Goal: Task Accomplishment & Management: Manage account settings

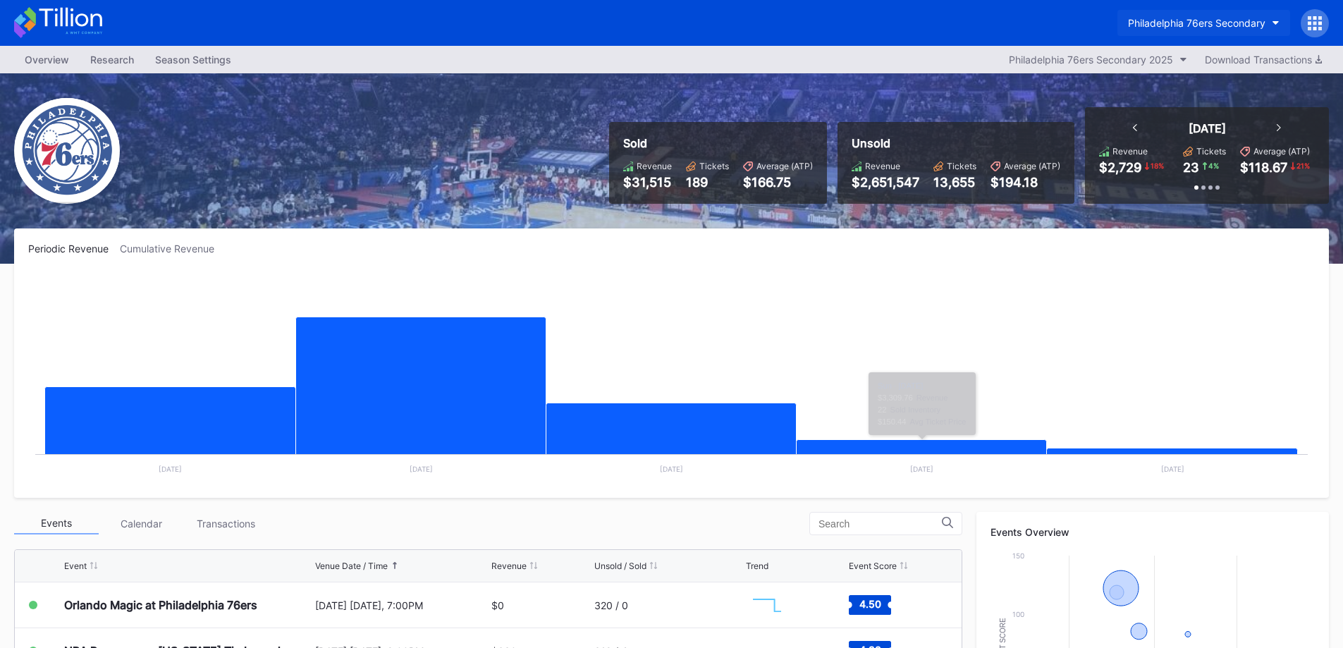
click at [1212, 27] on div "Philadelphia 76ers Secondary" at bounding box center [1196, 23] width 137 height 12
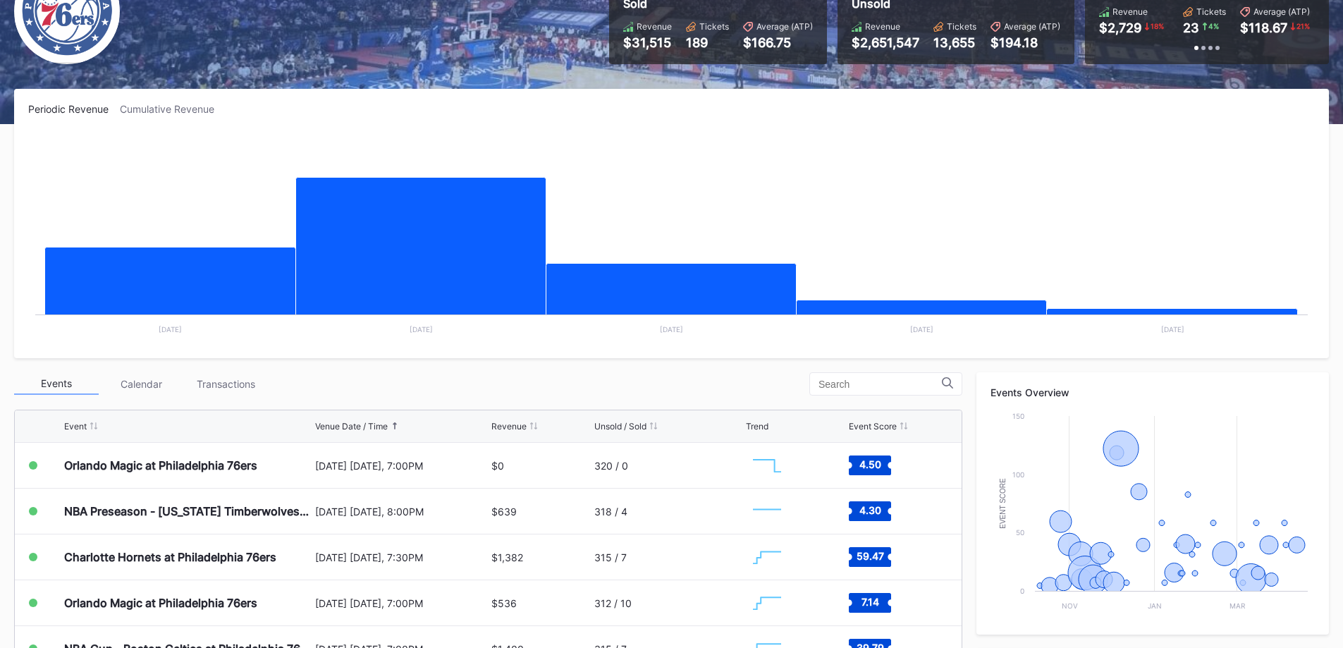
scroll to position [141, 0]
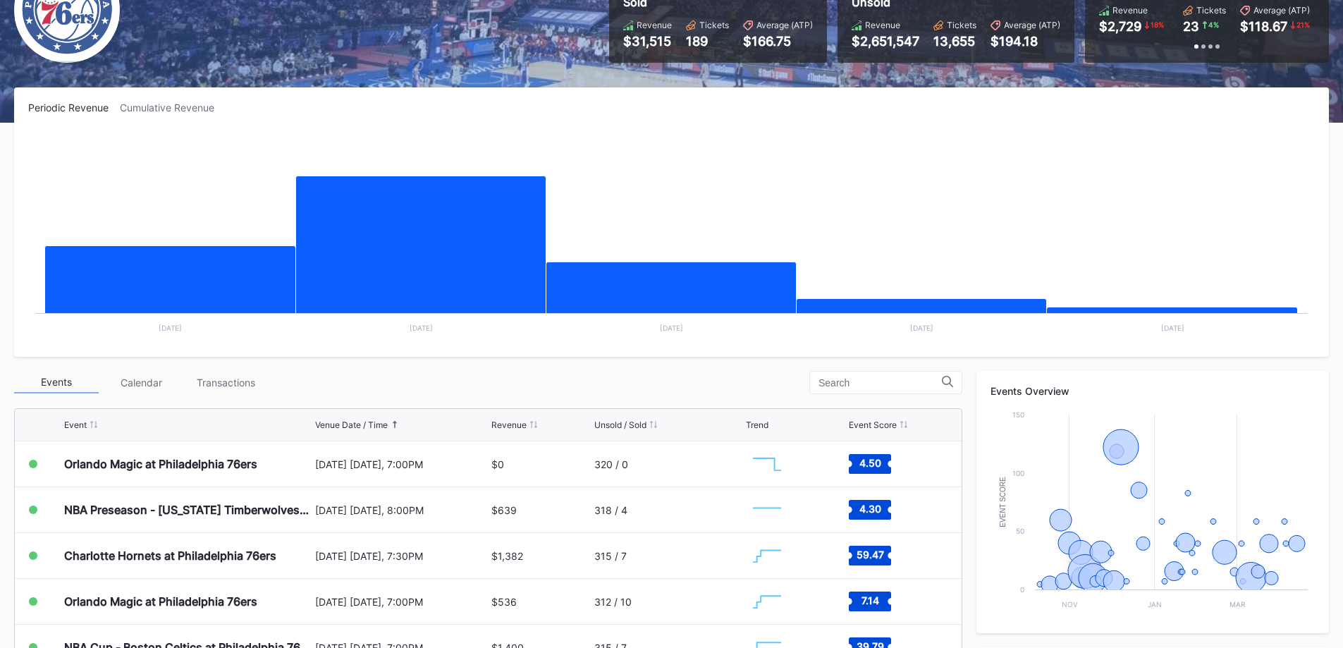
click at [247, 385] on div "Transactions" at bounding box center [225, 383] width 85 height 22
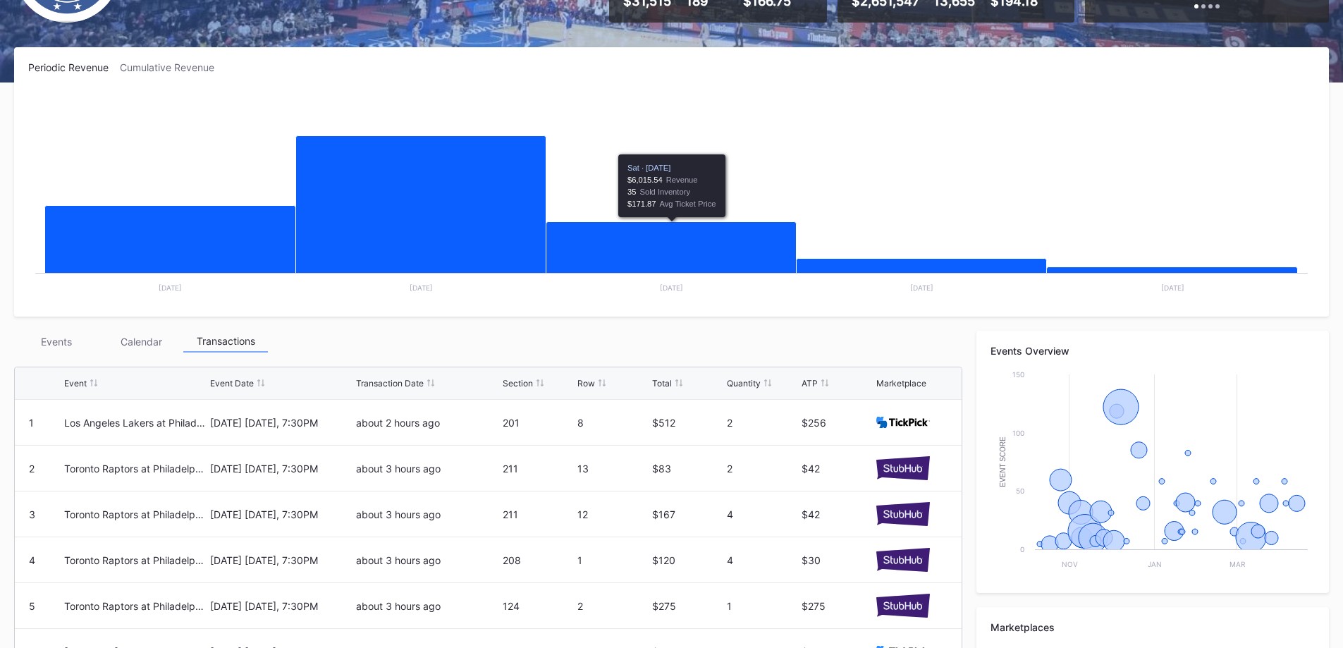
scroll to position [0, 0]
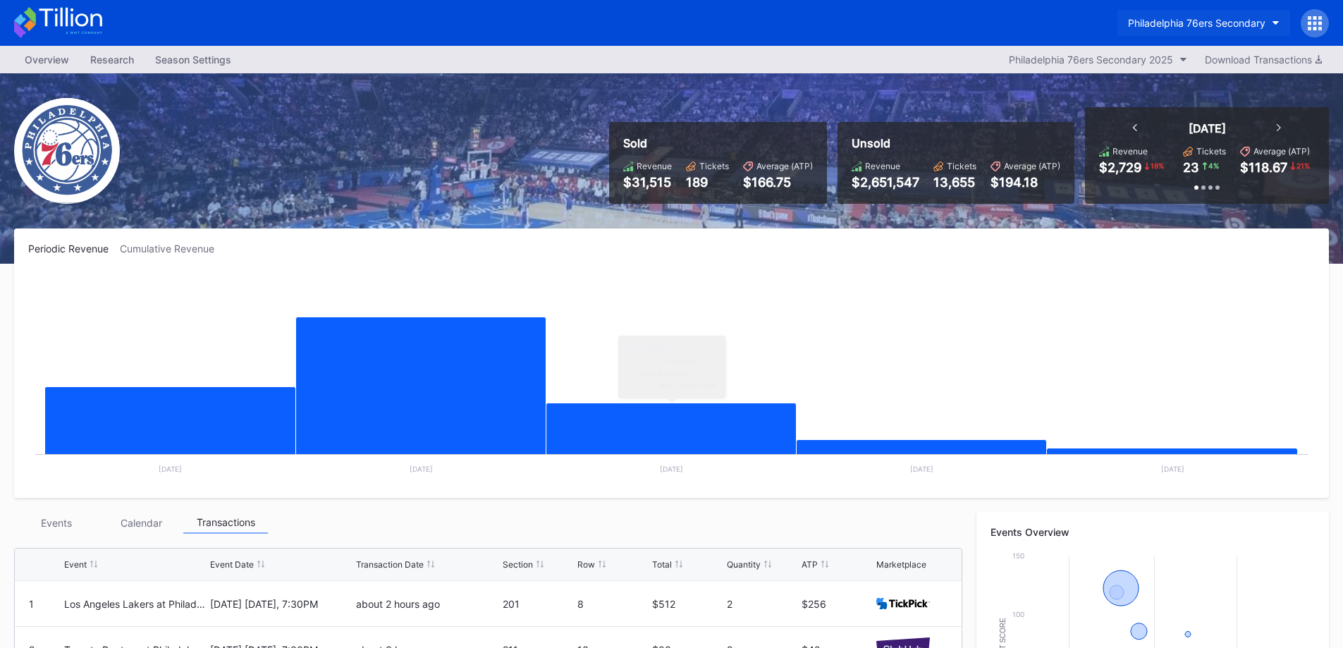
click at [1180, 19] on div "Philadelphia 76ers Secondary" at bounding box center [1196, 23] width 137 height 12
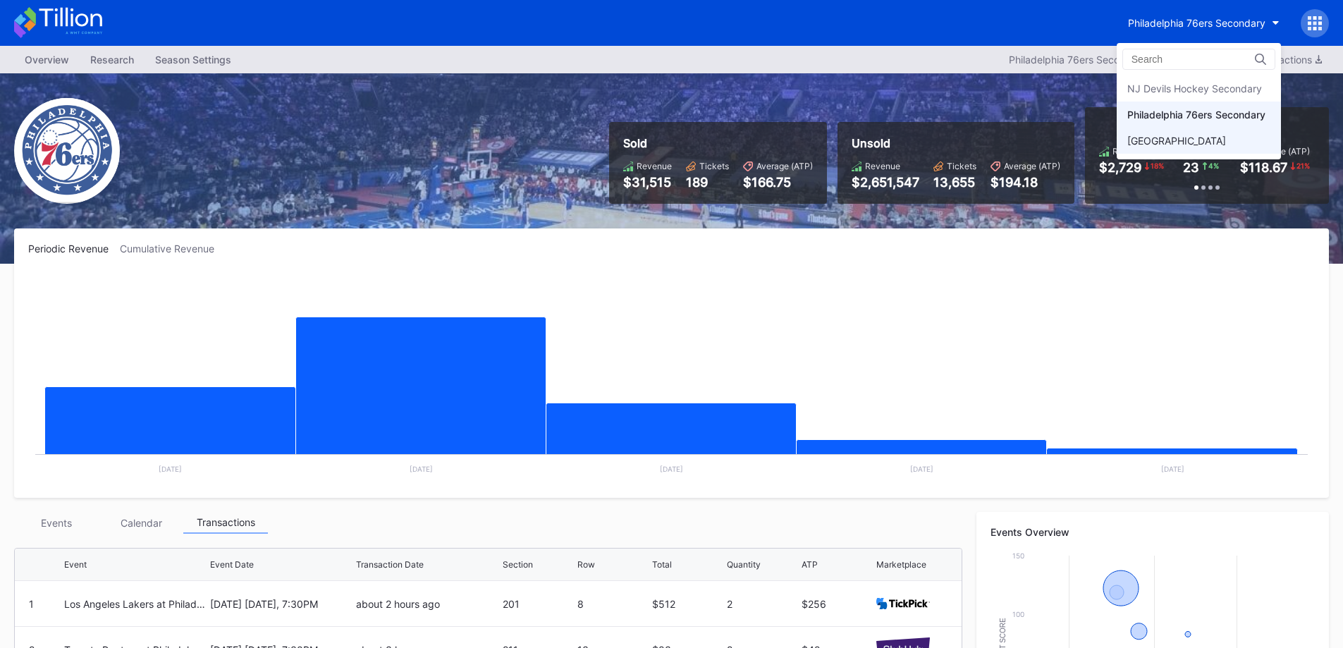
click at [1208, 139] on div "Prudential Center Secondary" at bounding box center [1176, 141] width 99 height 12
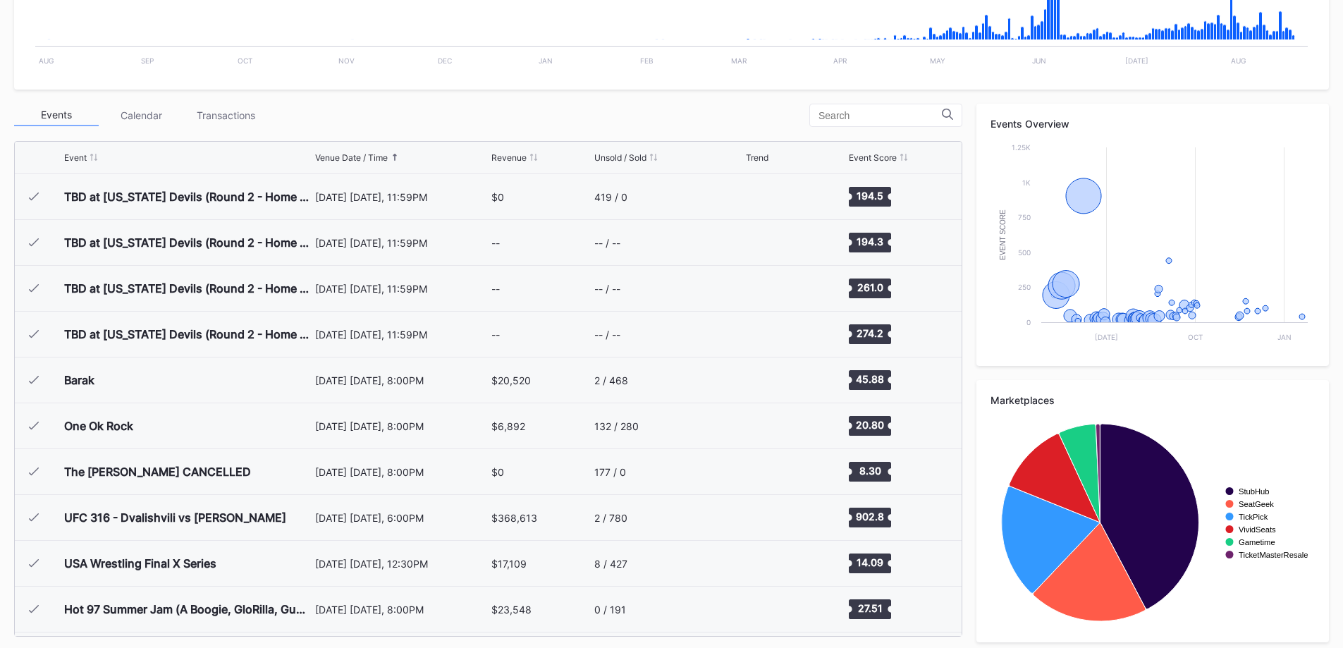
scroll to position [1467, 0]
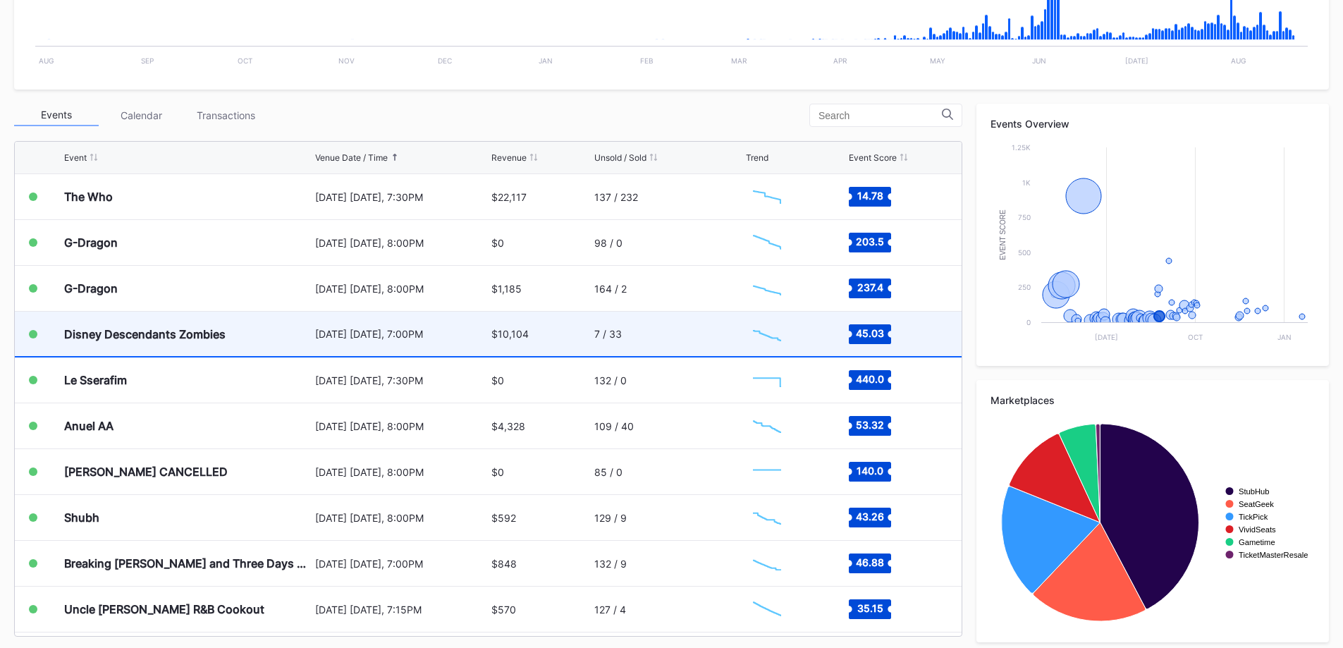
click at [252, 326] on div "Disney Descendants Zombies" at bounding box center [187, 334] width 247 height 44
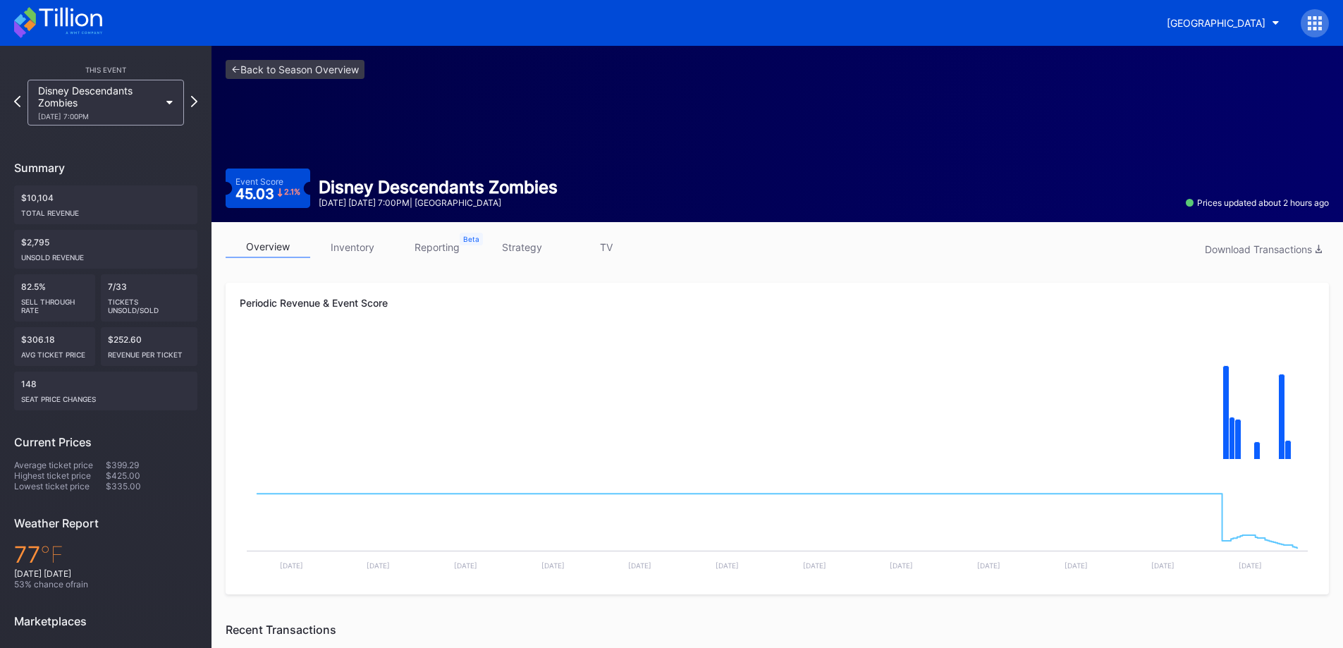
click at [366, 252] on link "inventory" at bounding box center [352, 247] width 85 height 22
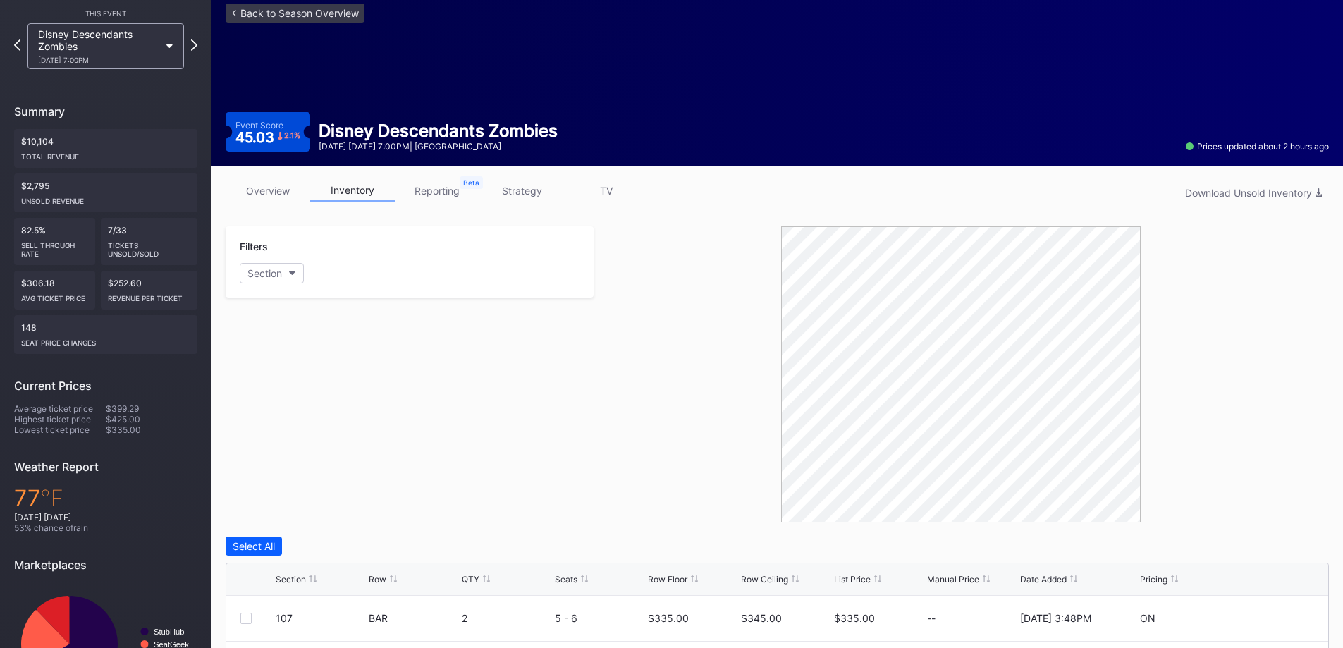
scroll to position [145, 0]
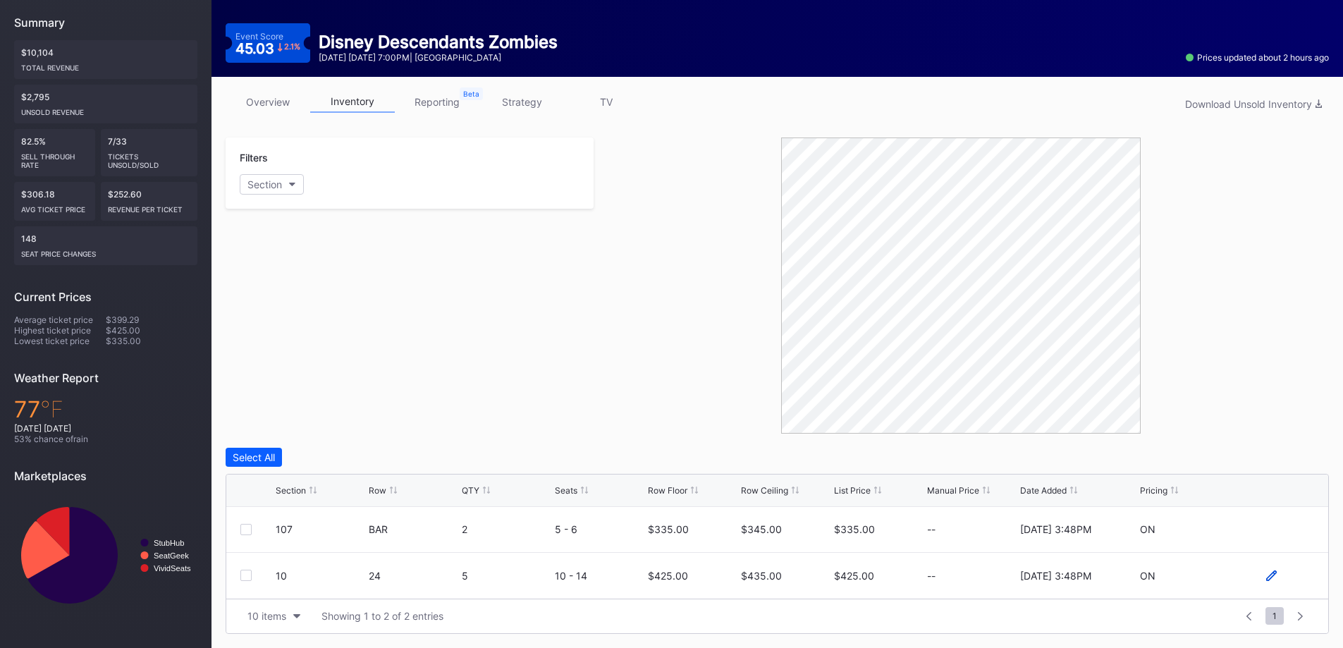
click at [1272, 571] on icon at bounding box center [1271, 575] width 11 height 11
drag, startPoint x: 683, startPoint y: 581, endPoint x: 653, endPoint y: 560, distance: 36.4
click at [652, 575] on input "425" at bounding box center [693, 581] width 90 height 27
type input "415"
click at [1285, 579] on div "Save" at bounding box center [1292, 581] width 23 height 12
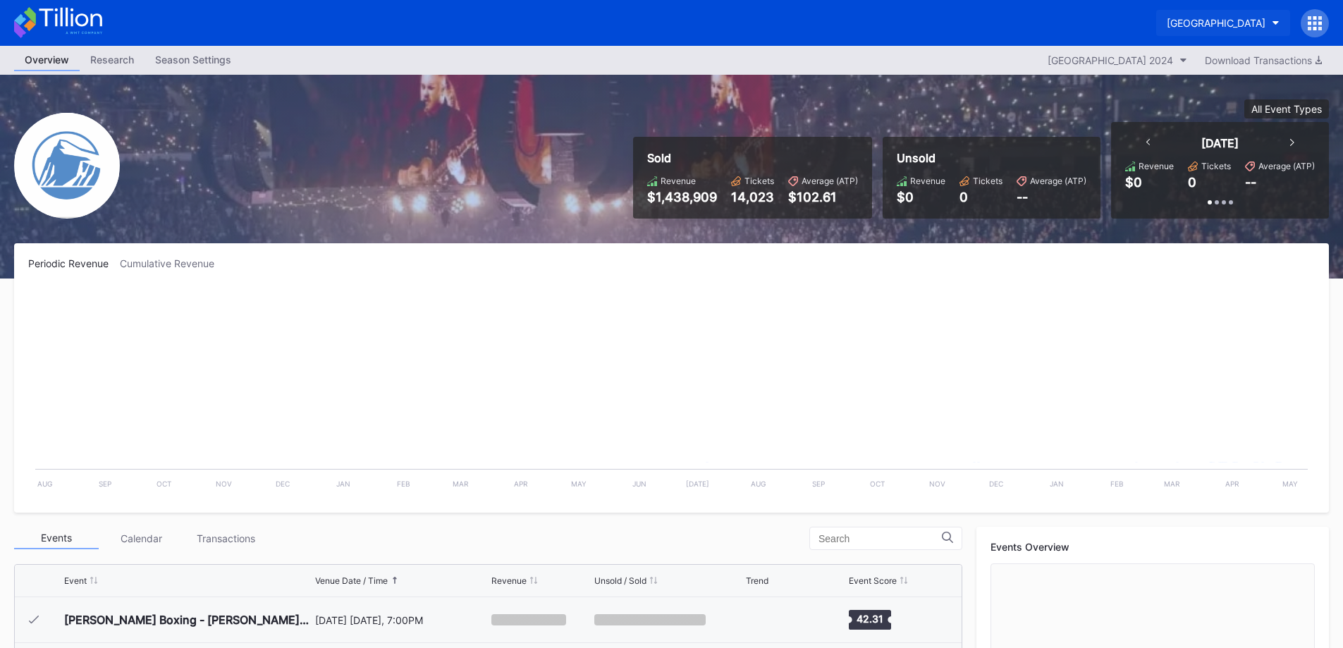
click at [1184, 16] on button "Prudential Center Secondary" at bounding box center [1223, 23] width 134 height 26
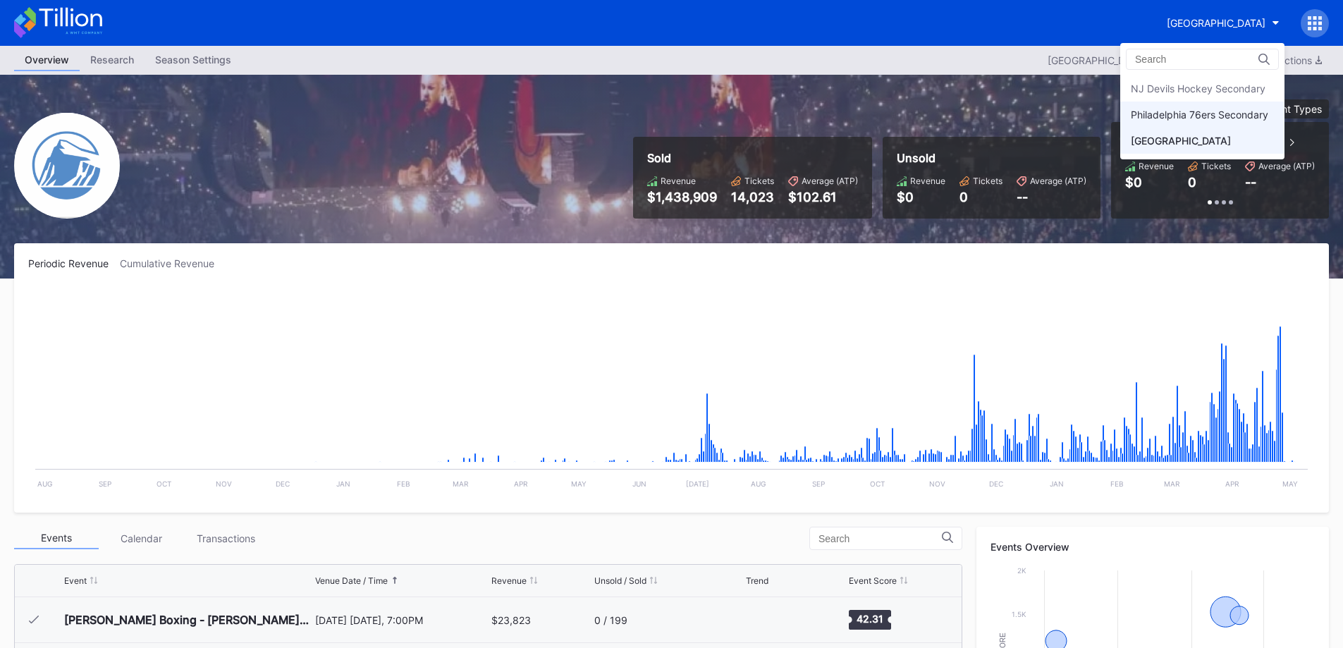
click at [1185, 110] on div "Philadelphia 76ers Secondary" at bounding box center [1199, 115] width 137 height 12
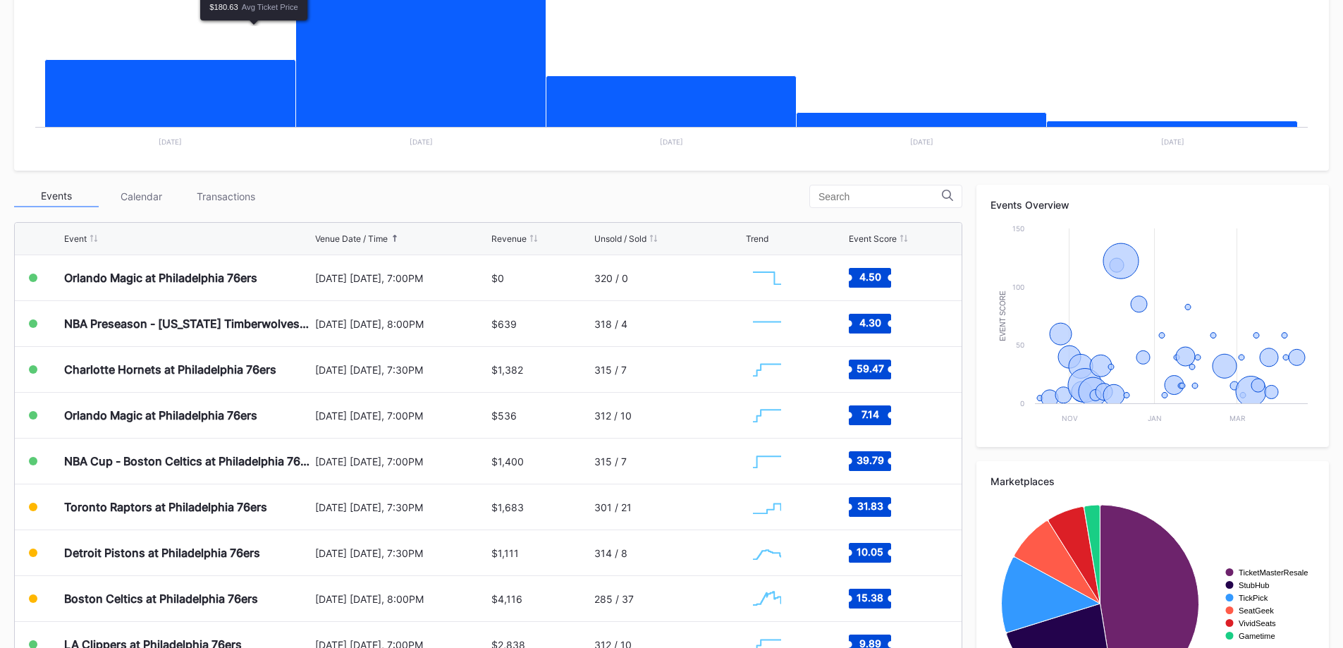
scroll to position [353, 0]
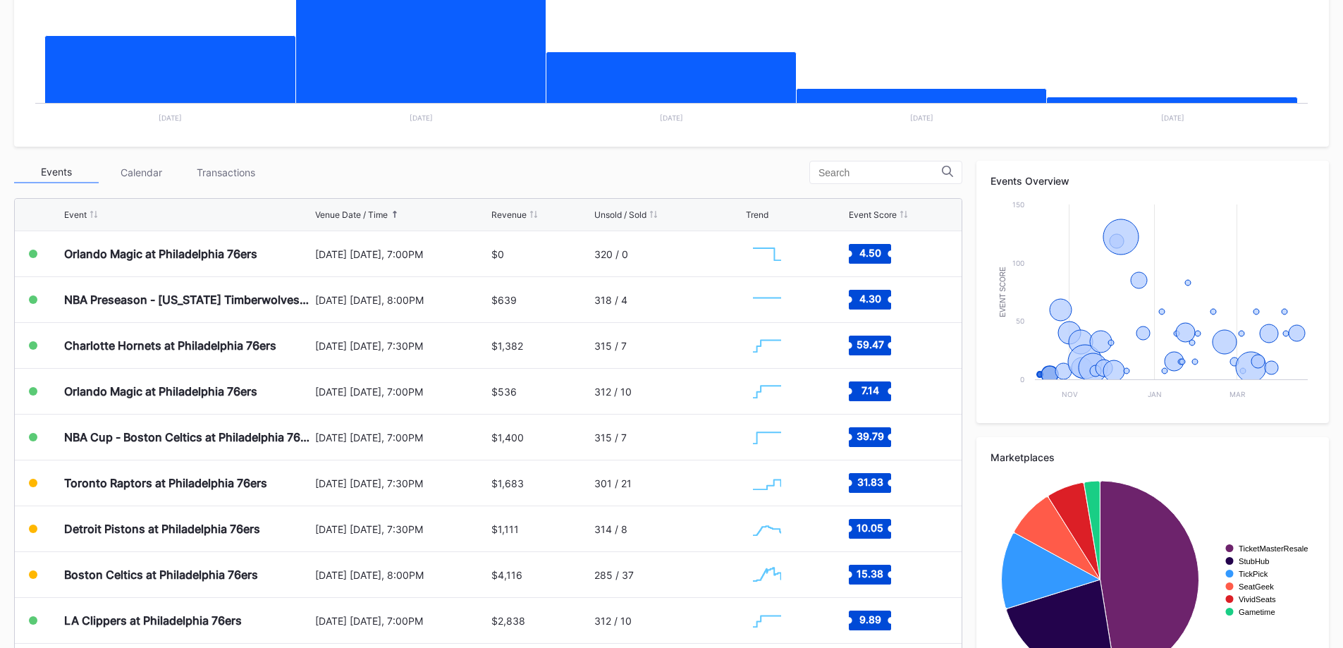
click at [247, 164] on div "Transactions" at bounding box center [225, 172] width 85 height 22
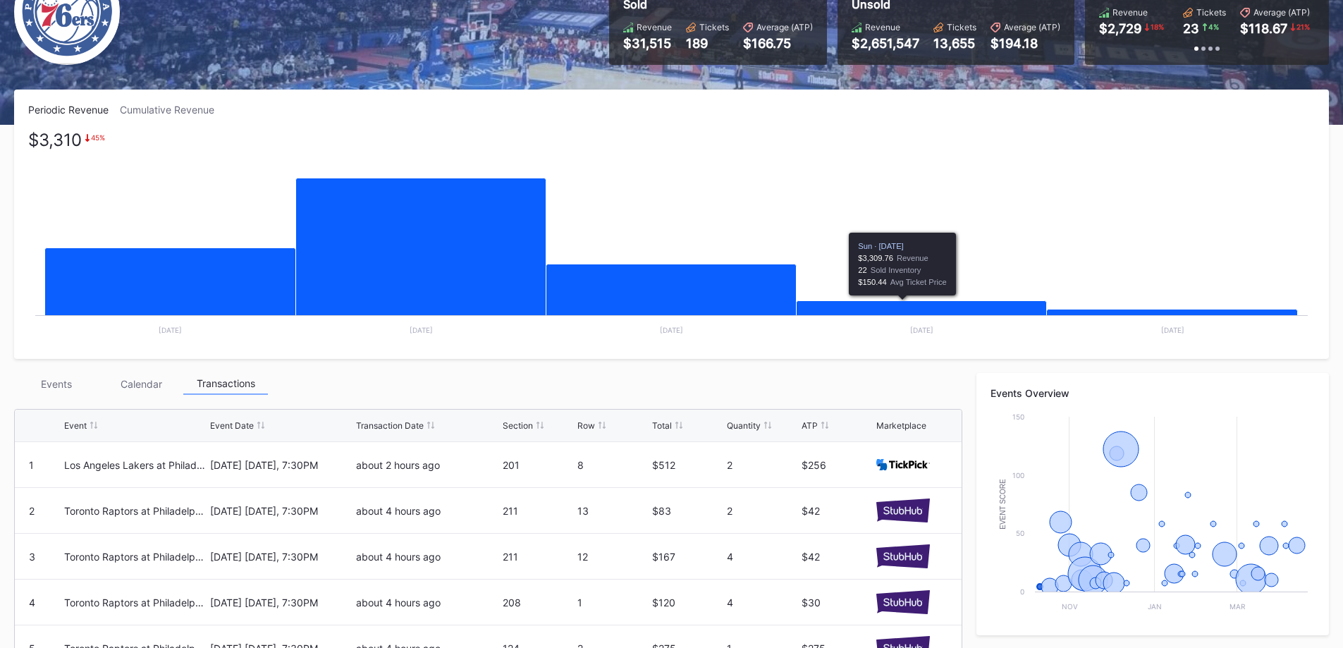
scroll to position [141, 0]
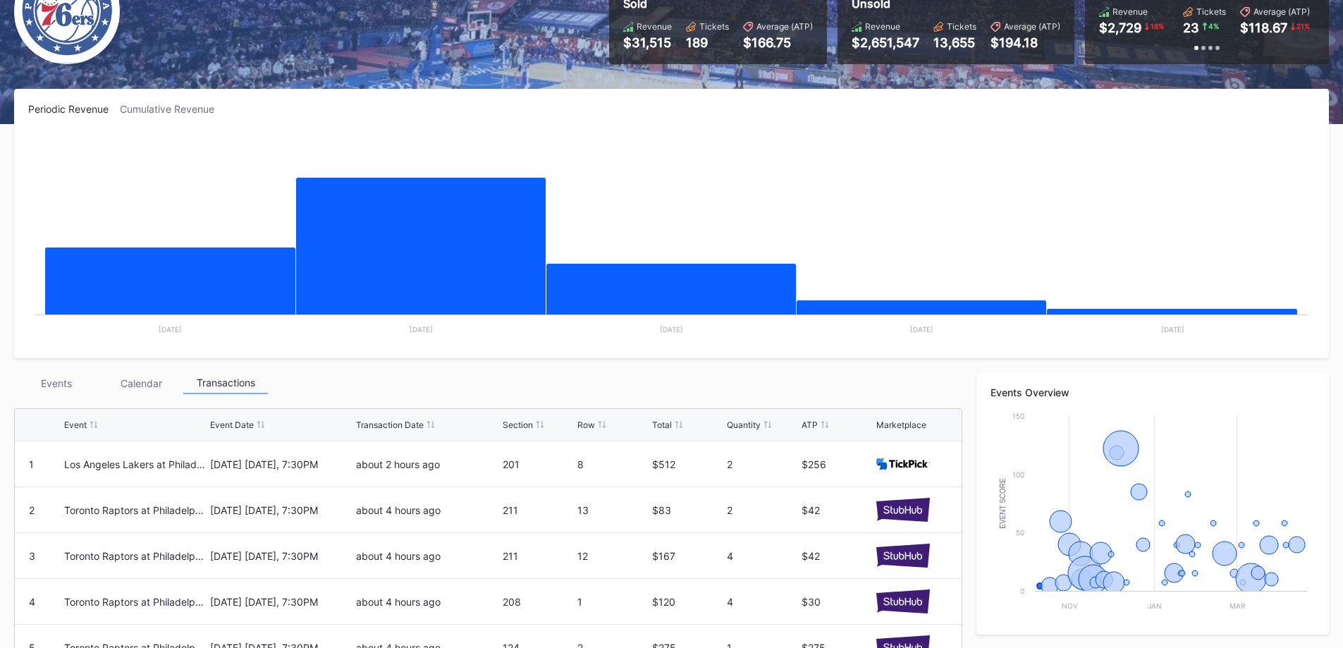
click at [72, 379] on div "Events" at bounding box center [56, 383] width 85 height 22
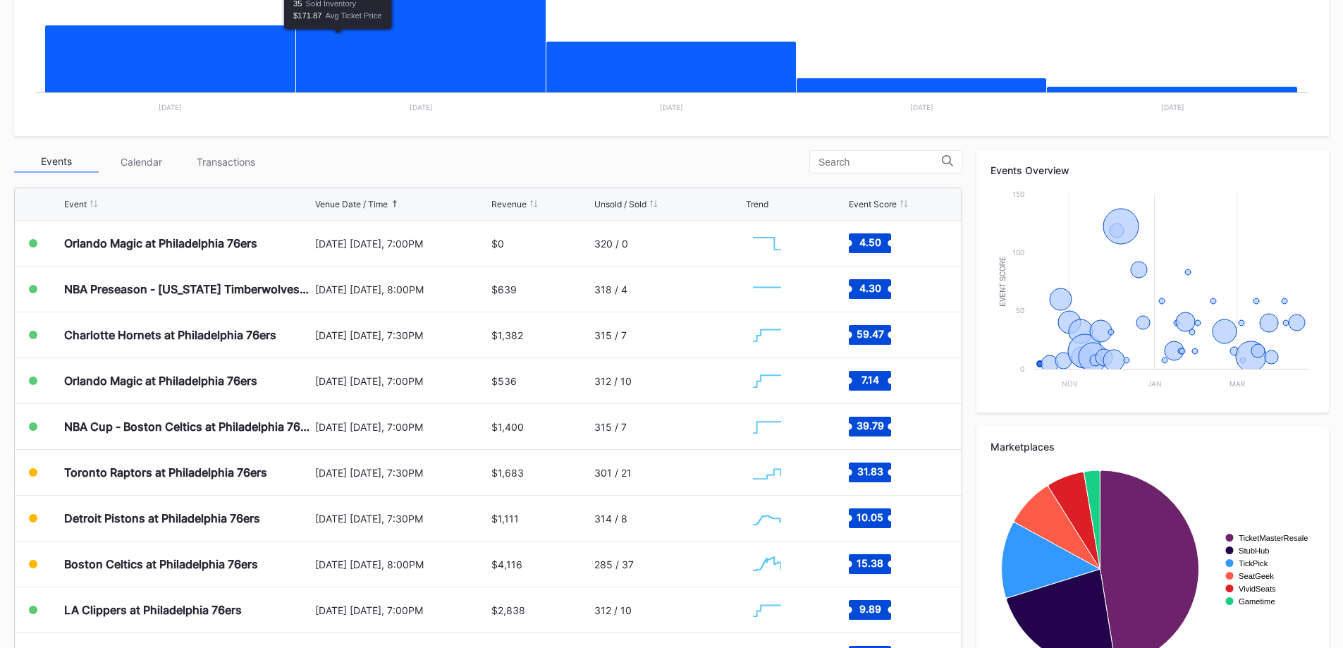
scroll to position [418, 0]
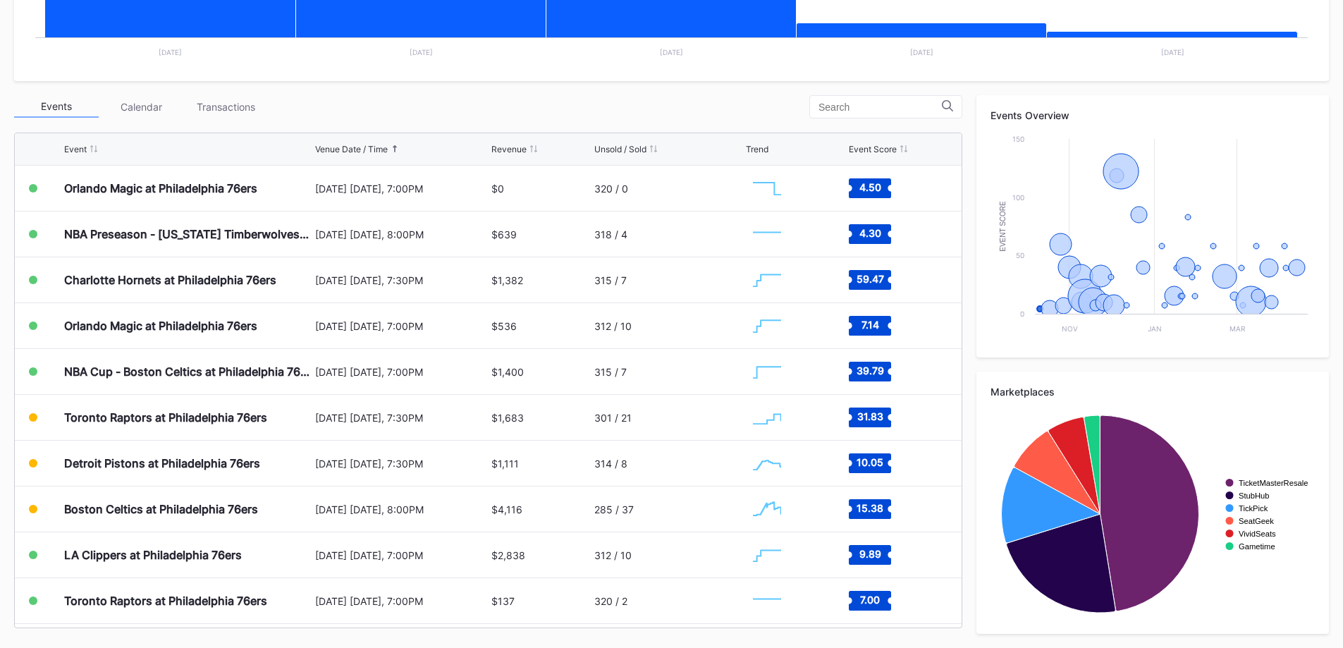
click at [636, 149] on div "Unsold / Sold" at bounding box center [620, 149] width 52 height 11
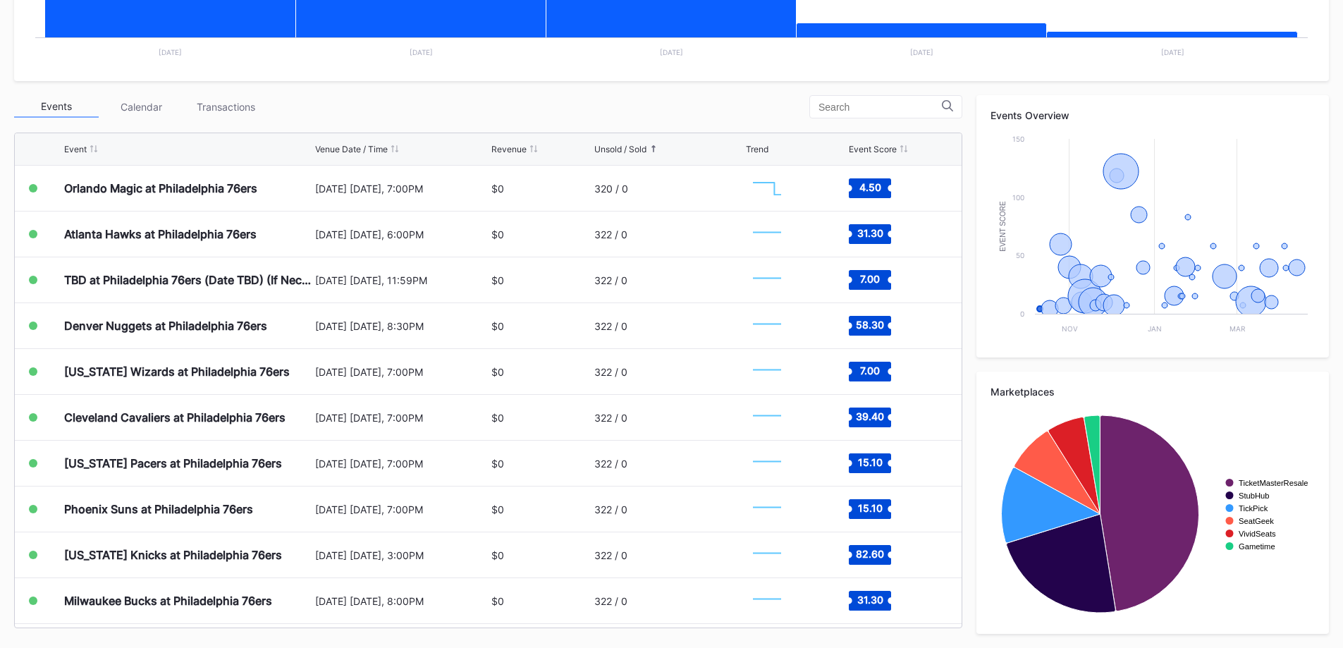
click at [632, 140] on div "Event Venue Date / Time Revenue Unsold / Sold Trend Event Score" at bounding box center [488, 149] width 947 height 32
click at [639, 148] on div "Unsold / Sold" at bounding box center [620, 149] width 52 height 11
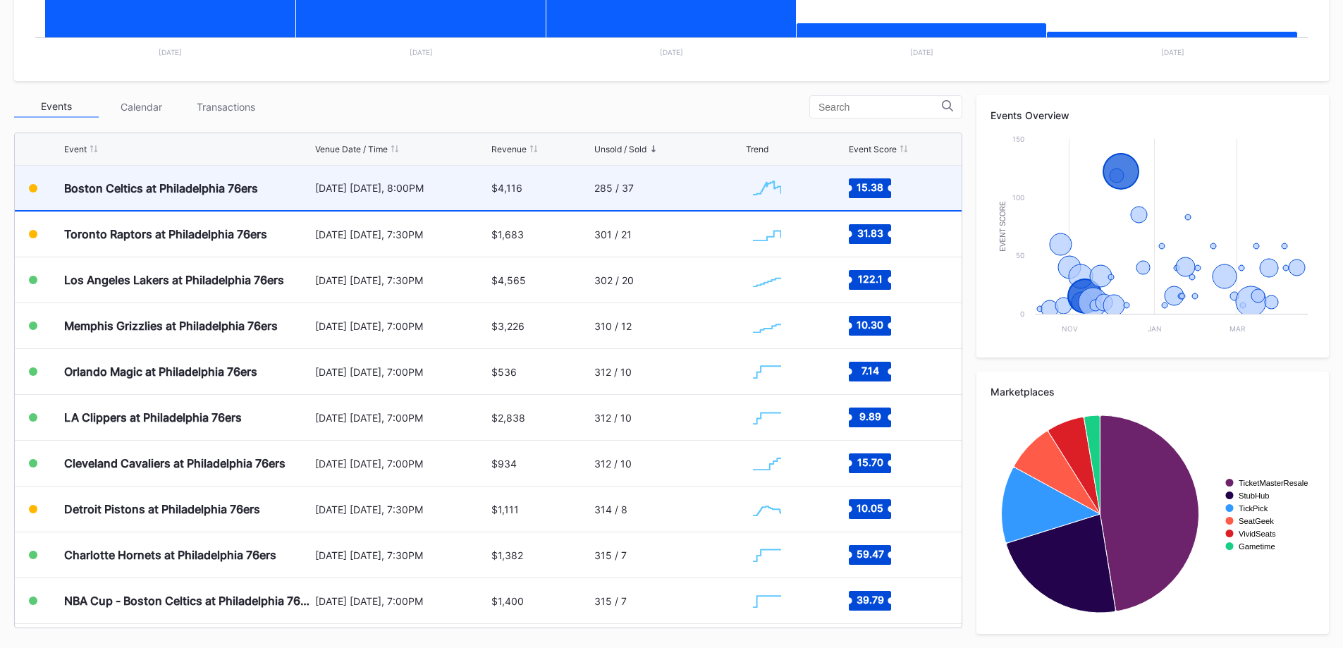
click at [428, 194] on div "November 11 Tuesday, 8:00PM" at bounding box center [401, 188] width 173 height 44
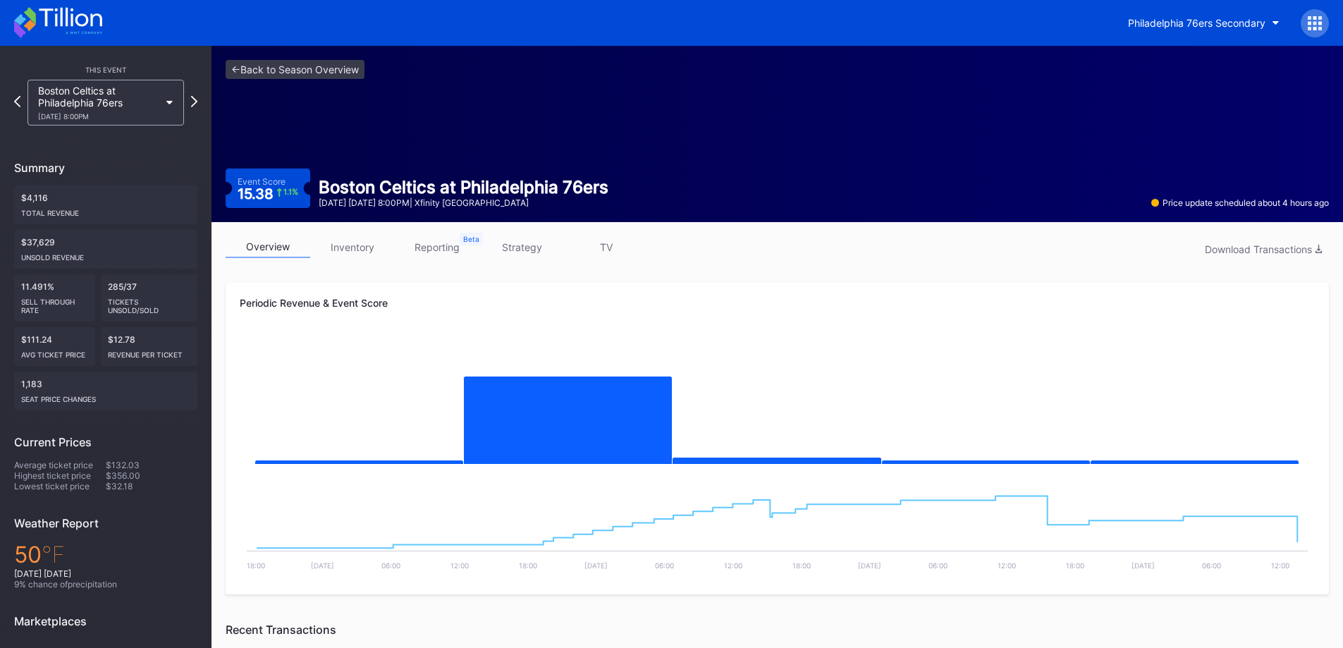
click at [140, 97] on div "Boston Celtics at Philadelphia 76ers 11/11 Tuesday 8:00PM" at bounding box center [98, 103] width 121 height 36
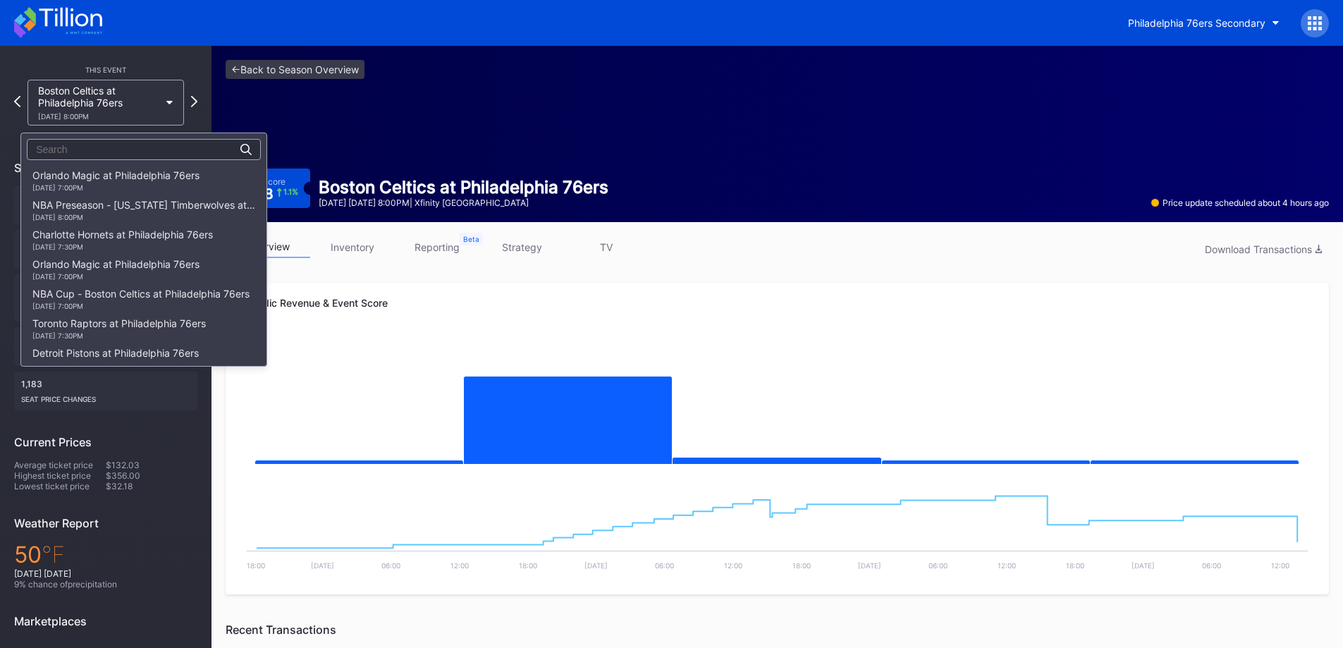
scroll to position [207, 0]
drag, startPoint x: 127, startPoint y: 219, endPoint x: 129, endPoint y: 230, distance: 10.8
click at [128, 228] on div "Orlando Magic at Philadelphia 76ers 10/10 Friday 7:00PM NBA Preseason - Minneso…" at bounding box center [143, 263] width 245 height 195
click at [129, 228] on div "Toronto Raptors at Philadelphia 76ers 11/19 Wednesday 7:00PM" at bounding box center [118, 239] width 173 height 23
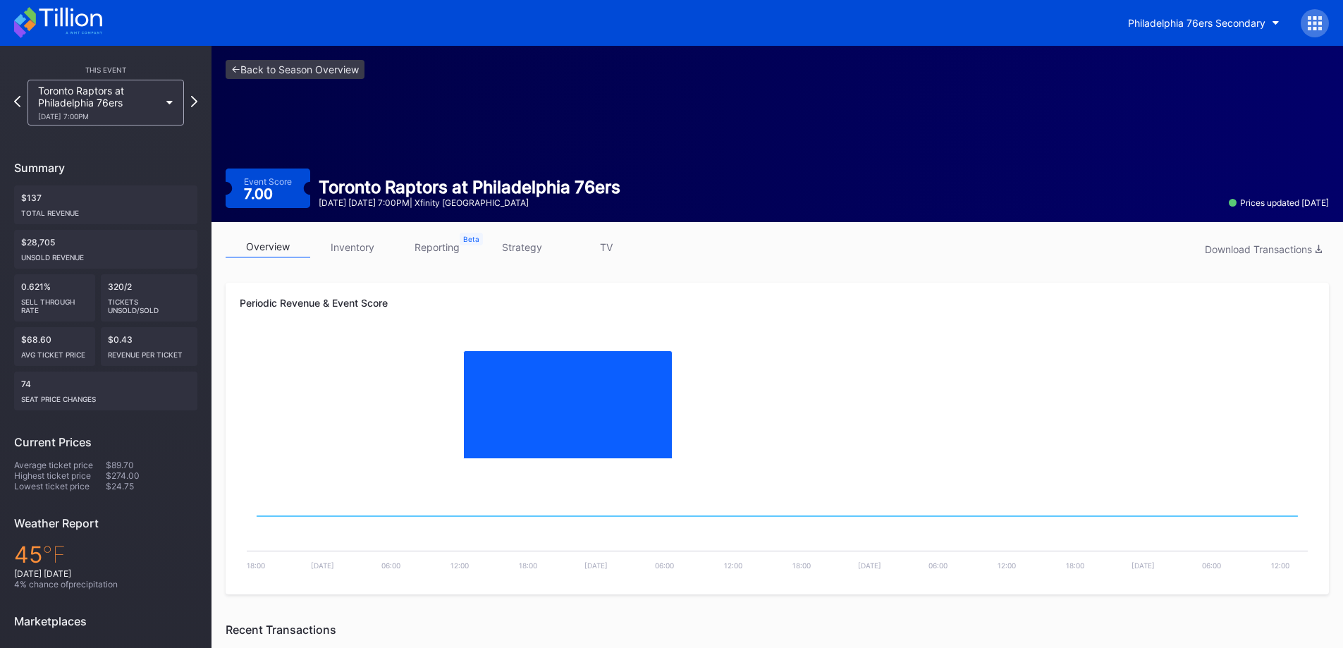
click at [82, 102] on div "Toronto Raptors at Philadelphia 76ers 11/19 Wednesday 7:00PM" at bounding box center [98, 103] width 121 height 36
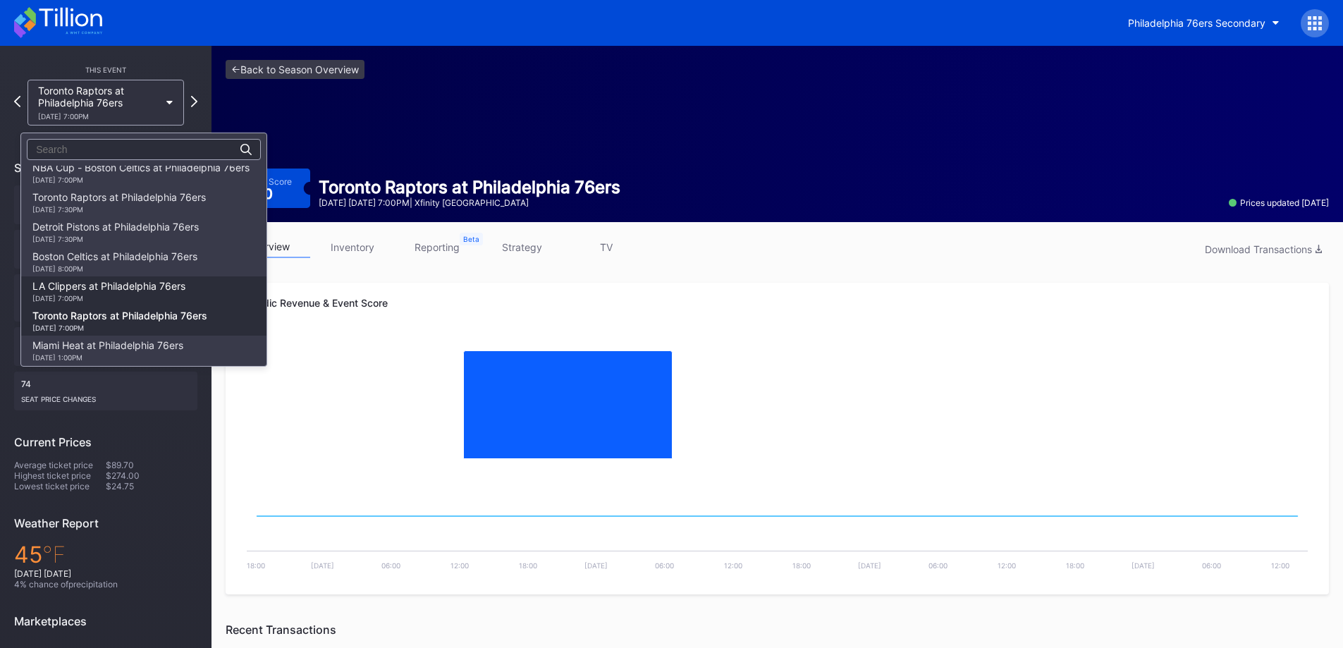
scroll to position [126, 0]
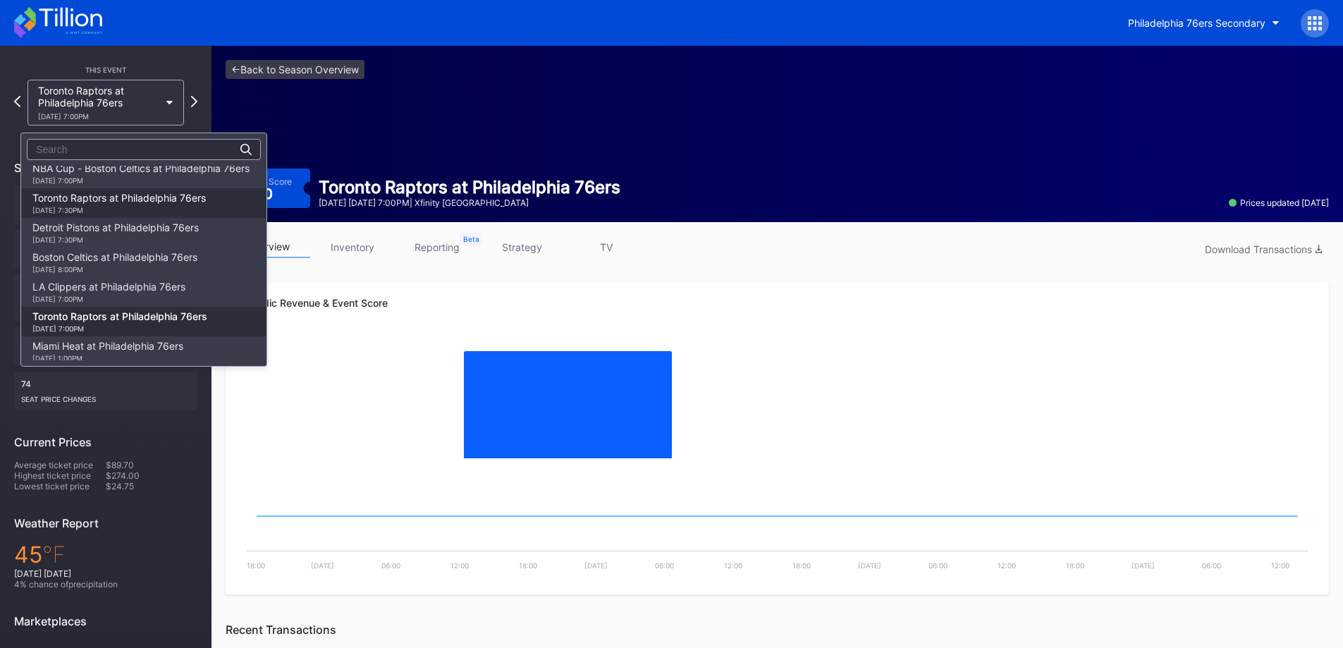
click at [174, 212] on div "11/8 Saturday 7:30PM" at bounding box center [118, 210] width 173 height 8
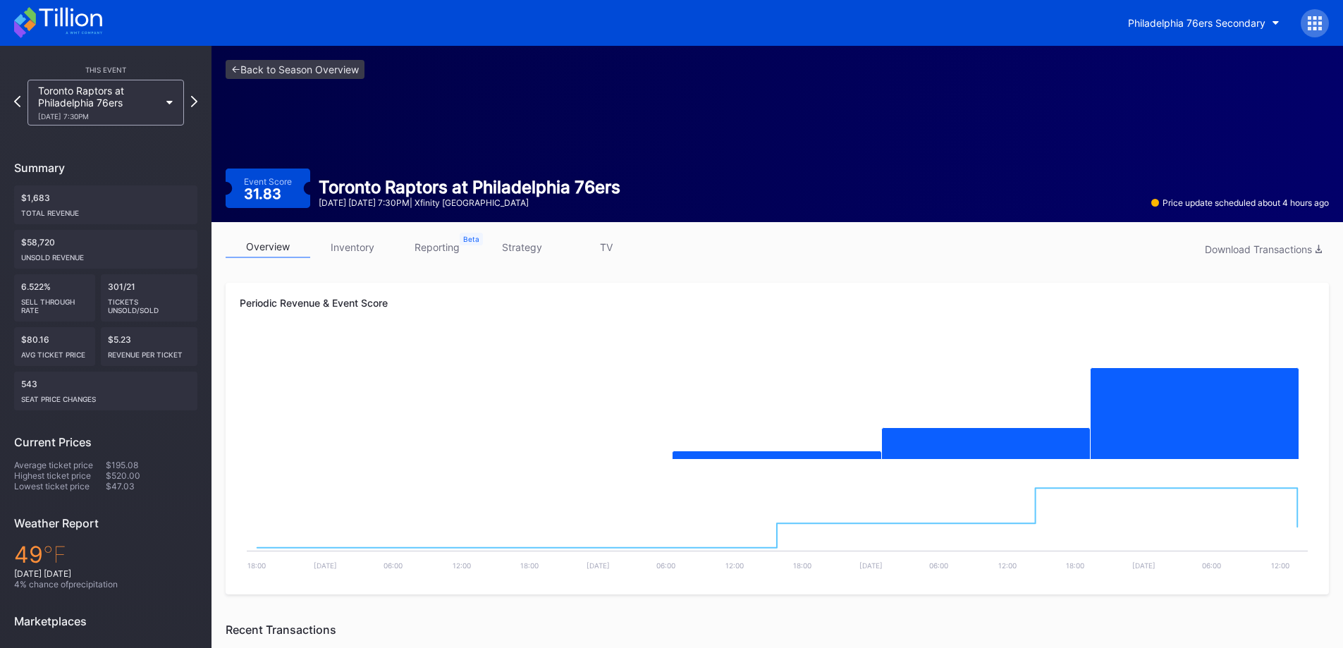
click at [51, 16] on icon at bounding box center [58, 22] width 88 height 31
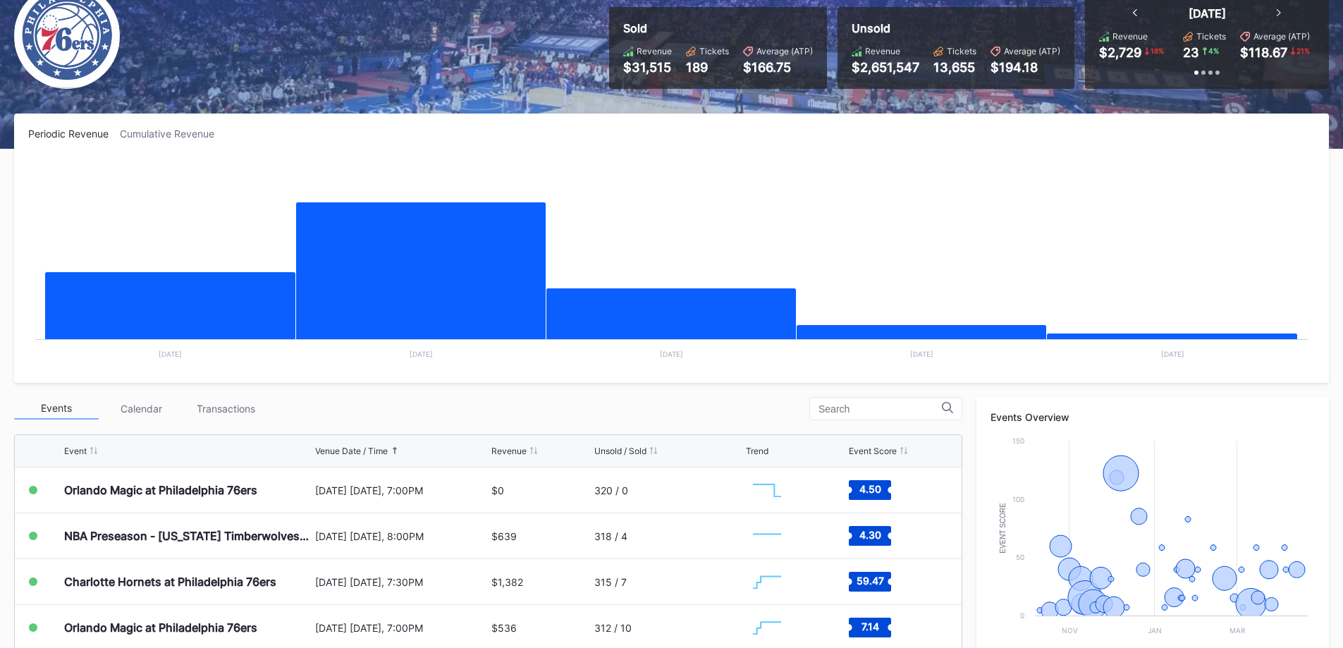
scroll to position [353, 0]
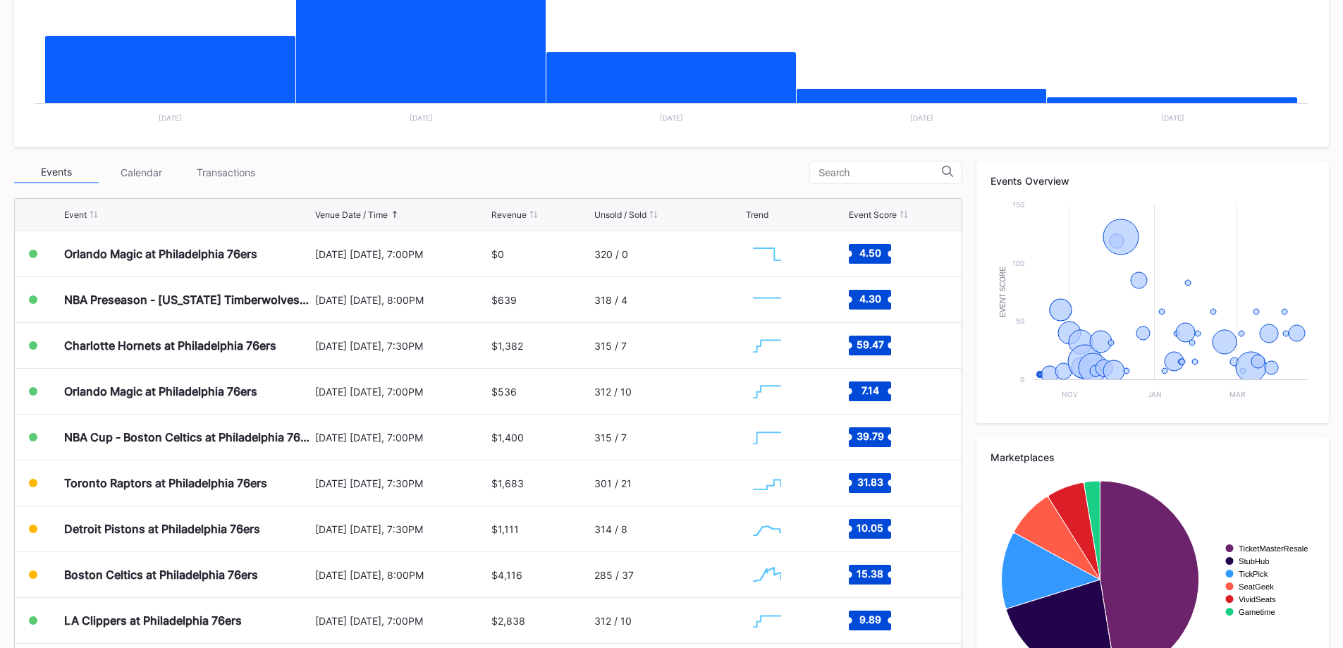
click at [234, 173] on div "Transactions" at bounding box center [225, 172] width 85 height 22
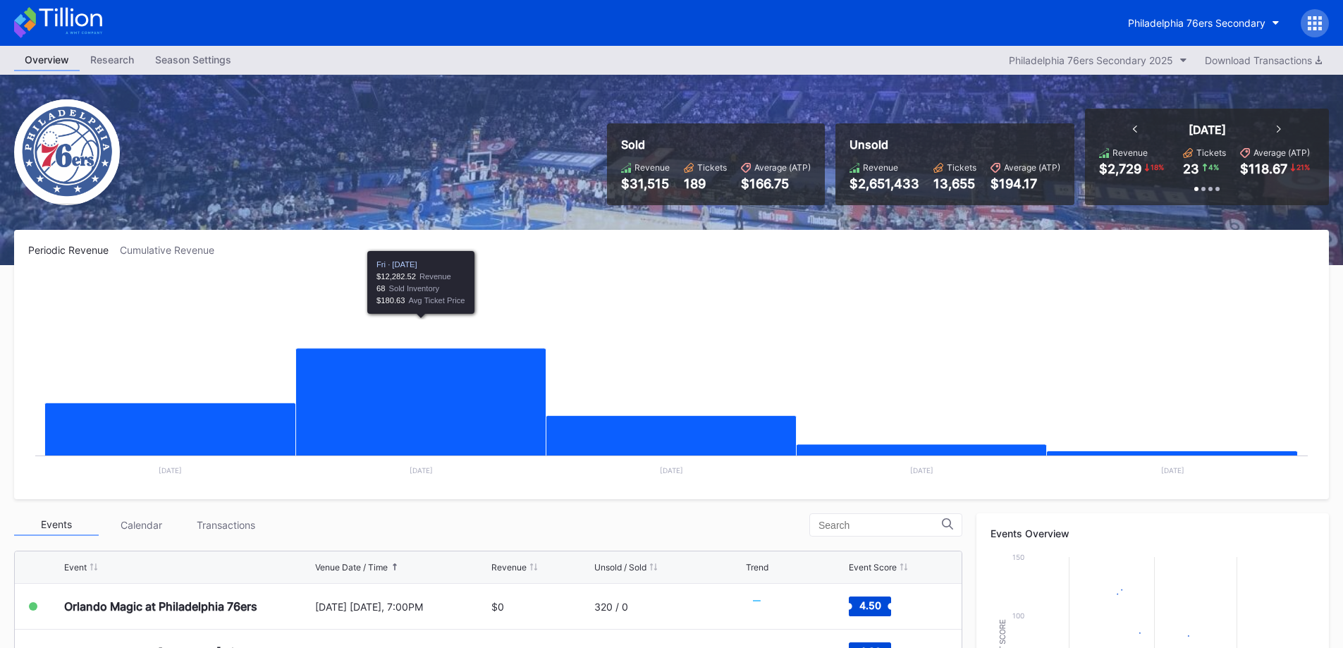
scroll to position [418, 0]
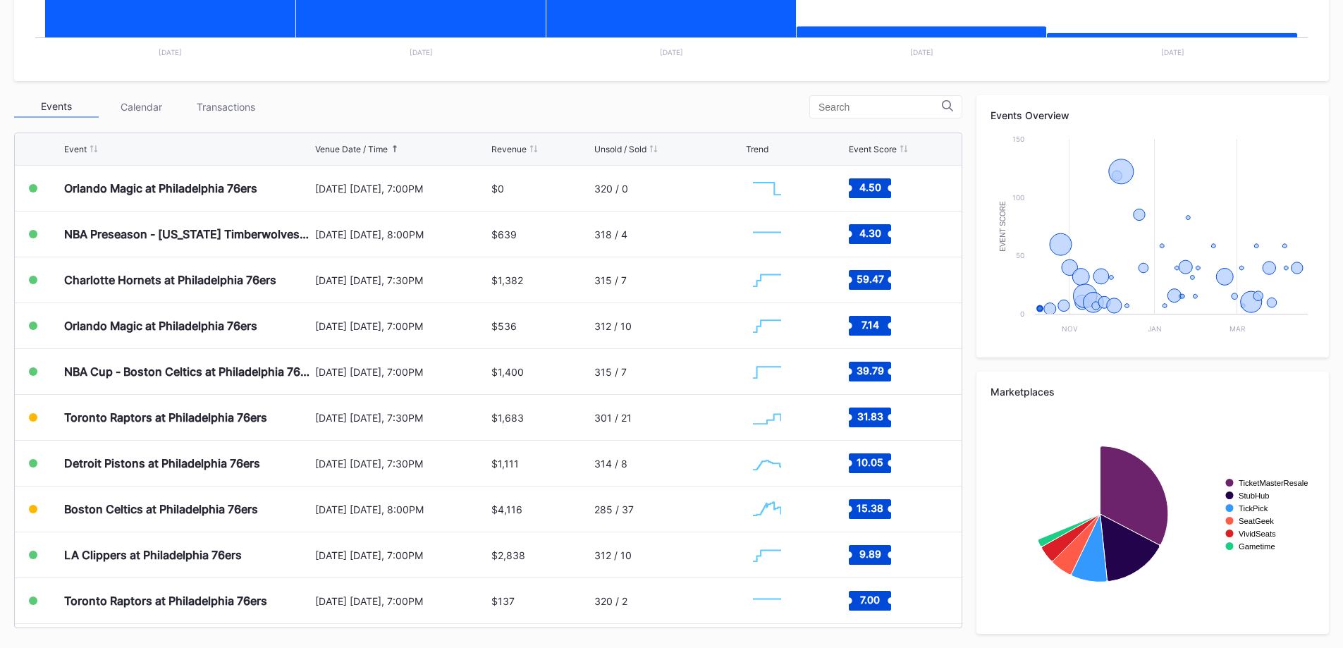
click at [227, 104] on div "Transactions" at bounding box center [225, 107] width 85 height 22
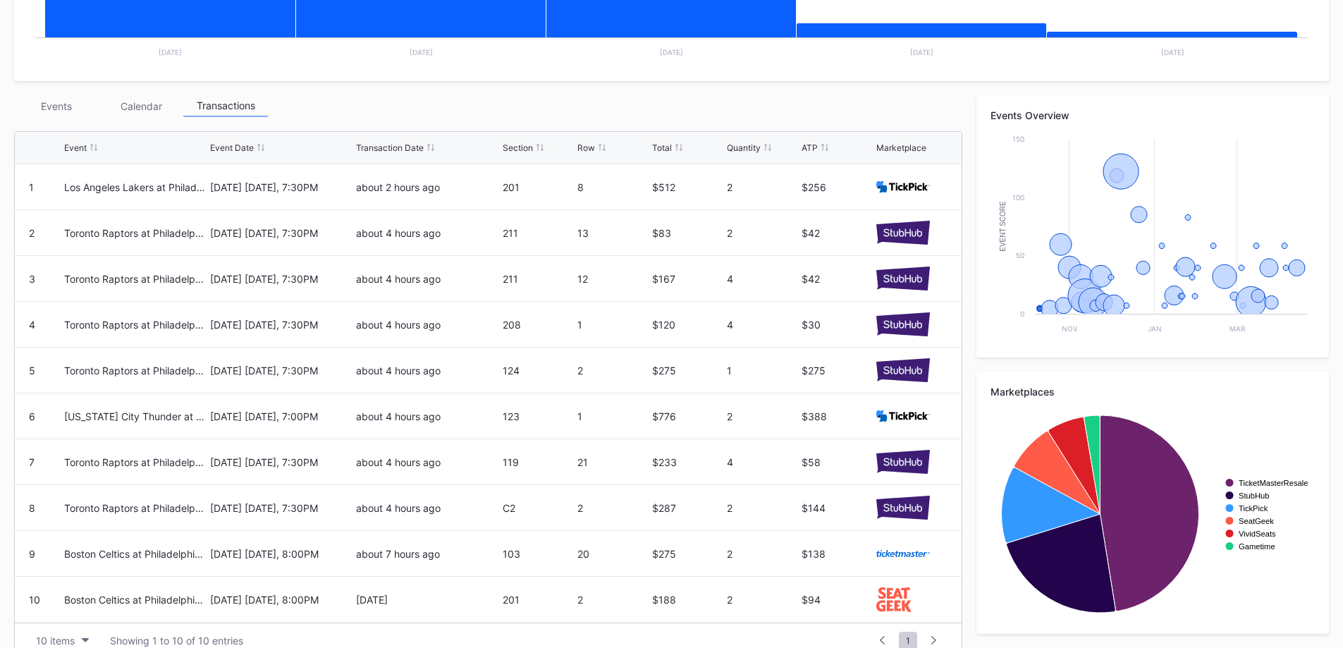
click at [64, 94] on div "Periodic Revenue Cumulative Revenue Created with Highcharts 11.2.0 Chart title …" at bounding box center [671, 242] width 1343 height 860
click at [65, 94] on div "Periodic Revenue Cumulative Revenue Created with Highcharts 11.2.0 Chart title …" at bounding box center [671, 242] width 1343 height 860
click at [66, 99] on div "Events" at bounding box center [56, 106] width 85 height 22
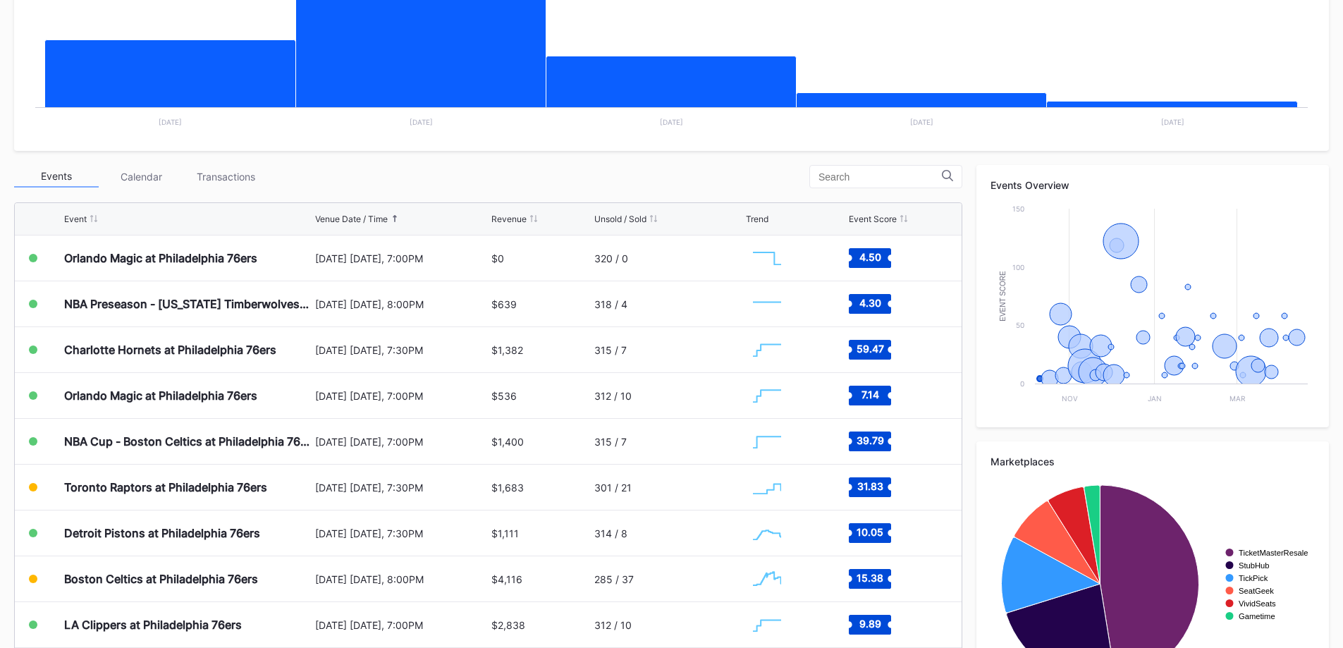
scroll to position [348, 0]
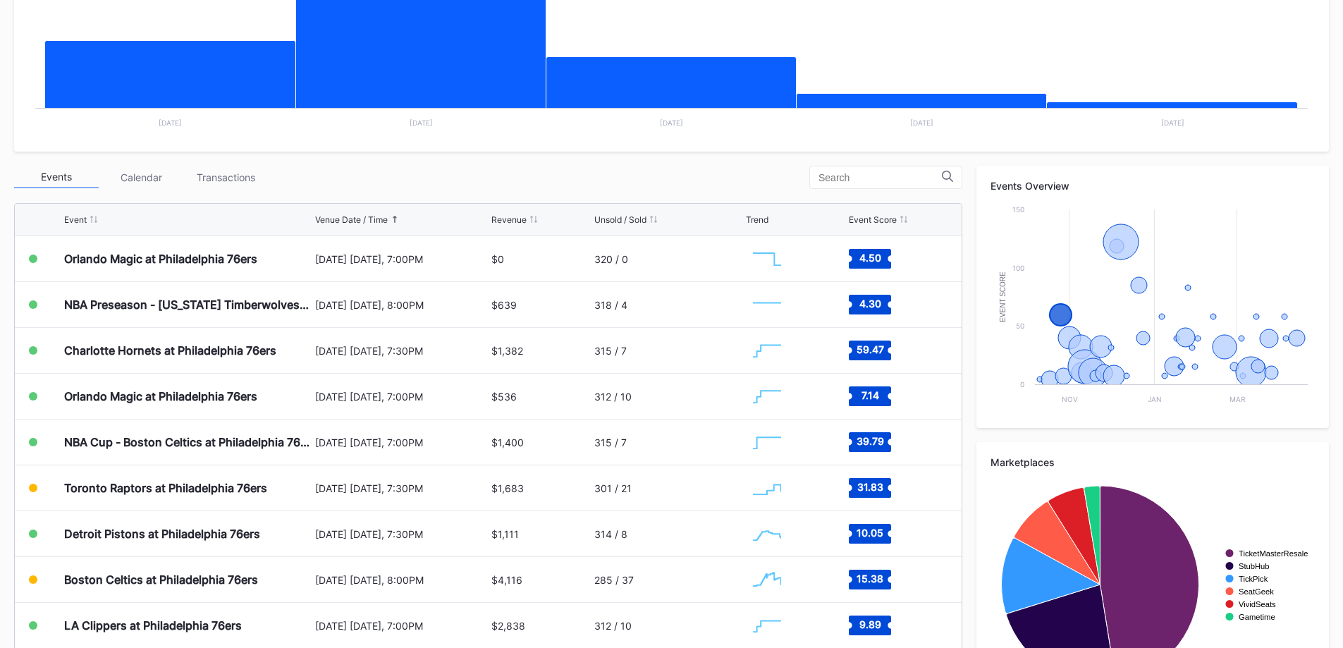
click at [391, 216] on div "Venue Date / Time" at bounding box center [401, 219] width 173 height 11
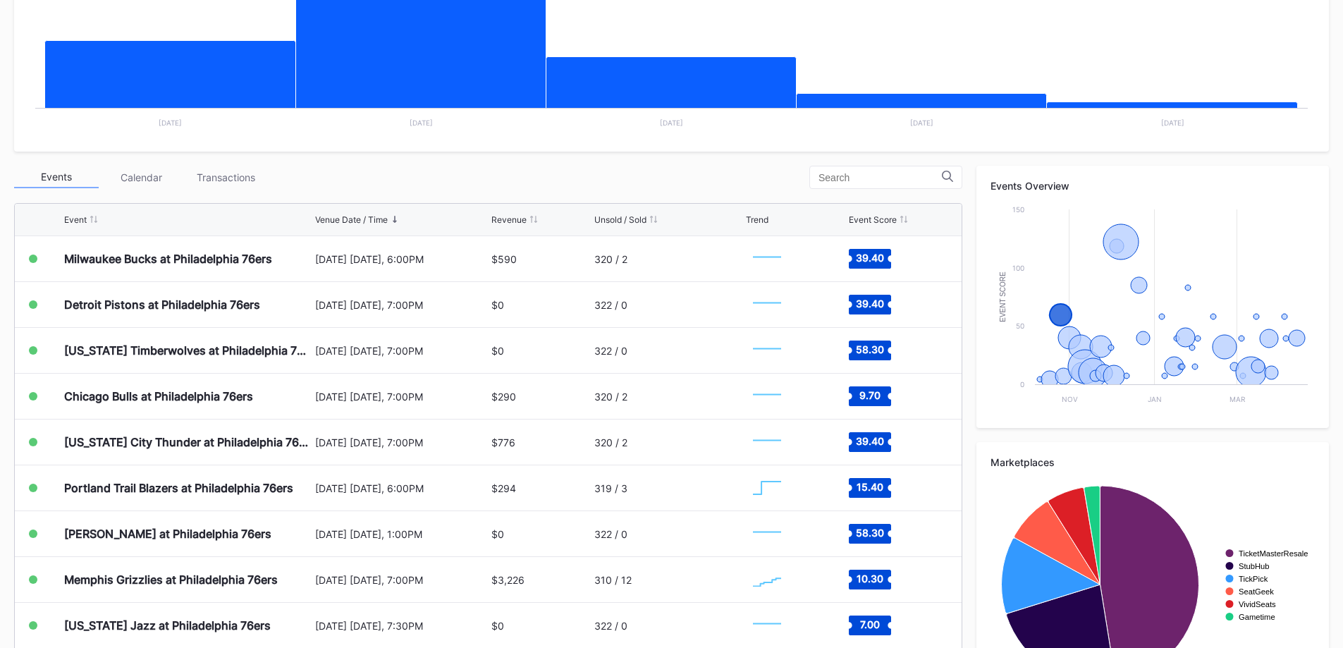
click at [393, 216] on icon at bounding box center [394, 219] width 7 height 7
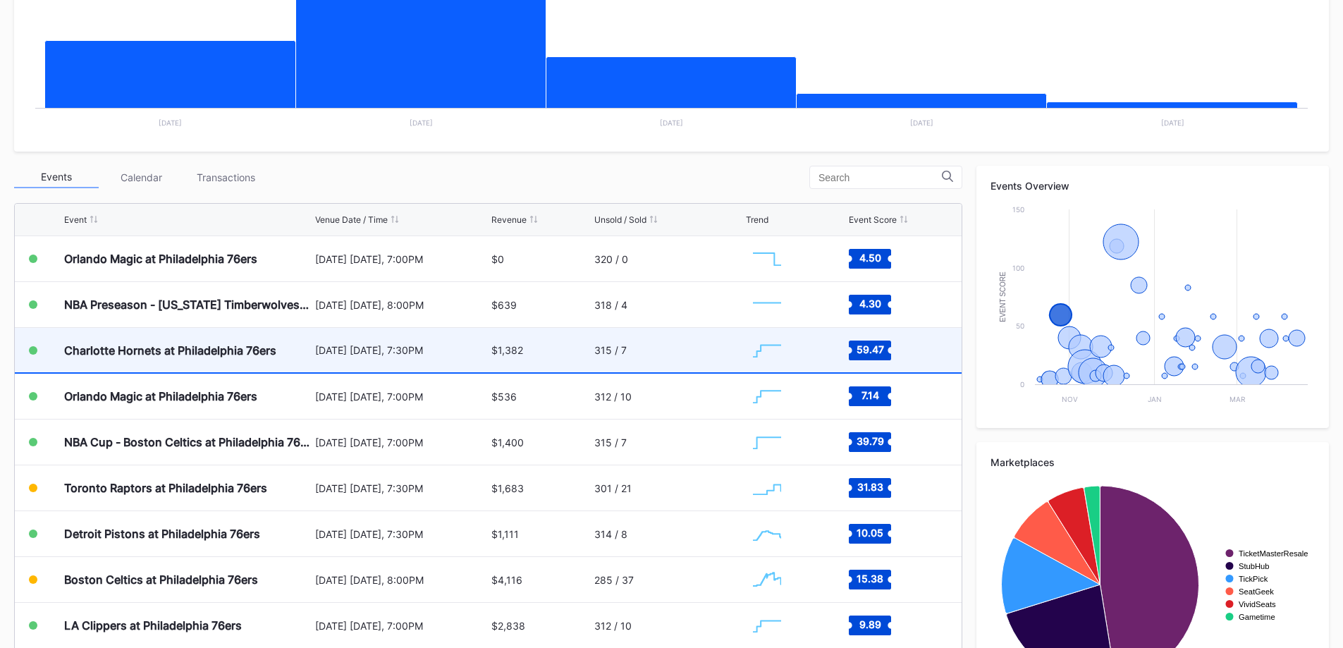
click at [389, 355] on div "[DATE] [DATE], 7:30PM" at bounding box center [401, 350] width 173 height 12
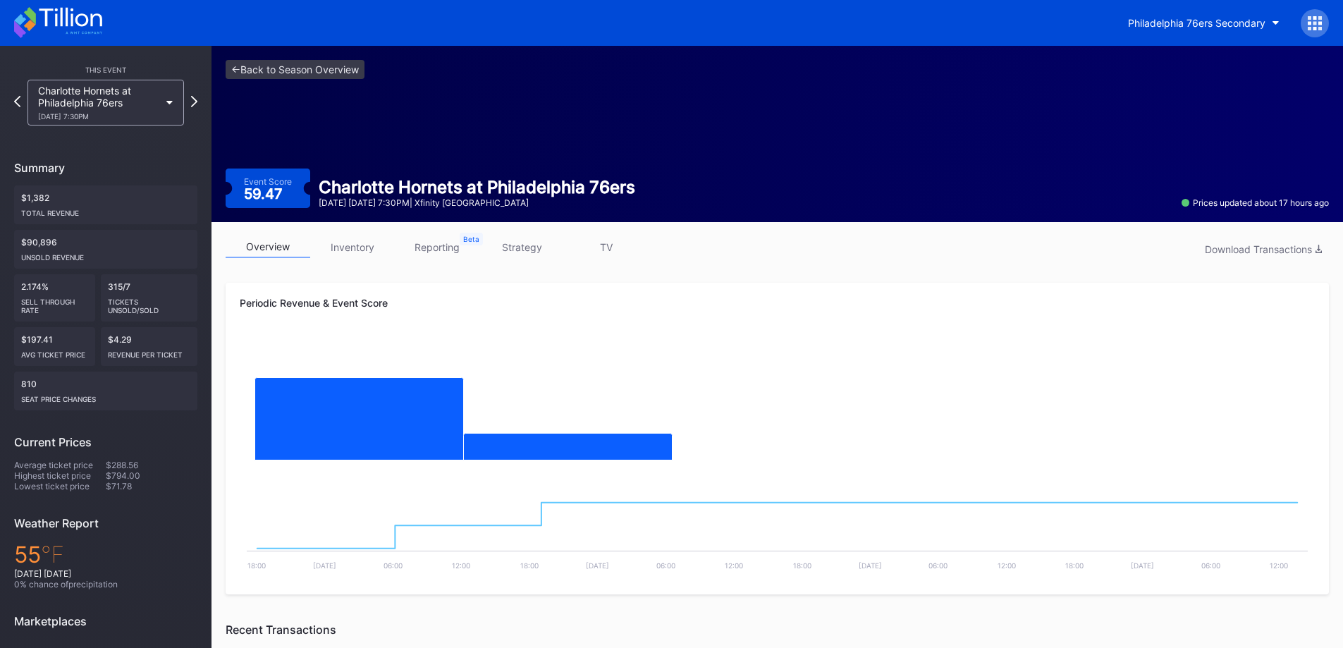
click at [354, 251] on link "inventory" at bounding box center [352, 247] width 85 height 22
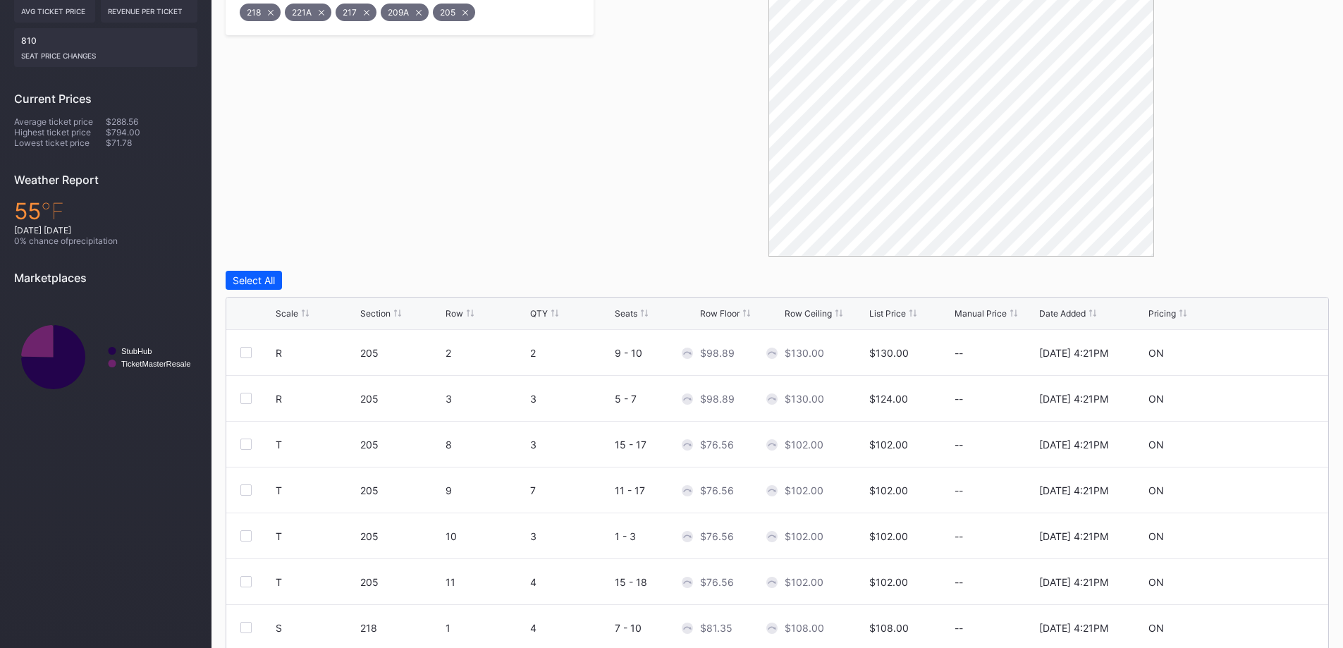
scroll to position [353, 0]
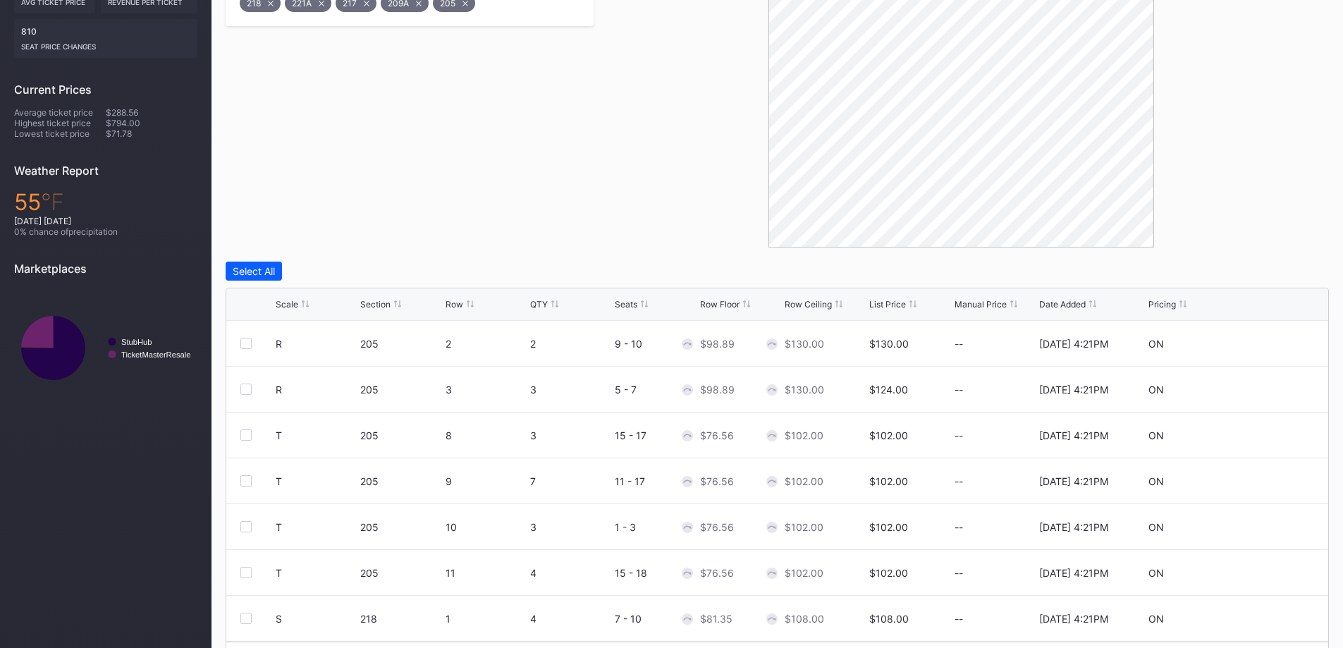
click at [892, 305] on div "List Price" at bounding box center [887, 304] width 37 height 11
click at [283, 312] on div "Scale Section Row QTY Seats Row Floor Row Ceiling List Price Manual Price Date …" at bounding box center [777, 304] width 1102 height 32
click at [286, 305] on div "Scale" at bounding box center [287, 304] width 23 height 11
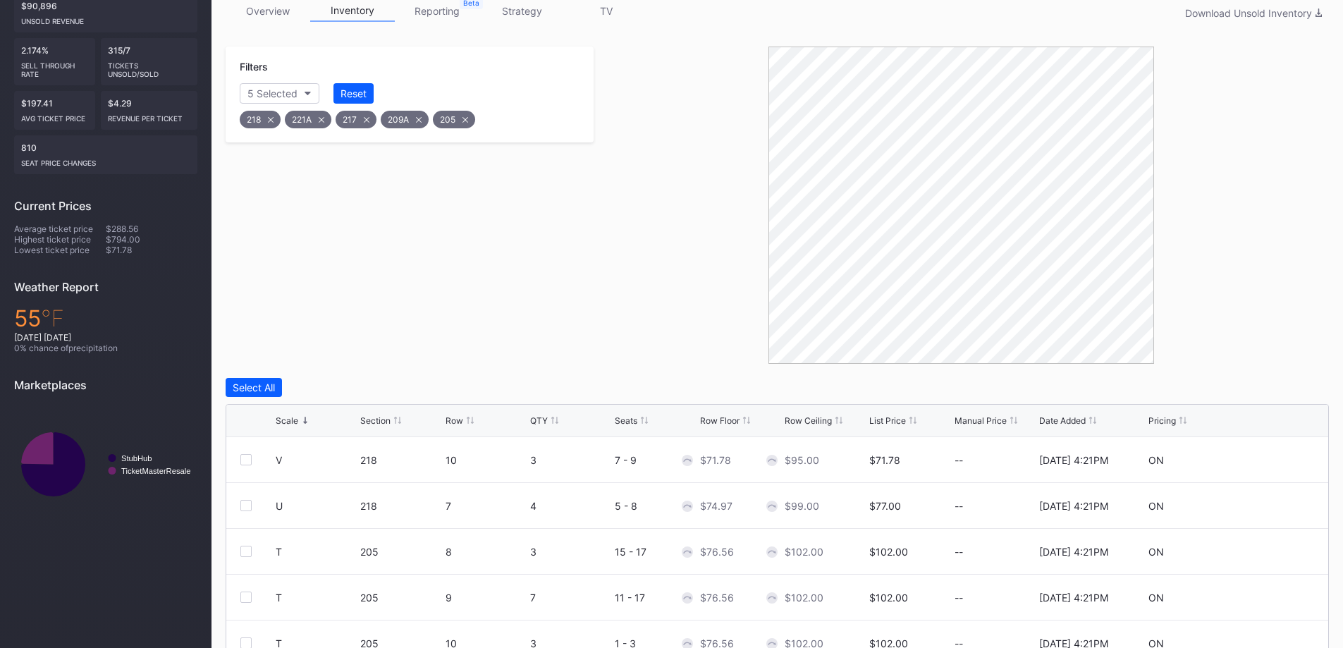
scroll to position [212, 0]
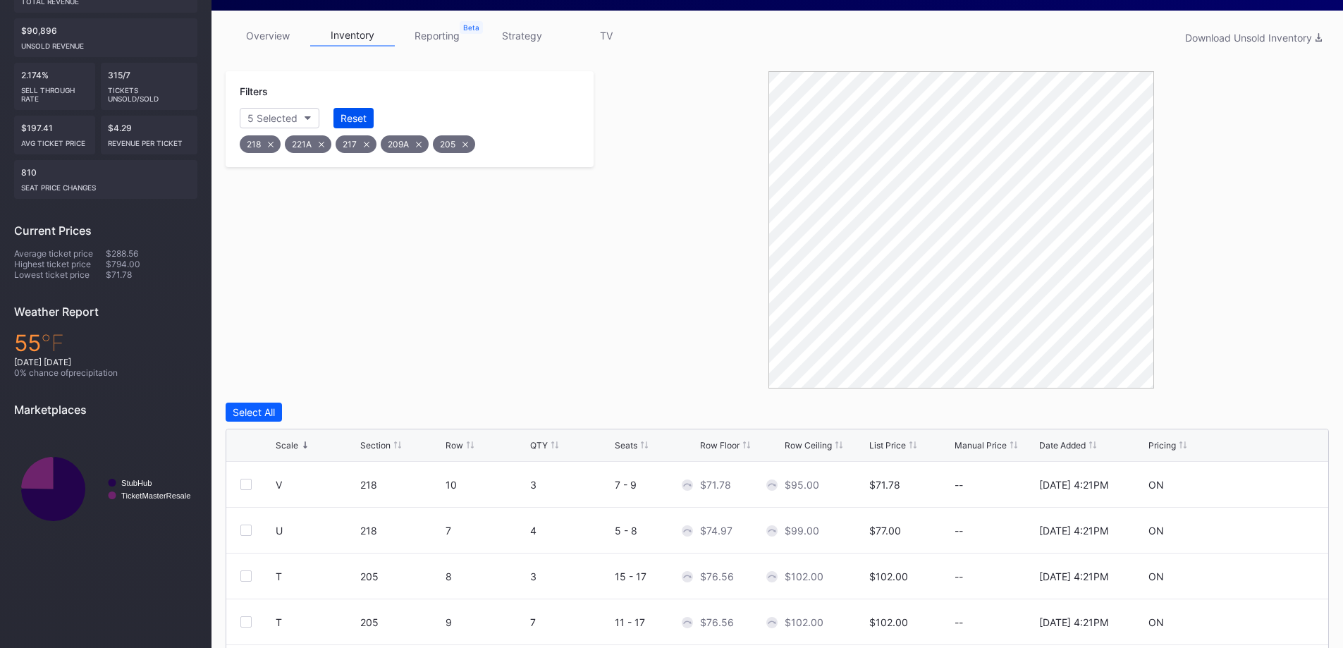
click at [368, 125] on button "Reset" at bounding box center [354, 118] width 40 height 20
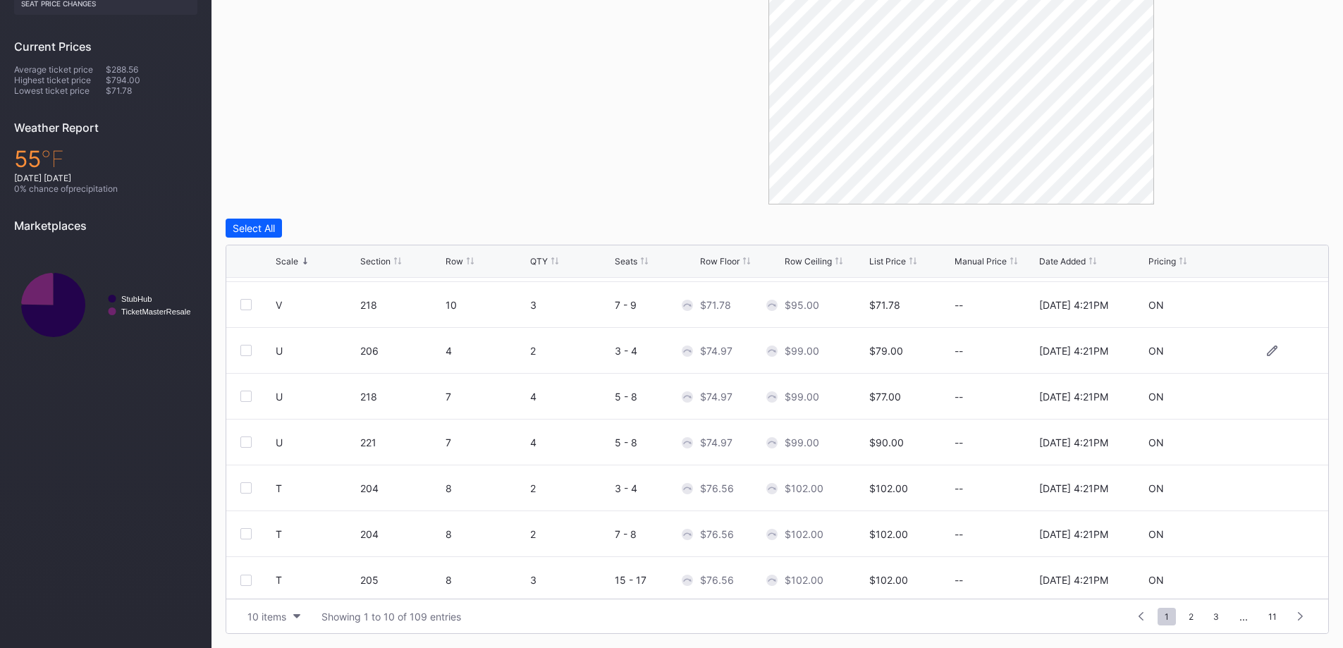
scroll to position [137, 0]
click at [243, 432] on div at bounding box center [245, 437] width 11 height 11
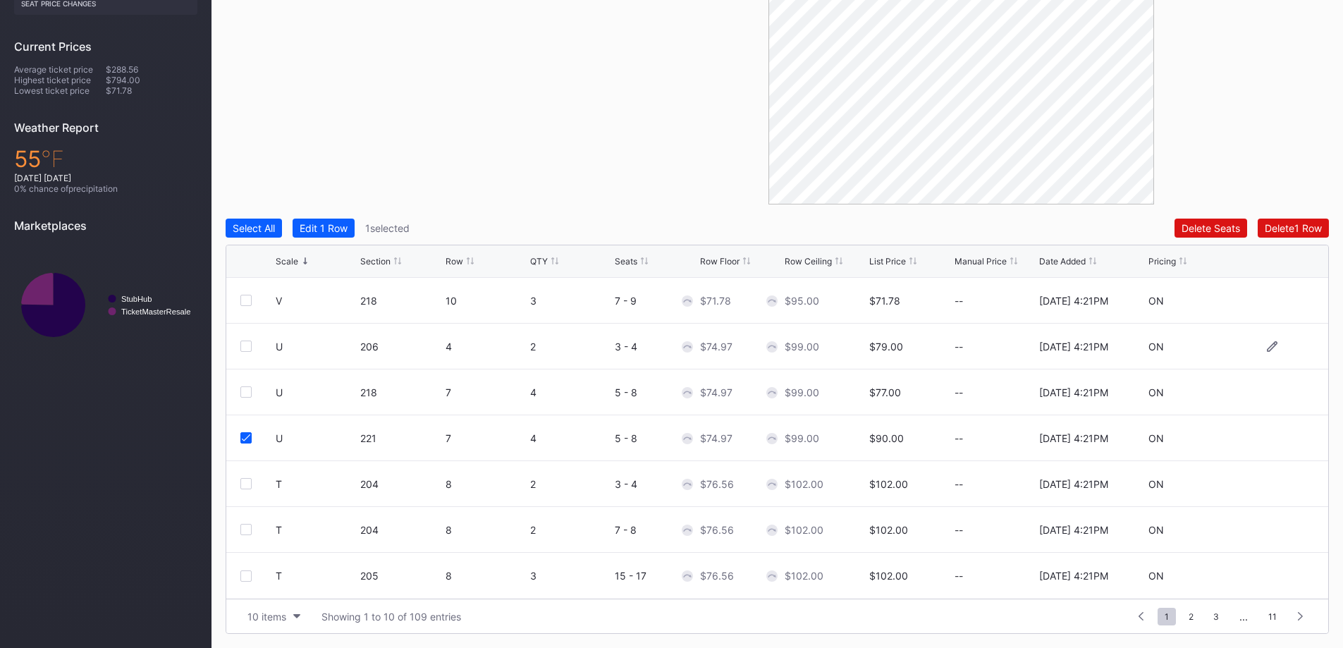
click at [243, 348] on div at bounding box center [245, 346] width 11 height 11
click at [247, 392] on div at bounding box center [245, 391] width 11 height 11
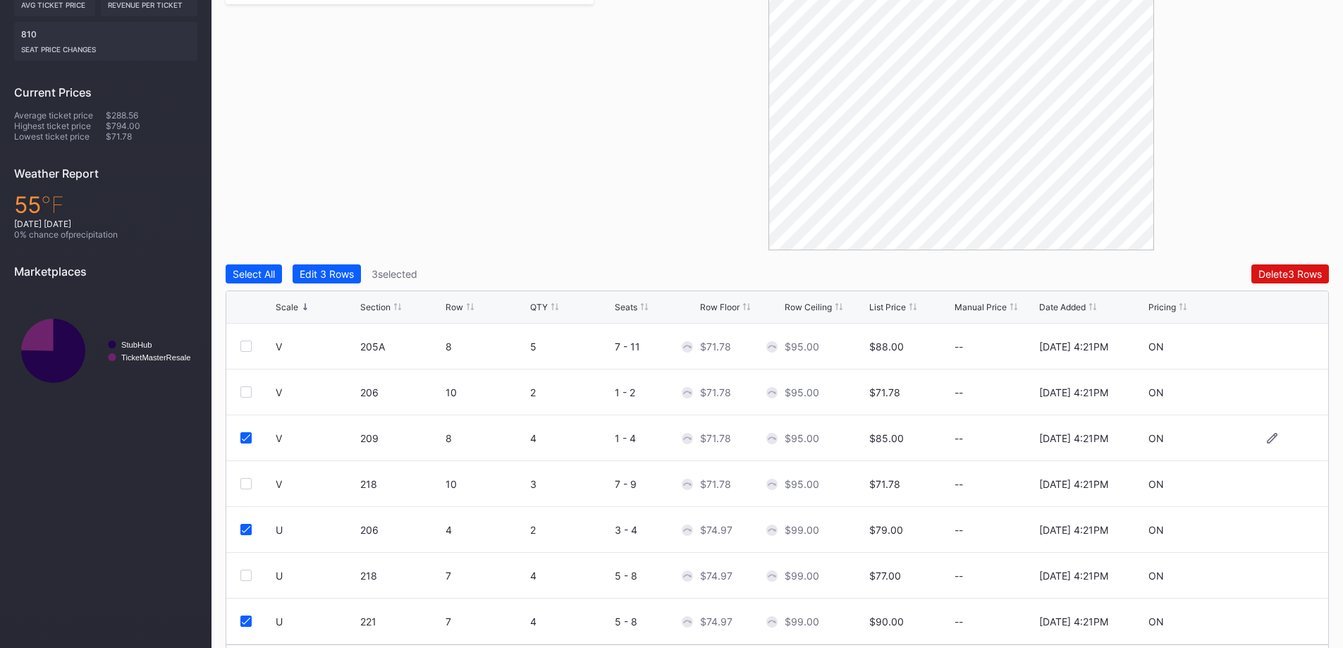
scroll to position [325, 0]
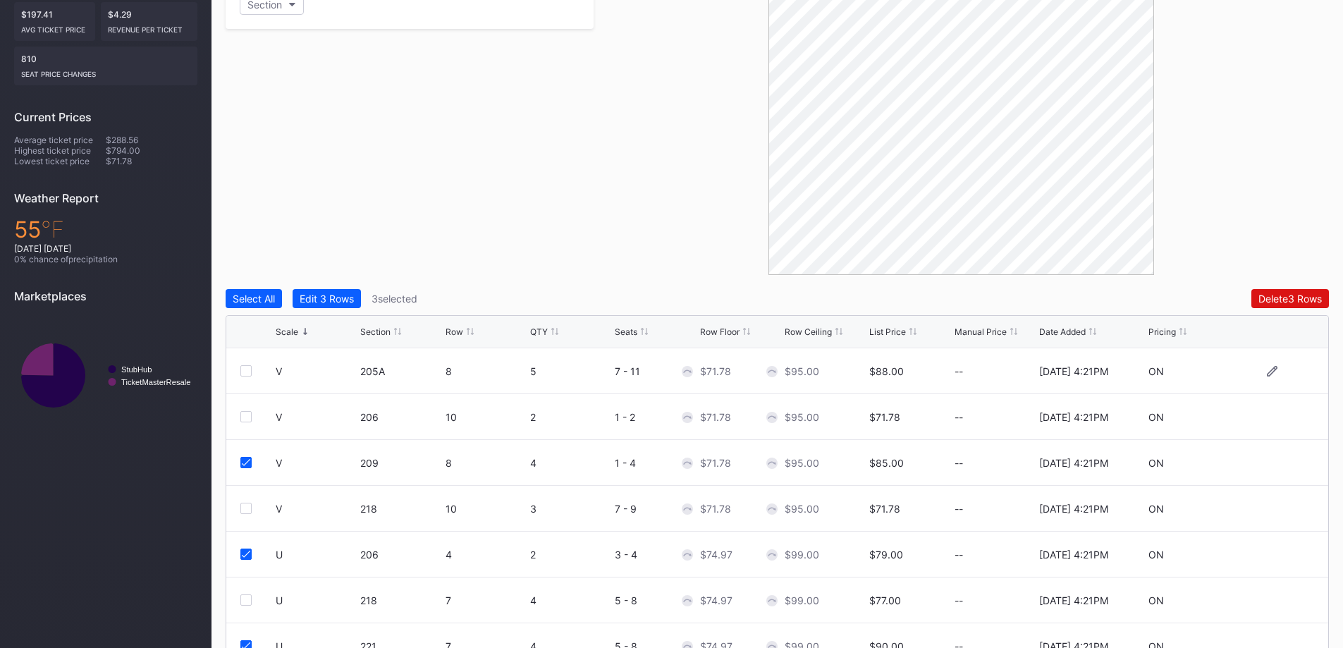
click at [250, 370] on div at bounding box center [245, 370] width 11 height 11
click at [353, 296] on div "Edit 4 Rows" at bounding box center [327, 299] width 54 height 12
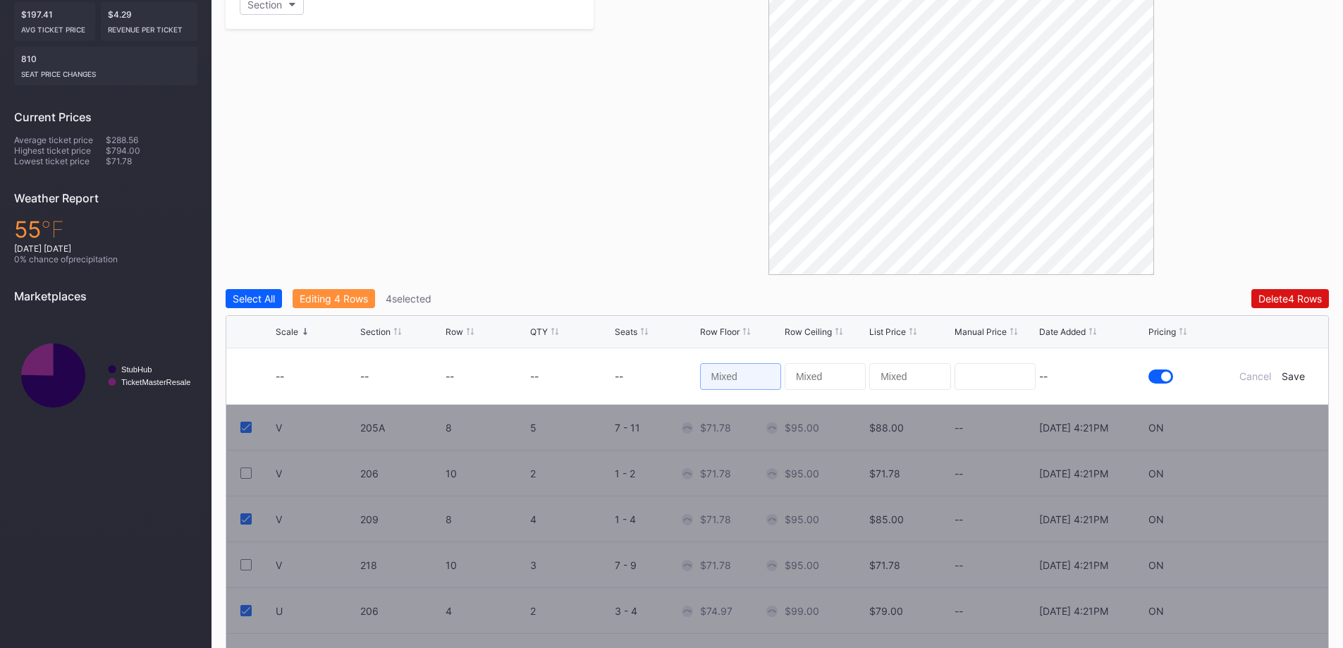
click at [763, 371] on input at bounding box center [740, 376] width 81 height 27
type input "60"
type input "67"
click at [1292, 372] on div "Save" at bounding box center [1293, 376] width 23 height 12
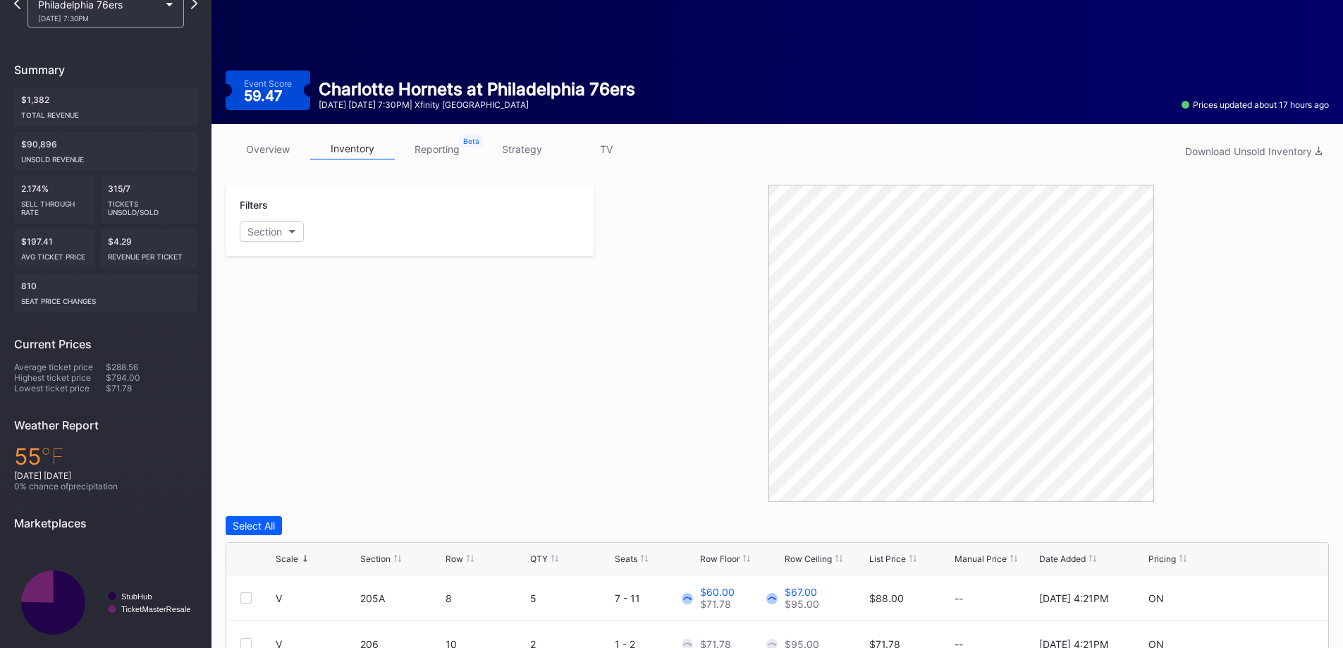
scroll to position [0, 0]
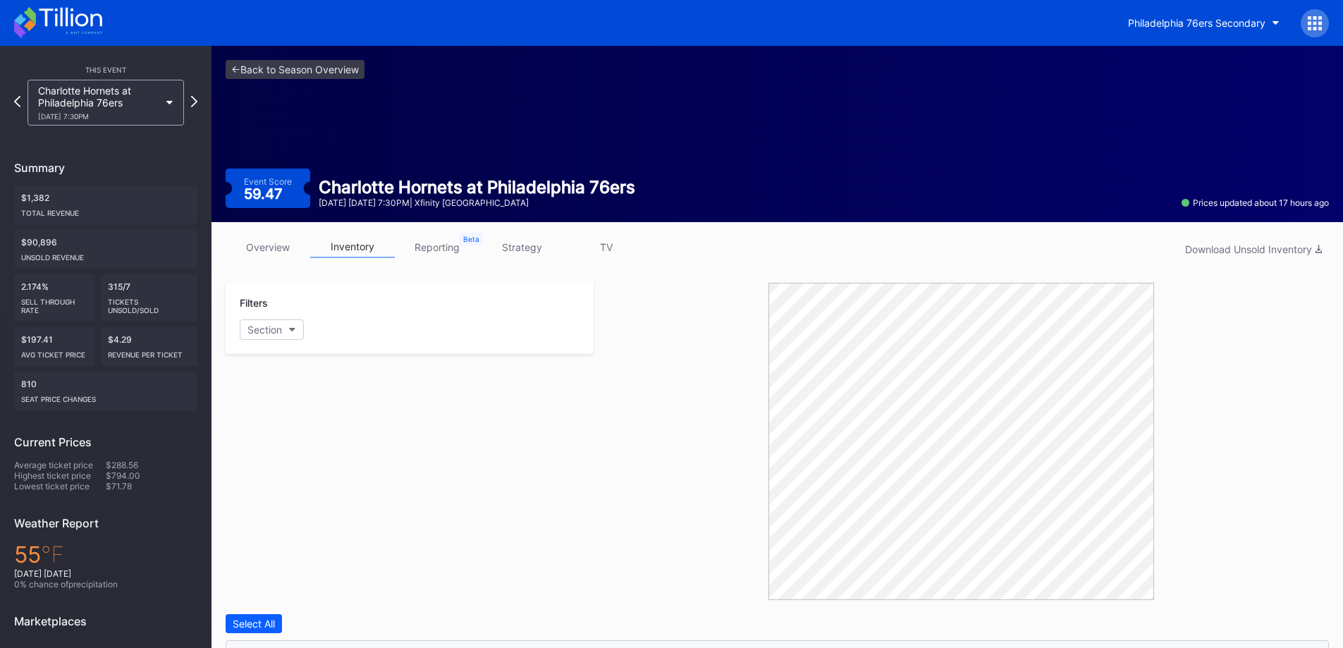
click at [260, 247] on link "overview" at bounding box center [268, 247] width 85 height 22
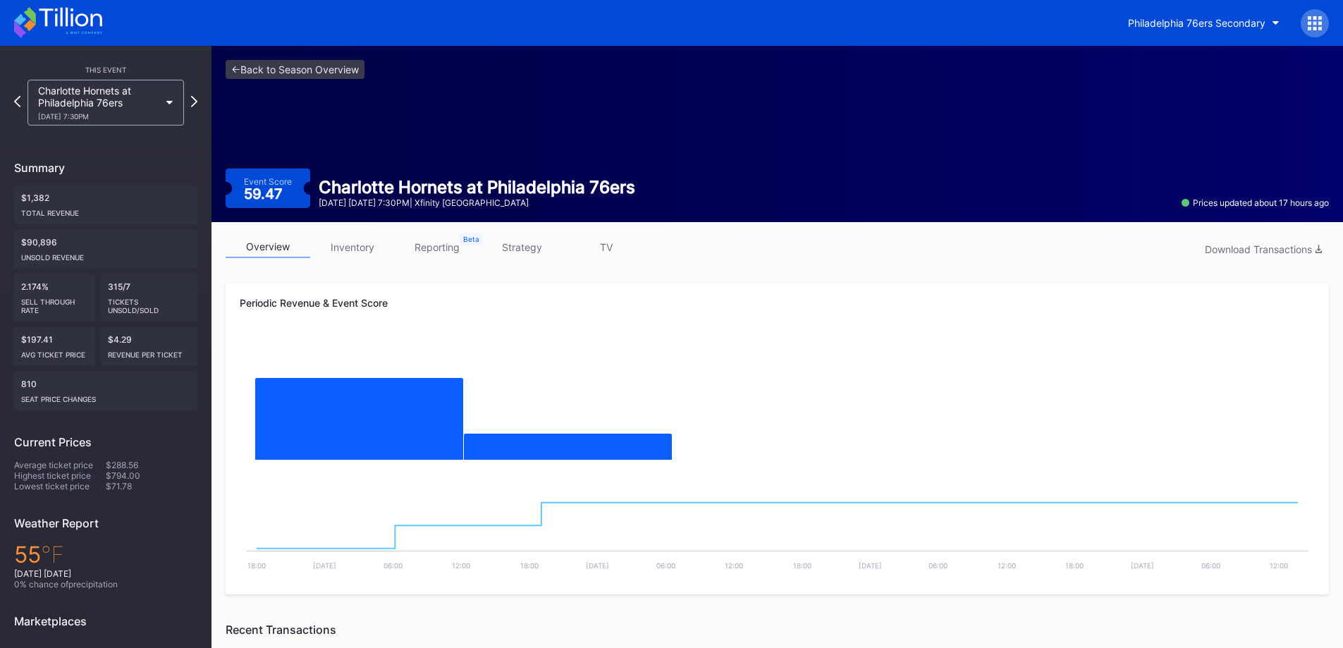
click at [138, 117] on div "10/25 Saturday 7:30PM" at bounding box center [98, 116] width 121 height 8
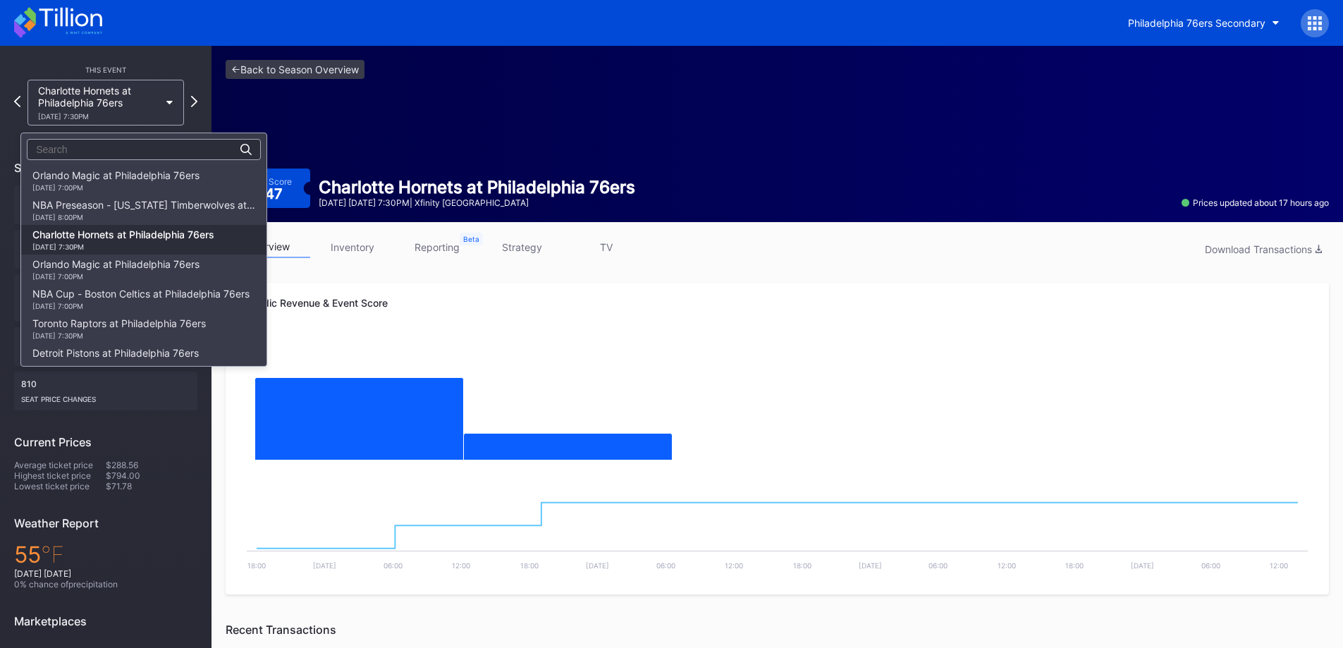
scroll to position [59, 0]
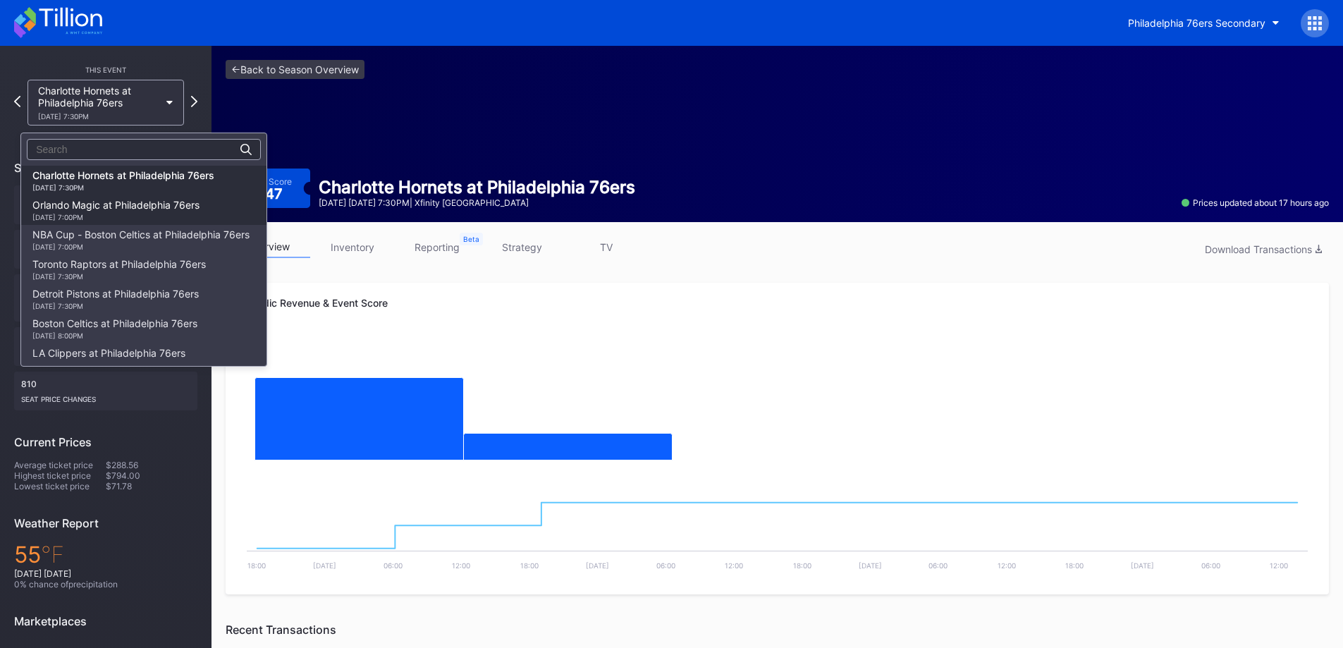
click at [142, 208] on div "Orlando Magic at Philadelphia 76ers 10/27 Monday 7:00PM" at bounding box center [115, 210] width 167 height 23
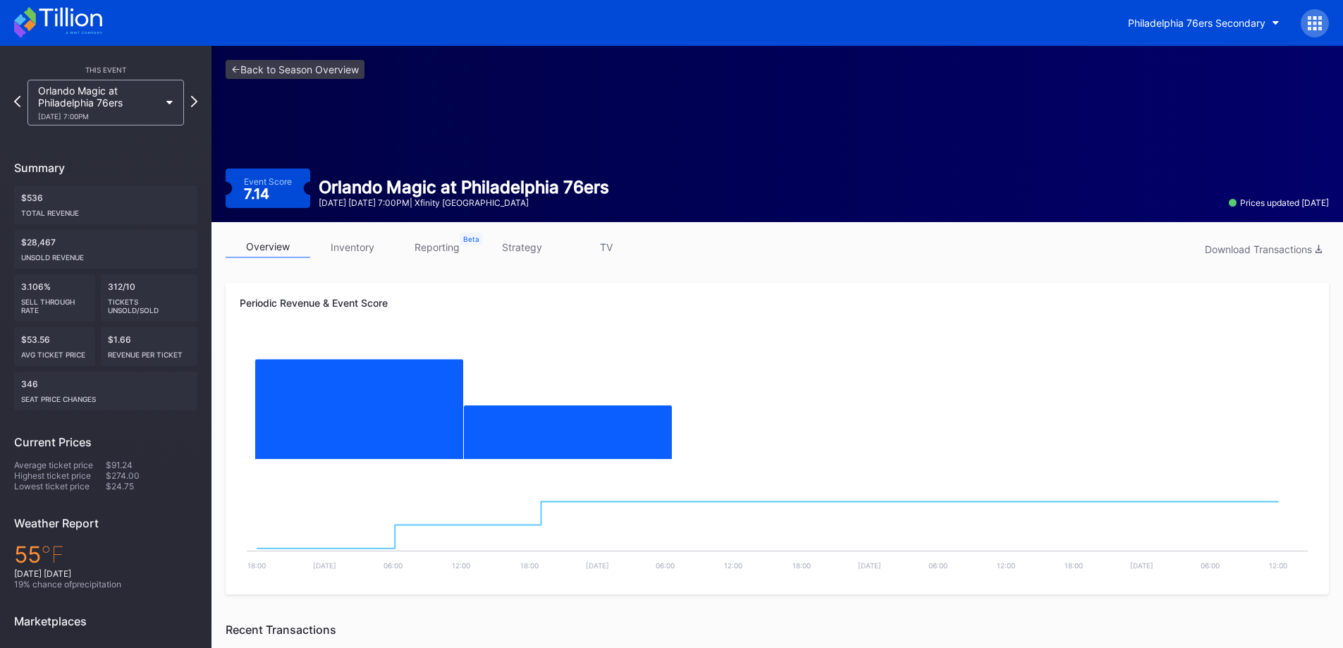
click at [365, 240] on link "inventory" at bounding box center [352, 247] width 85 height 22
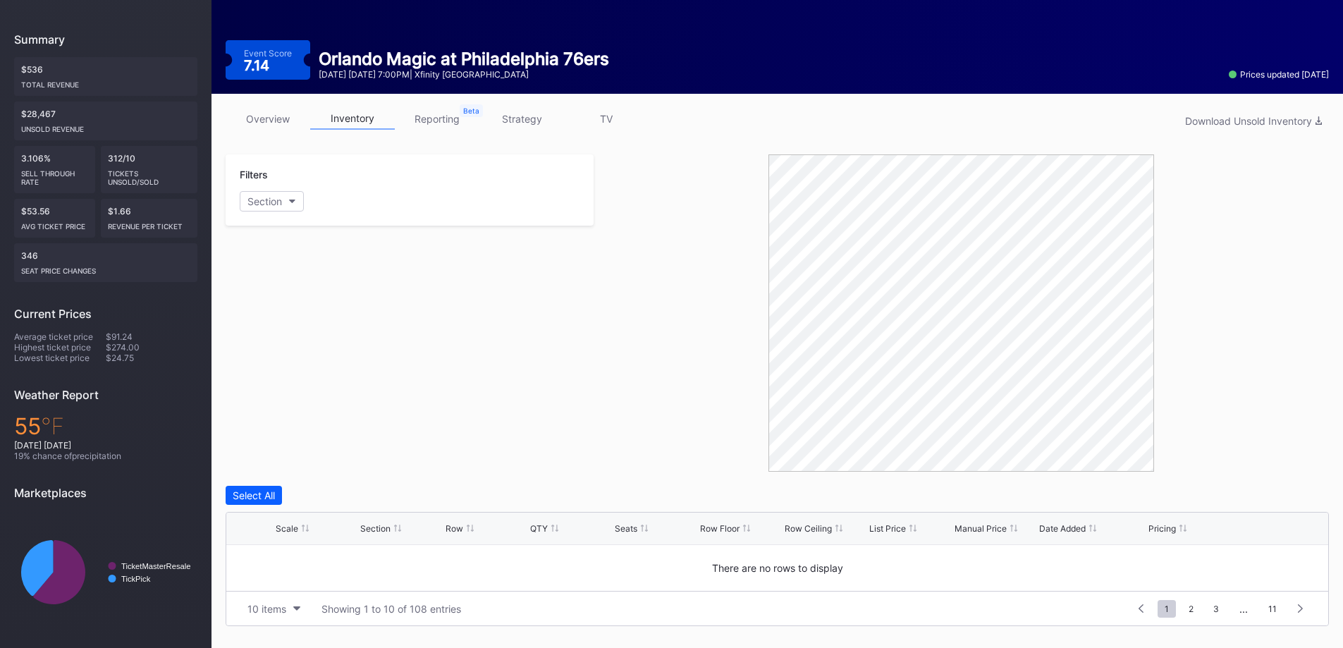
scroll to position [361, 0]
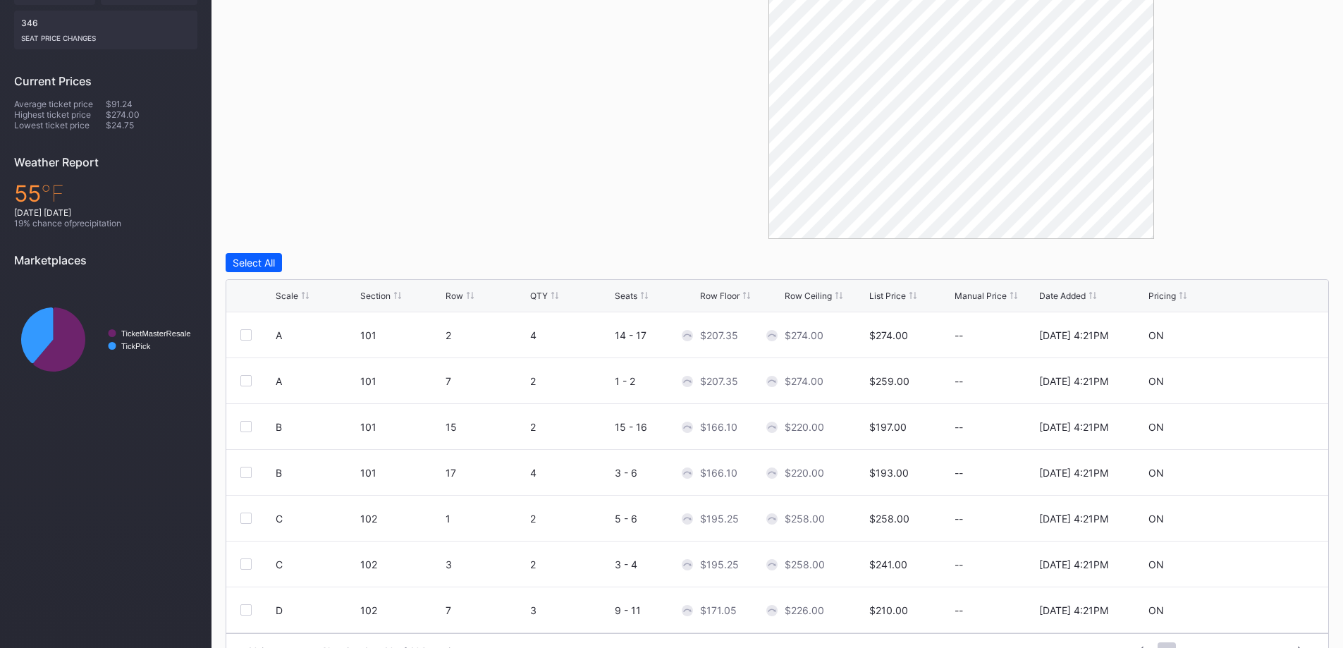
click at [284, 296] on div "Scale" at bounding box center [287, 296] width 23 height 11
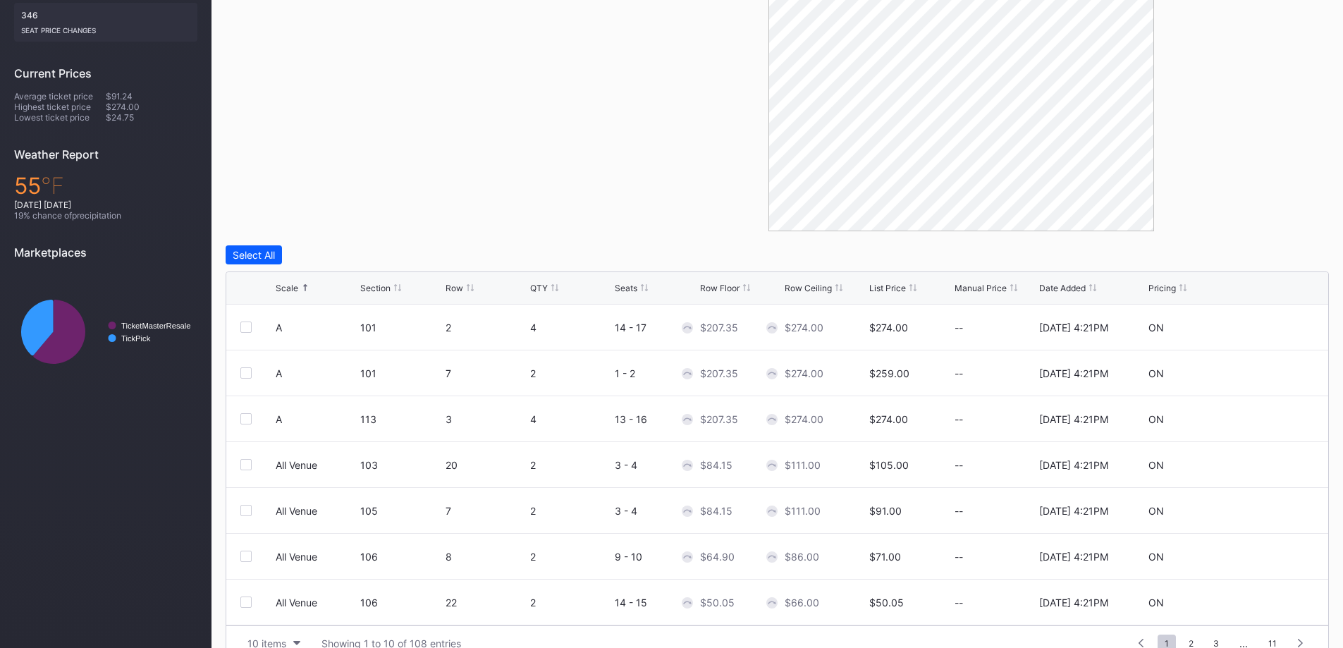
scroll to position [396, 0]
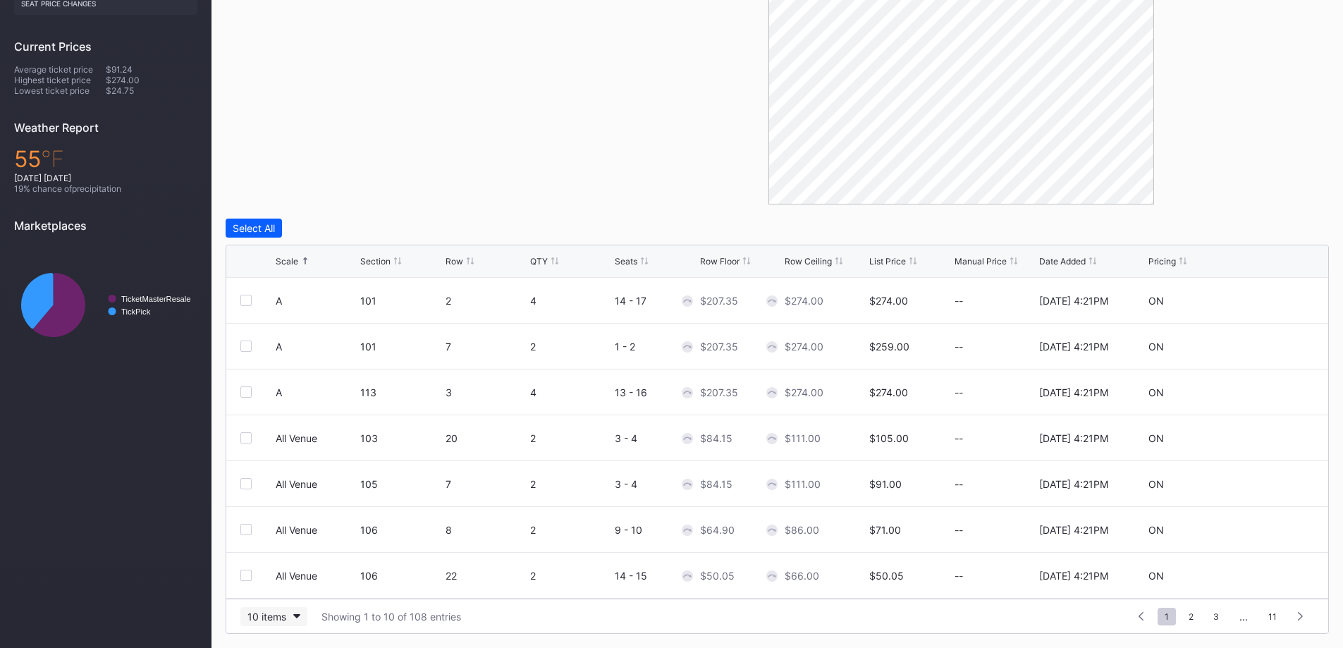
click at [276, 618] on div "10 items" at bounding box center [266, 617] width 39 height 12
click at [278, 592] on div "200 items" at bounding box center [273, 581] width 67 height 26
click at [300, 252] on div "Scale Section Row QTY Seats Row Floor Row Ceiling List Price Manual Price Date …" at bounding box center [777, 261] width 1102 height 32
click at [298, 259] on div "Scale" at bounding box center [316, 261] width 81 height 11
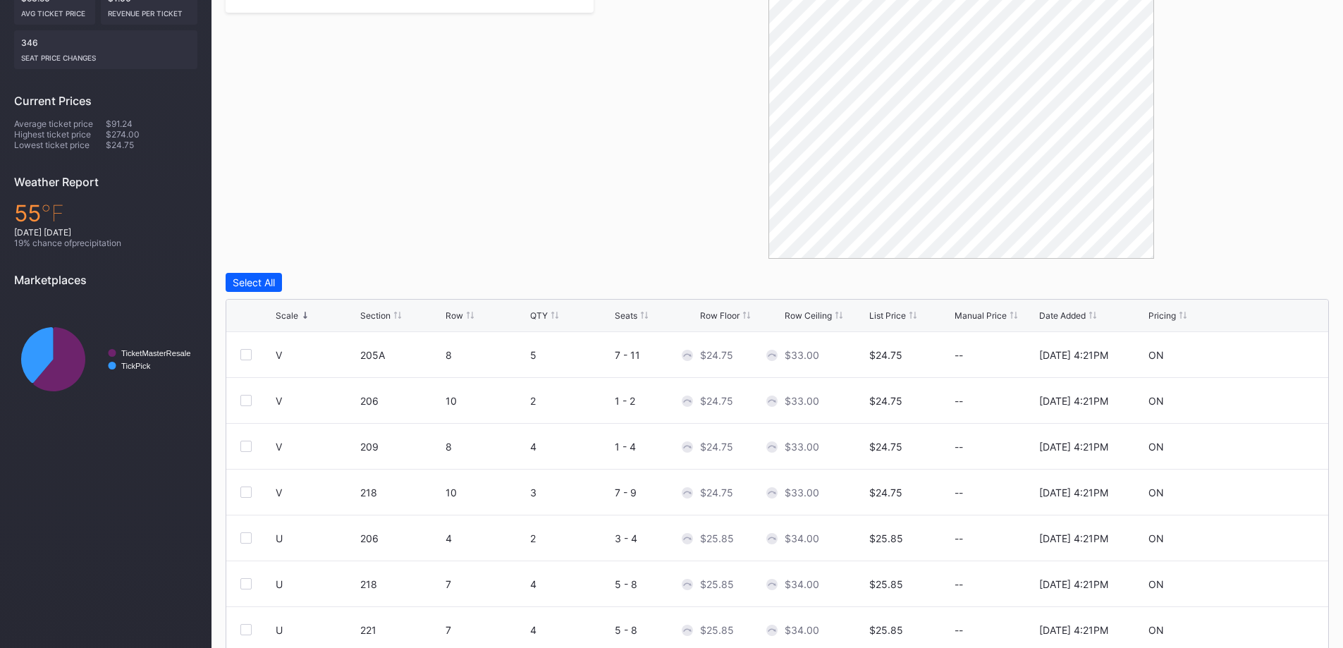
scroll to position [325, 0]
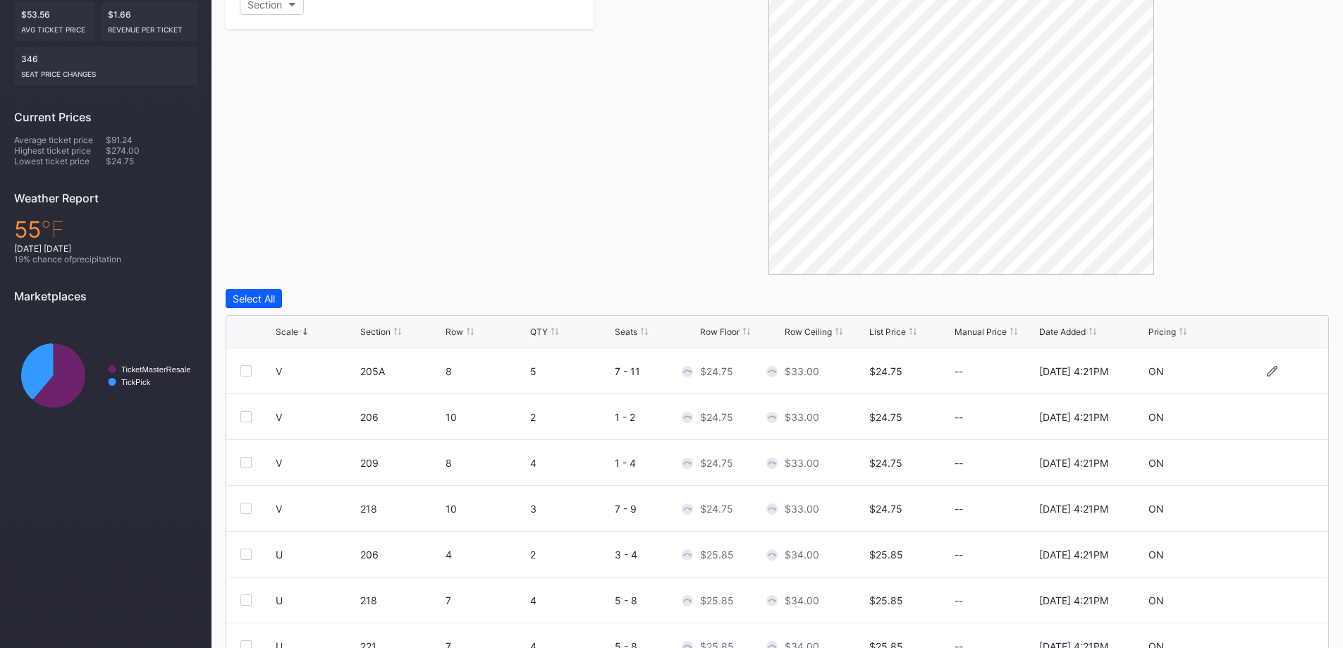
click at [251, 369] on div at bounding box center [245, 370] width 11 height 11
click at [249, 462] on div at bounding box center [245, 462] width 11 height 11
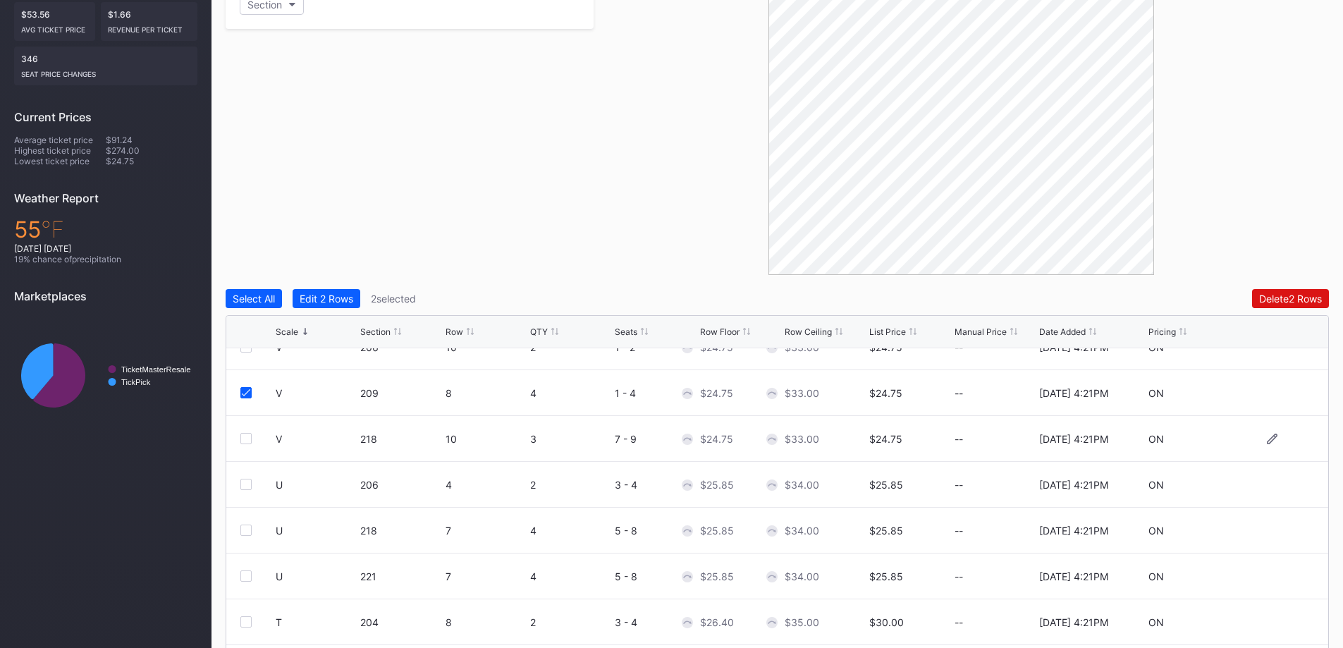
scroll to position [71, 0]
click at [248, 482] on div at bounding box center [245, 483] width 11 height 11
click at [246, 572] on div at bounding box center [245, 575] width 11 height 11
click at [327, 297] on div "Edit 4 Rows" at bounding box center [327, 299] width 54 height 12
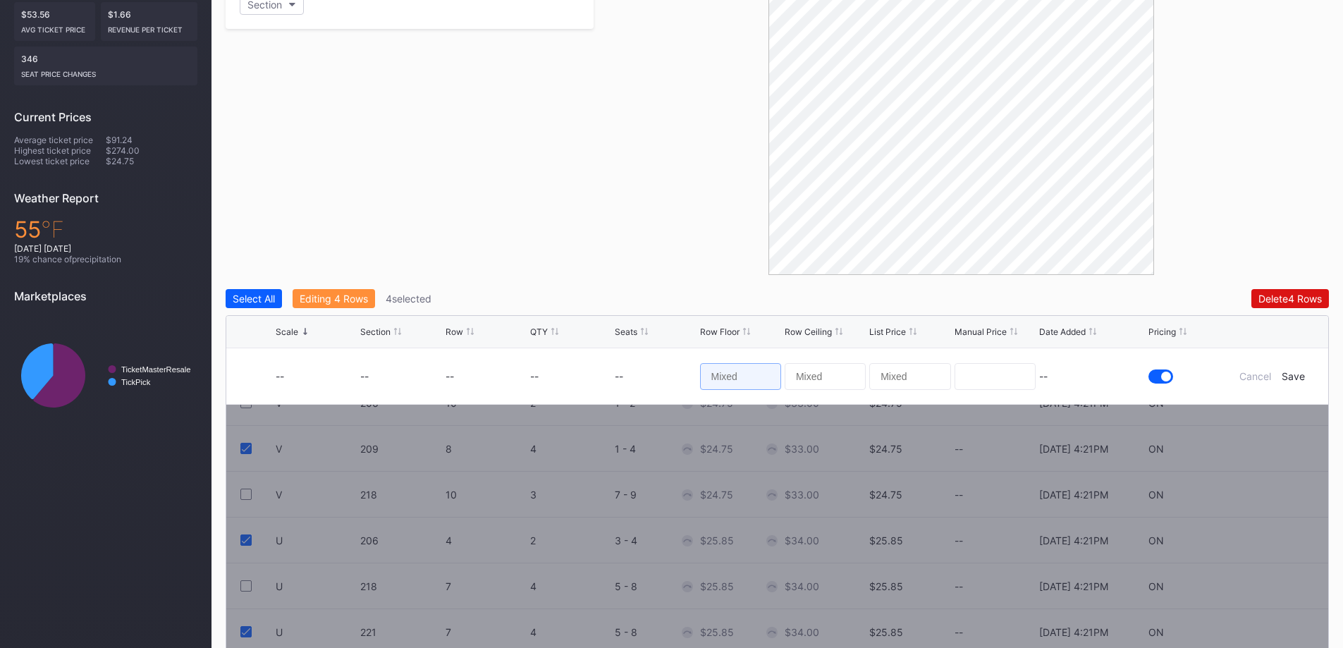
click at [735, 377] on input at bounding box center [740, 376] width 81 height 27
type input "17"
type input "18"
click at [1297, 375] on div "Save" at bounding box center [1293, 376] width 23 height 12
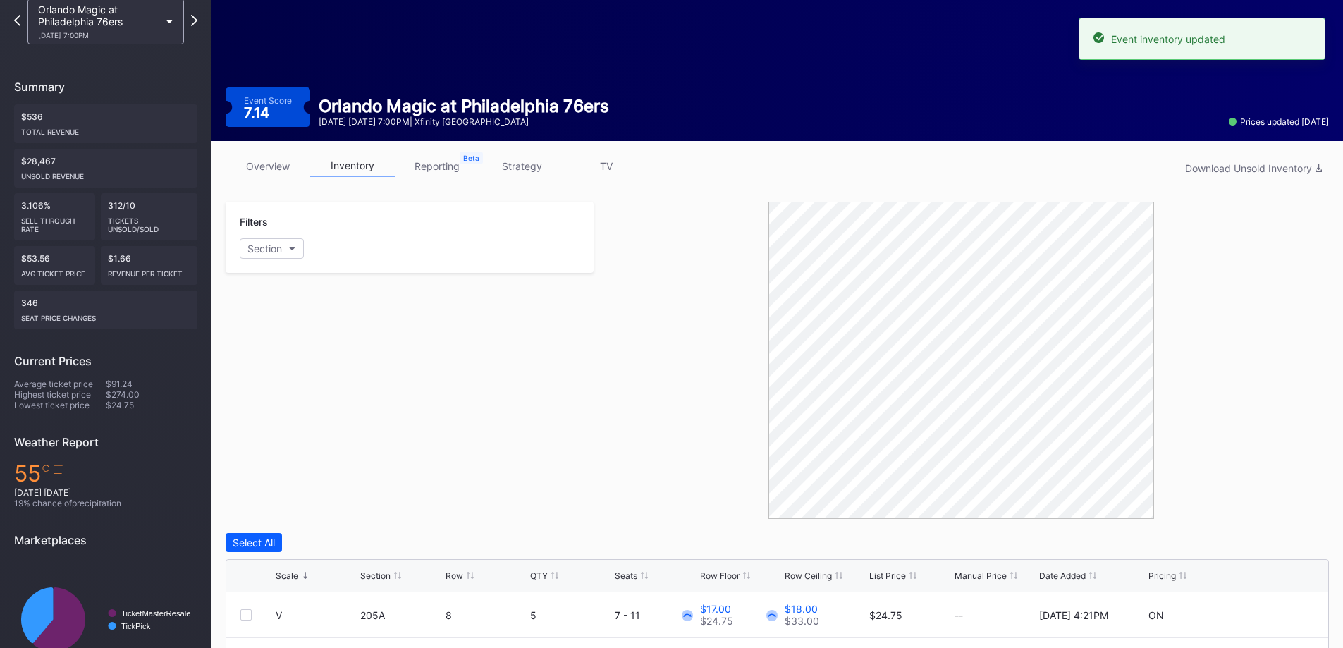
scroll to position [0, 0]
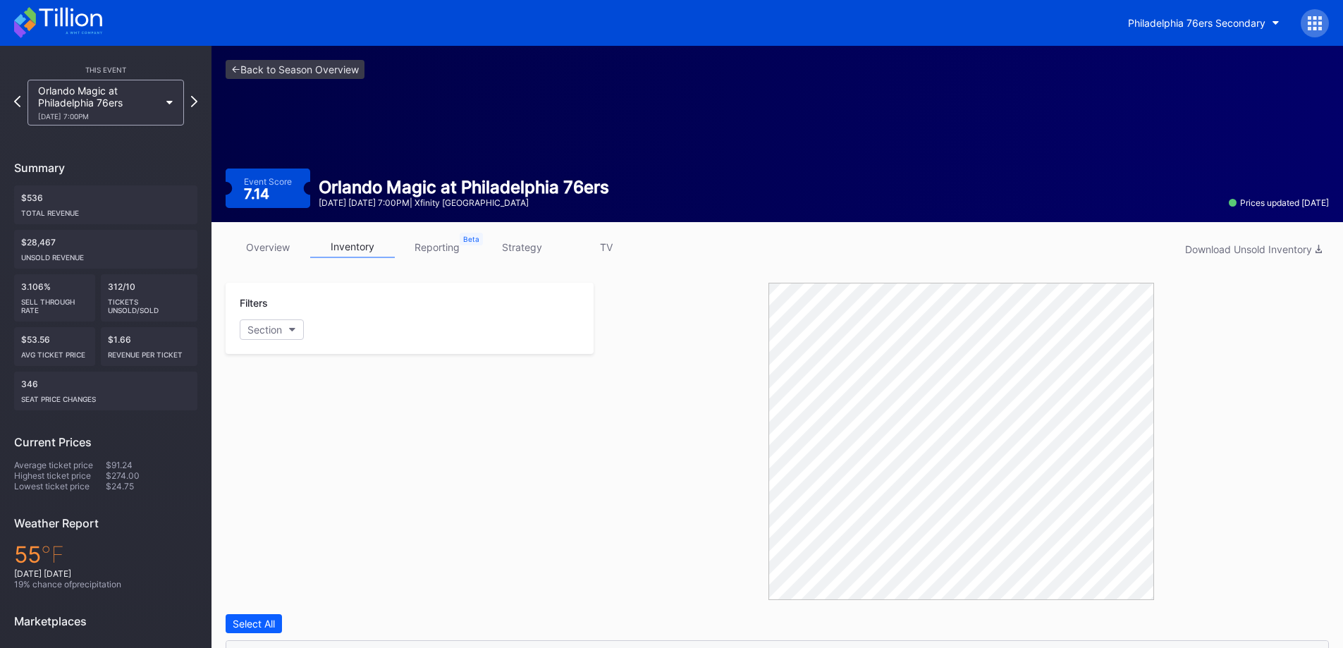
click at [272, 249] on link "overview" at bounding box center [268, 247] width 85 height 22
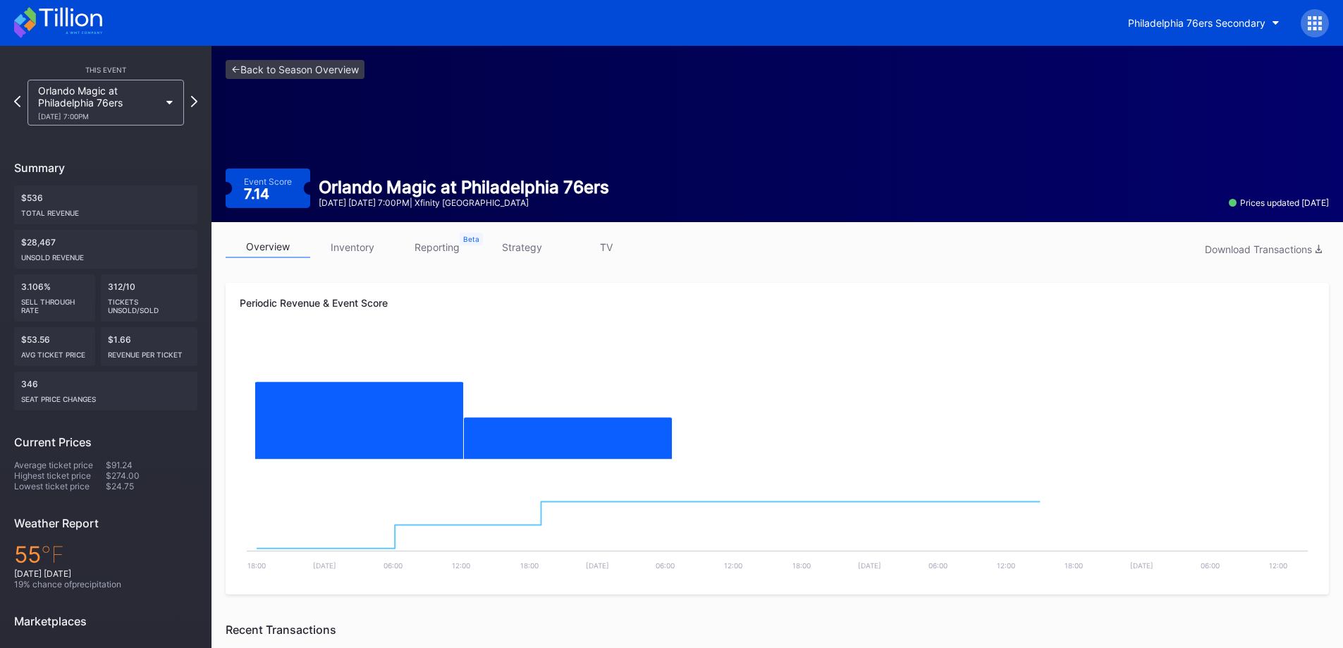
click at [92, 103] on div "Orlando Magic at Philadelphia 76ers 10/27 Monday 7:00PM" at bounding box center [98, 103] width 121 height 36
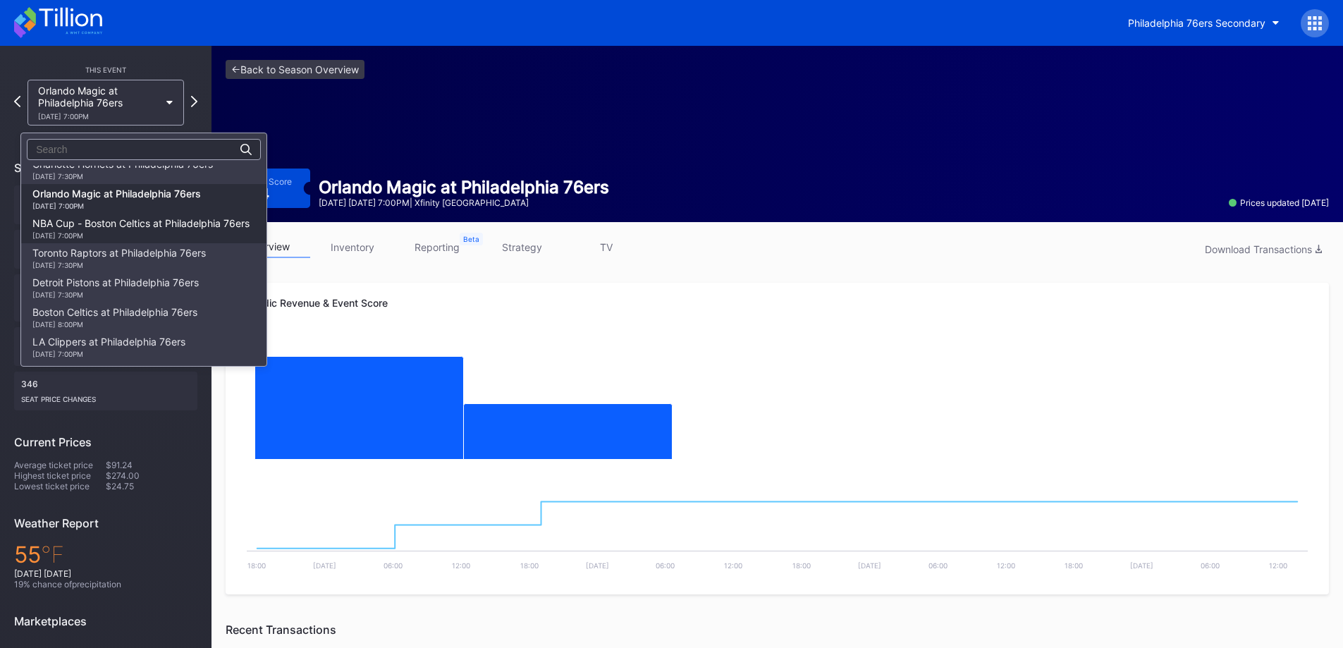
scroll to position [18, 0]
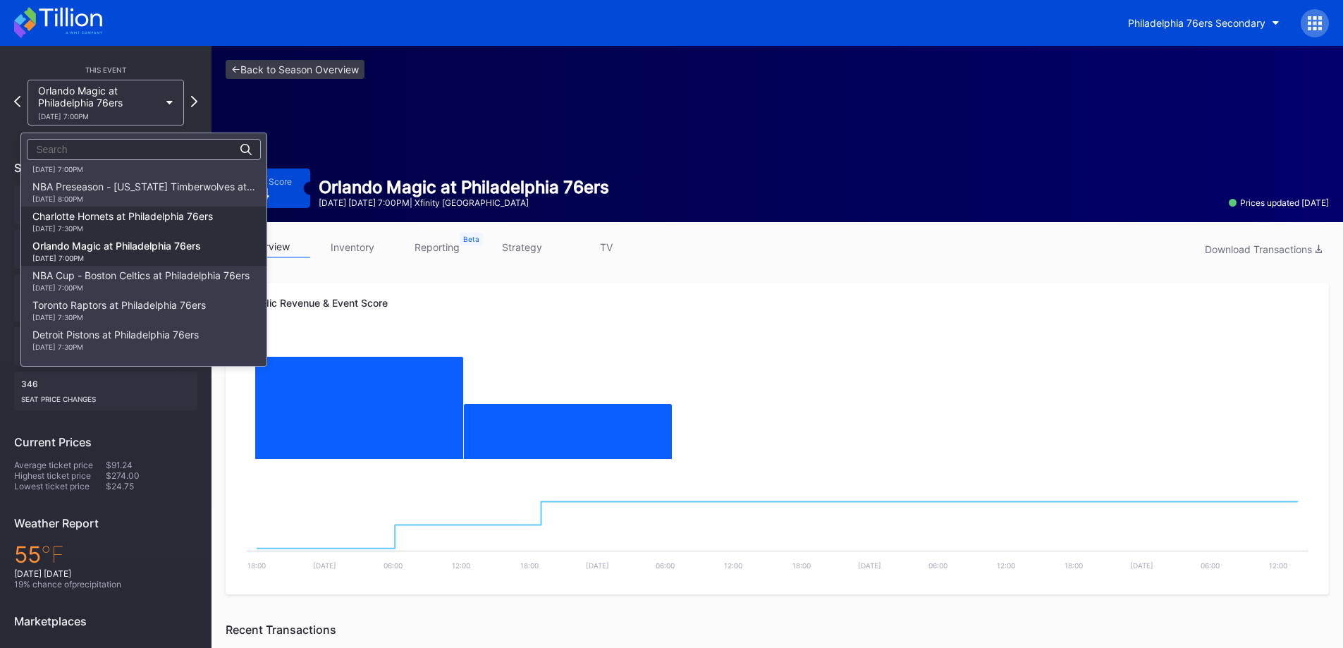
click at [178, 232] on div "10/25 Saturday 7:30PM" at bounding box center [122, 228] width 181 height 8
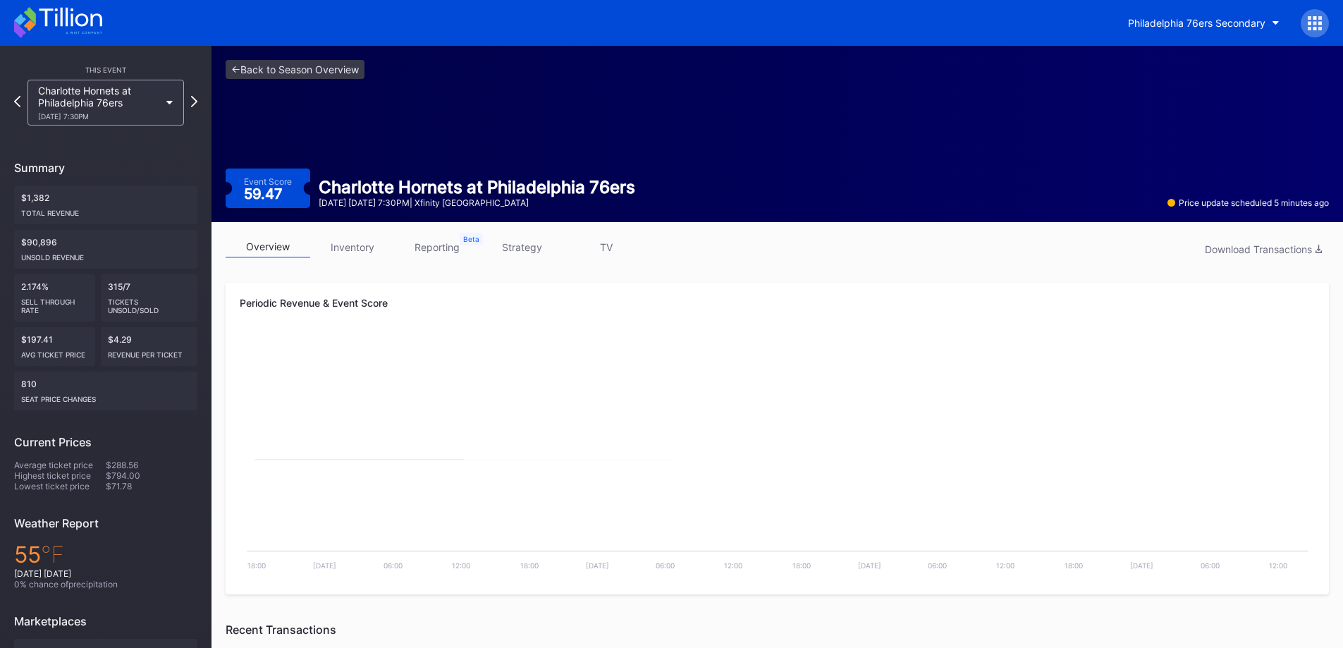
click at [76, 26] on icon at bounding box center [58, 22] width 88 height 31
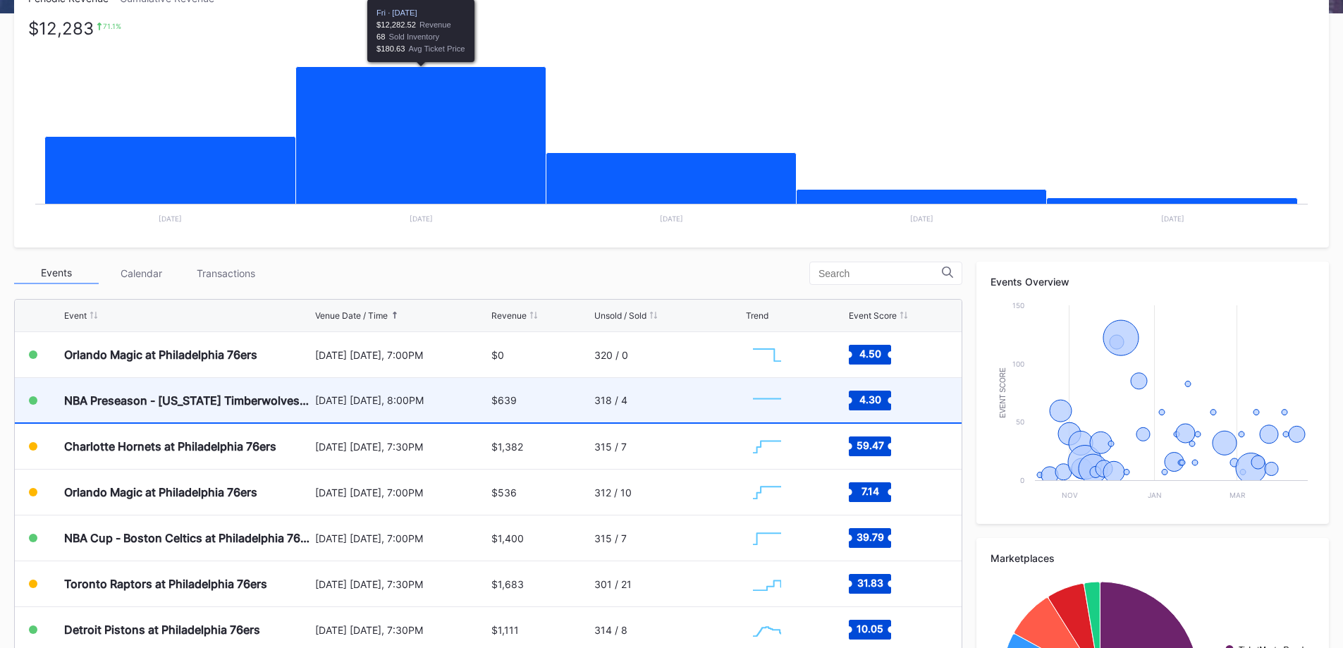
scroll to position [353, 0]
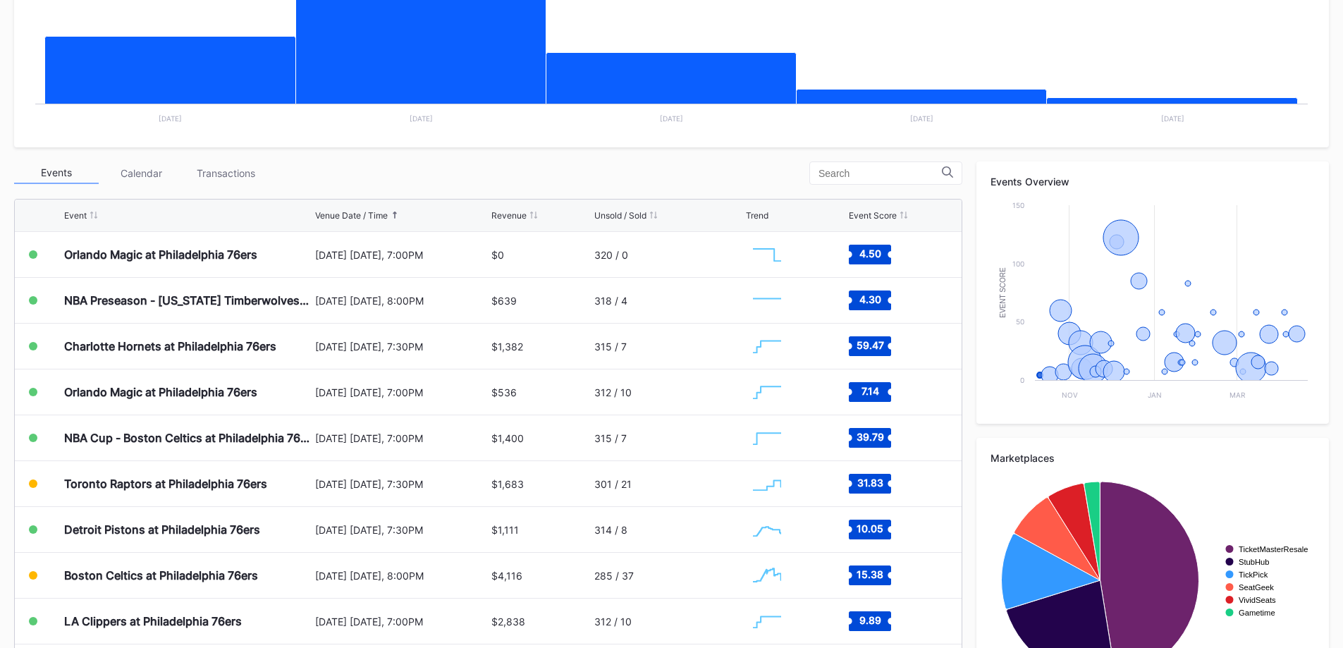
scroll to position [353, 0]
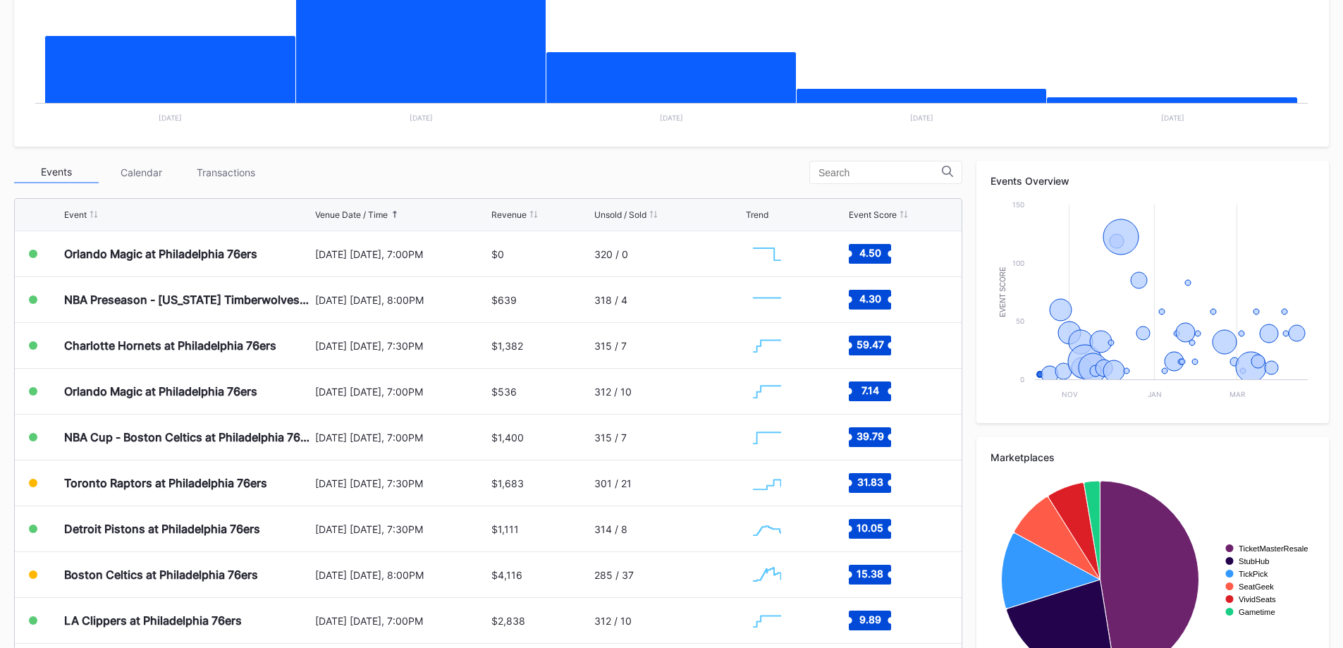
click at [227, 166] on div "Transactions" at bounding box center [225, 172] width 85 height 22
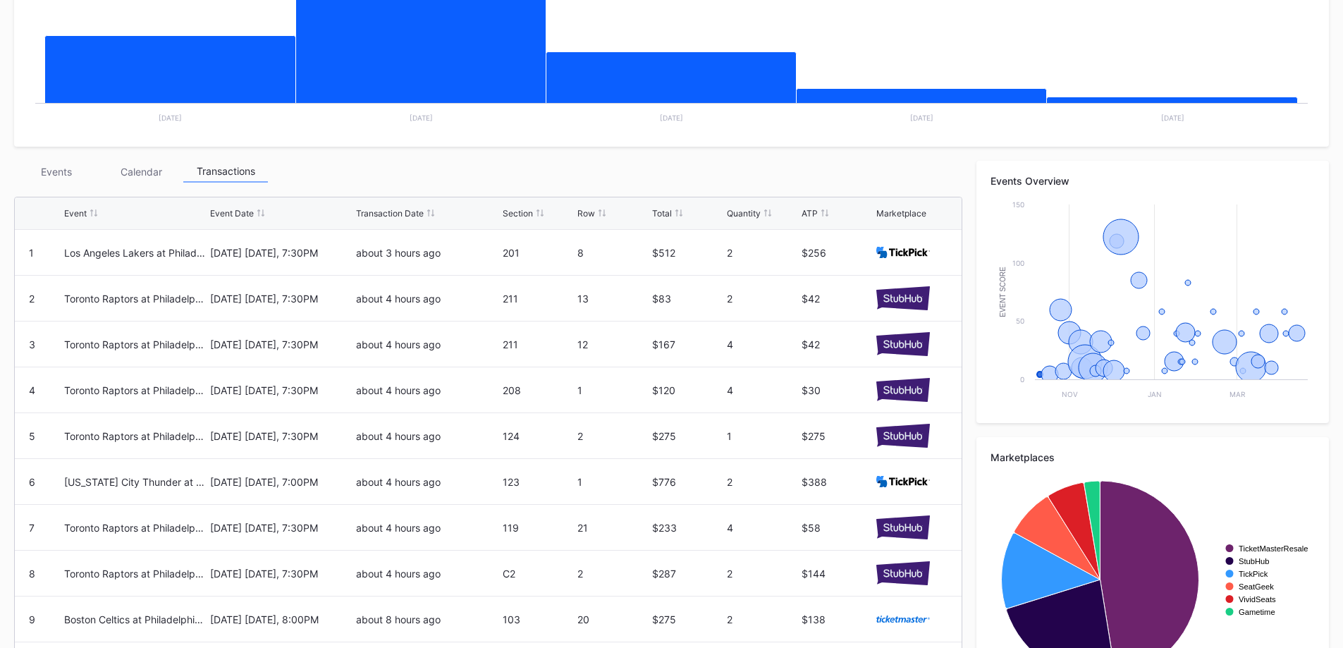
click at [63, 161] on div "Events" at bounding box center [56, 172] width 85 height 22
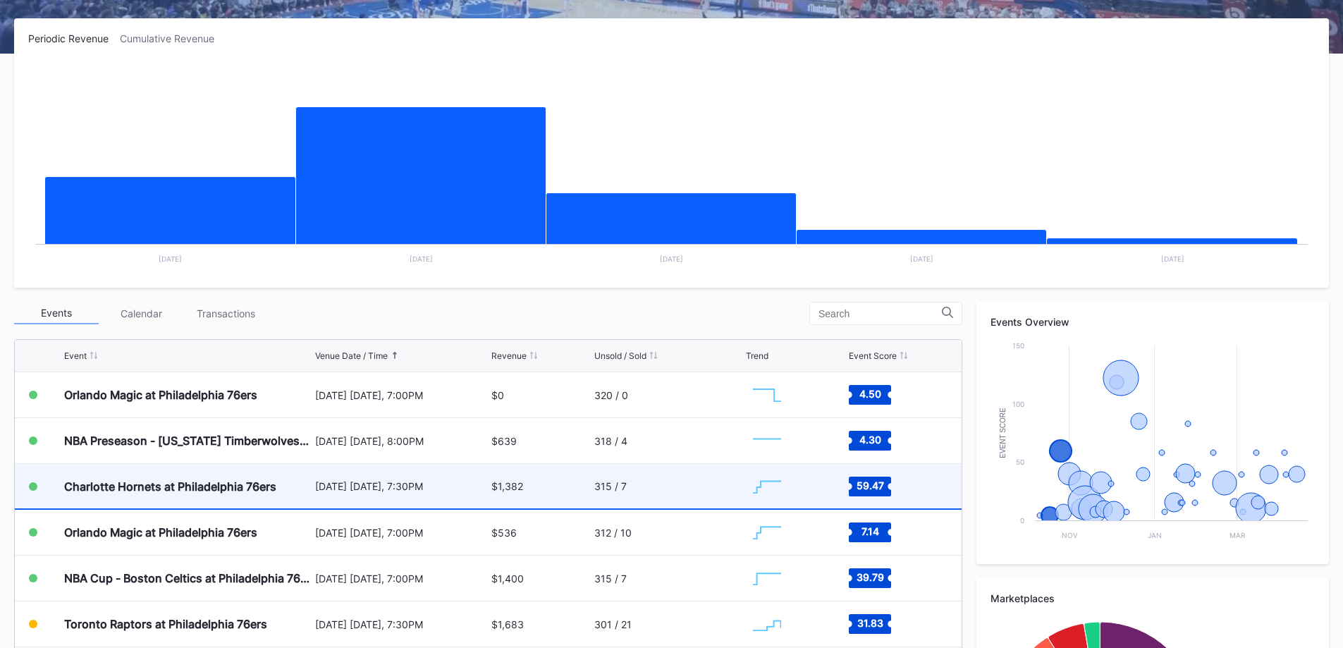
click at [354, 494] on div "[DATE] [DATE], 7:30PM" at bounding box center [401, 486] width 173 height 44
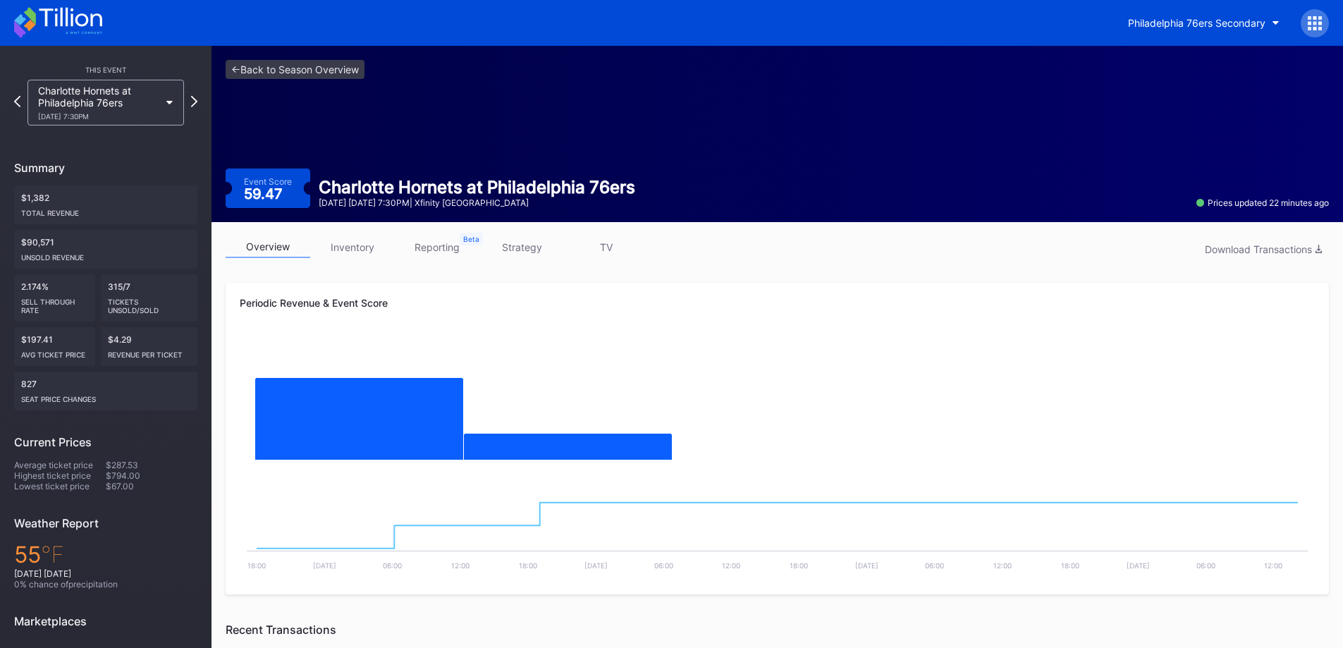
click at [365, 245] on link "inventory" at bounding box center [352, 247] width 85 height 22
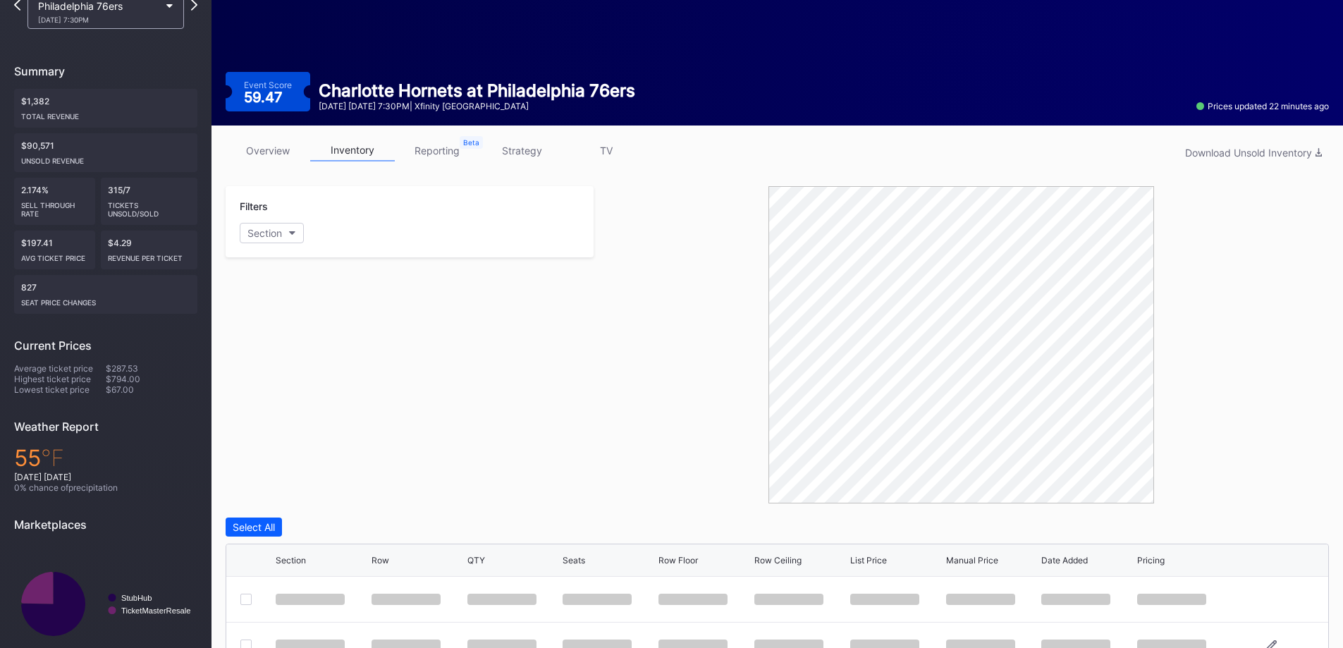
scroll to position [361, 0]
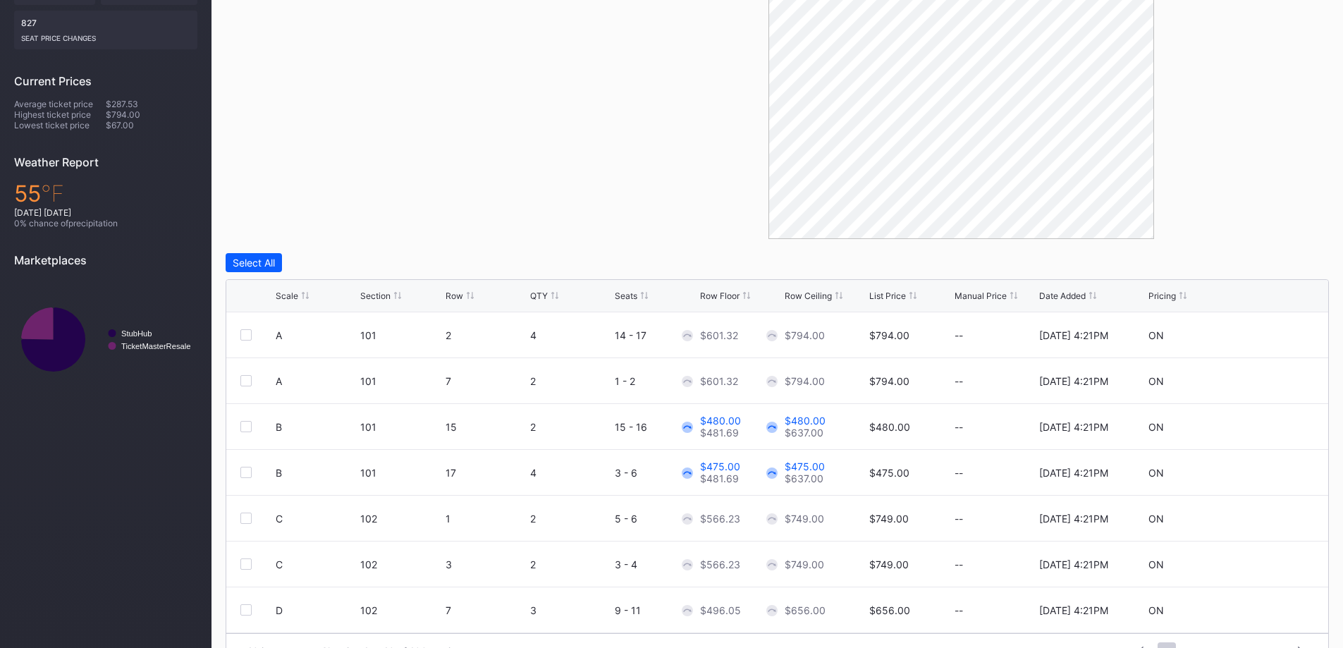
click at [730, 295] on div "Row Floor" at bounding box center [719, 296] width 39 height 11
click at [248, 515] on div at bounding box center [245, 518] width 11 height 11
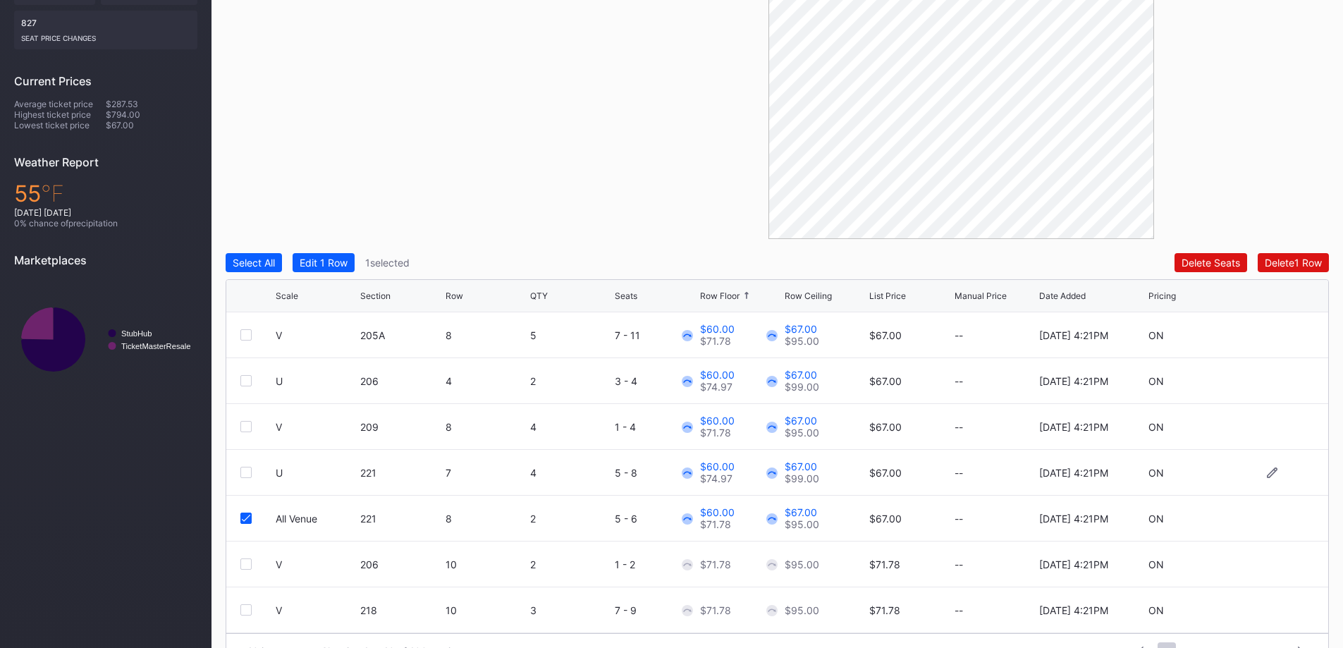
click at [247, 470] on div at bounding box center [245, 472] width 11 height 11
drag, startPoint x: 250, startPoint y: 430, endPoint x: 250, endPoint y: 406, distance: 24.0
click at [250, 429] on div at bounding box center [245, 426] width 11 height 11
click at [251, 373] on div "U 206 4 2 3 - 4 $60.00 $74.97 $67.00 $99.00 $67.00 -- [DATE] 4:21PM ON" at bounding box center [777, 381] width 1102 height 46
click at [250, 377] on div at bounding box center [245, 380] width 11 height 11
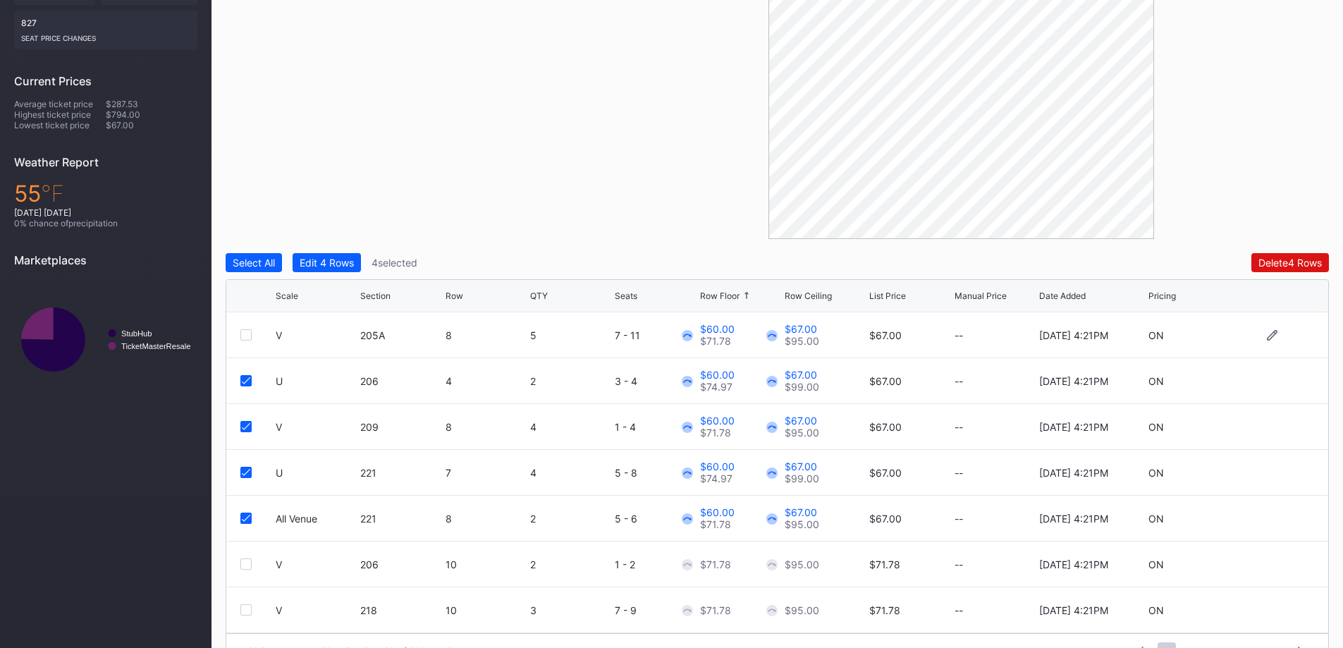
click at [252, 340] on div at bounding box center [257, 334] width 35 height 11
click at [250, 331] on div at bounding box center [245, 334] width 11 height 11
click at [331, 250] on div "Filters Section Select All Edit 5 Rows 5 selected Delete 5 Rows Scale Section R…" at bounding box center [777, 295] width 1103 height 747
click at [336, 257] on button "Edit 5 Rows" at bounding box center [327, 262] width 68 height 19
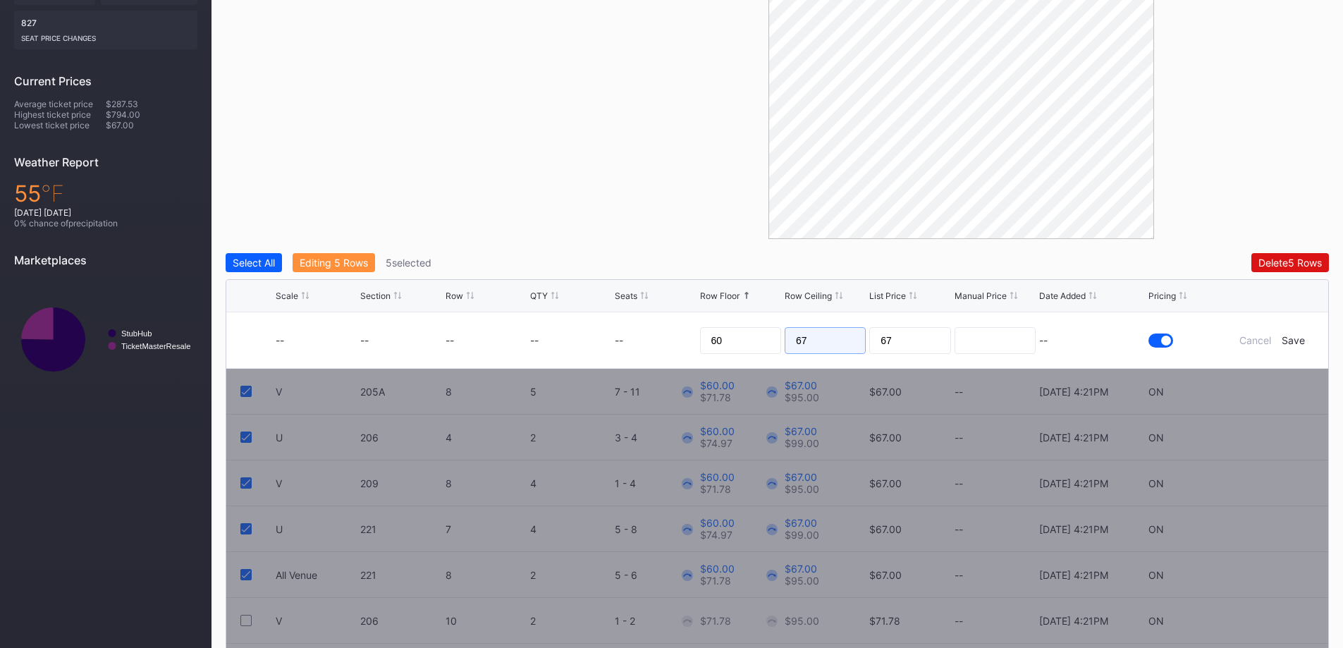
click at [833, 341] on input "67" at bounding box center [825, 340] width 81 height 27
click at [835, 341] on input "67" at bounding box center [825, 340] width 81 height 27
type input "61"
click at [1299, 343] on div "Save" at bounding box center [1293, 340] width 23 height 12
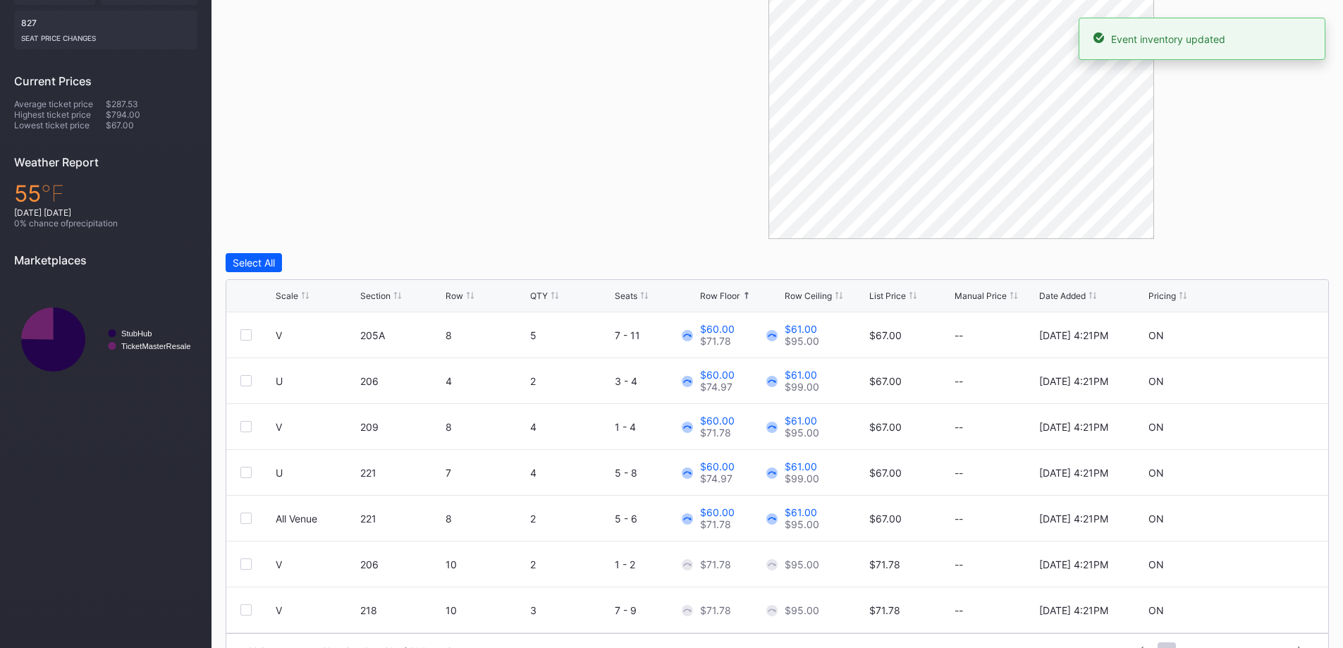
scroll to position [0, 0]
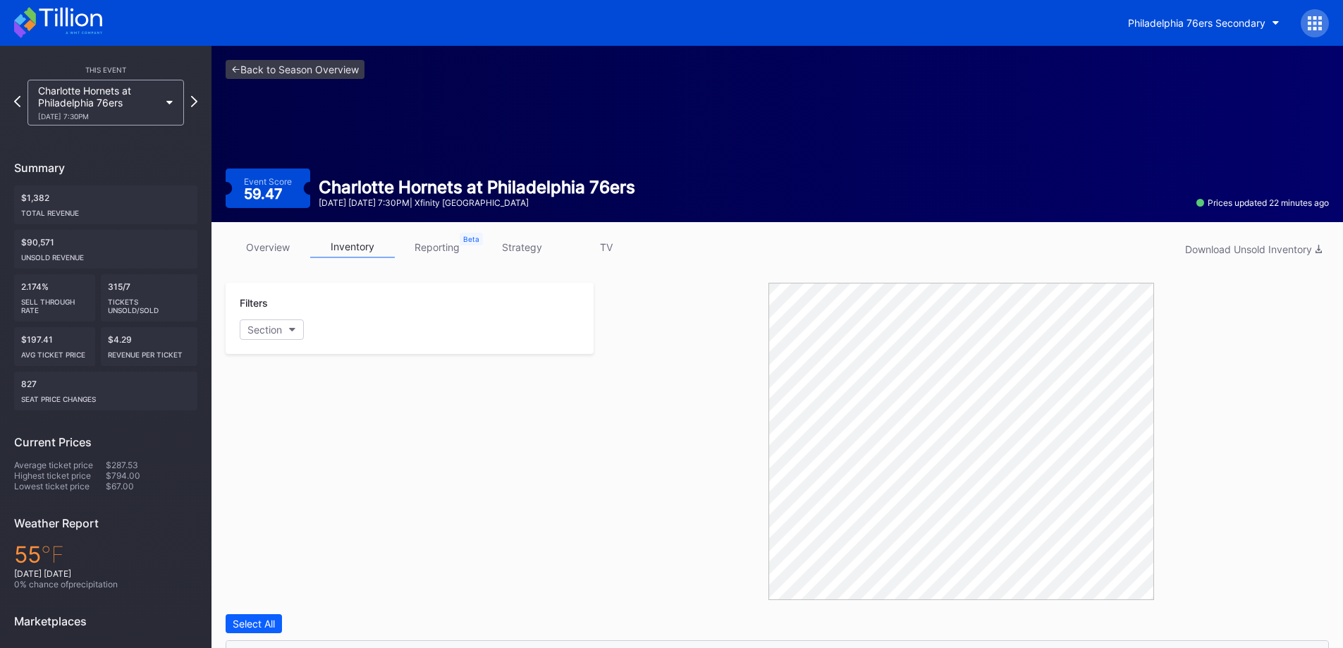
click at [87, 18] on icon at bounding box center [58, 22] width 88 height 31
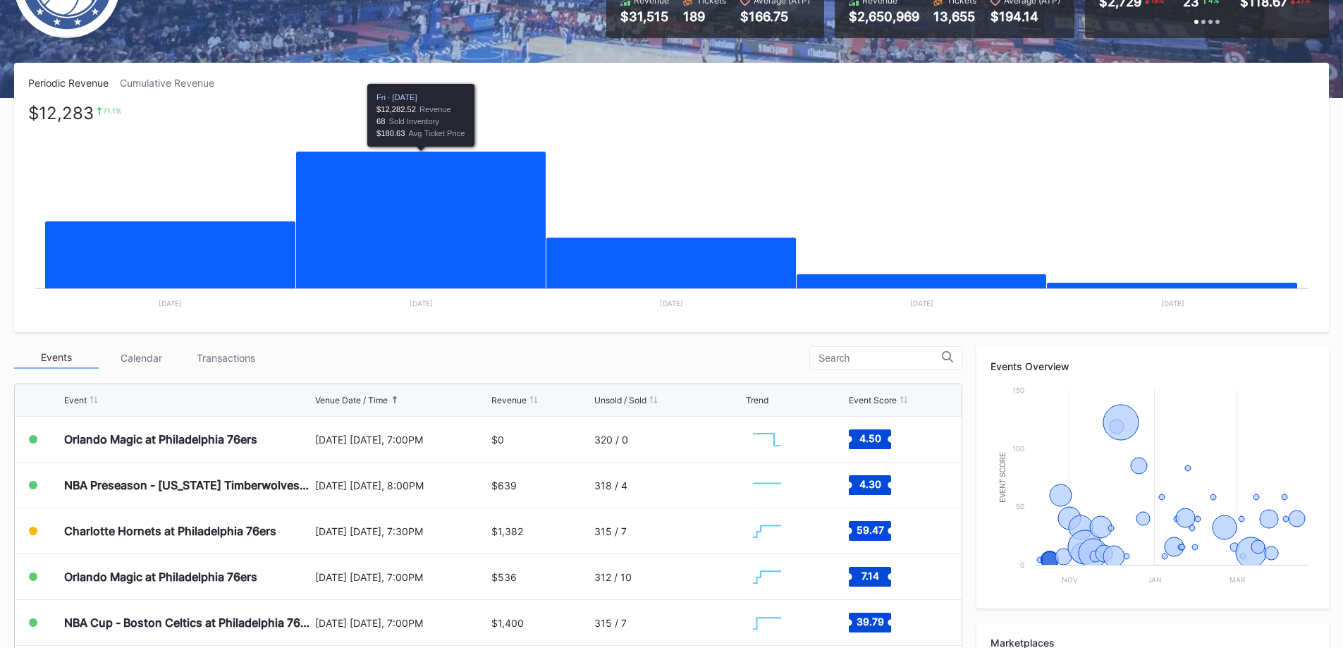
scroll to position [282, 0]
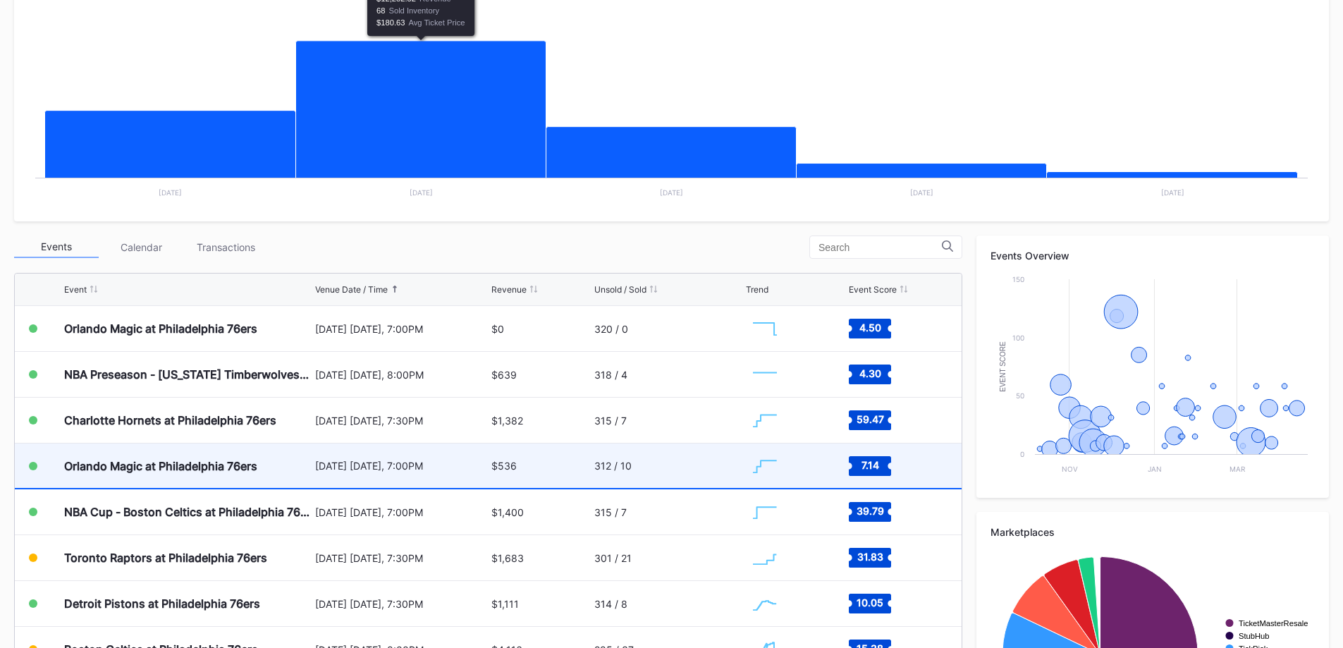
scroll to position [418, 0]
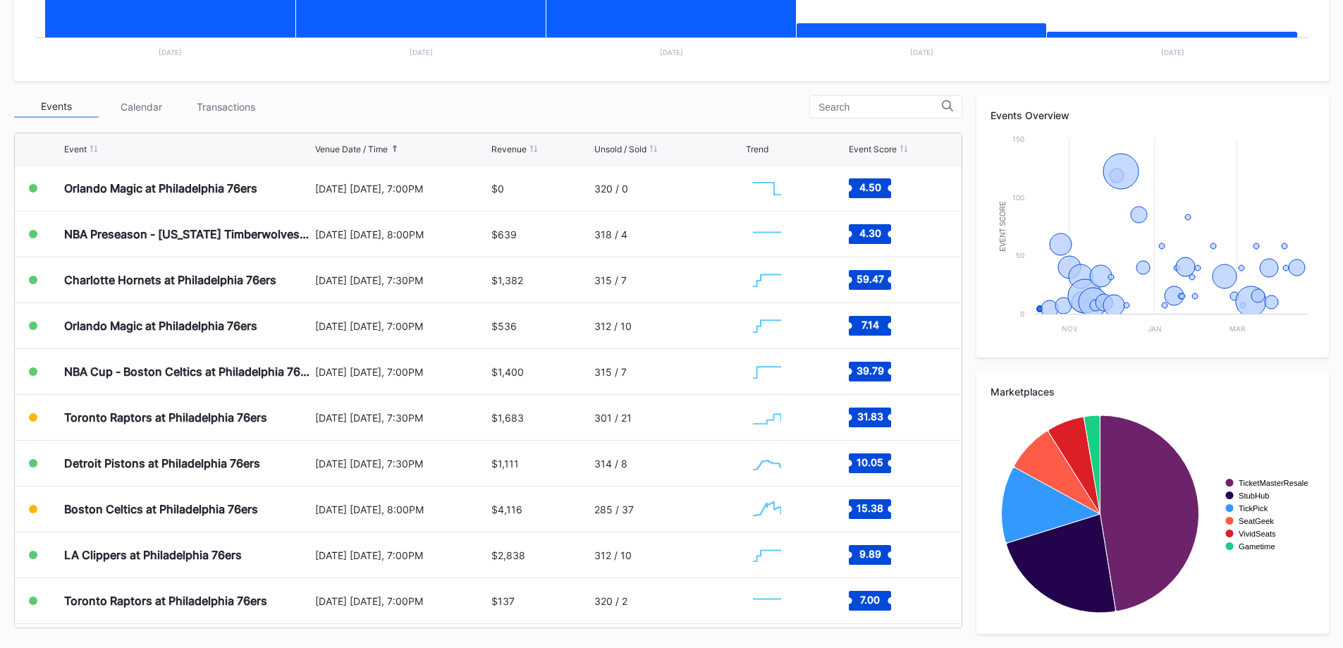
click at [232, 97] on div "Transactions" at bounding box center [225, 107] width 85 height 22
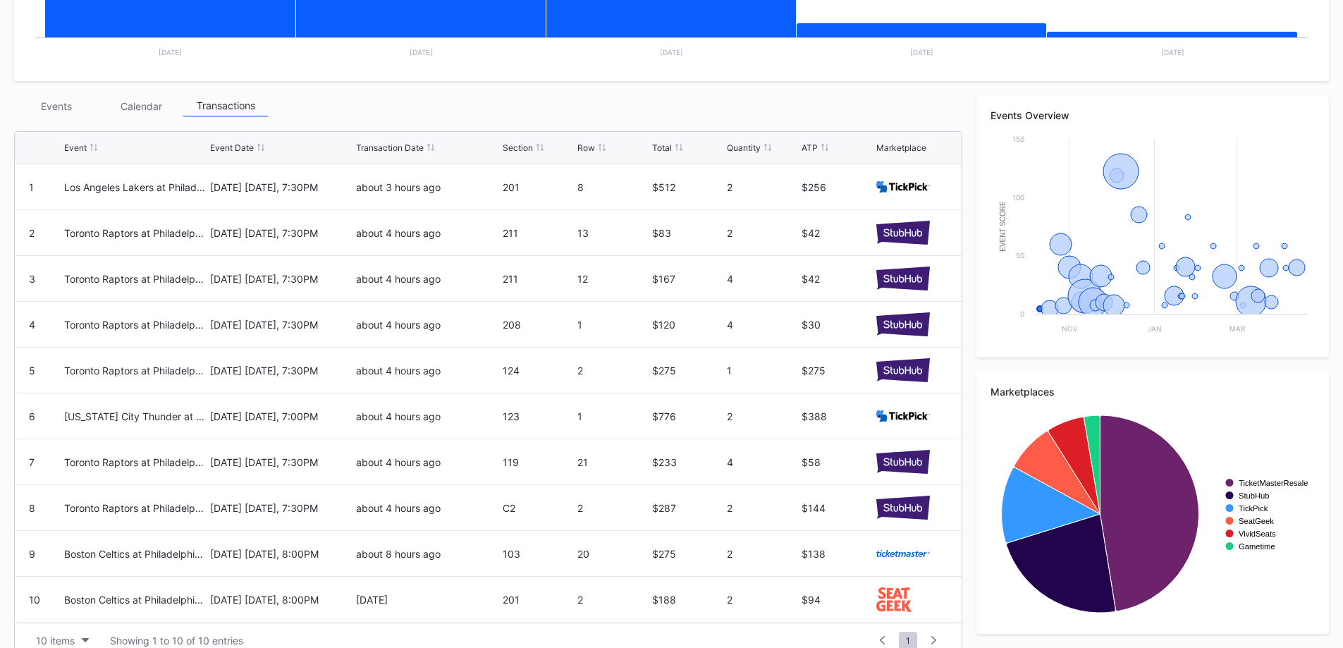
click at [66, 110] on div "Events" at bounding box center [56, 106] width 85 height 22
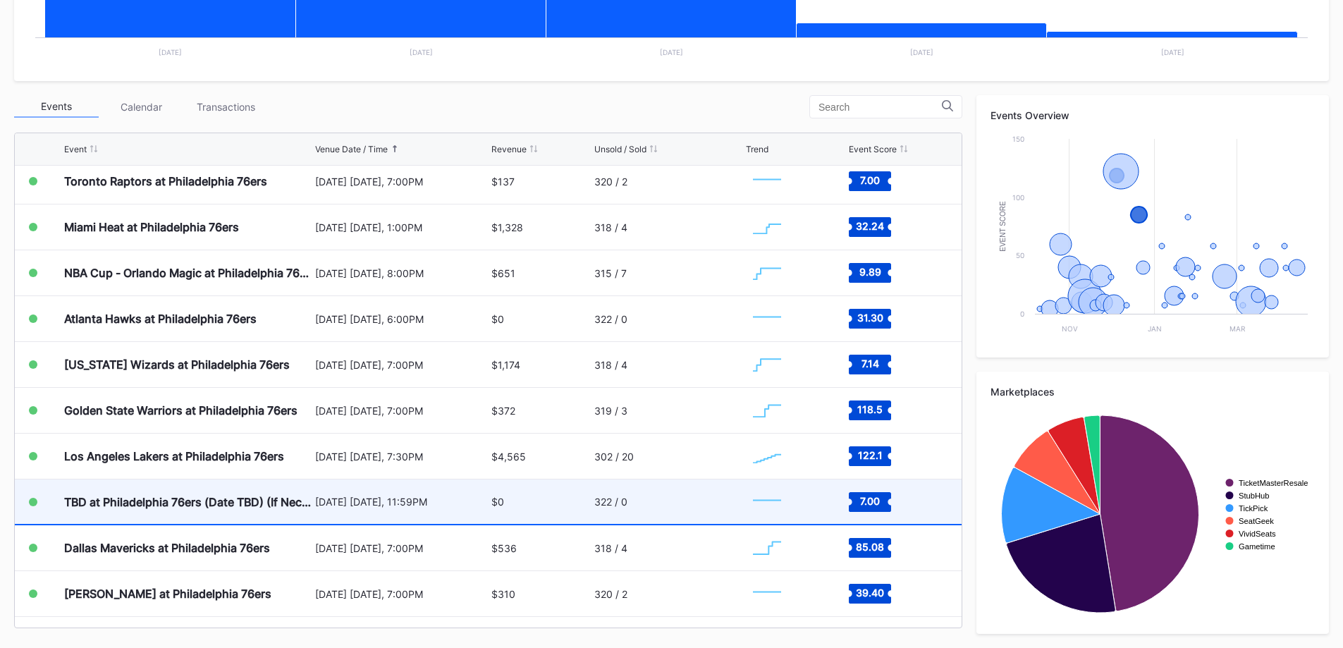
scroll to position [423, 0]
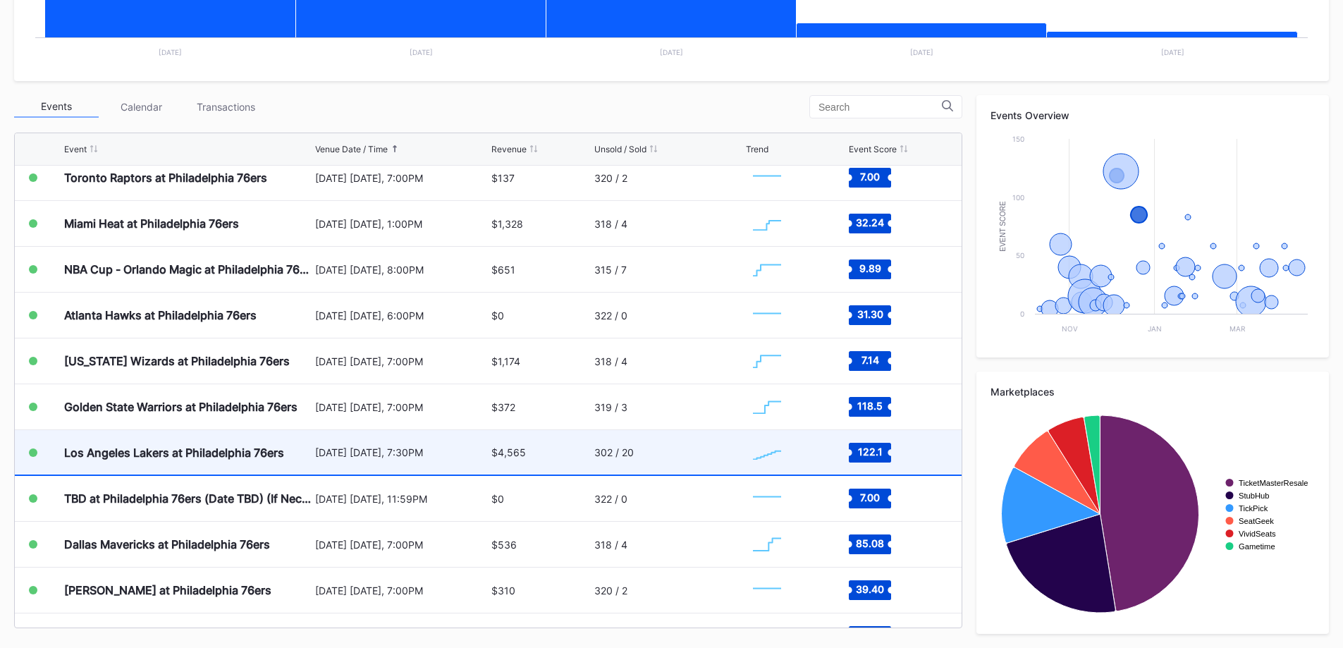
click at [269, 457] on div "Los Angeles Lakers at Philadelphia 76ers" at bounding box center [174, 453] width 220 height 14
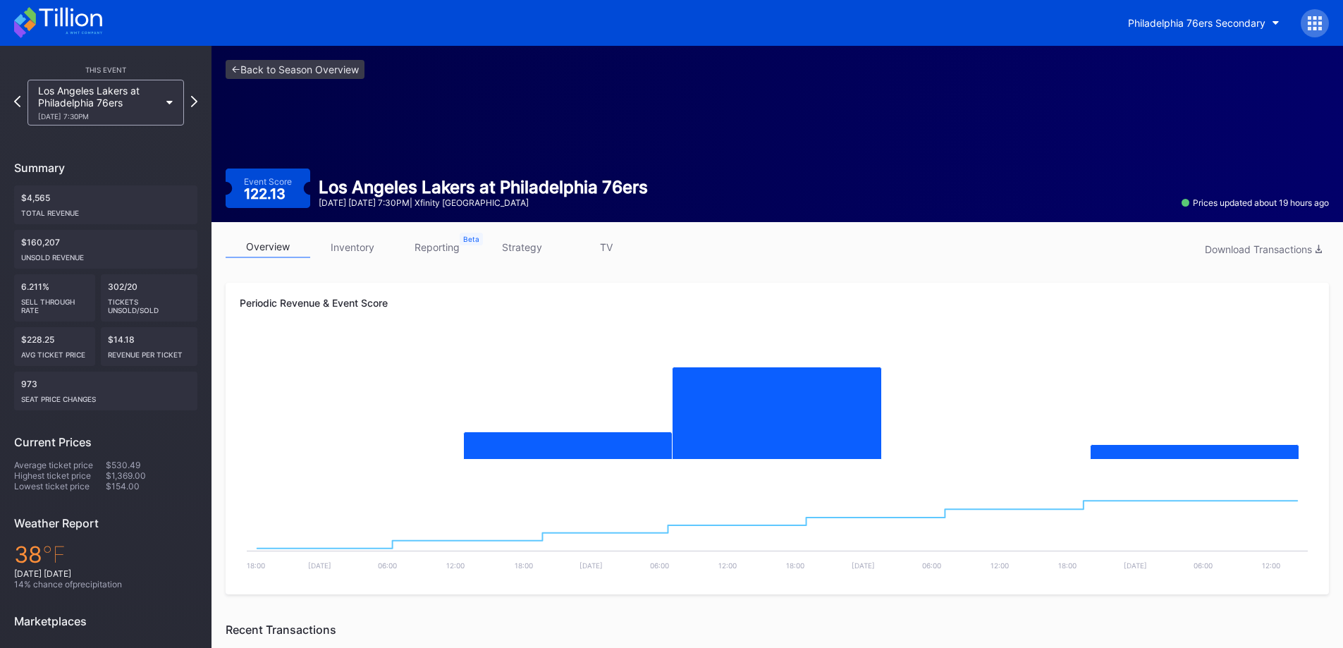
click at [372, 238] on link "inventory" at bounding box center [352, 247] width 85 height 22
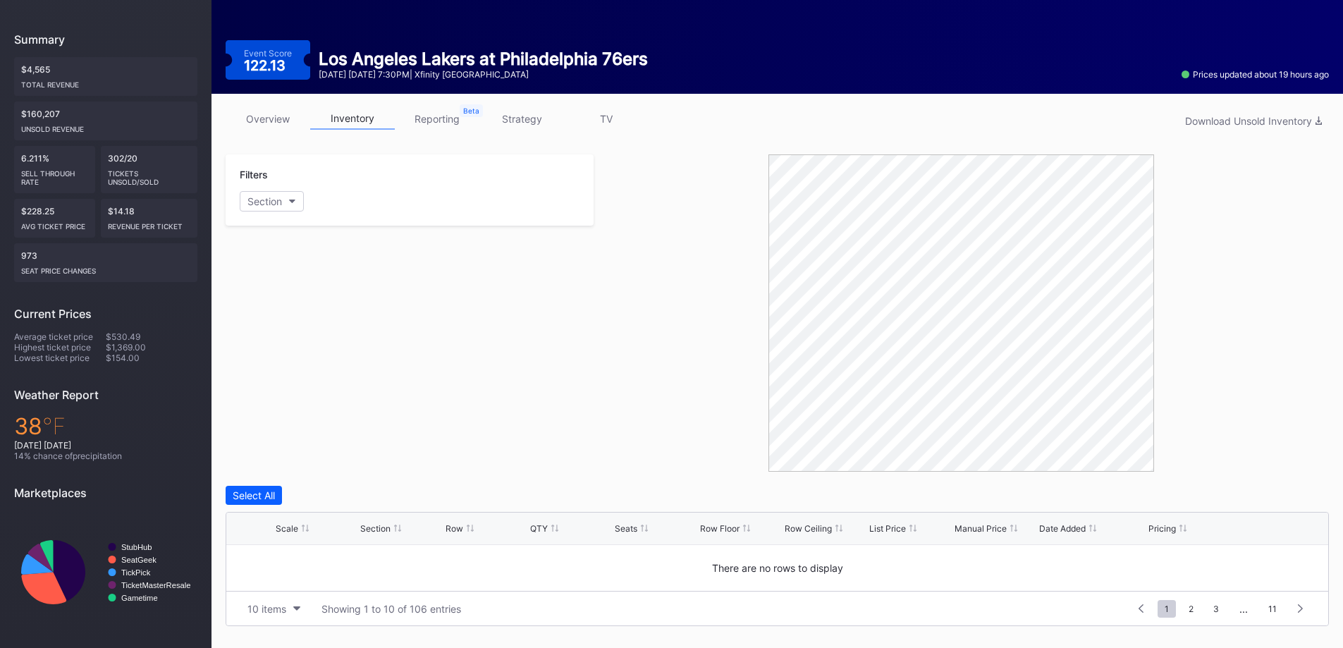
scroll to position [361, 0]
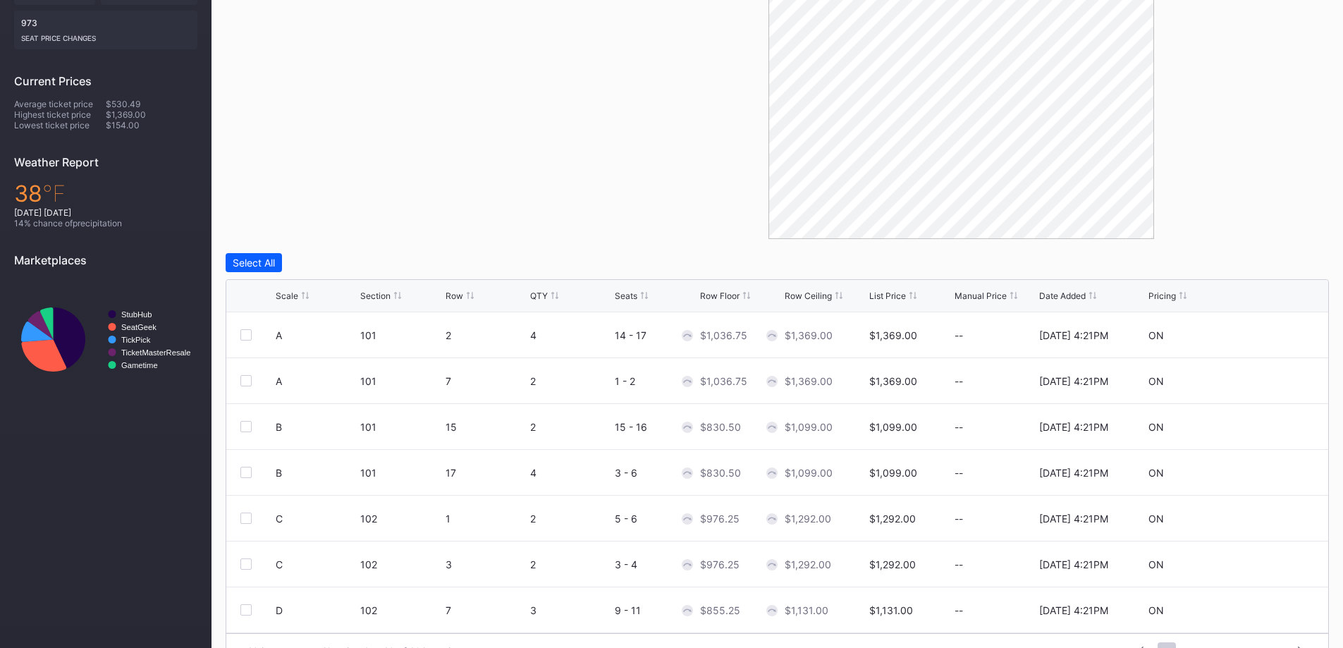
click at [298, 297] on div "Scale" at bounding box center [316, 296] width 81 height 11
click at [298, 298] on div "Scale" at bounding box center [316, 296] width 81 height 11
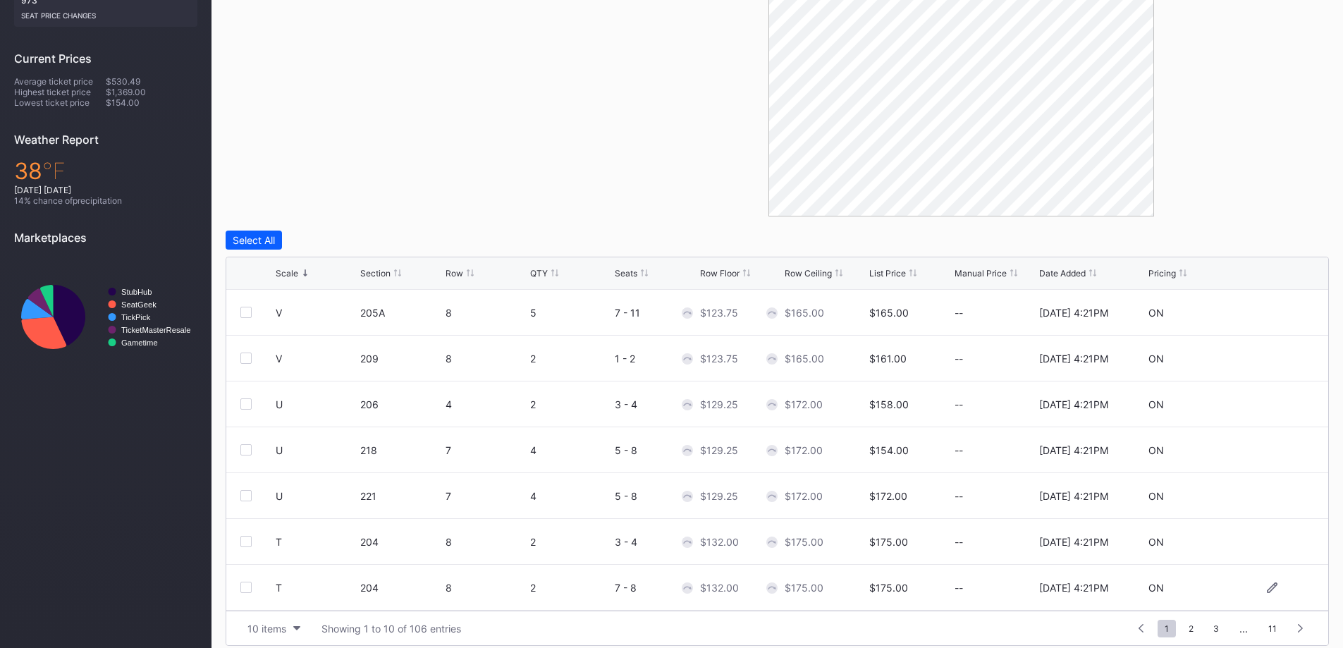
scroll to position [396, 0]
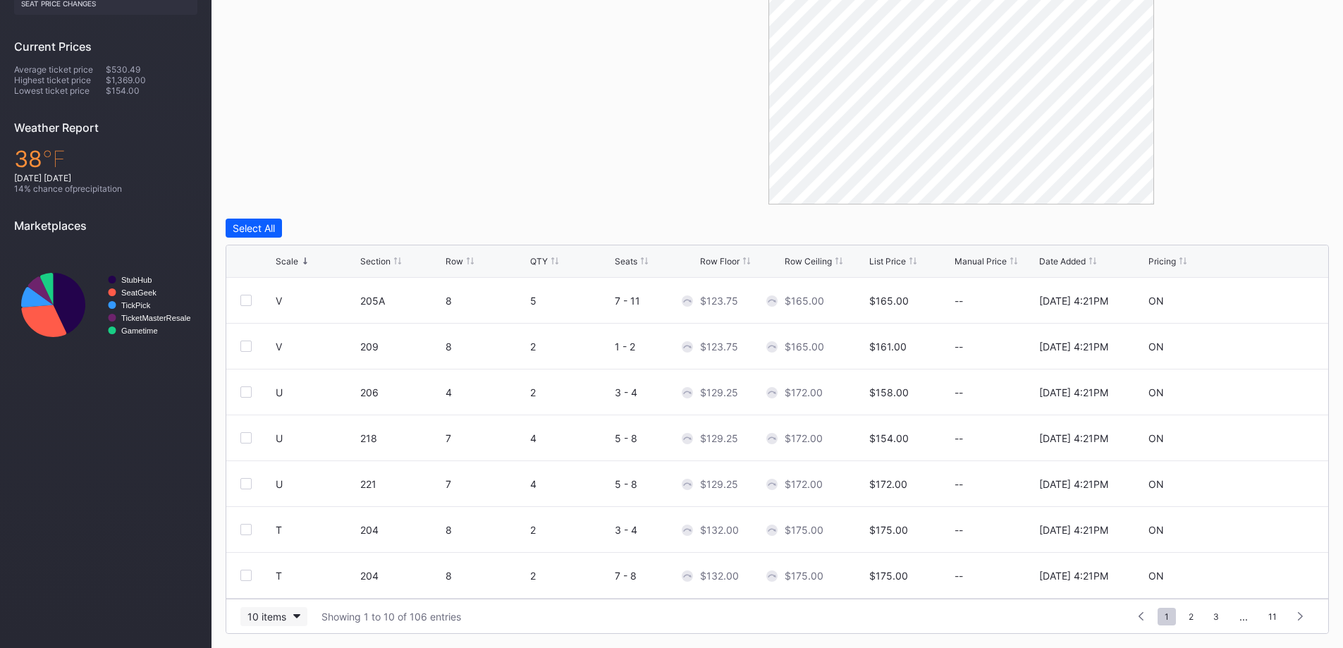
click at [278, 616] on div "10 items" at bounding box center [266, 617] width 39 height 12
click at [274, 585] on div "200 items" at bounding box center [274, 581] width 46 height 12
click at [299, 256] on div "Scale" at bounding box center [316, 261] width 81 height 11
click at [299, 259] on div "Scale" at bounding box center [316, 261] width 81 height 11
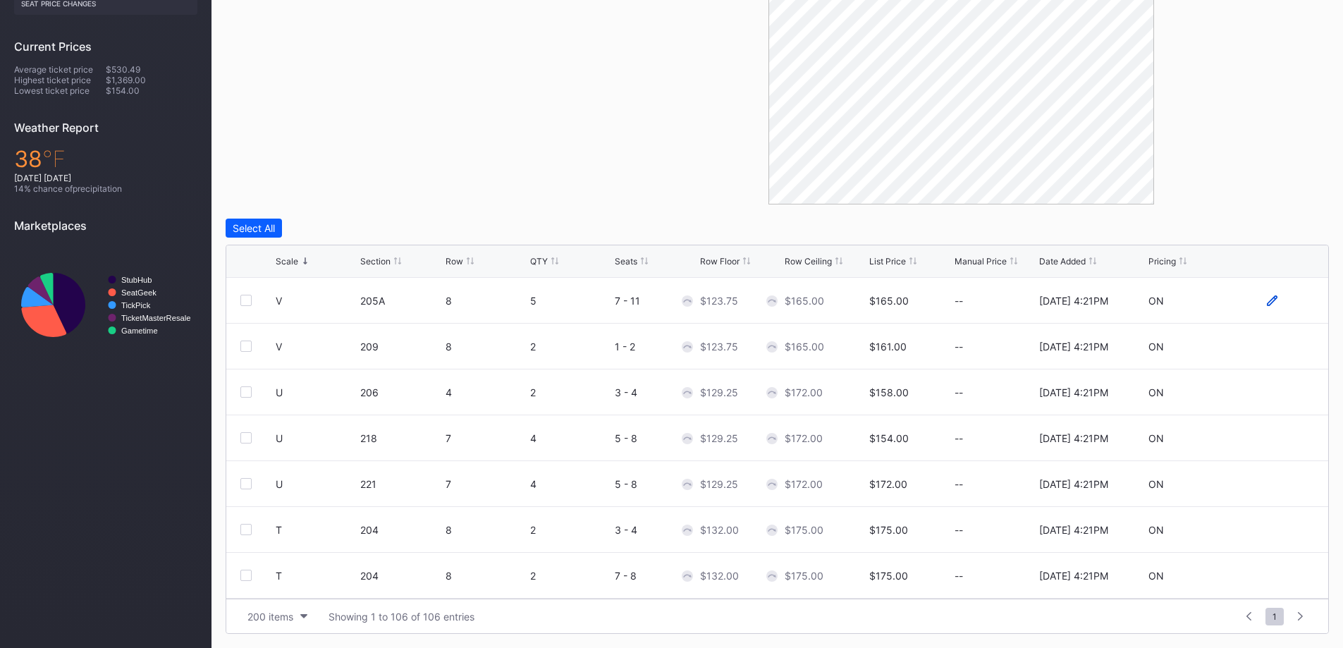
click at [1267, 300] on icon at bounding box center [1272, 300] width 11 height 11
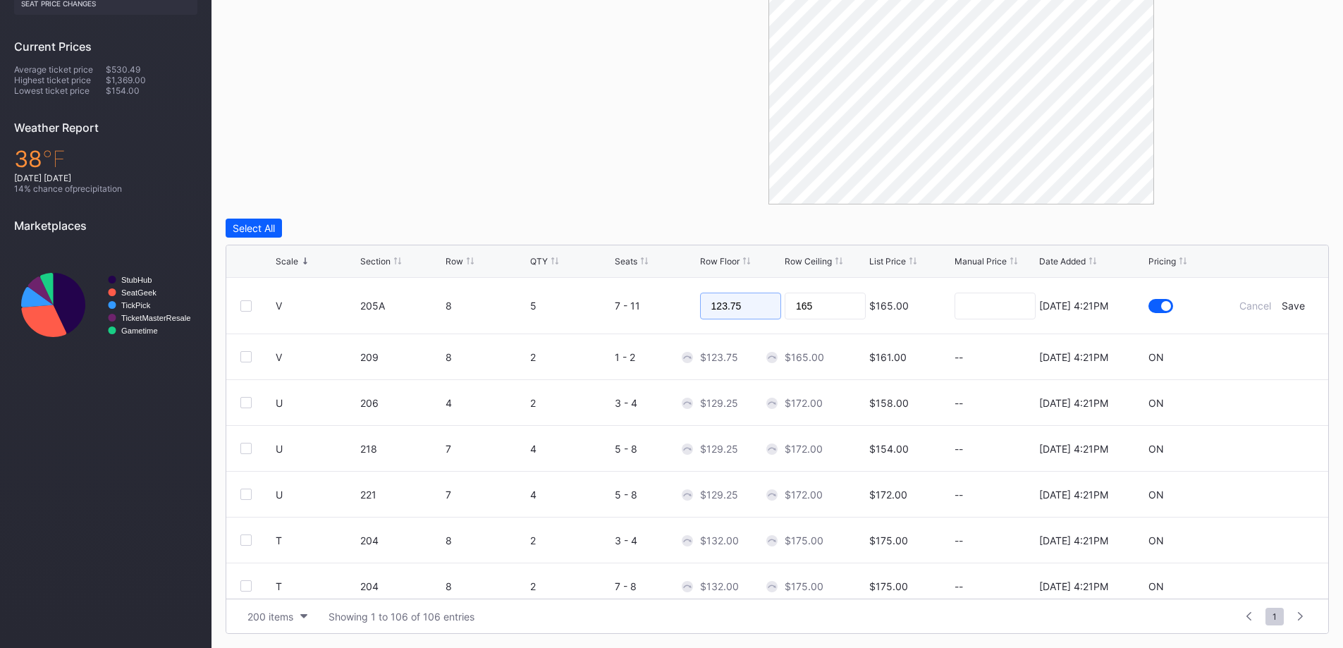
click at [725, 305] on input "123.75" at bounding box center [740, 306] width 81 height 27
click at [725, 307] on input "123.75" at bounding box center [740, 306] width 81 height 27
type input "129"
type input "130"
click at [1285, 305] on div "Save" at bounding box center [1293, 306] width 23 height 12
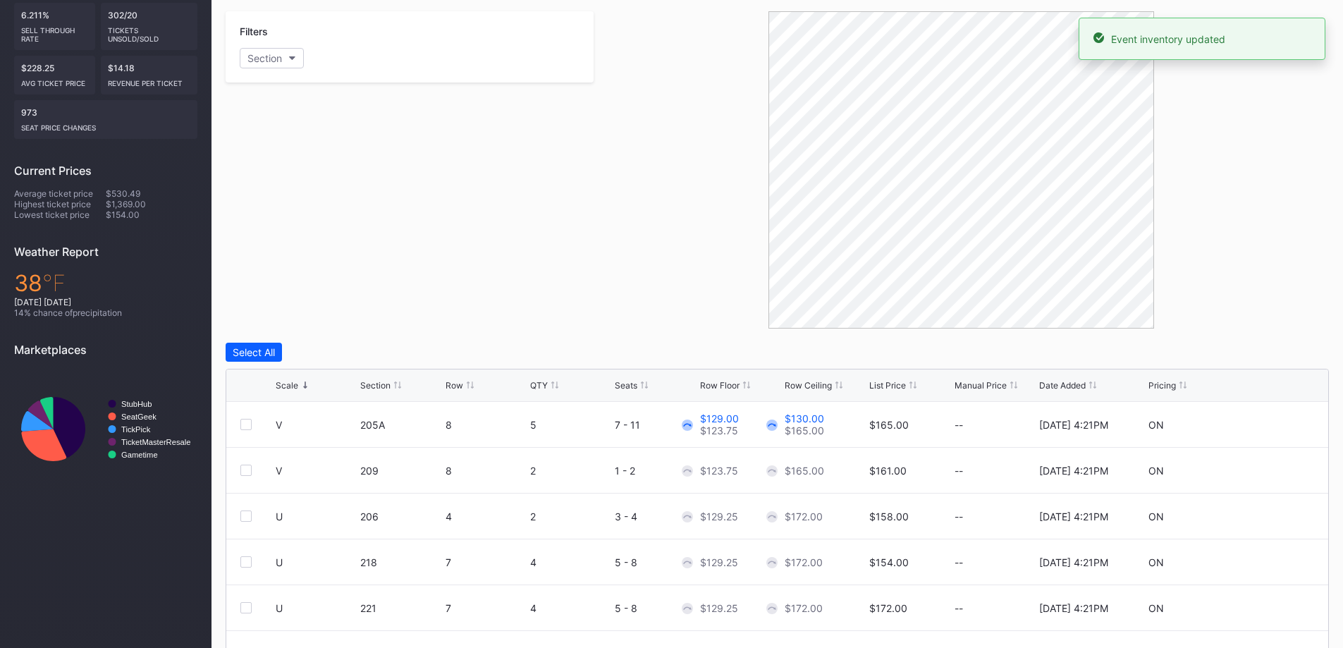
scroll to position [0, 0]
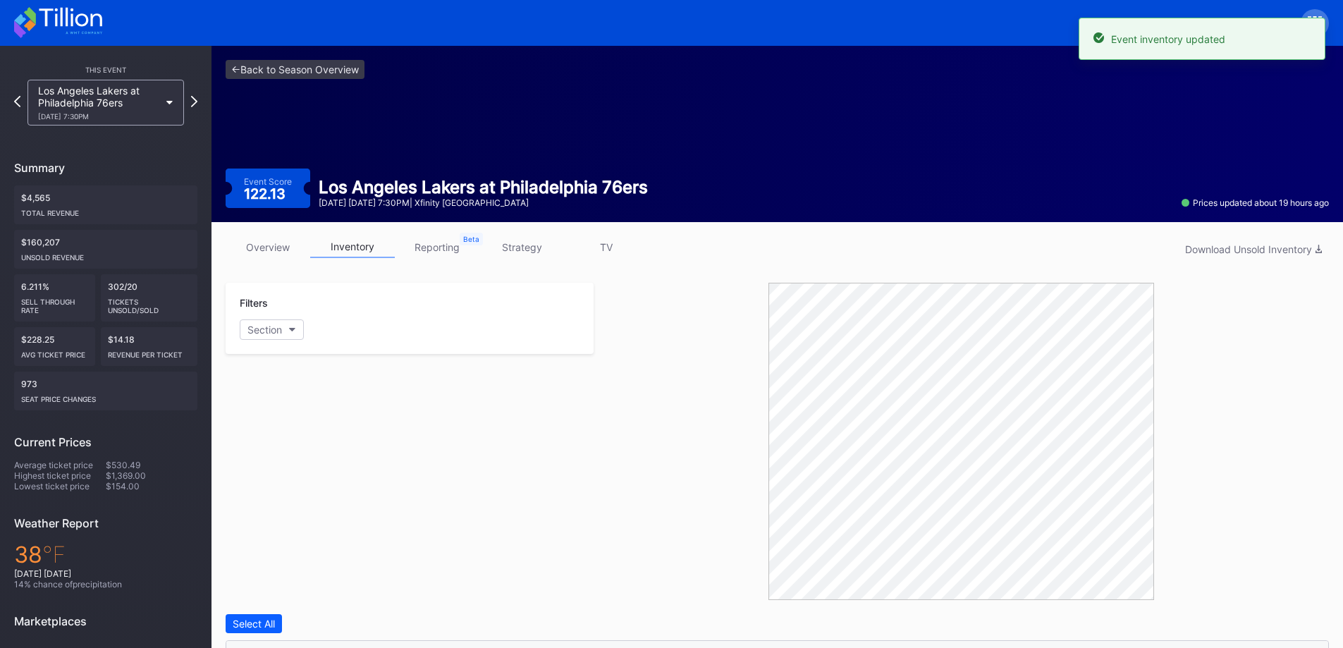
click at [90, 20] on icon at bounding box center [58, 22] width 88 height 31
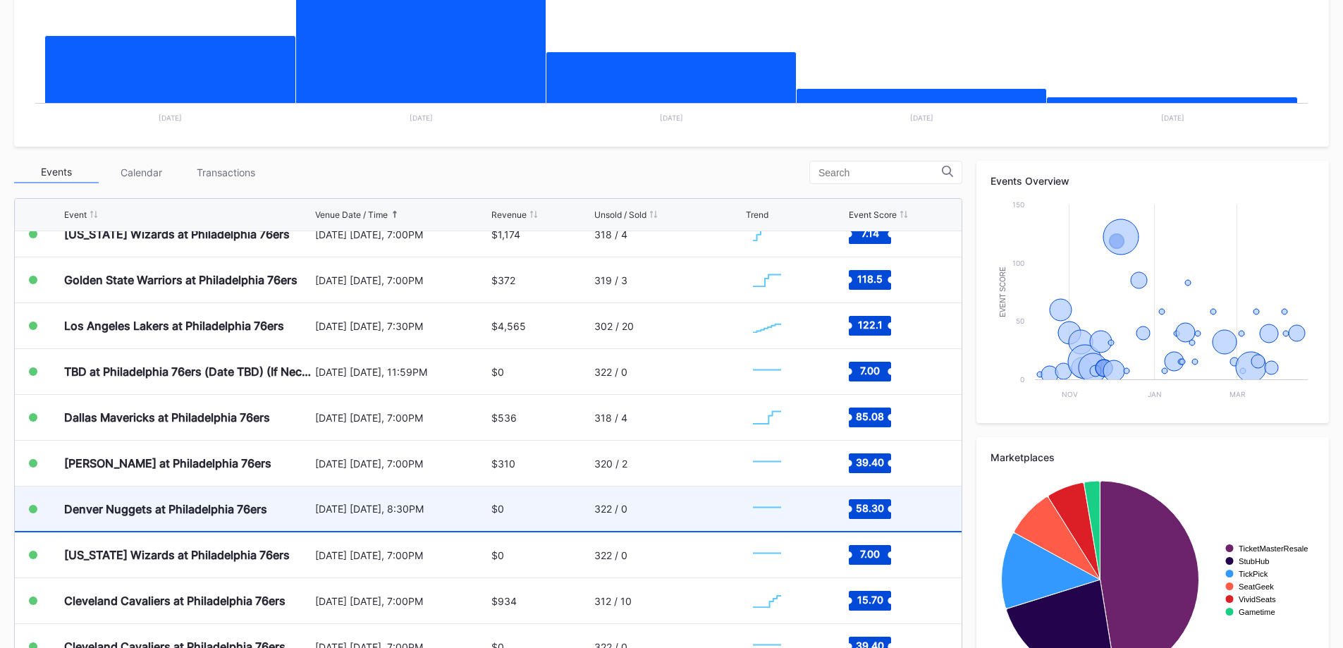
scroll to position [635, 0]
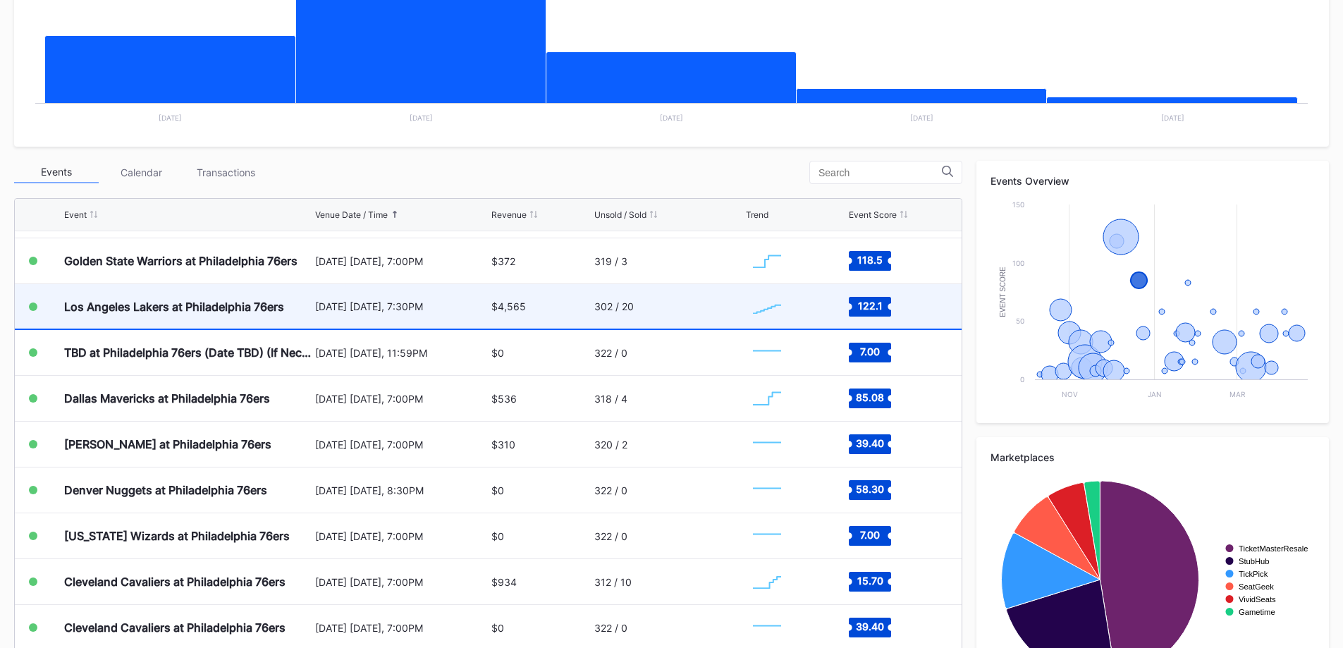
click at [190, 311] on div "Los Angeles Lakers at Philadelphia 76ers" at bounding box center [174, 307] width 220 height 14
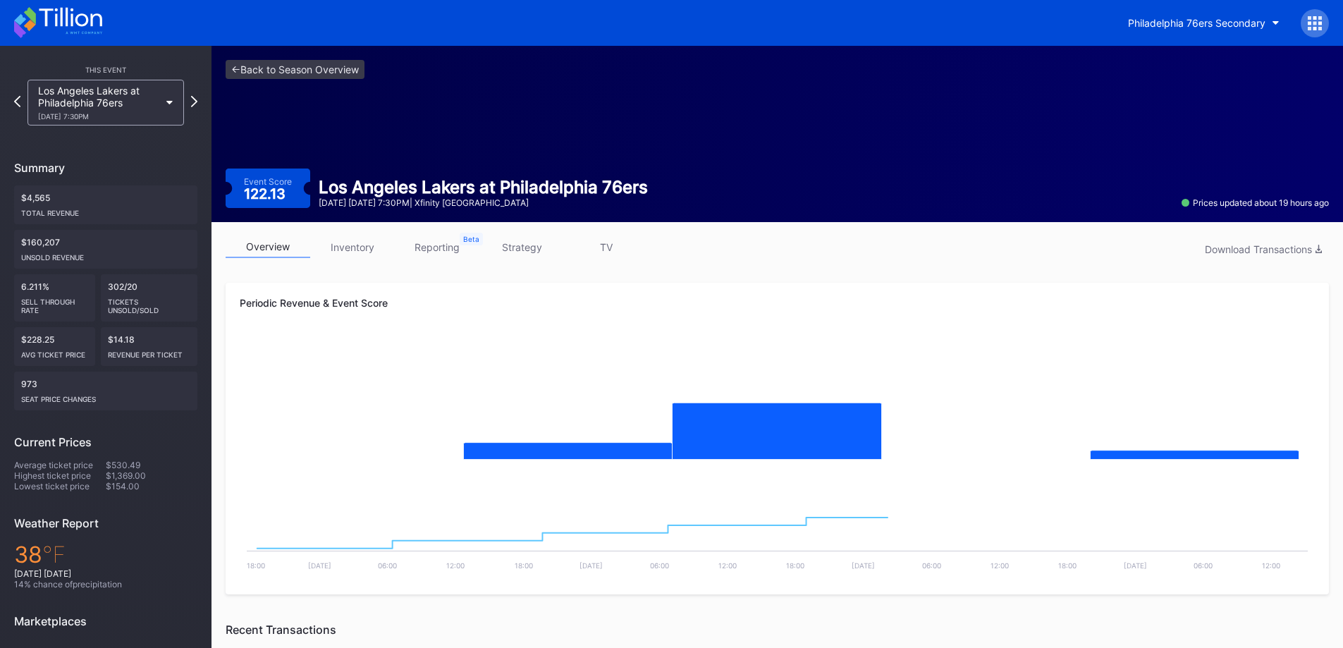
click at [372, 249] on link "inventory" at bounding box center [352, 247] width 85 height 22
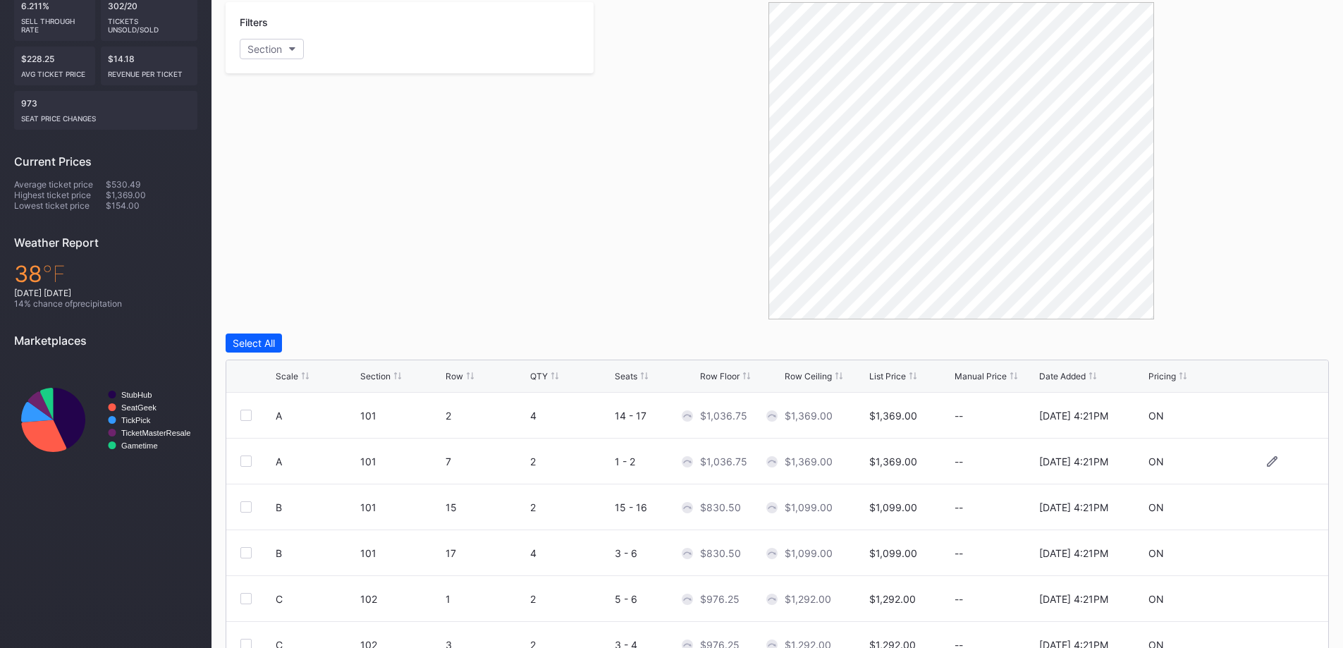
scroll to position [396, 0]
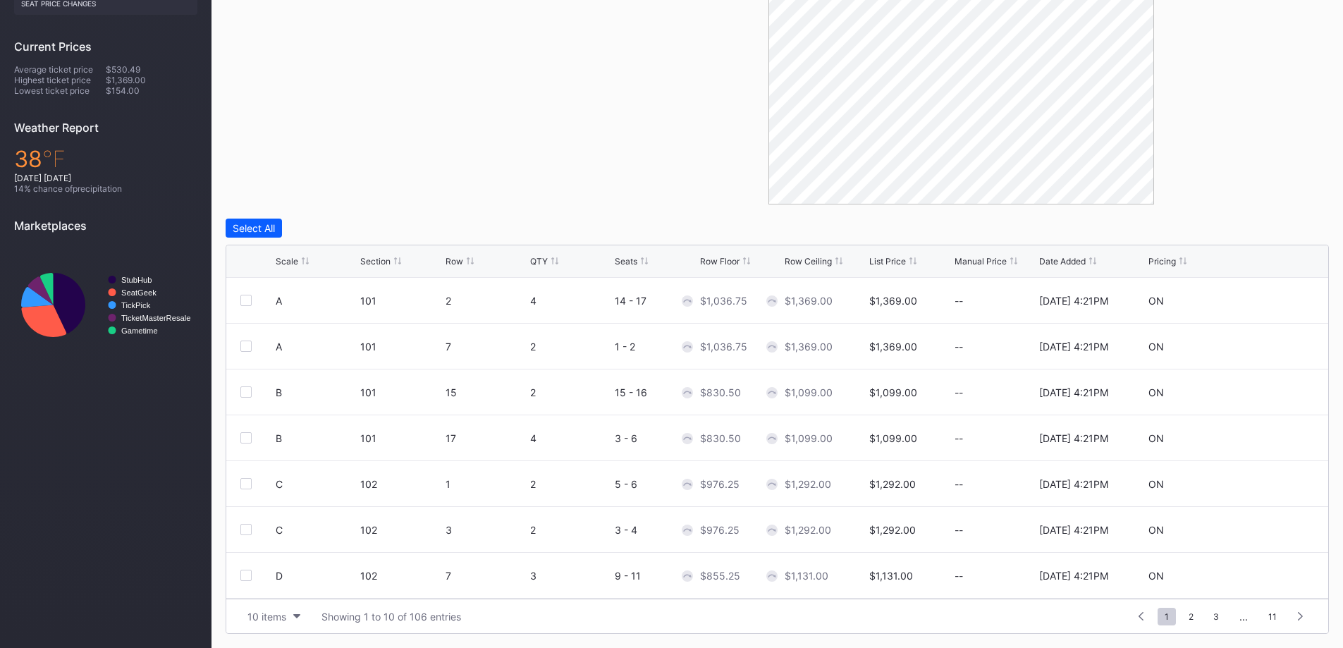
click at [291, 255] on div "Scale Section Row QTY Seats Row Floor Row Ceiling List Price Manual Price Date …" at bounding box center [777, 261] width 1102 height 32
click at [292, 264] on div "Scale" at bounding box center [287, 261] width 23 height 11
click at [245, 393] on div at bounding box center [245, 391] width 11 height 11
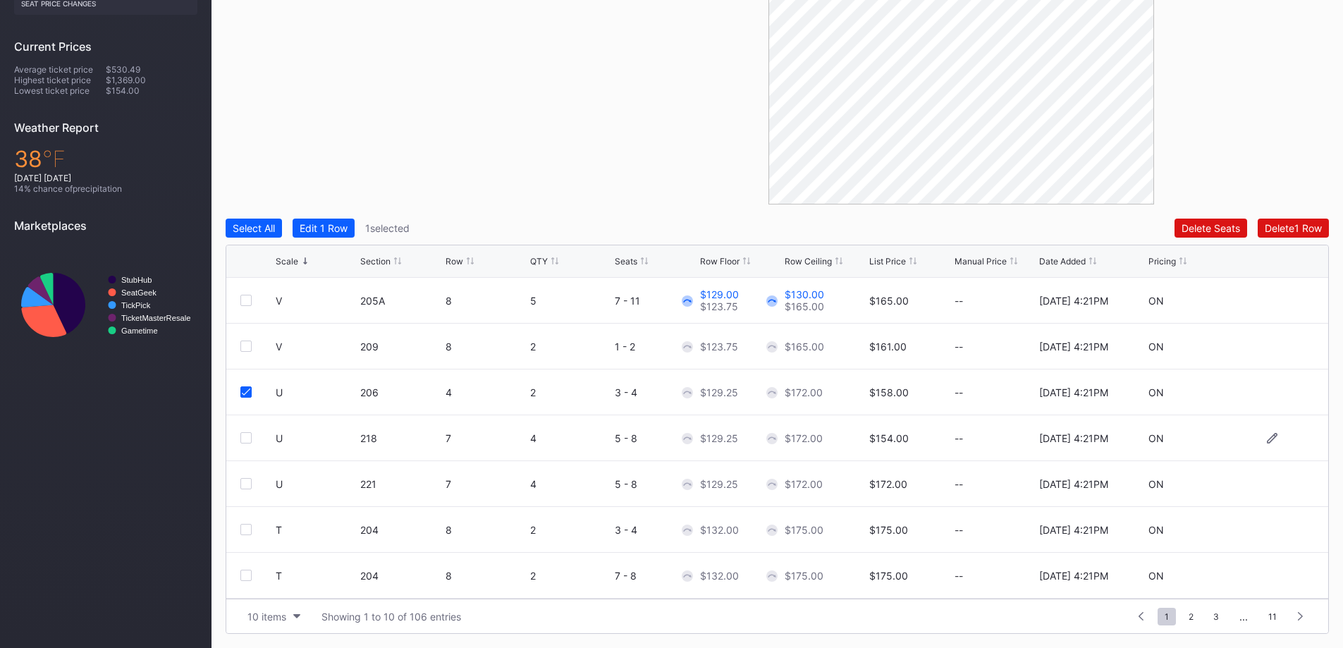
click at [246, 439] on div at bounding box center [245, 437] width 11 height 11
click at [246, 487] on div at bounding box center [245, 483] width 11 height 11
click at [246, 395] on icon at bounding box center [246, 392] width 8 height 7
click at [337, 233] on div "Edit 2 Rows" at bounding box center [327, 228] width 54 height 12
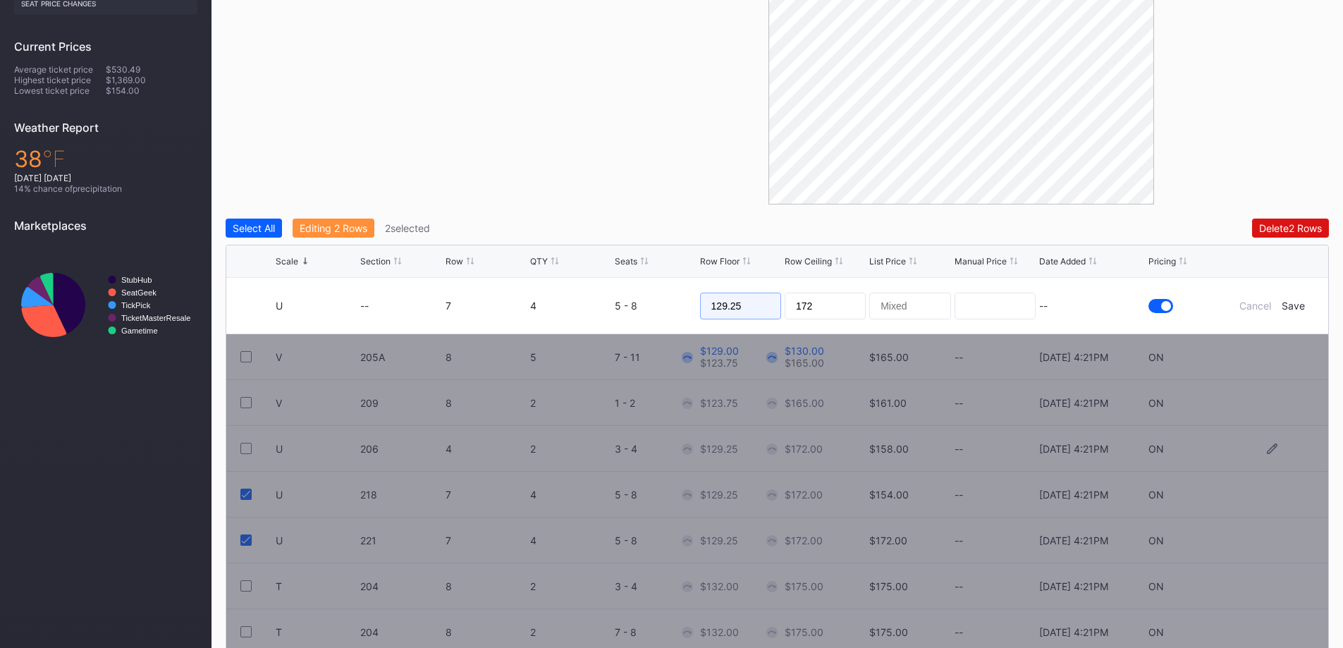
click at [761, 310] on input "129.25" at bounding box center [740, 306] width 81 height 27
type input "128"
type input "129"
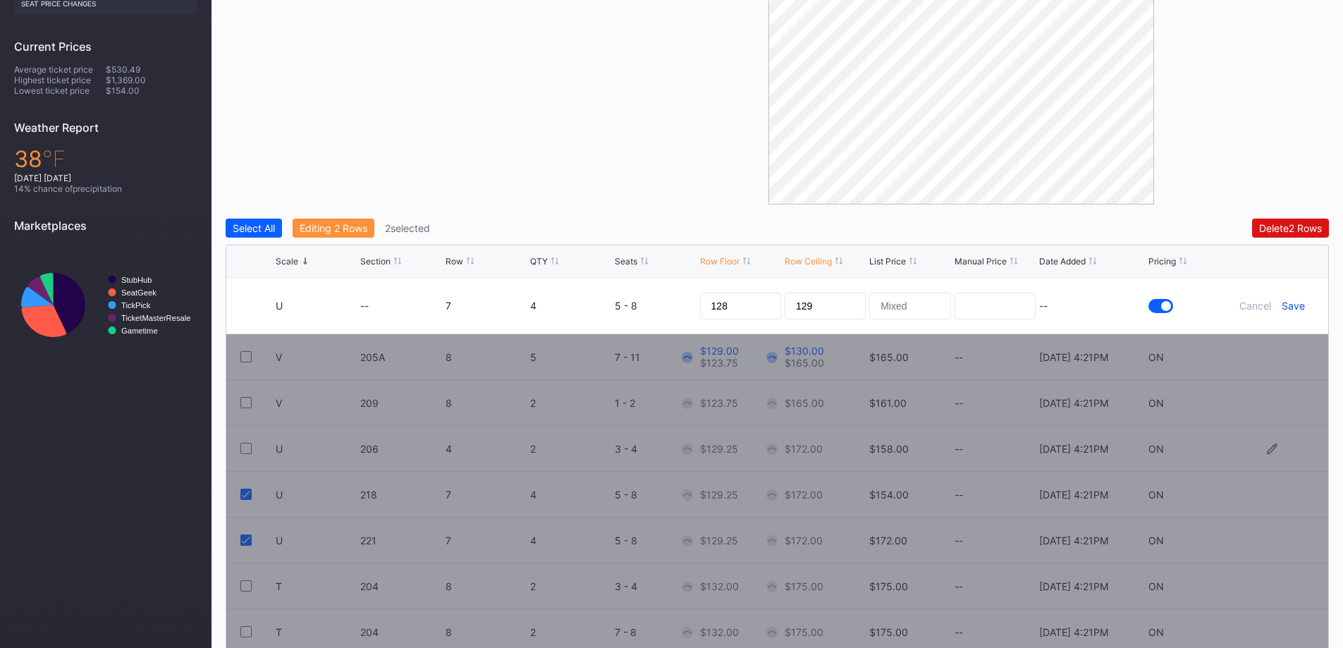
click at [1302, 305] on div "Save" at bounding box center [1293, 306] width 23 height 12
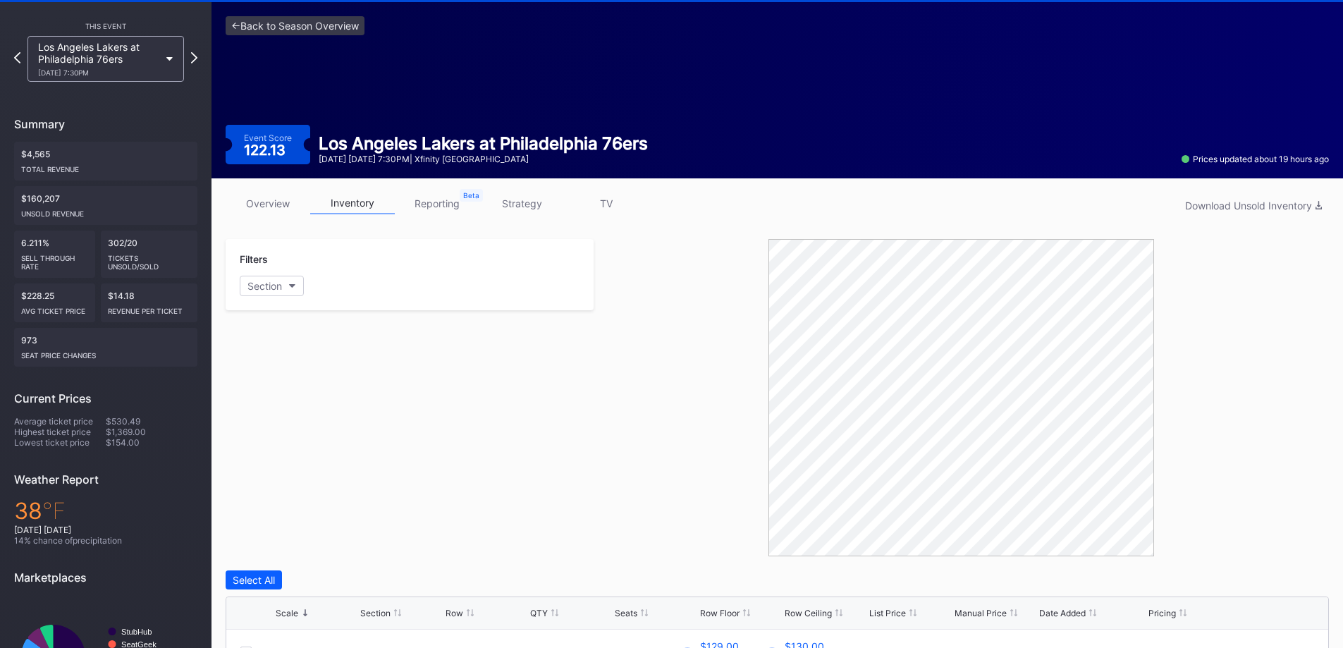
scroll to position [0, 0]
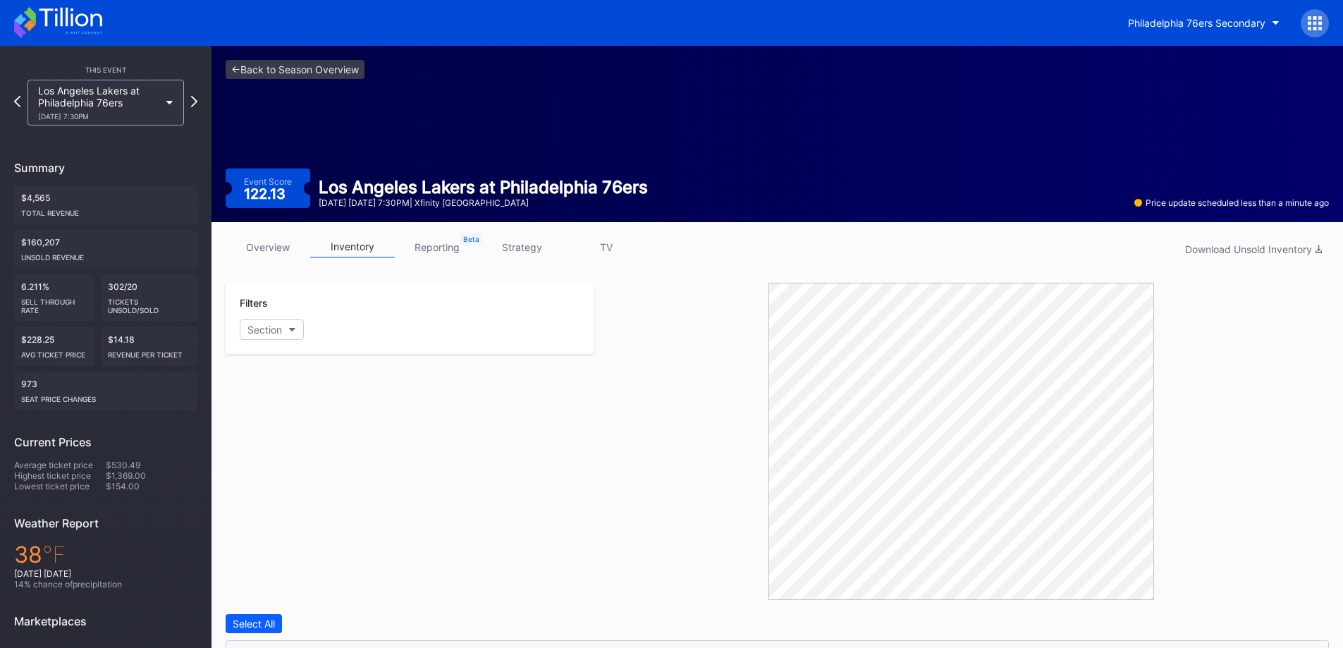
click at [266, 250] on link "overview" at bounding box center [268, 247] width 85 height 22
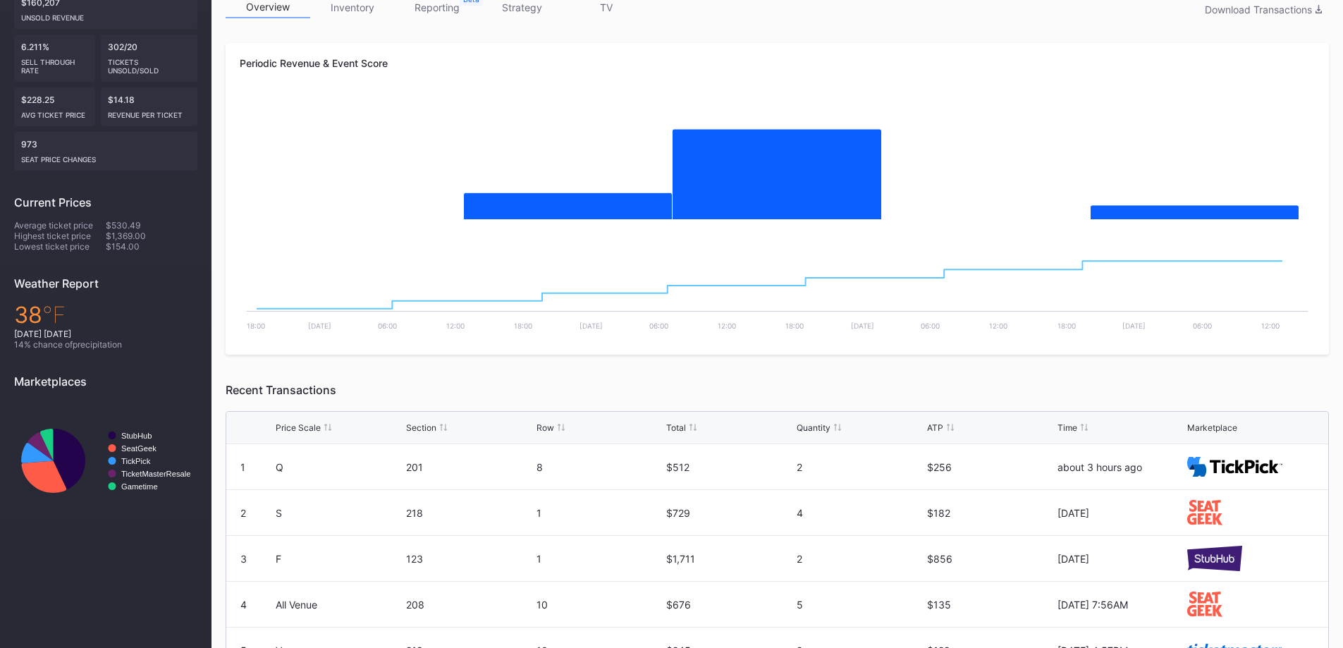
scroll to position [406, 0]
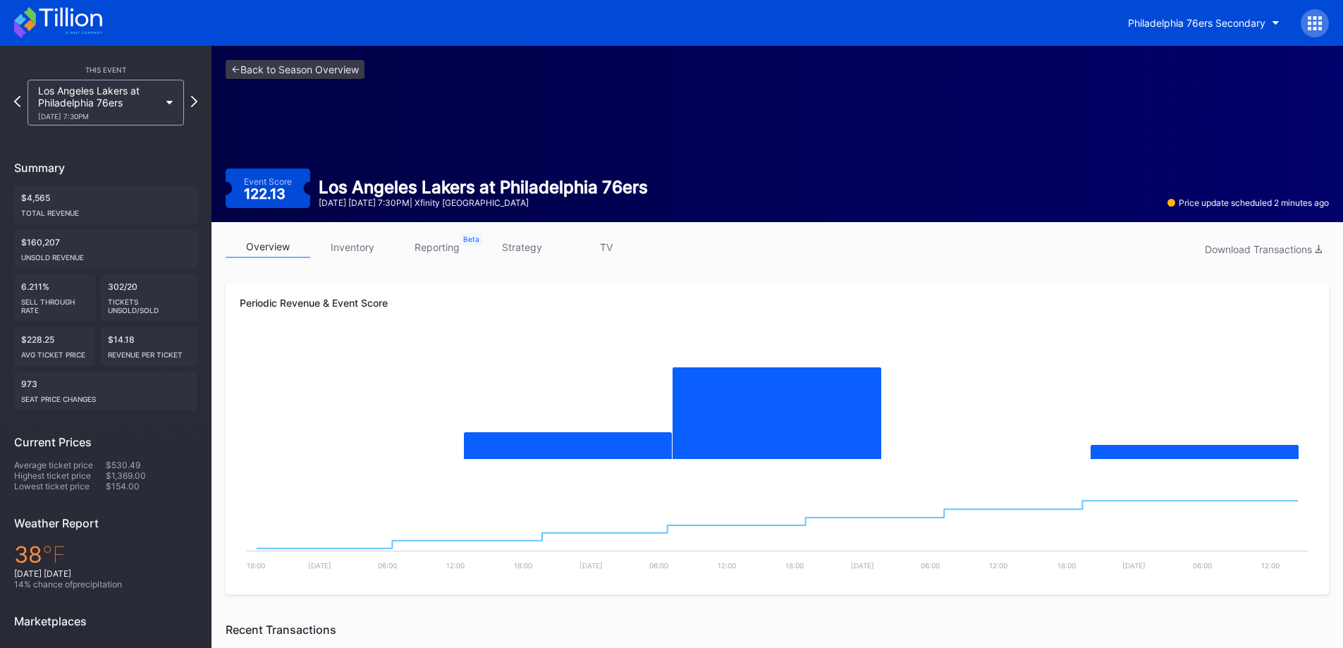
click at [80, 22] on icon at bounding box center [58, 22] width 88 height 31
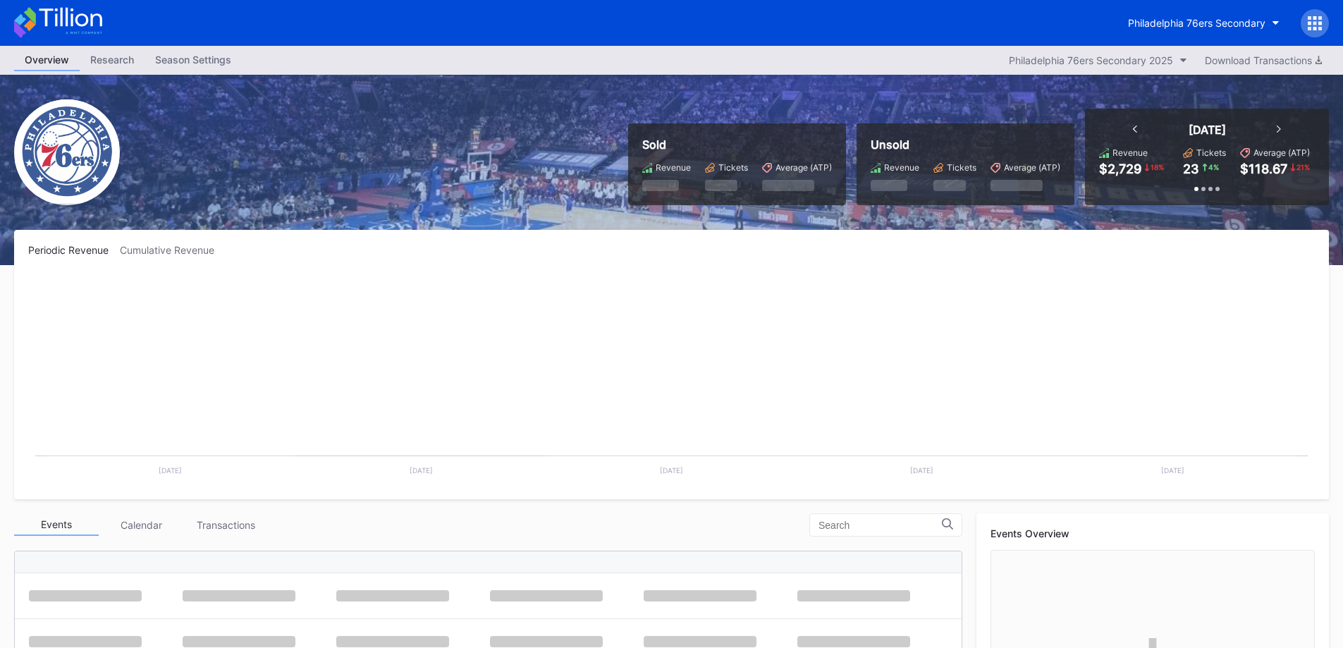
click at [80, 22] on icon at bounding box center [58, 22] width 88 height 31
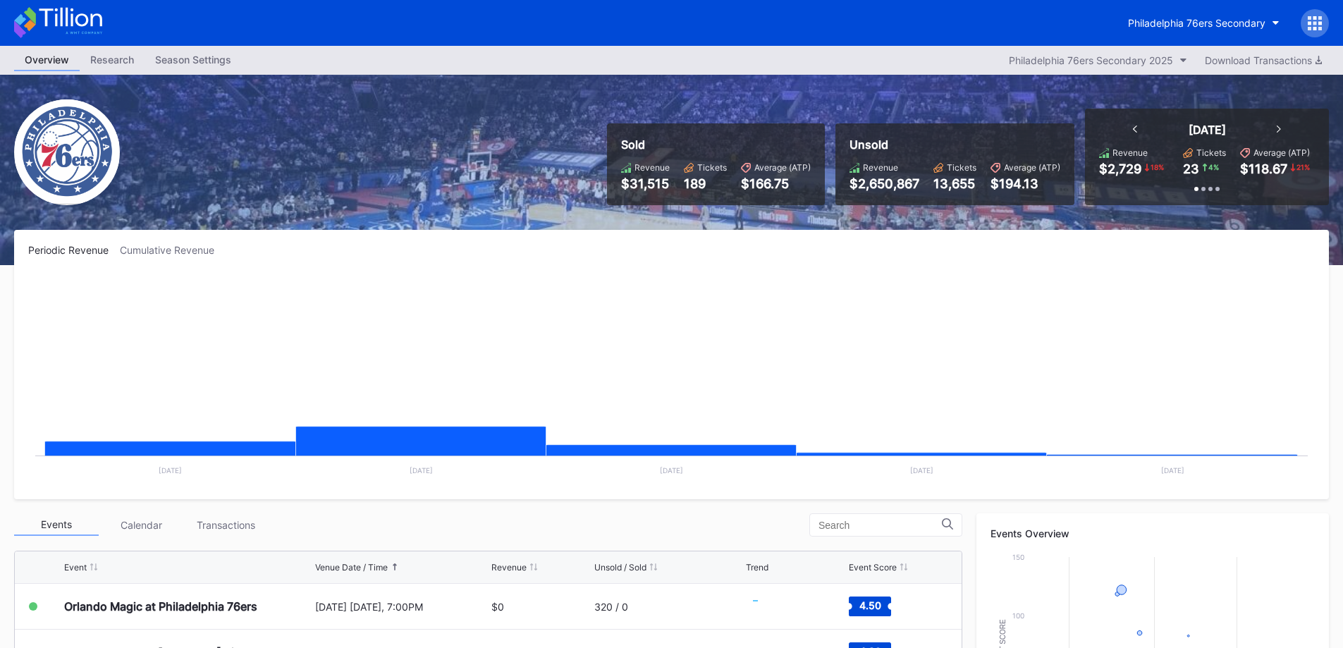
click at [188, 15] on div "Philadelphia 76ers Secondary" at bounding box center [671, 23] width 1343 height 46
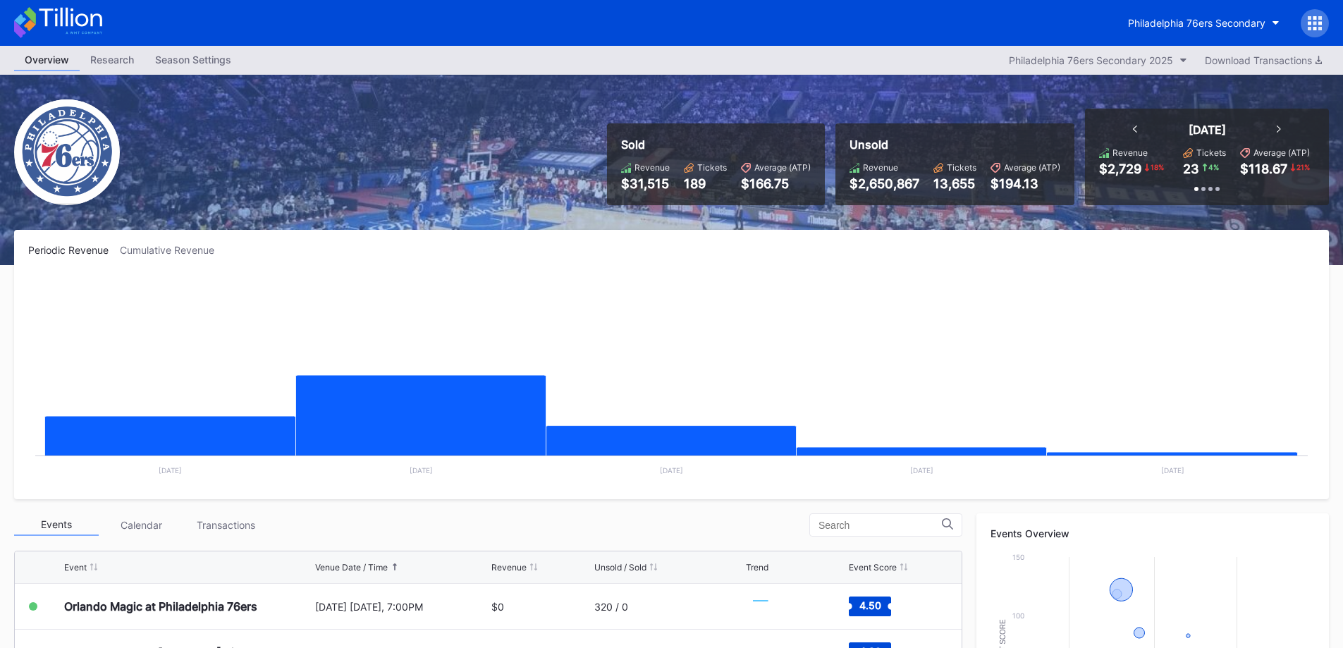
drag, startPoint x: 188, startPoint y: 15, endPoint x: 185, endPoint y: 23, distance: 9.2
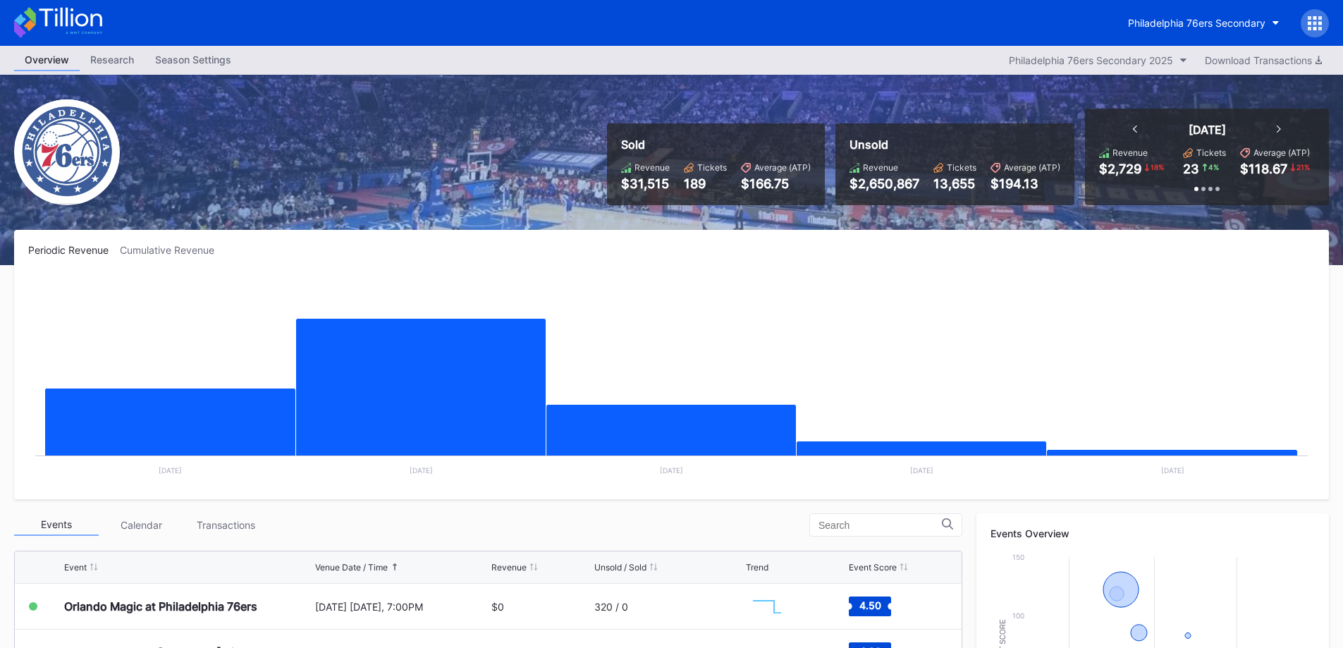
drag, startPoint x: 185, startPoint y: 23, endPoint x: 181, endPoint y: 45, distance: 22.3
drag, startPoint x: 181, startPoint y: 45, endPoint x: 187, endPoint y: 23, distance: 22.8
click at [188, 23] on div "Philadelphia 76ers Secondary" at bounding box center [671, 23] width 1343 height 46
click at [35, 27] on icon at bounding box center [58, 22] width 88 height 31
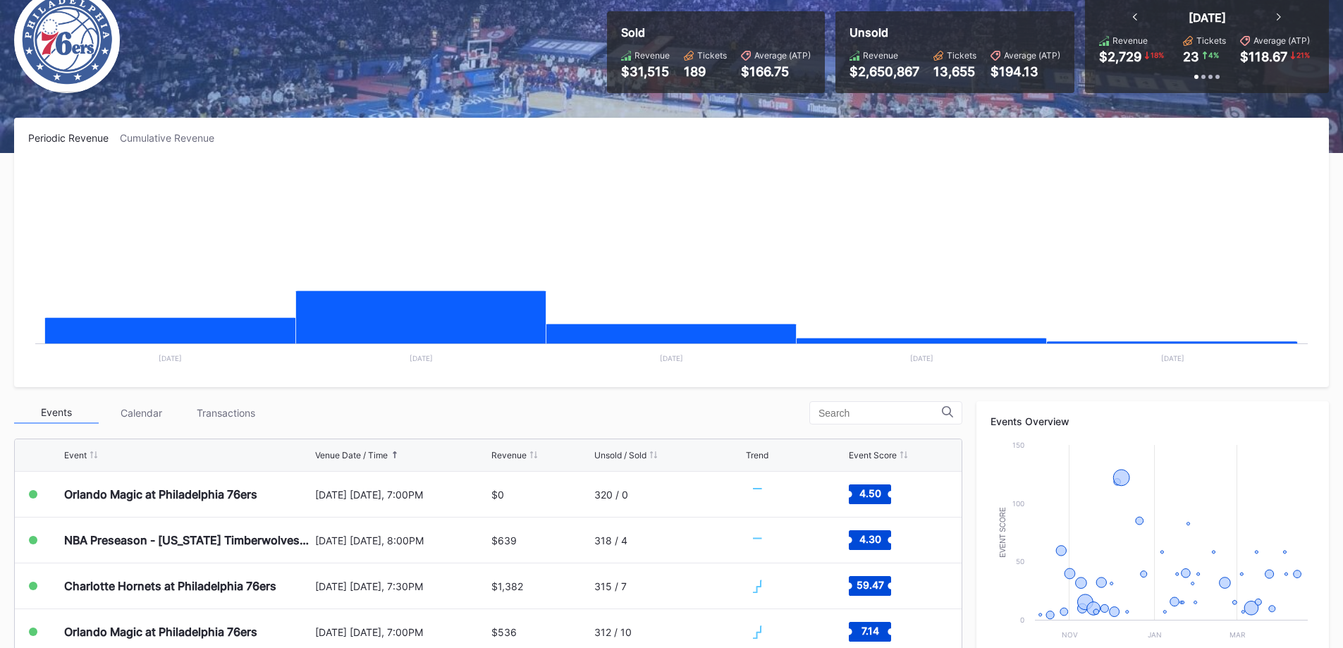
scroll to position [418, 0]
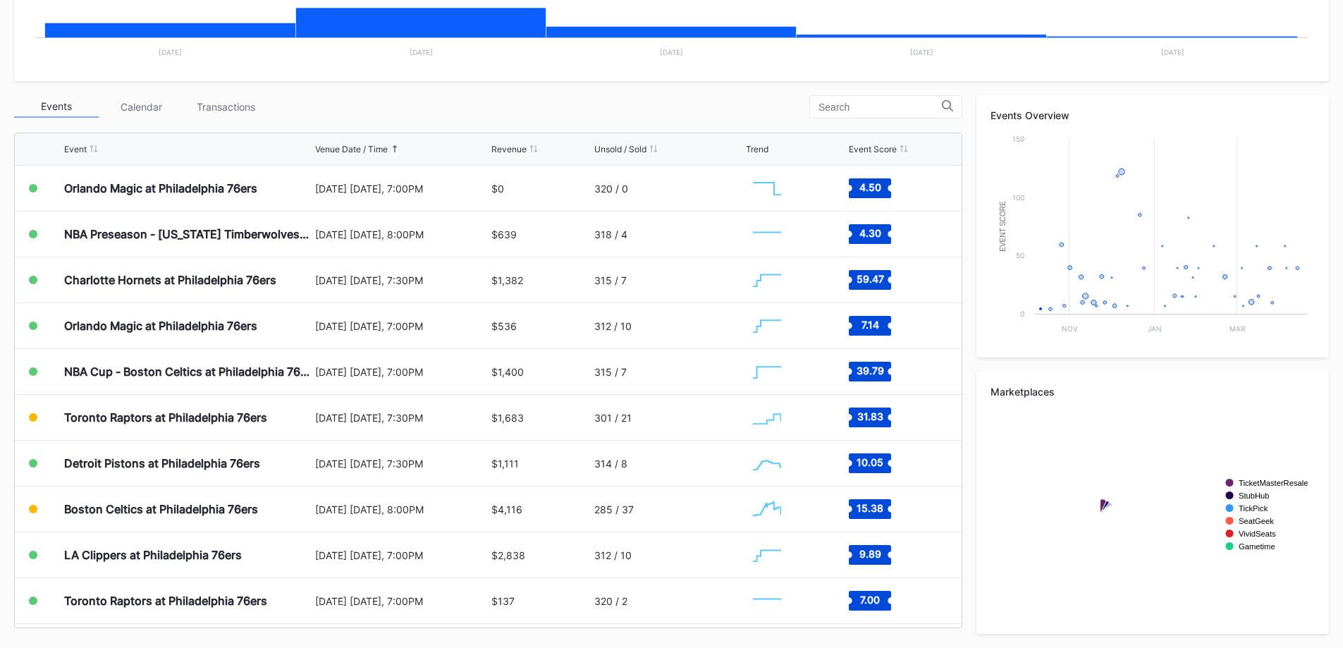
click at [233, 113] on div "Transactions" at bounding box center [225, 107] width 85 height 22
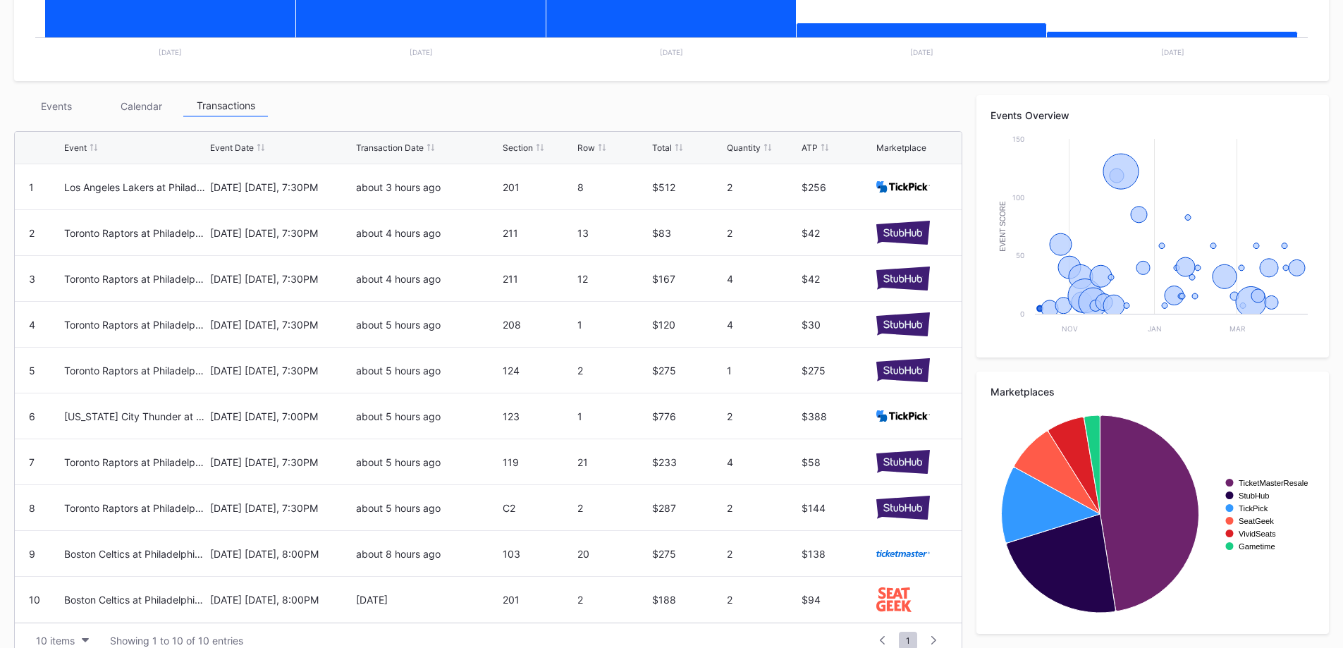
click at [74, 104] on div "Events" at bounding box center [56, 106] width 85 height 22
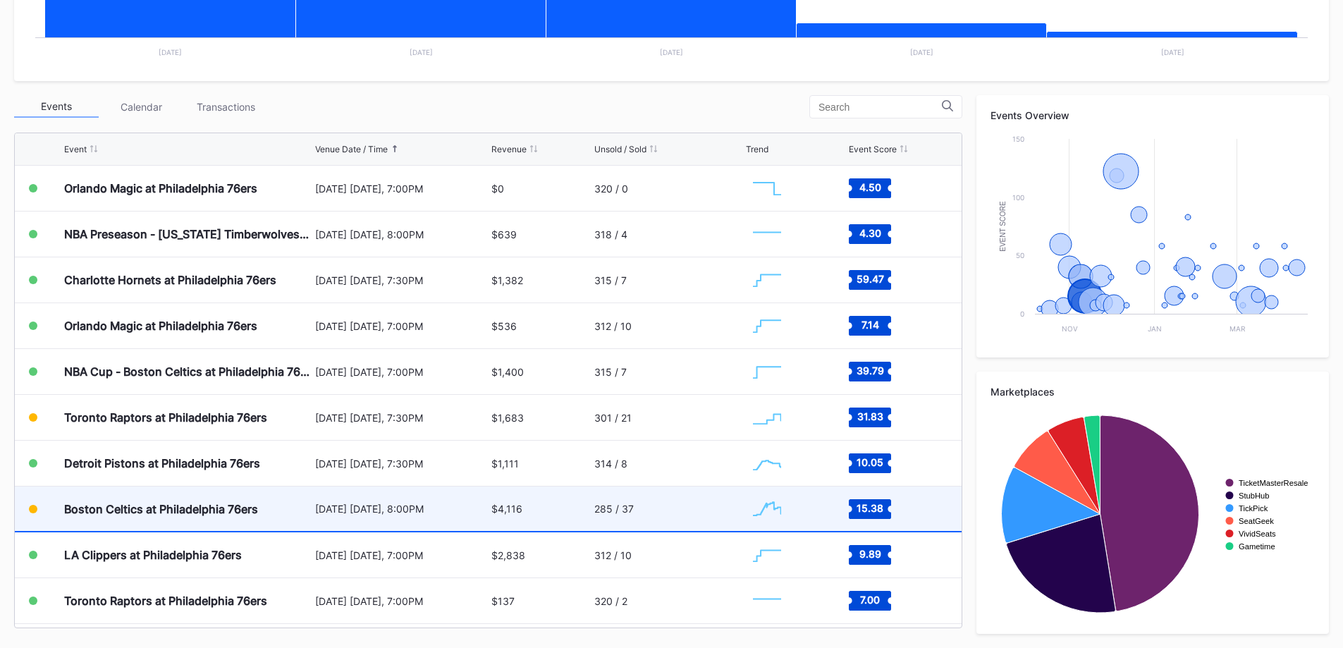
click at [226, 502] on div "Boston Celtics at Philadelphia 76ers" at bounding box center [161, 509] width 194 height 14
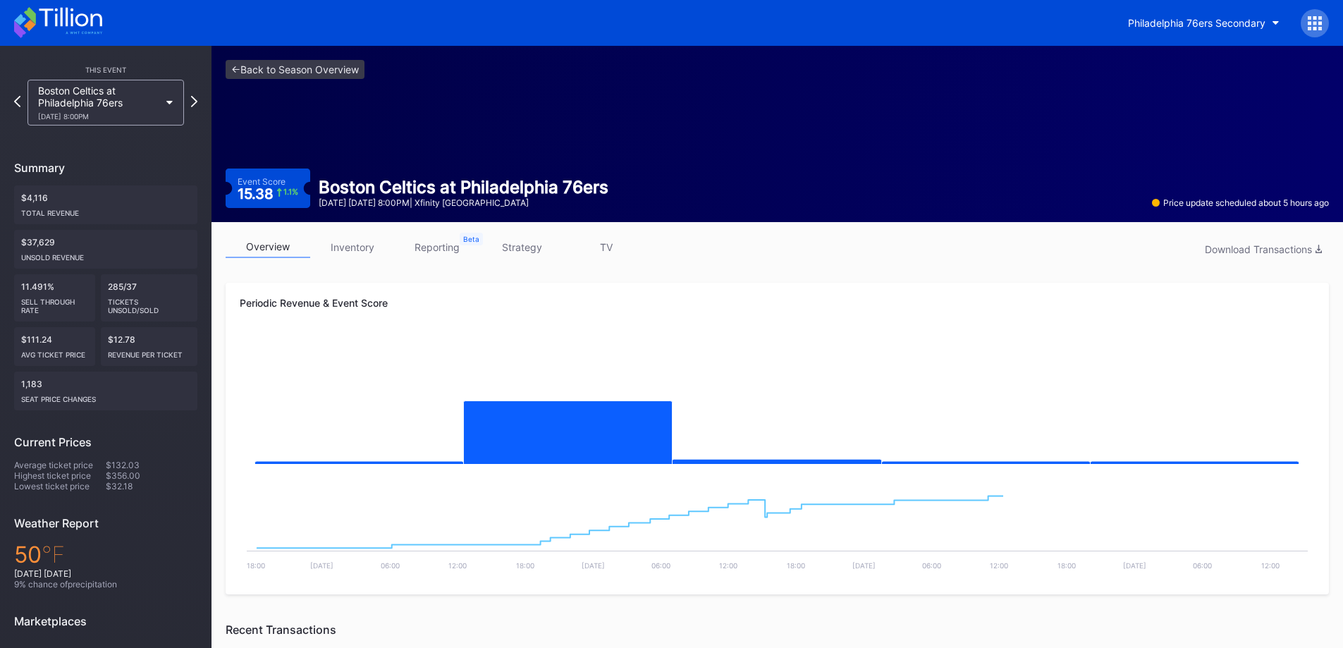
click at [358, 243] on link "inventory" at bounding box center [352, 247] width 85 height 22
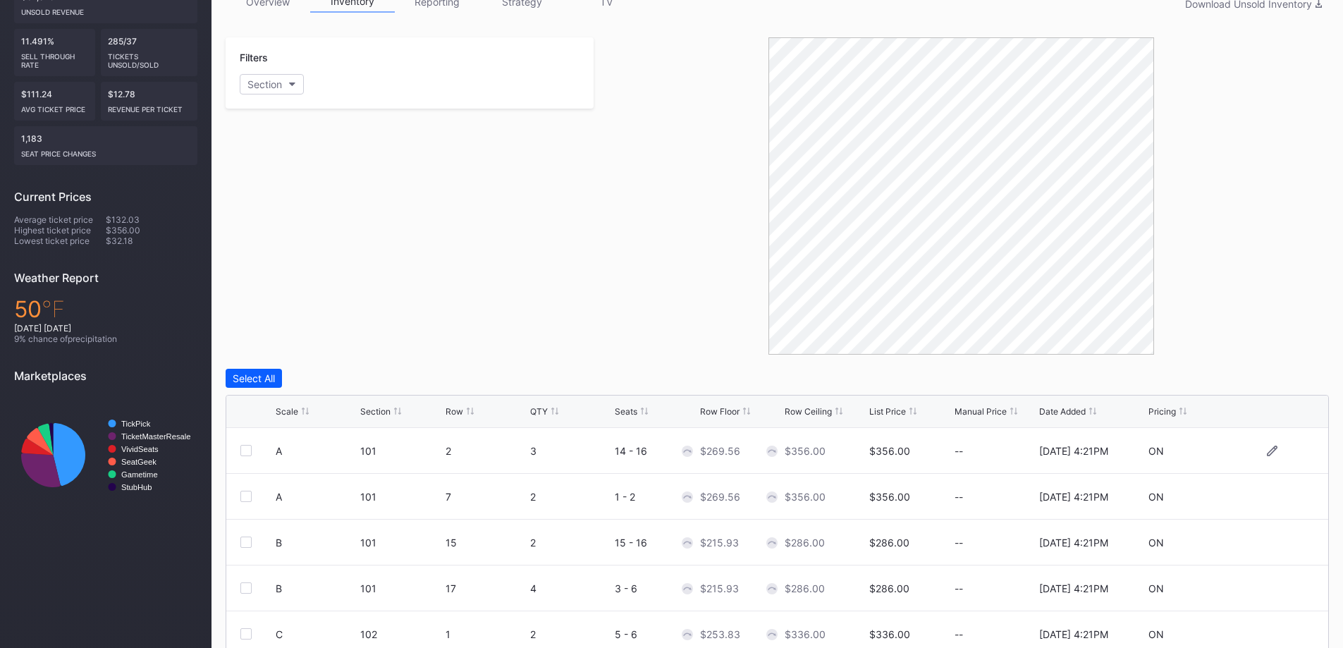
scroll to position [396, 0]
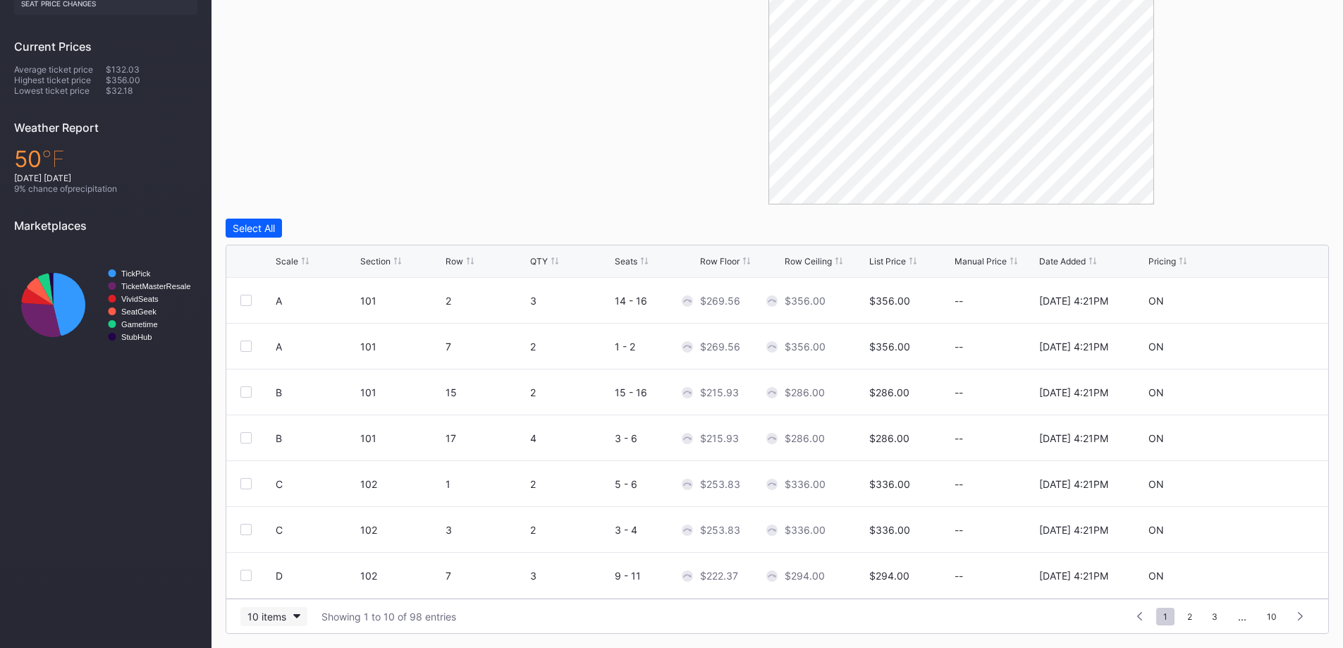
click at [268, 618] on div "10 items" at bounding box center [266, 617] width 39 height 12
click at [268, 586] on div "200 items" at bounding box center [274, 581] width 46 height 12
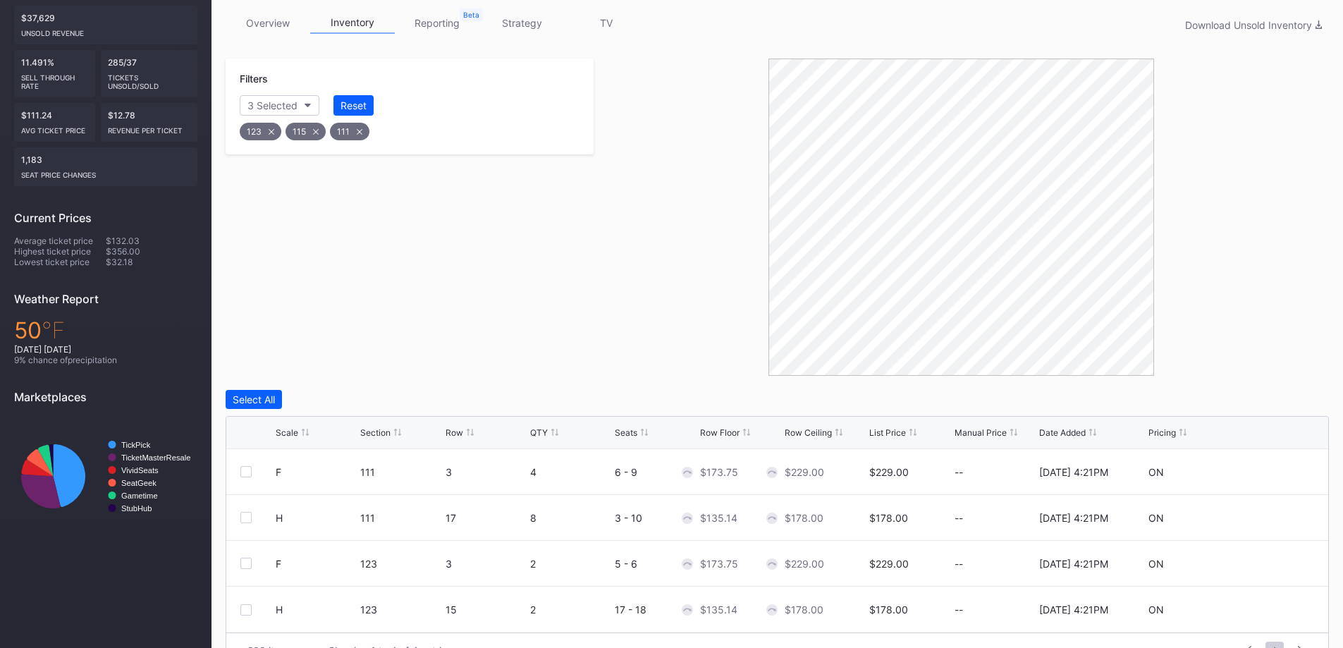
scroll to position [258, 0]
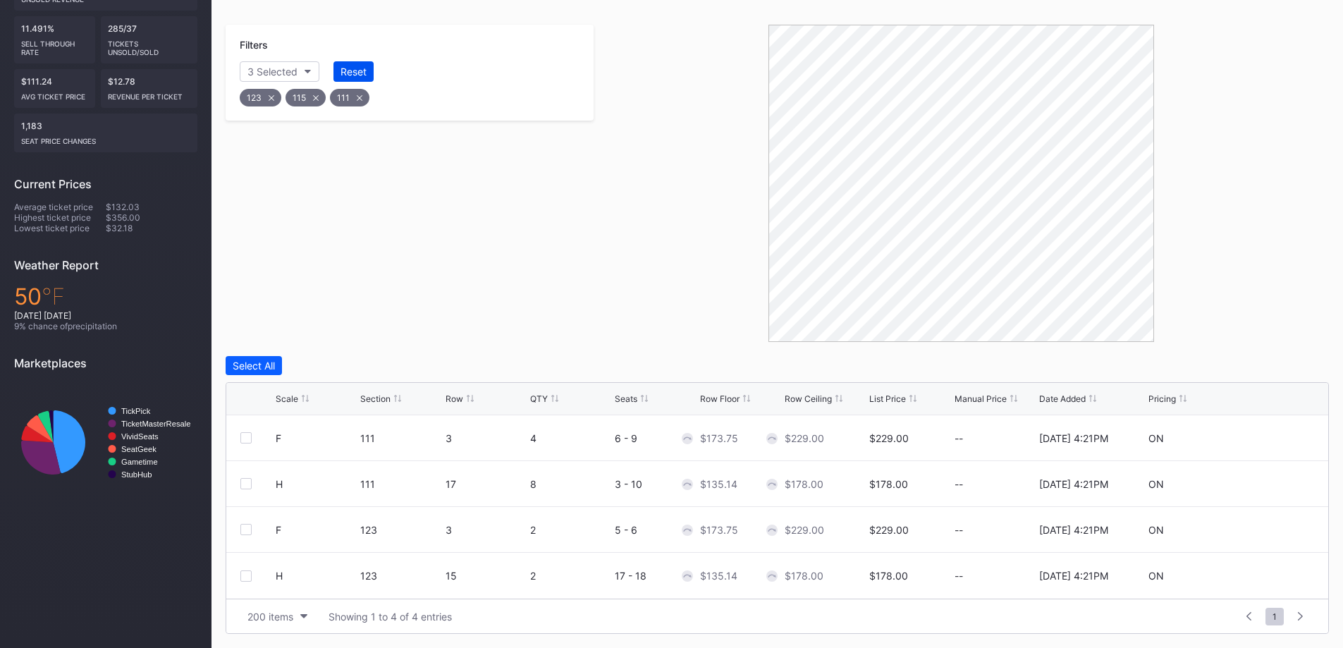
click at [362, 73] on div "Reset" at bounding box center [354, 72] width 26 height 12
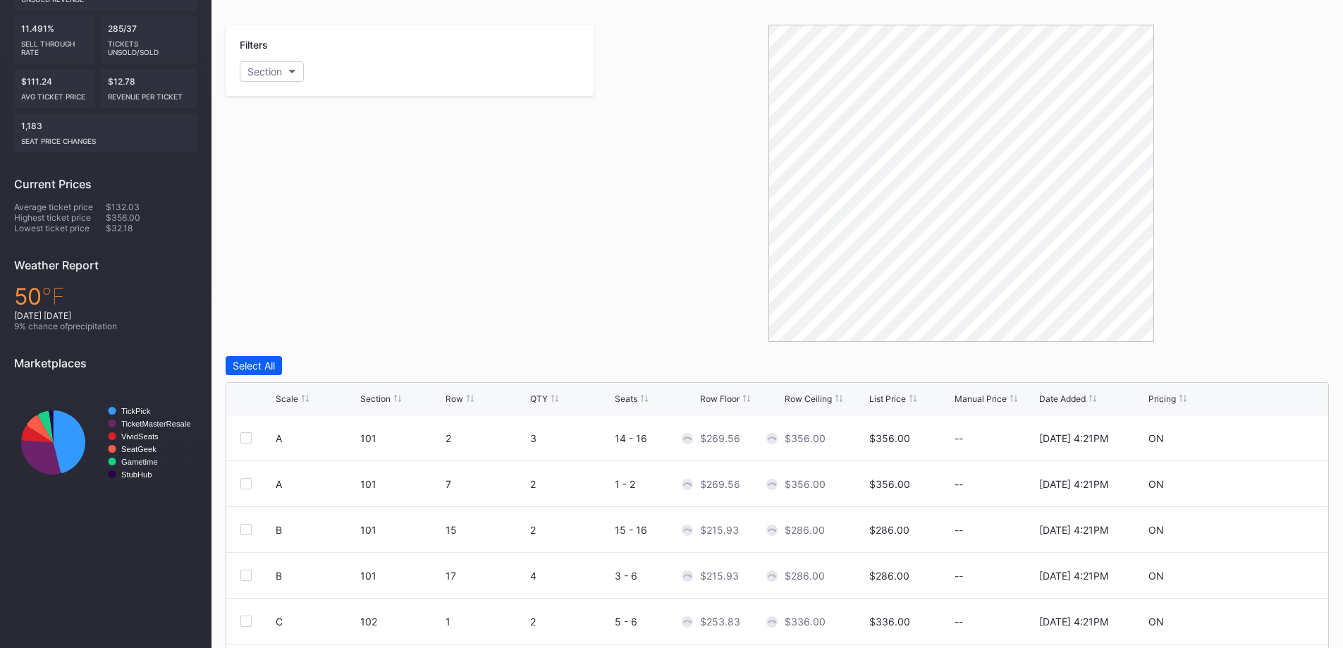
click at [543, 400] on div "QTY" at bounding box center [539, 398] width 18 height 11
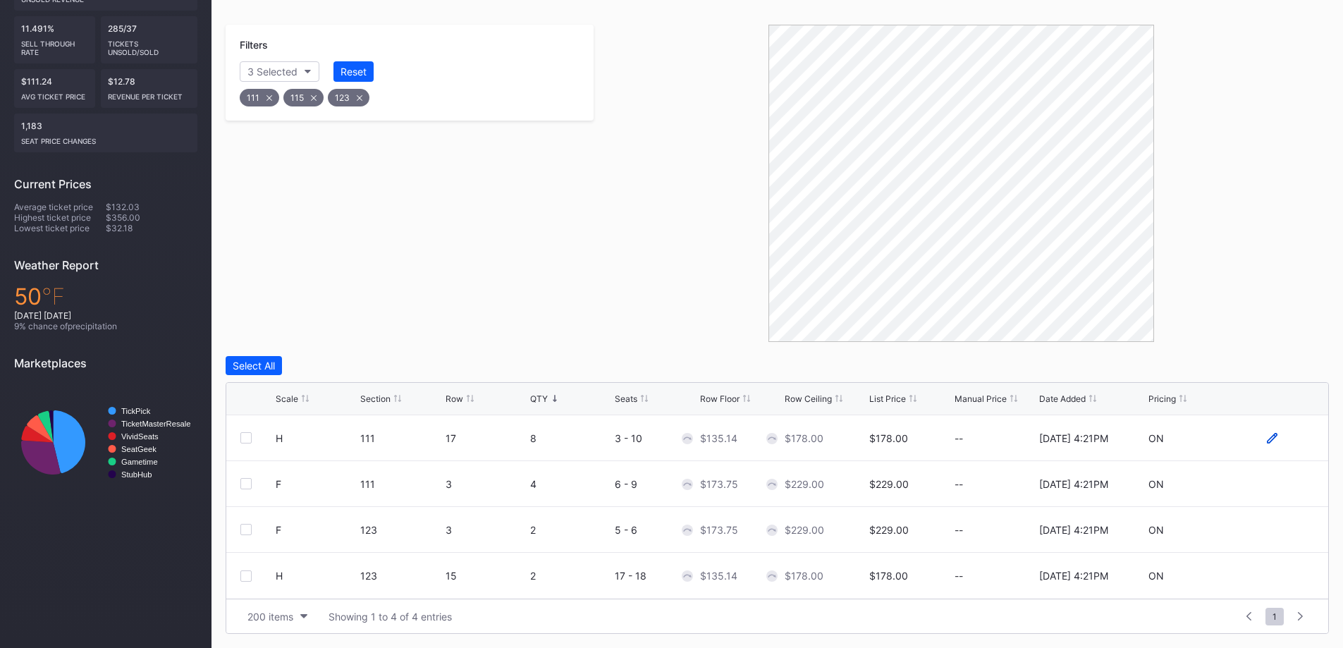
click at [1271, 439] on icon at bounding box center [1272, 438] width 11 height 11
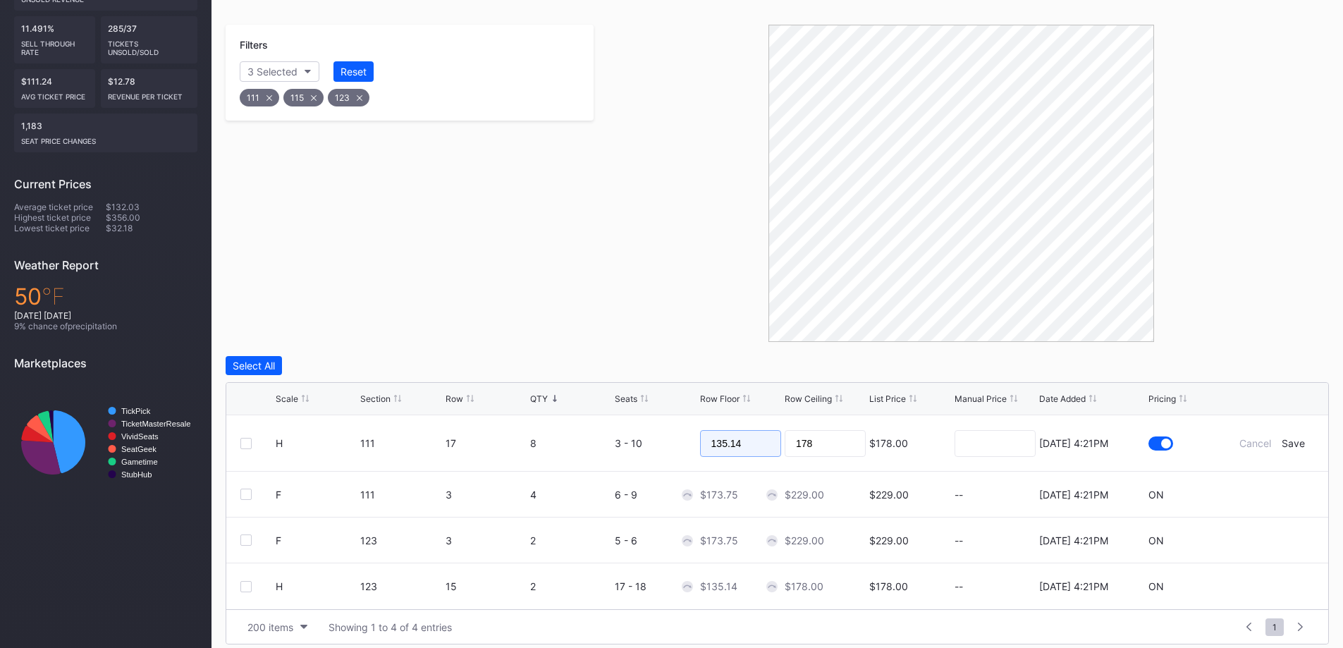
click at [724, 446] on input "135.14" at bounding box center [740, 443] width 81 height 27
click at [722, 446] on input "135.14" at bounding box center [740, 443] width 81 height 27
type input "165"
type input "169"
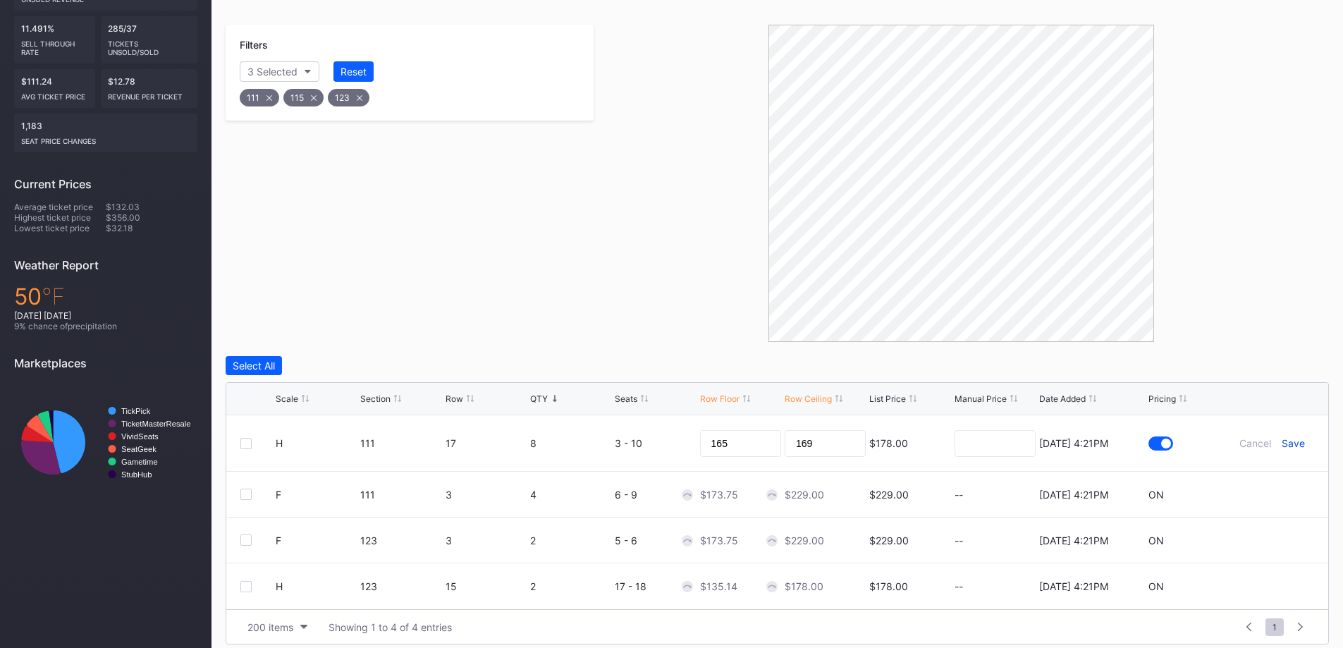
click at [1288, 444] on div "Save" at bounding box center [1293, 443] width 23 height 12
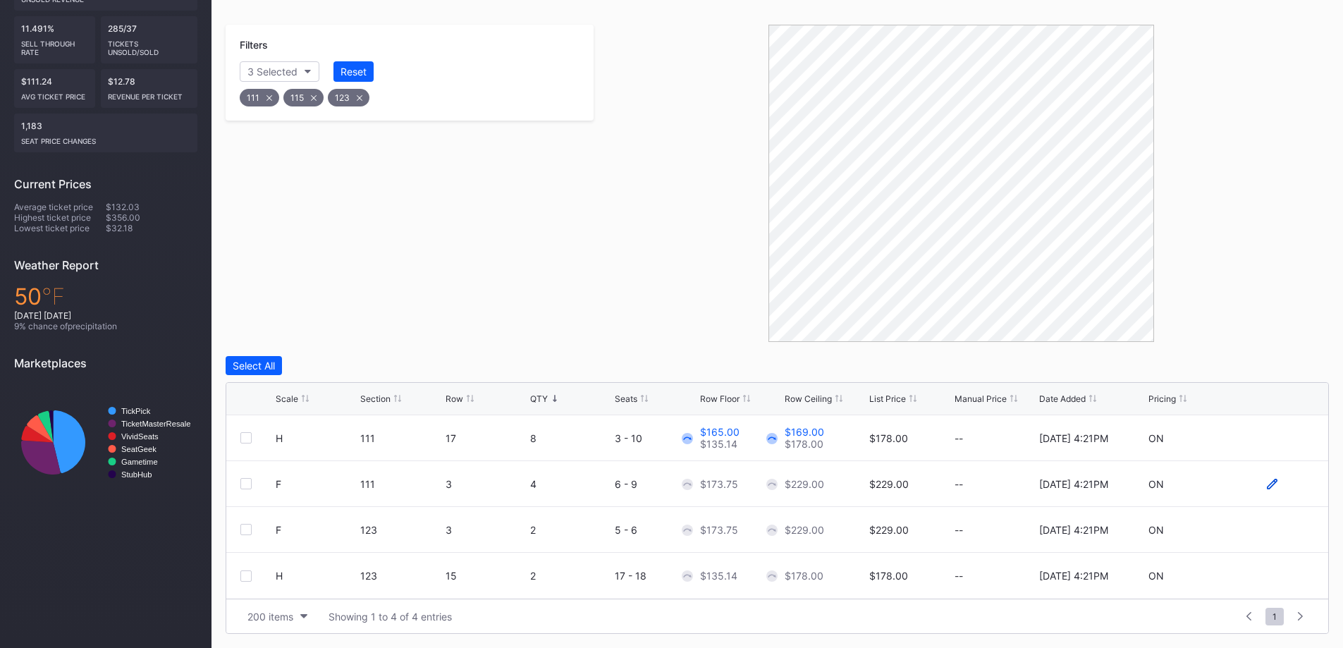
click at [1273, 486] on icon at bounding box center [1272, 484] width 11 height 11
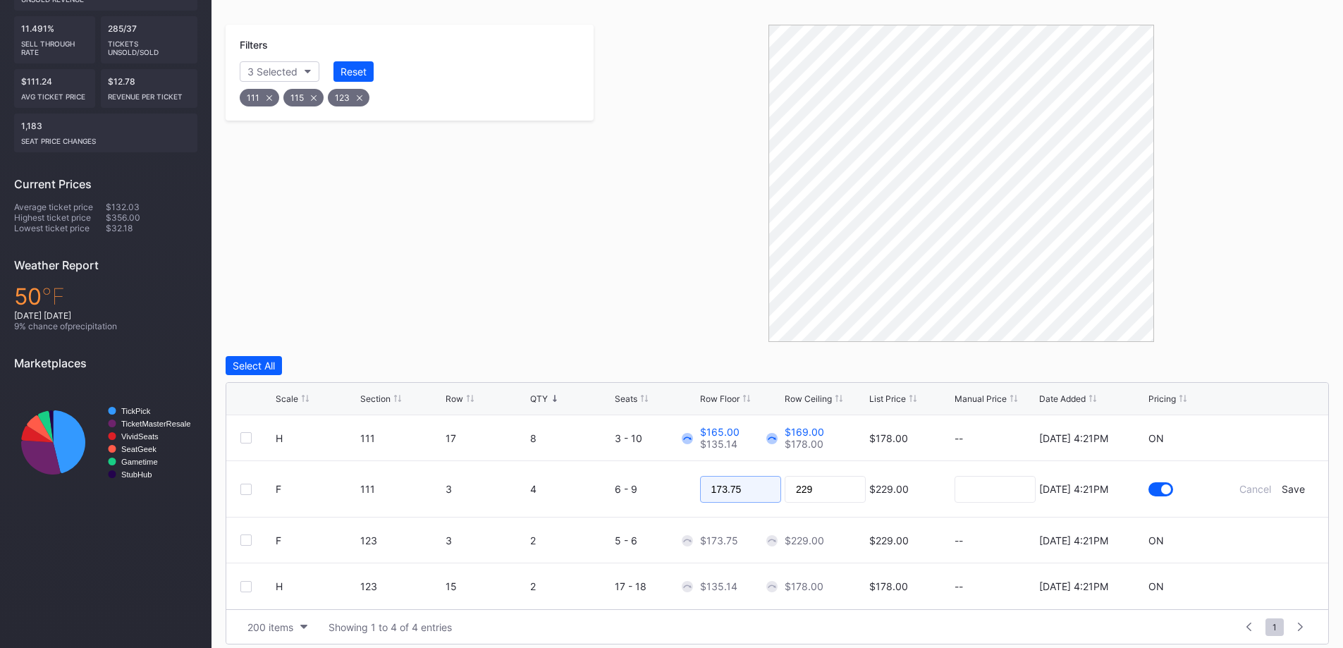
click at [755, 495] on input "173.75" at bounding box center [740, 489] width 81 height 27
click at [752, 494] on input "173.75" at bounding box center [740, 489] width 81 height 27
type input "173"
type input "185"
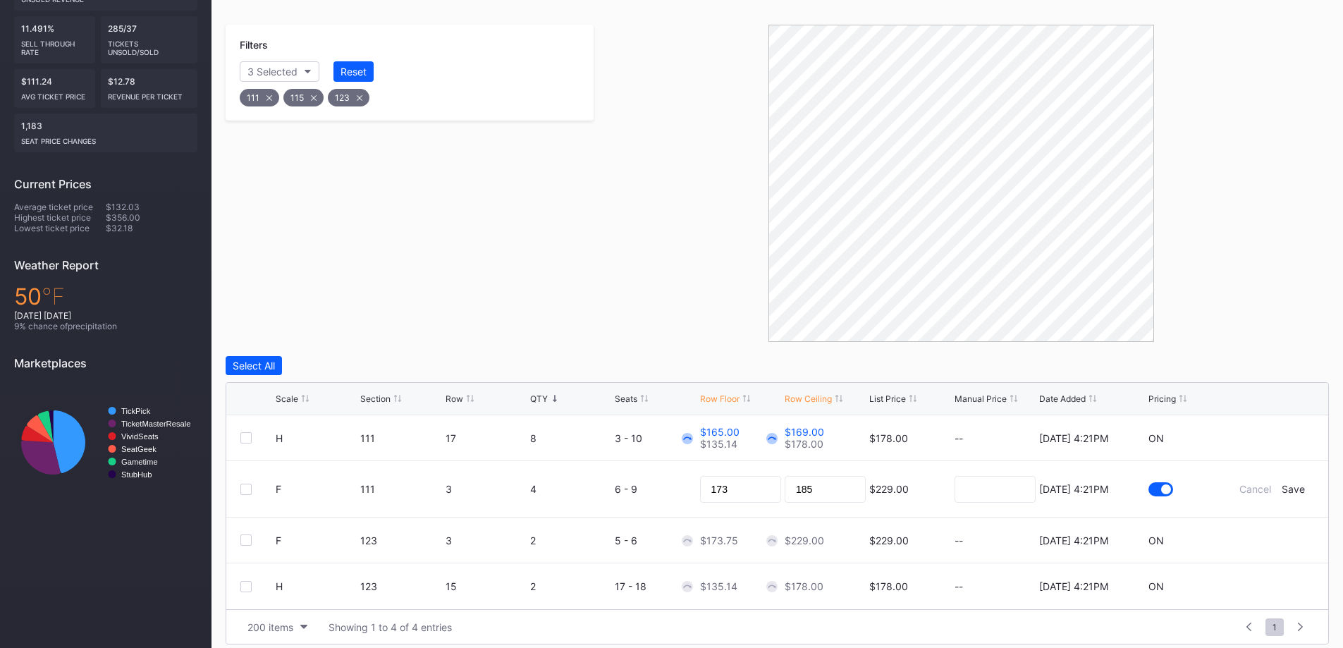
click at [1288, 495] on form "F 111 3 4 6 - 9 173 185 $229.00 8/14/2025 4:21PM Cancel Save" at bounding box center [795, 489] width 1039 height 56
click at [1294, 487] on div "Save" at bounding box center [1293, 489] width 23 height 12
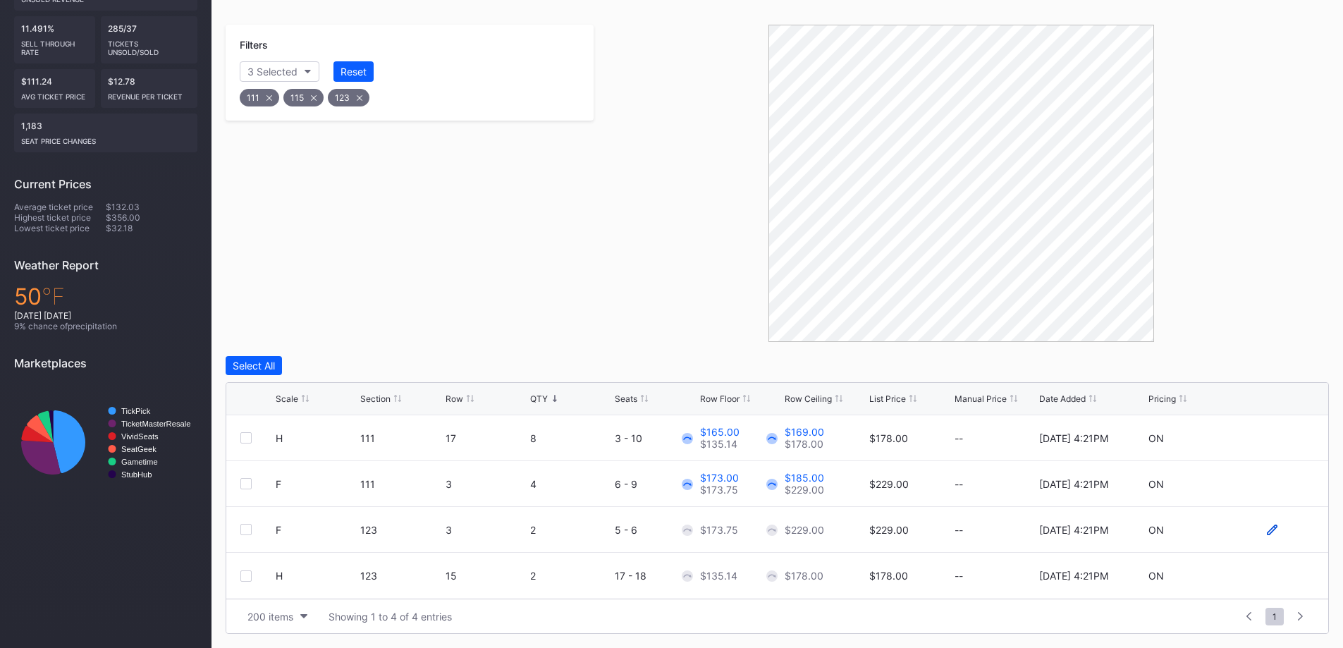
click at [1269, 525] on icon at bounding box center [1272, 530] width 11 height 11
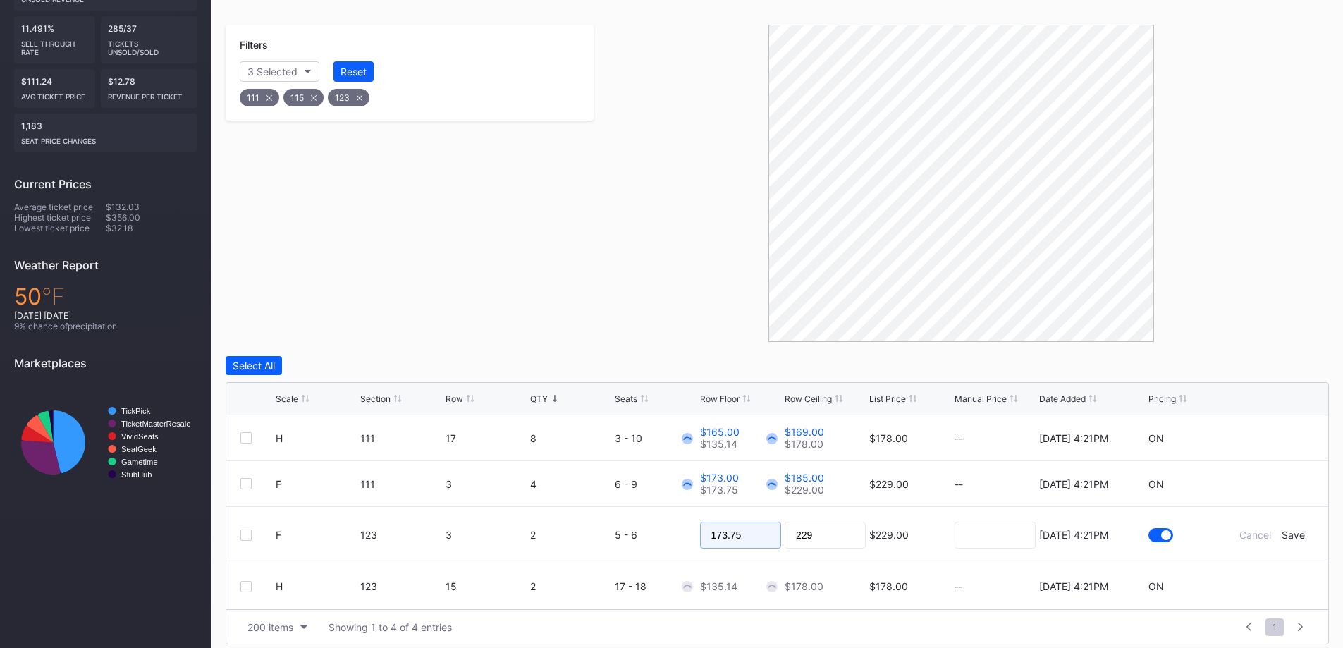
click at [747, 531] on input "173.75" at bounding box center [740, 535] width 81 height 27
type input "173"
type input "182"
click at [1293, 532] on div "Save" at bounding box center [1293, 535] width 23 height 12
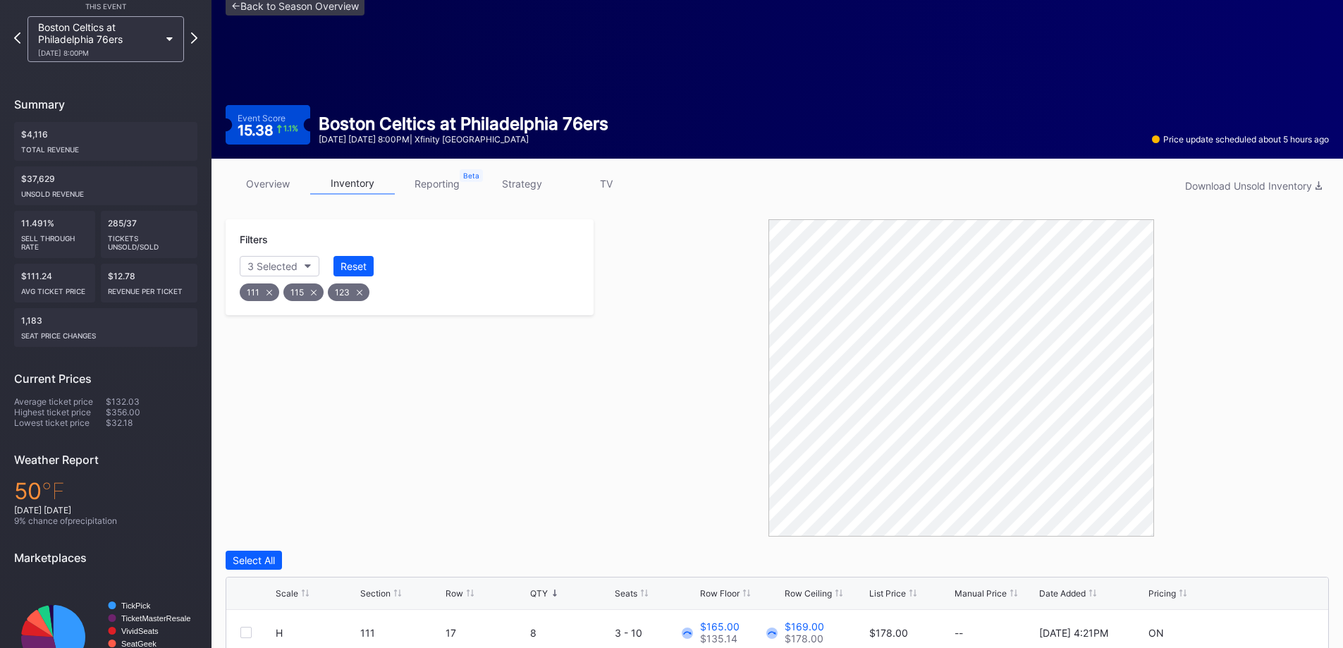
scroll to position [0, 0]
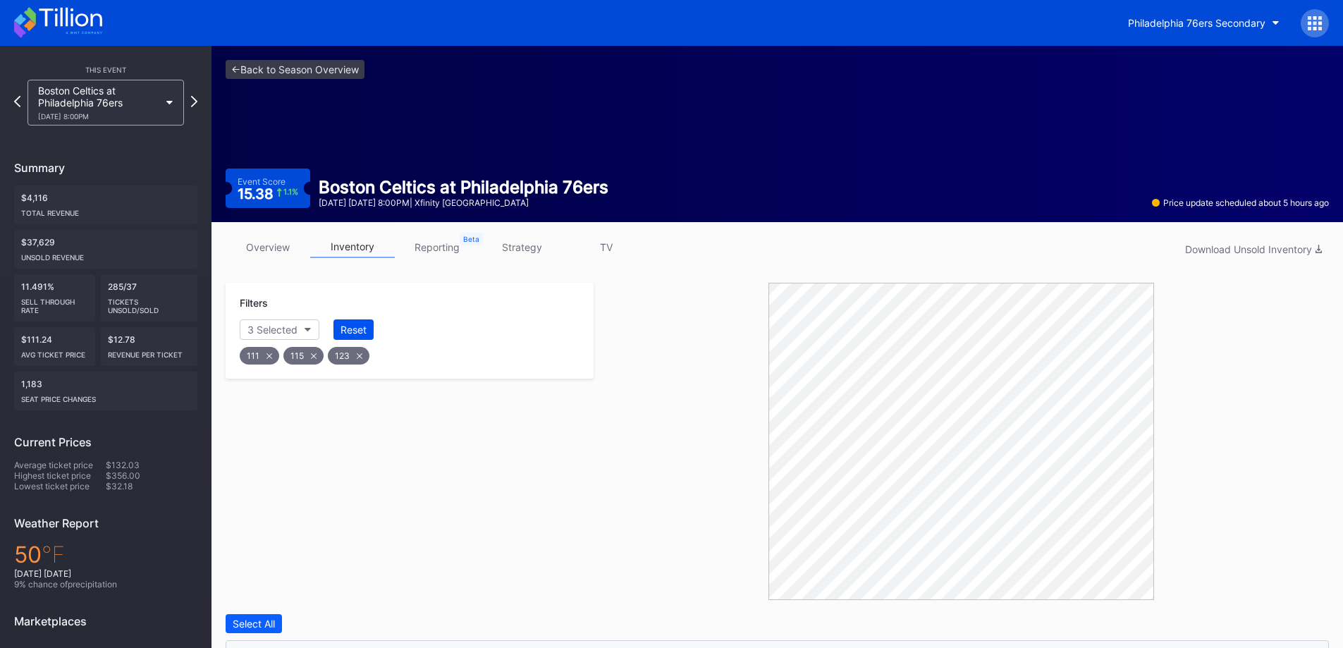
click at [353, 327] on div "Reset" at bounding box center [354, 330] width 26 height 12
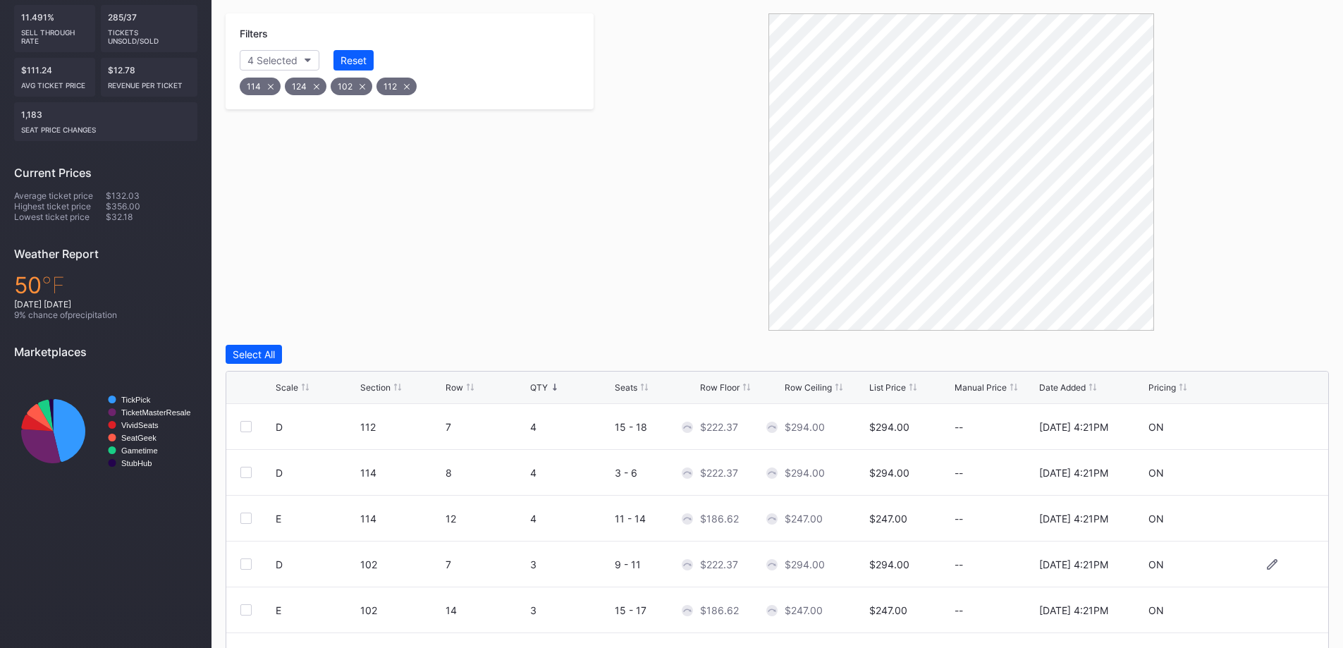
scroll to position [396, 0]
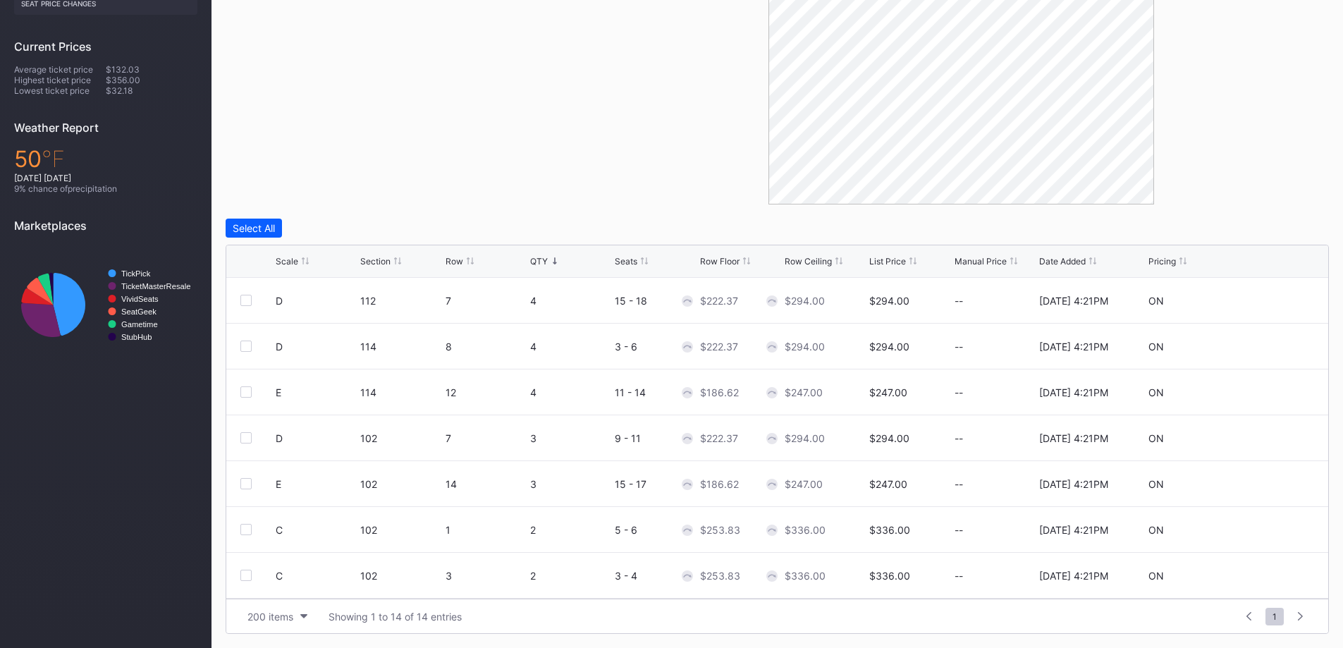
click at [552, 265] on div at bounding box center [554, 261] width 7 height 11
click at [547, 260] on div "QTY" at bounding box center [539, 261] width 18 height 11
click at [249, 298] on div at bounding box center [245, 300] width 11 height 11
click at [246, 348] on div at bounding box center [245, 346] width 11 height 11
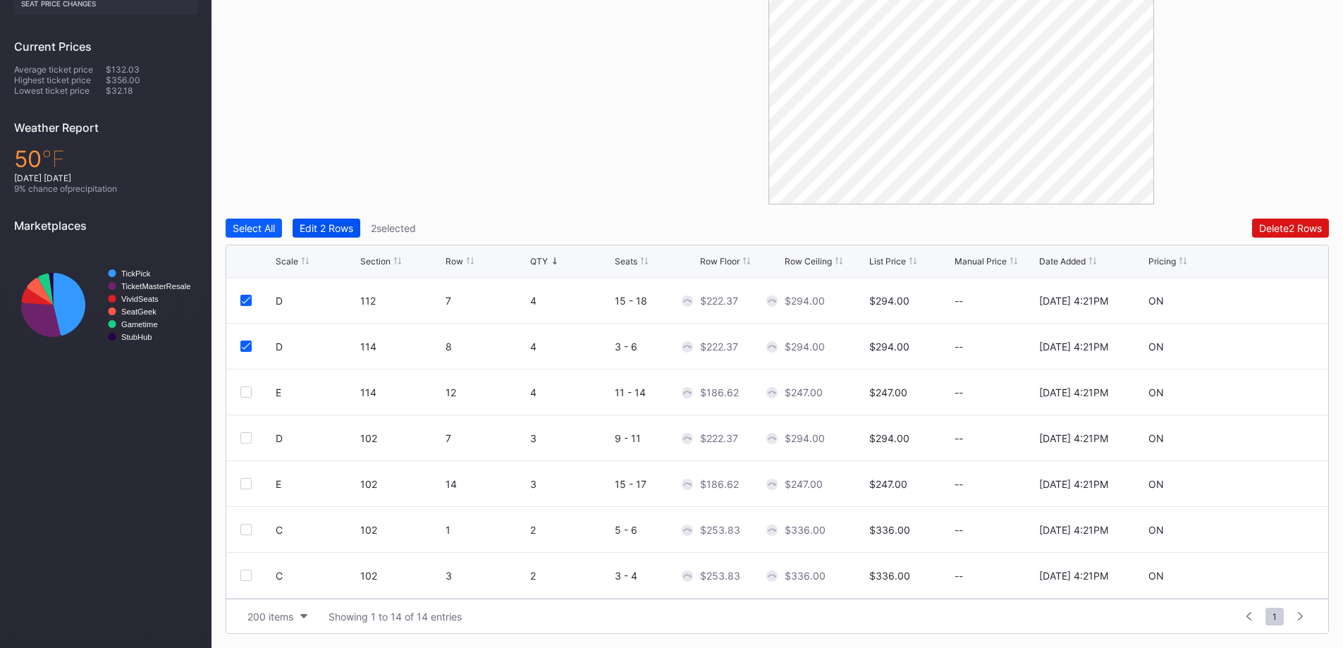
click at [347, 222] on div "Edit 2 Rows" at bounding box center [327, 228] width 54 height 12
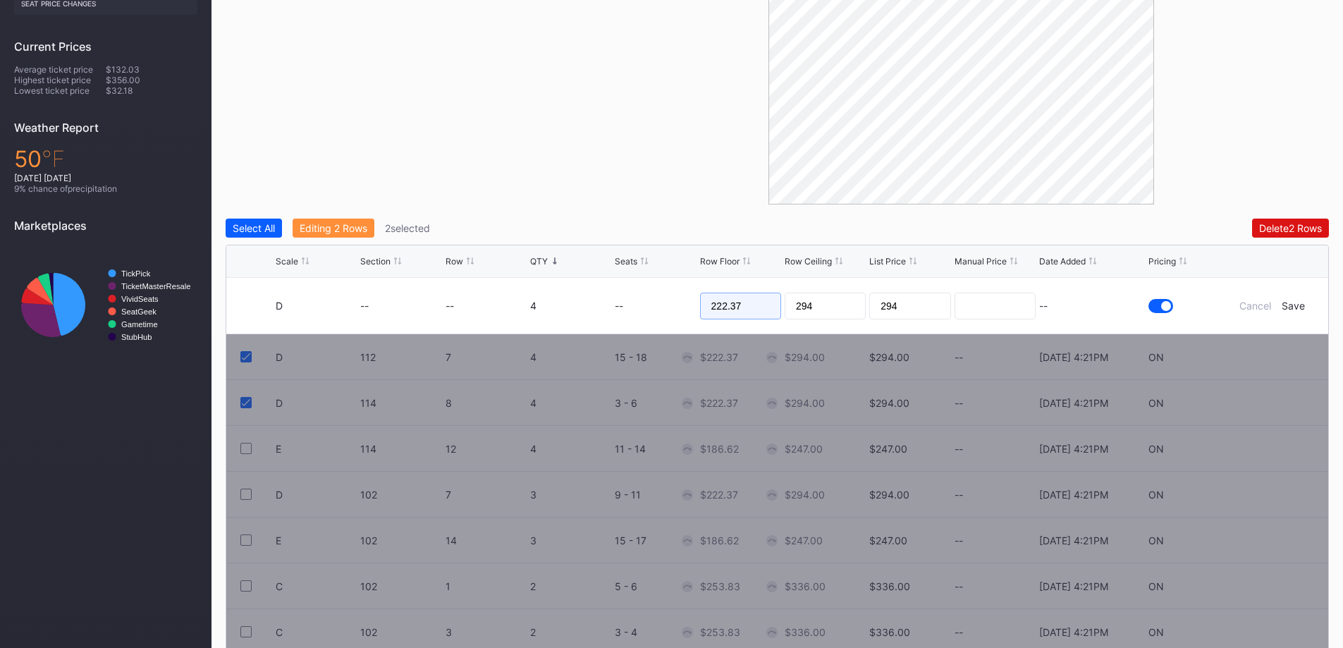
click at [723, 311] on input "222.37" at bounding box center [740, 306] width 81 height 27
type input "220"
type input "225"
click at [1287, 310] on div "Save" at bounding box center [1293, 306] width 23 height 12
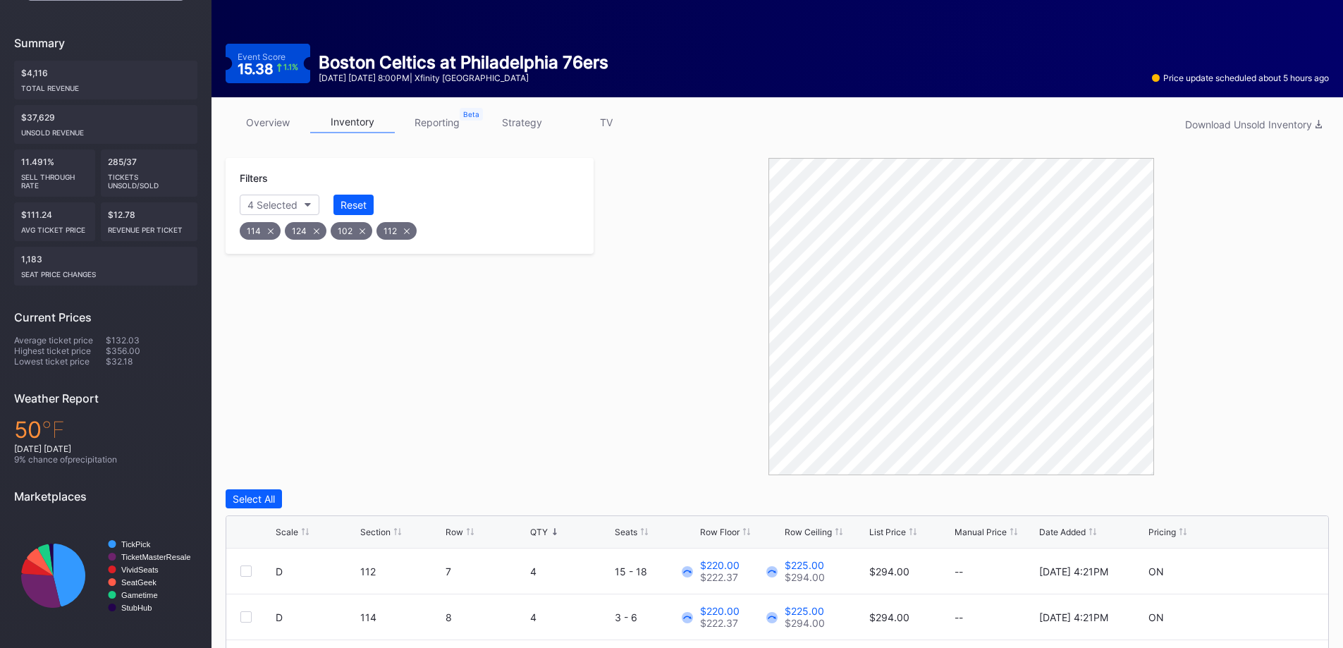
scroll to position [0, 0]
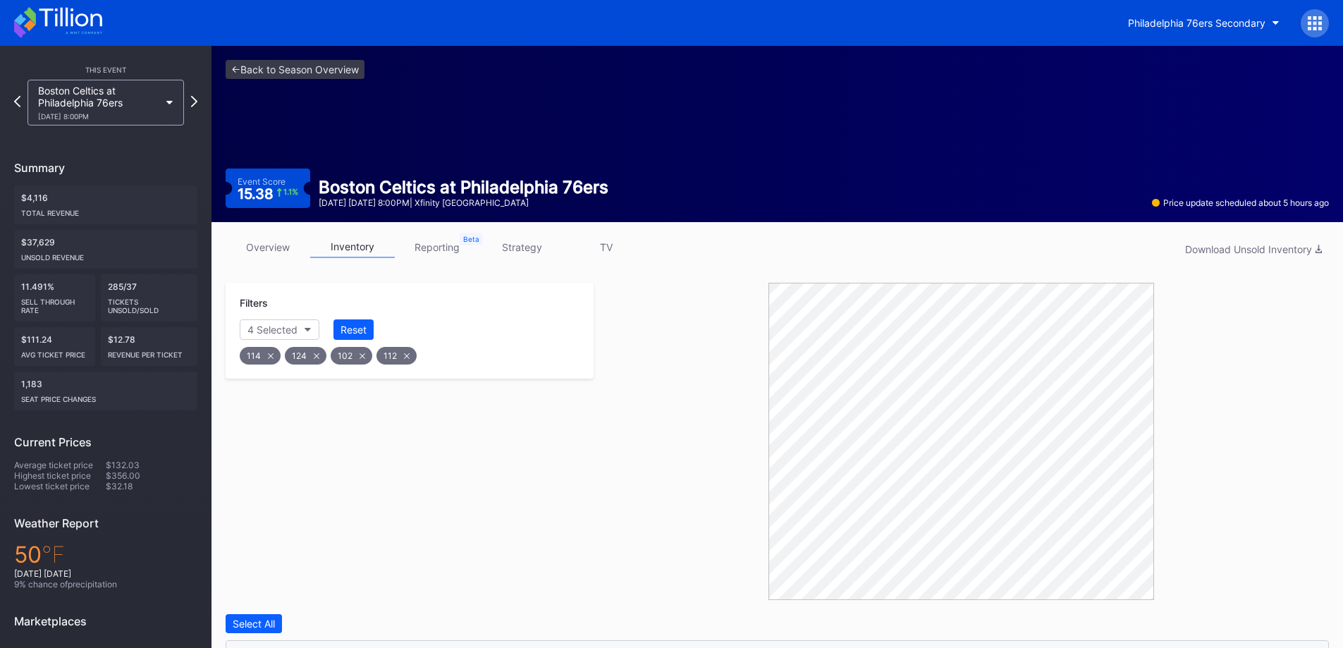
click at [73, 11] on icon at bounding box center [58, 22] width 88 height 31
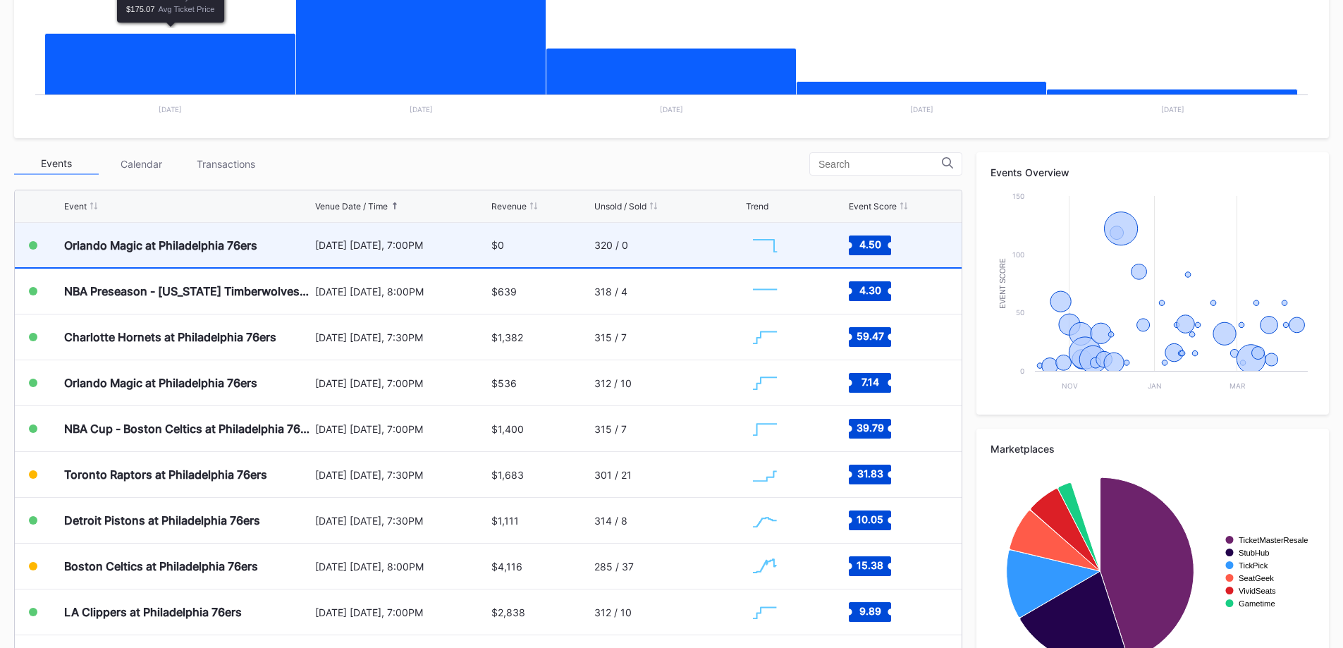
scroll to position [418, 0]
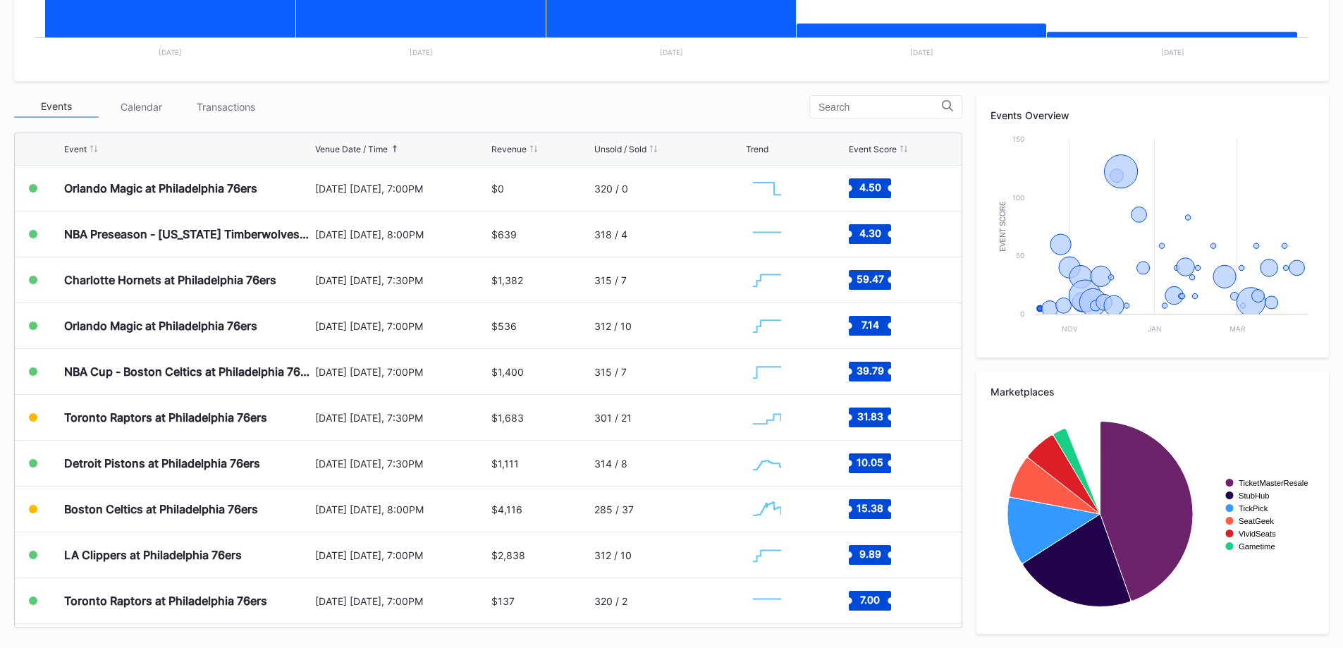
click at [212, 116] on div "Transactions" at bounding box center [225, 107] width 85 height 22
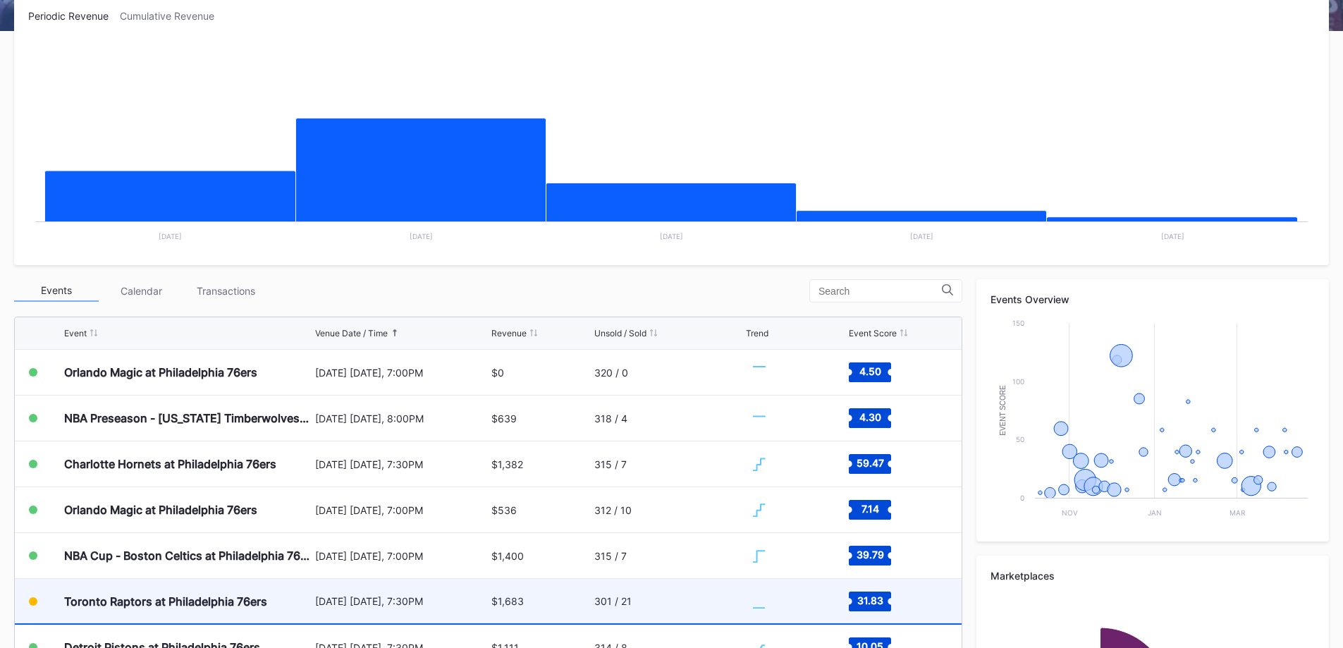
scroll to position [353, 0]
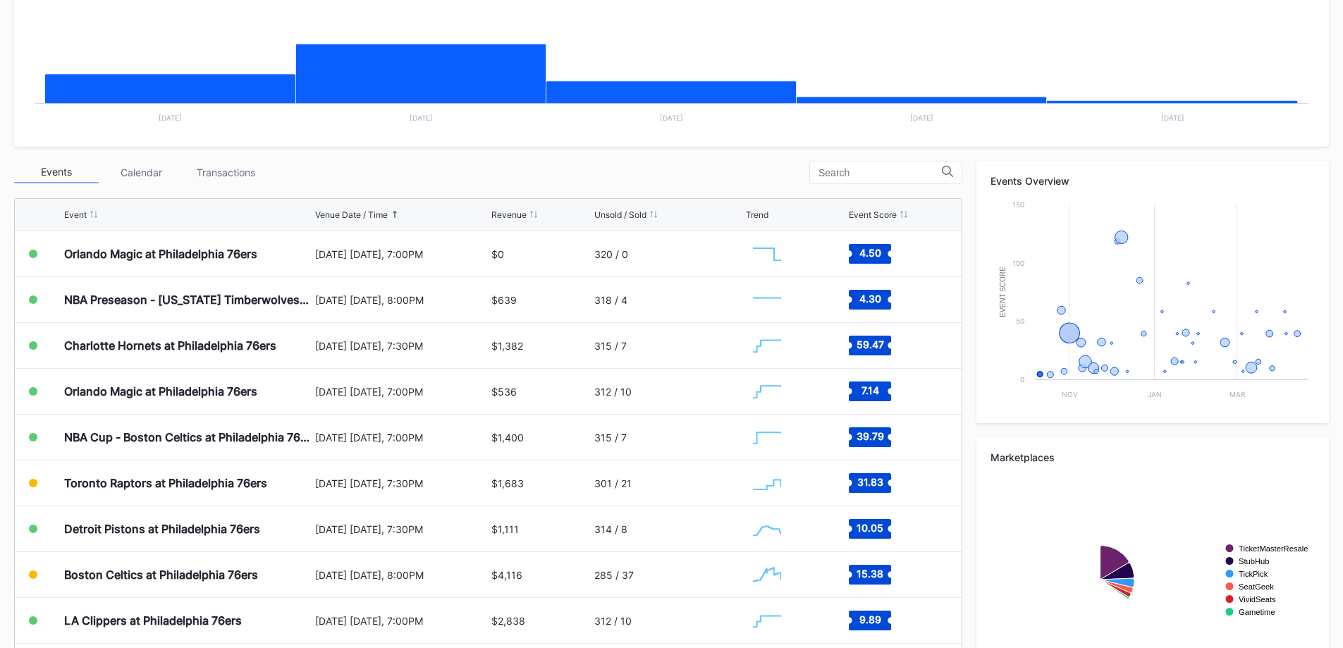
click at [235, 171] on div "Transactions" at bounding box center [225, 172] width 85 height 22
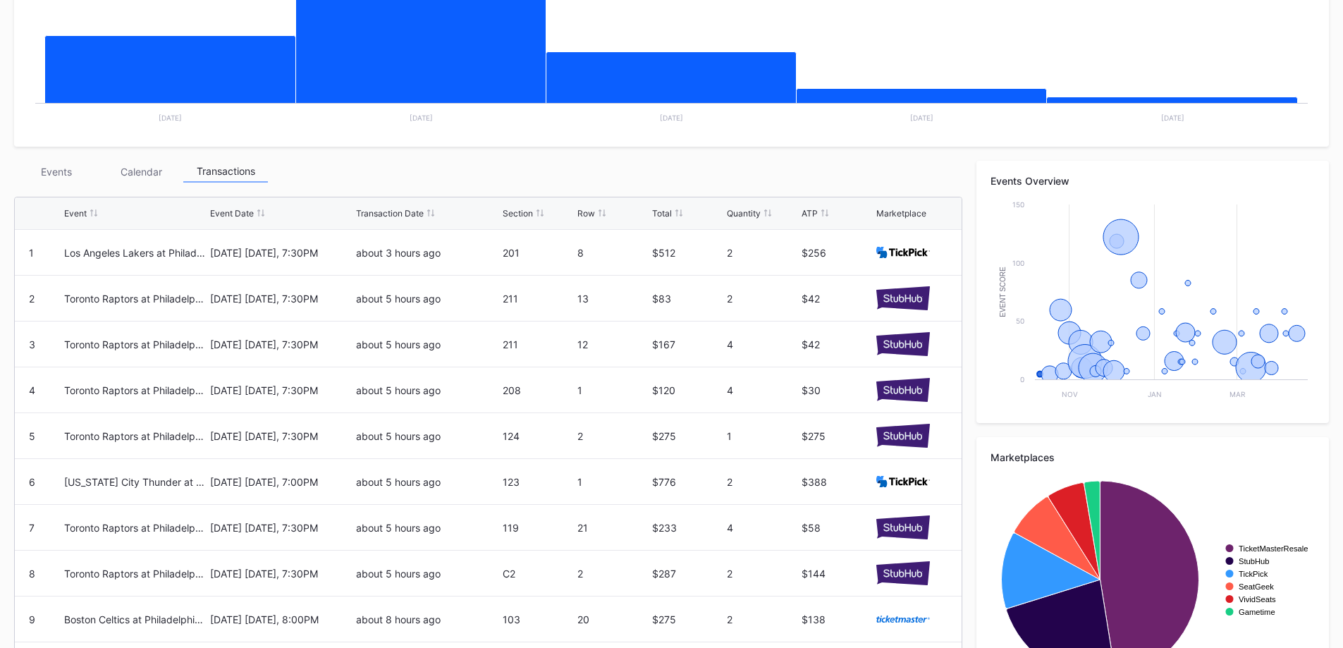
click at [51, 169] on div "Events" at bounding box center [56, 172] width 85 height 22
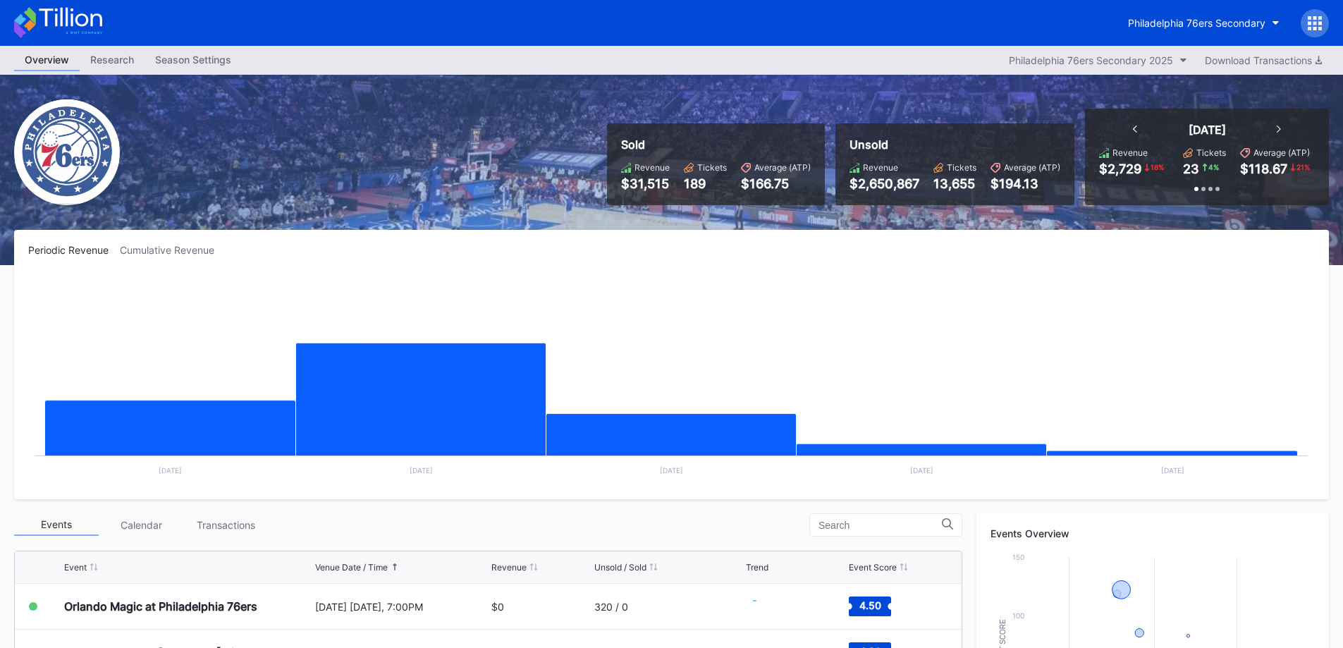
scroll to position [353, 0]
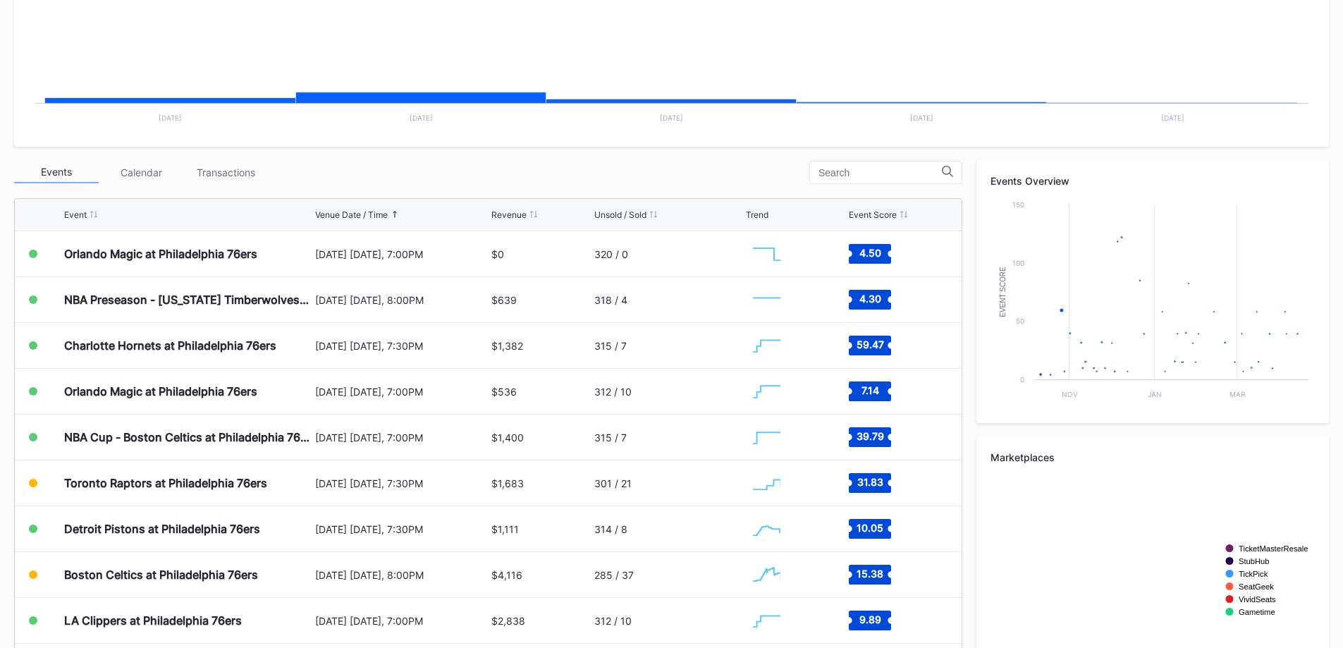
click at [216, 183] on div "Transactions" at bounding box center [225, 172] width 85 height 22
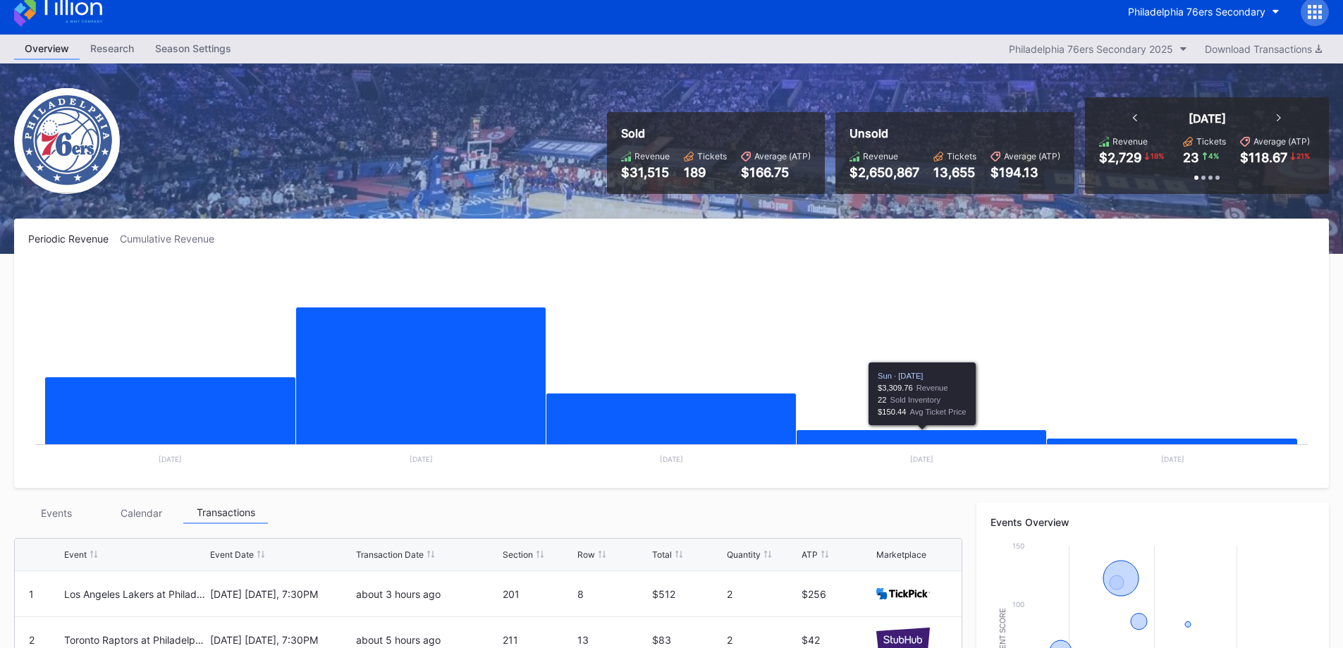
scroll to position [0, 0]
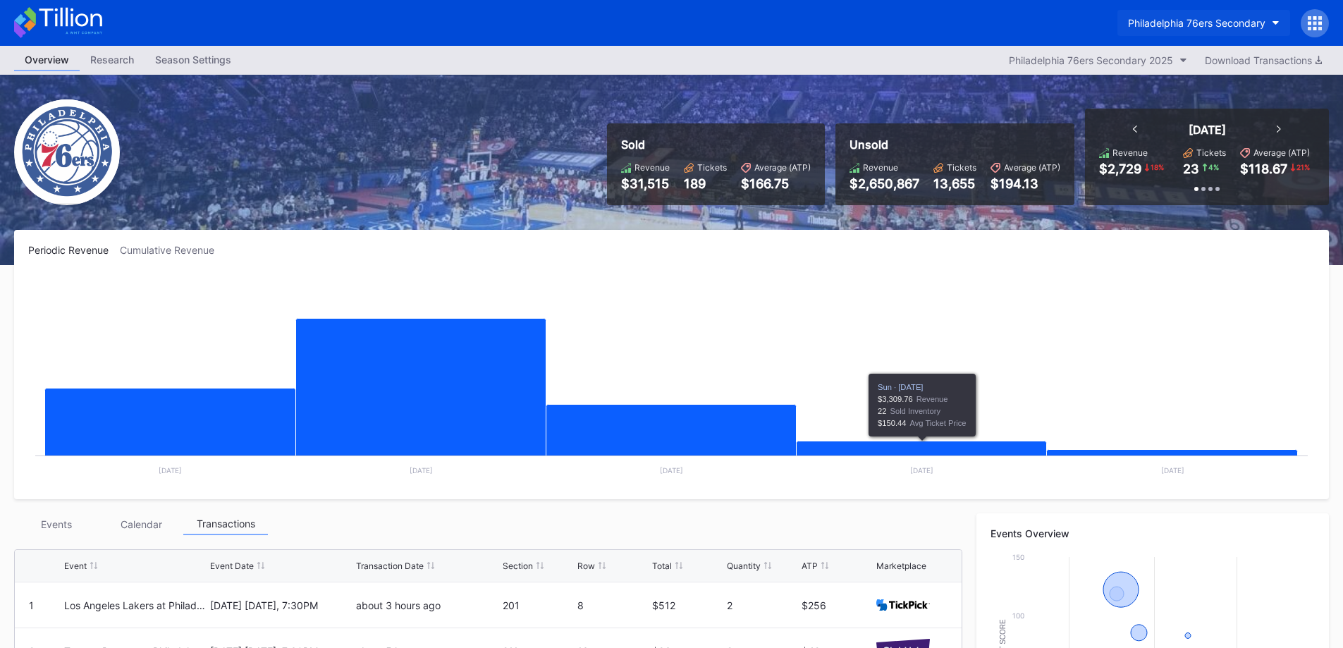
click at [1178, 25] on div "Philadelphia 76ers Secondary" at bounding box center [1196, 23] width 137 height 12
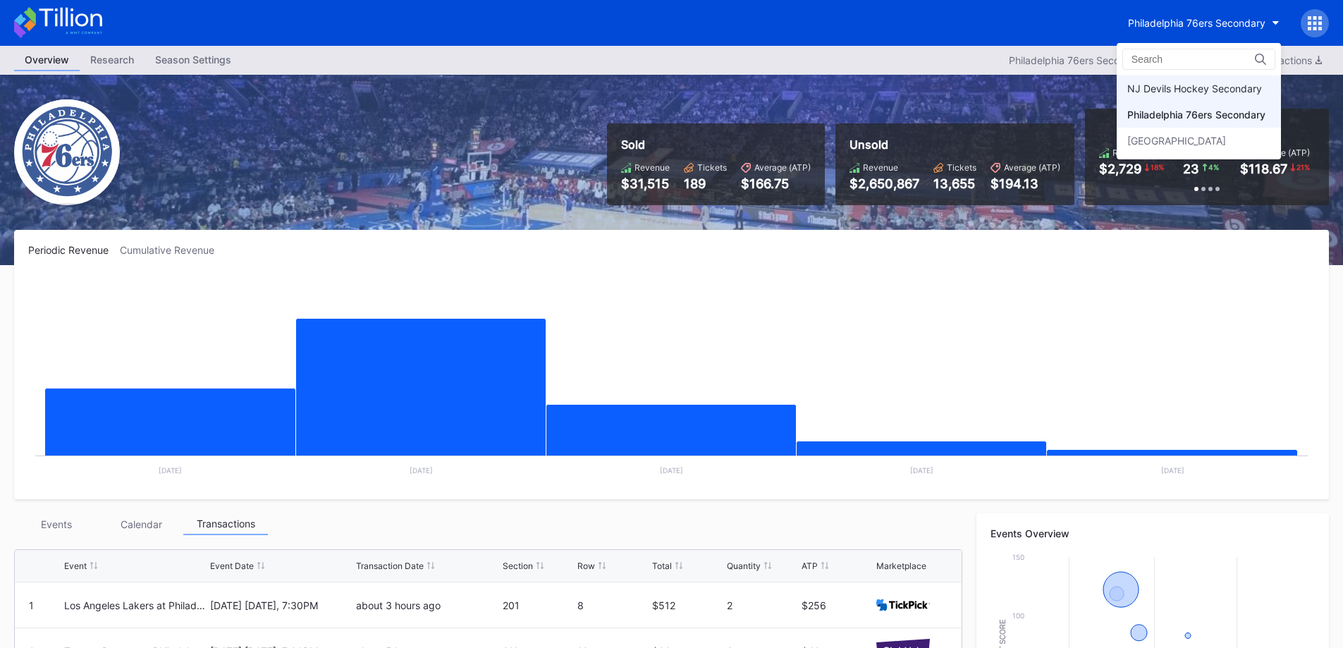
click at [1179, 97] on div "NJ Devils Hockey Secondary" at bounding box center [1199, 88] width 164 height 26
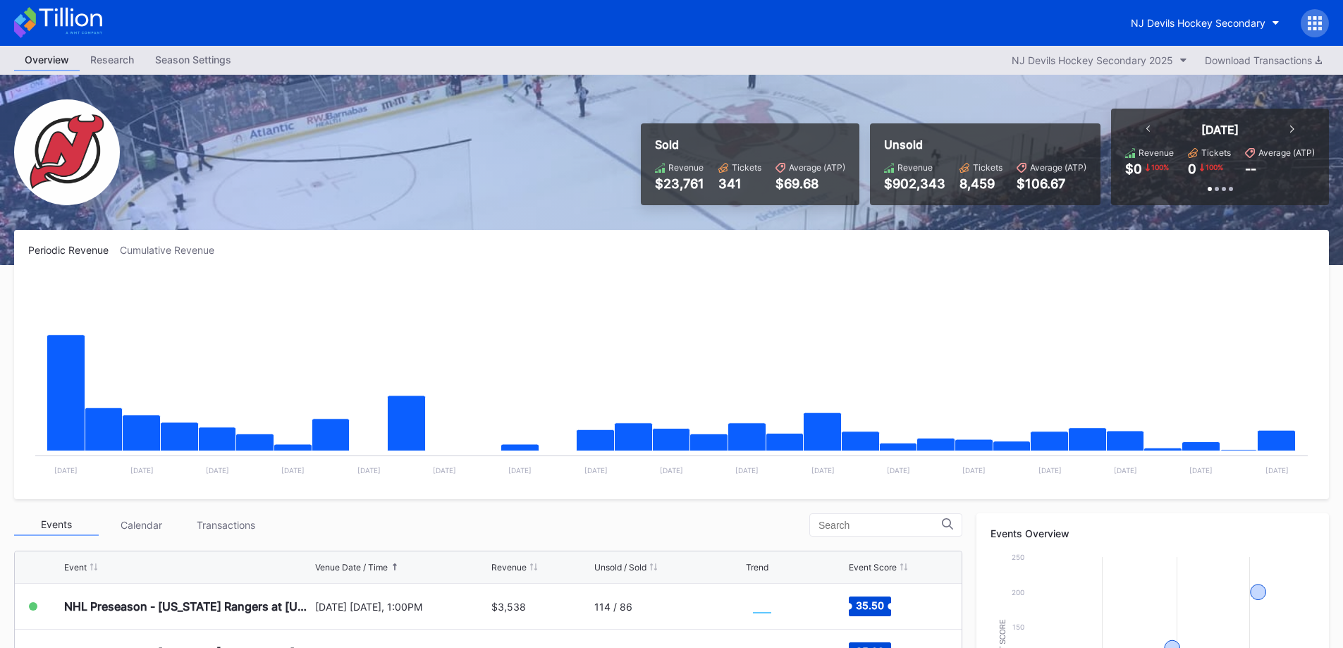
scroll to position [353, 0]
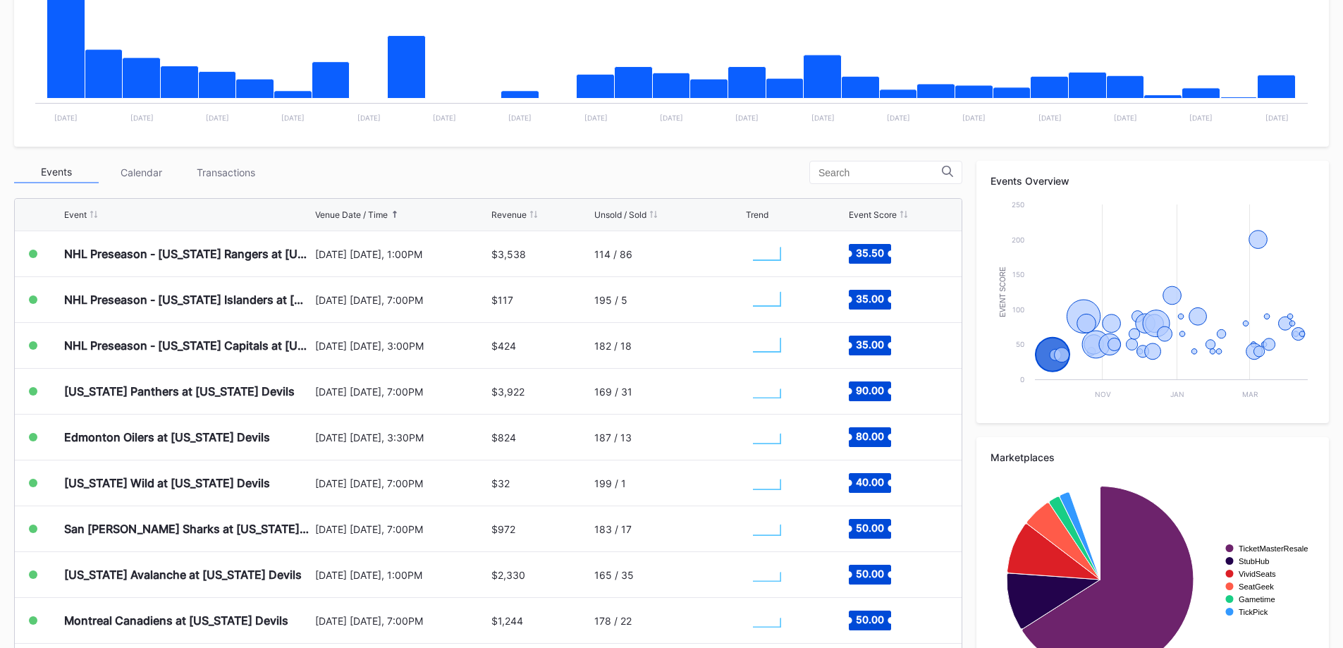
click at [223, 171] on div "Transactions" at bounding box center [225, 172] width 85 height 22
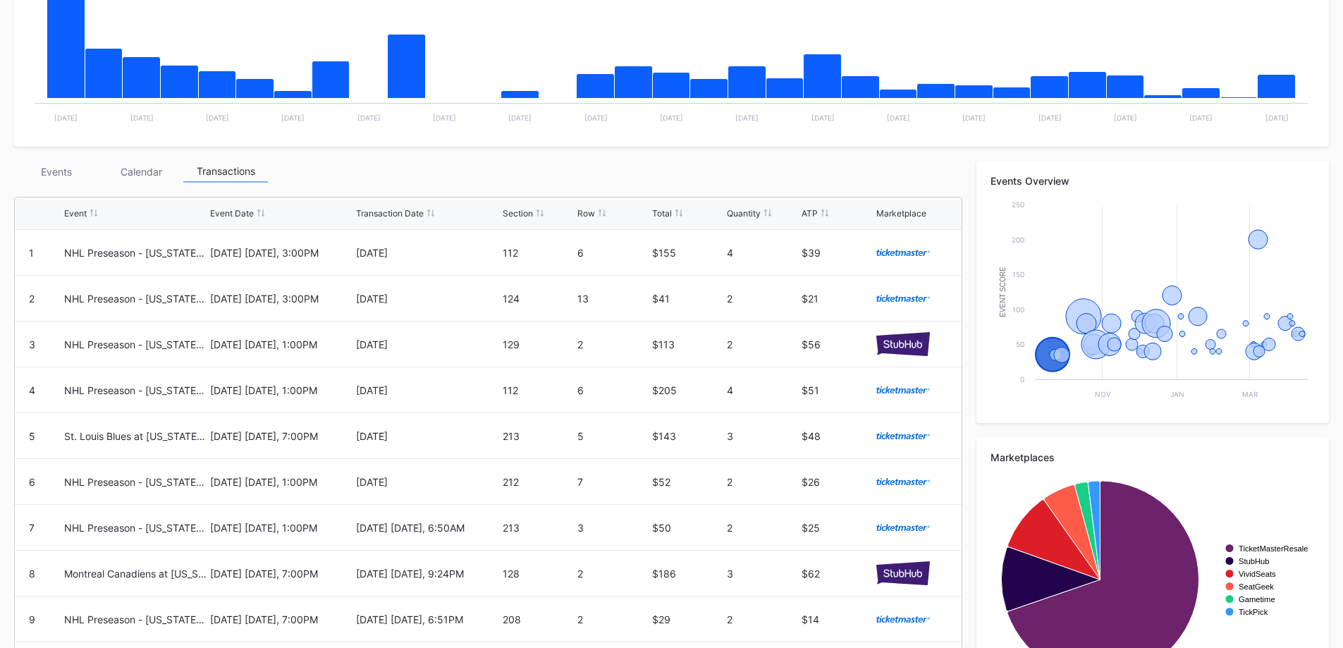
click at [44, 176] on div "Events" at bounding box center [56, 172] width 85 height 22
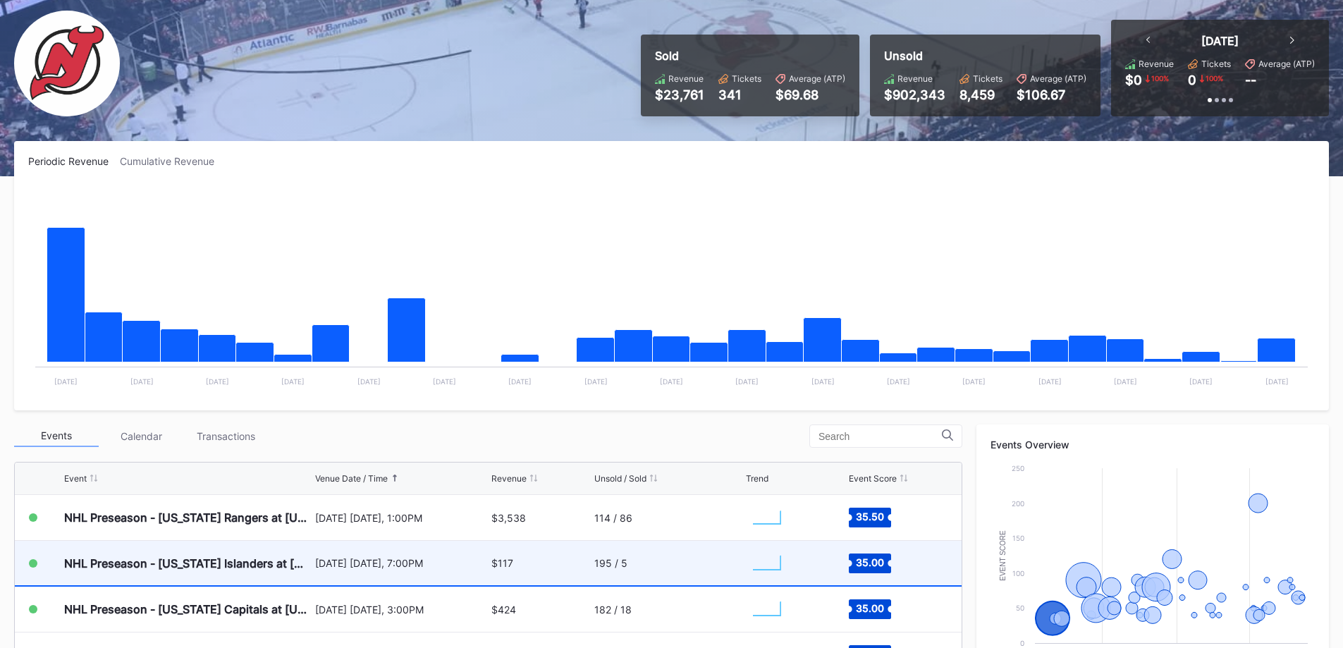
scroll to position [418, 0]
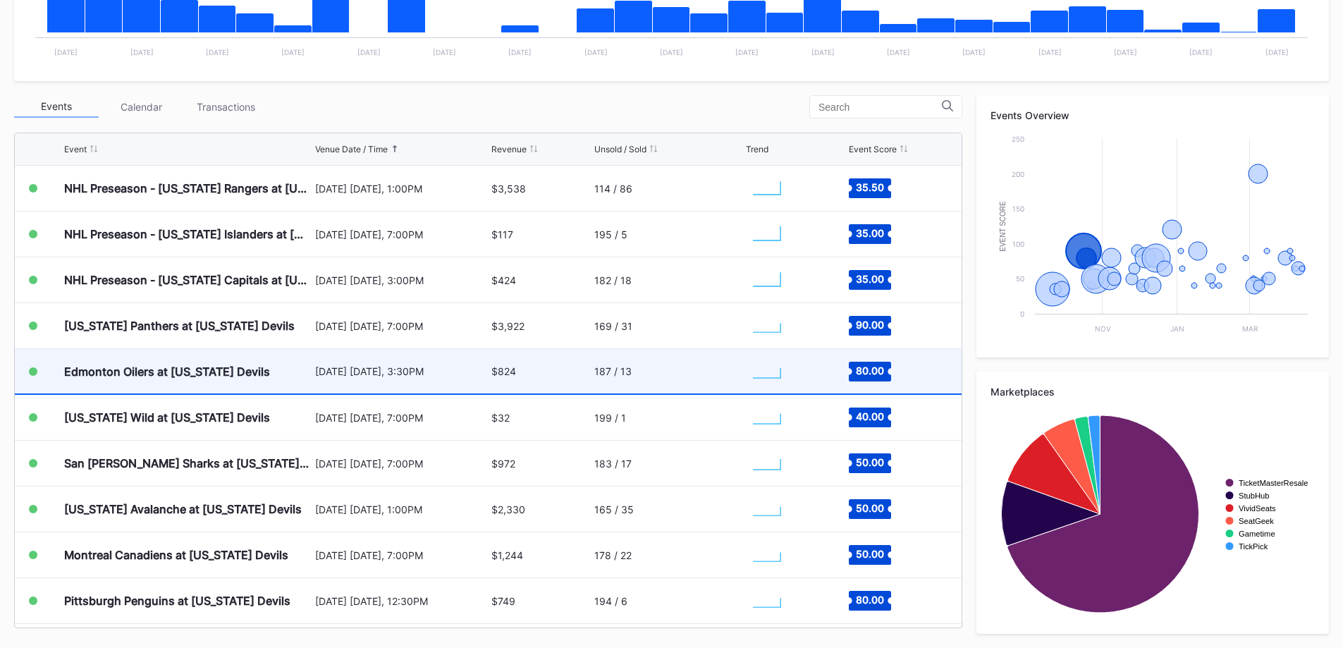
click at [746, 369] on rect "Chart title" at bounding box center [767, 371] width 42 height 35
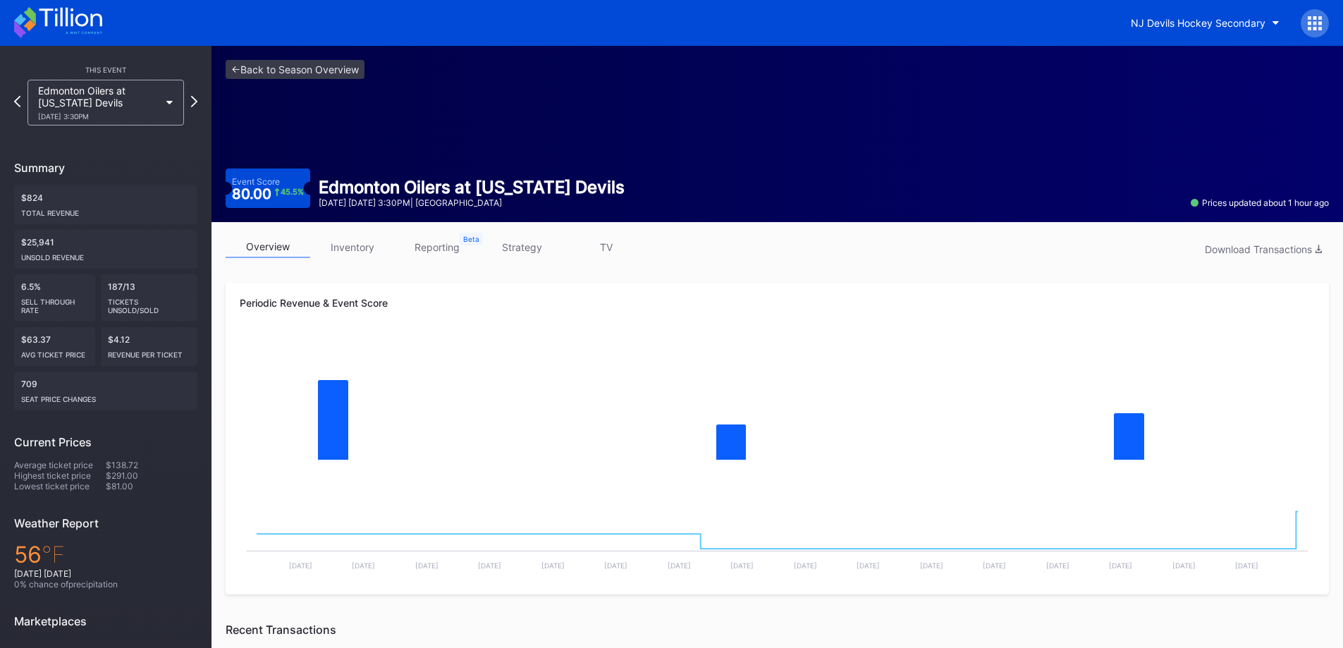
click at [537, 249] on link "strategy" at bounding box center [521, 247] width 85 height 22
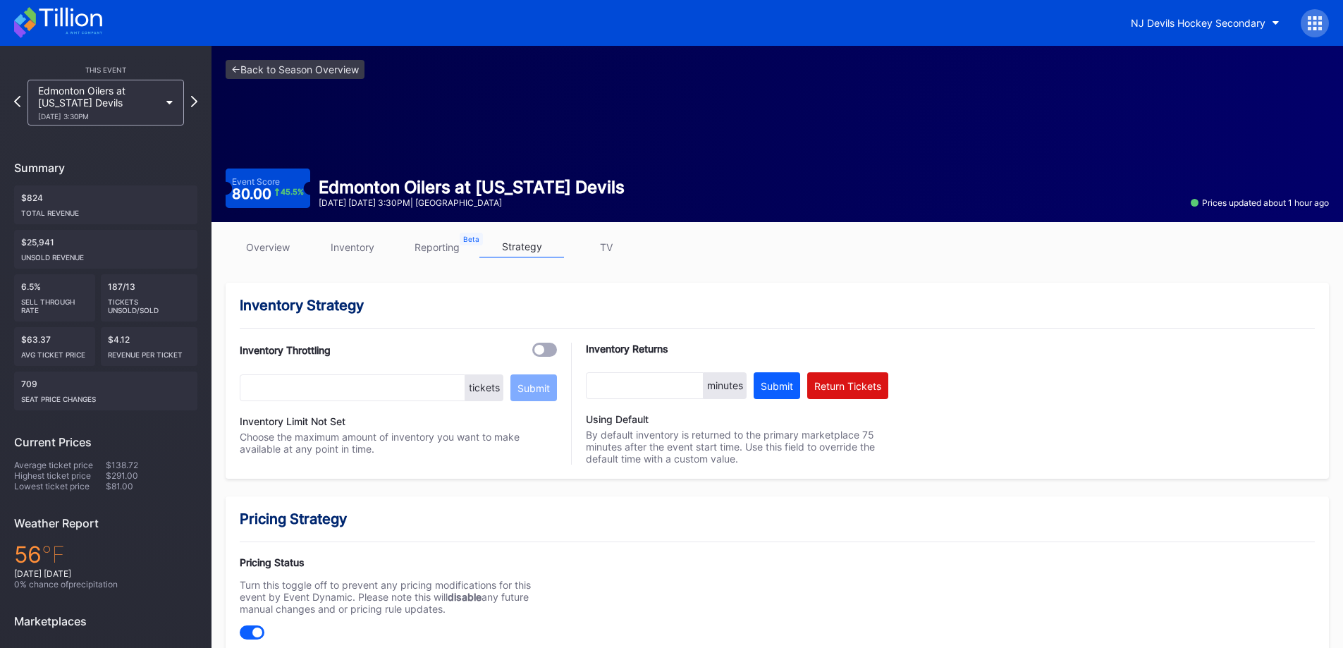
click at [274, 251] on link "overview" at bounding box center [268, 247] width 85 height 22
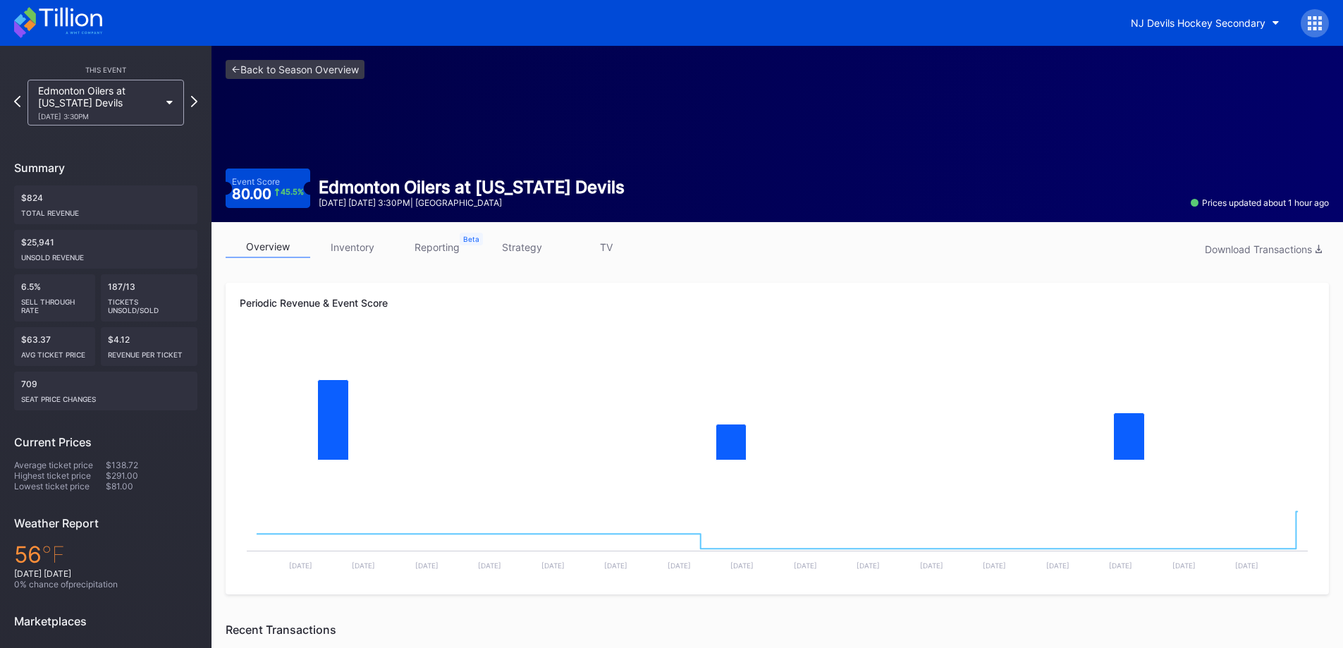
click at [75, 27] on icon at bounding box center [58, 22] width 88 height 31
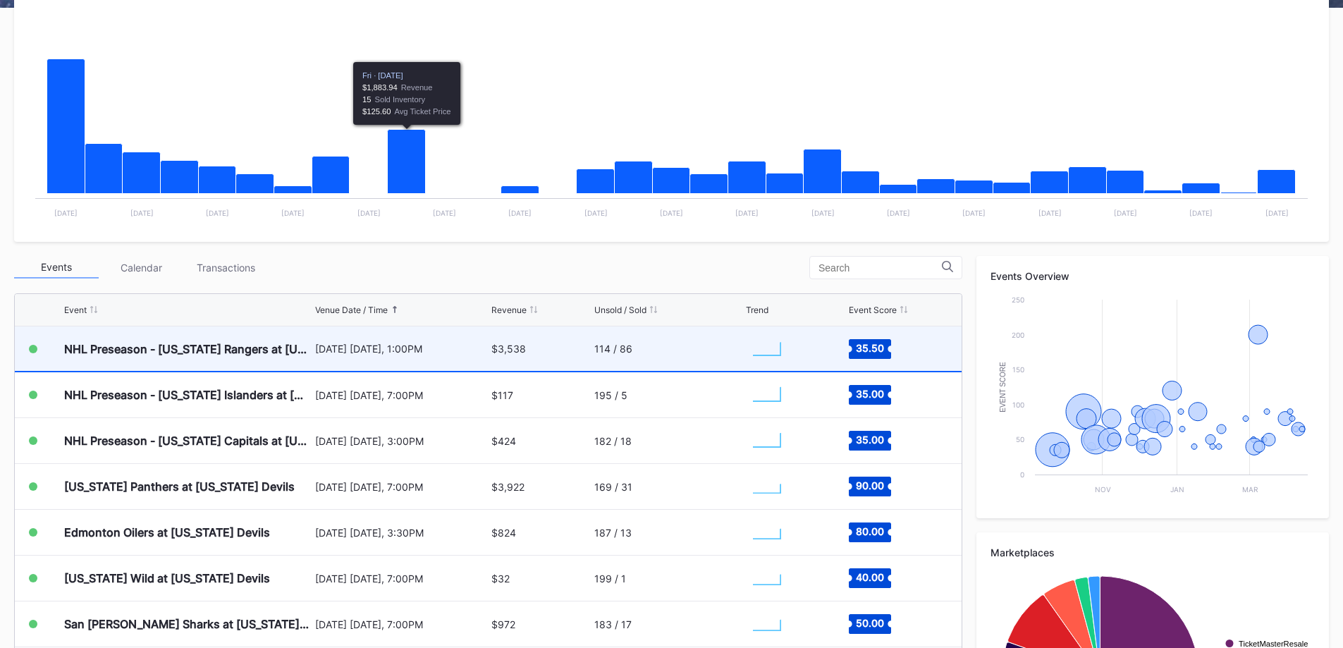
scroll to position [282, 0]
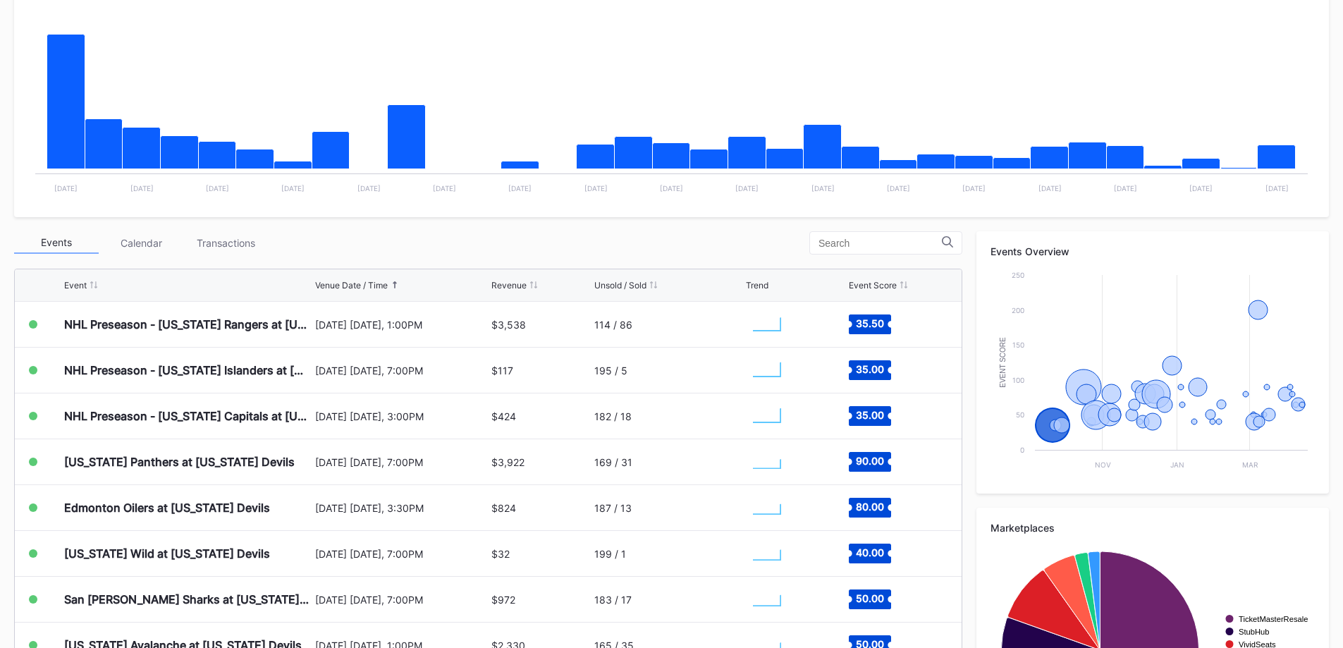
click at [243, 244] on div "Transactions" at bounding box center [225, 243] width 85 height 22
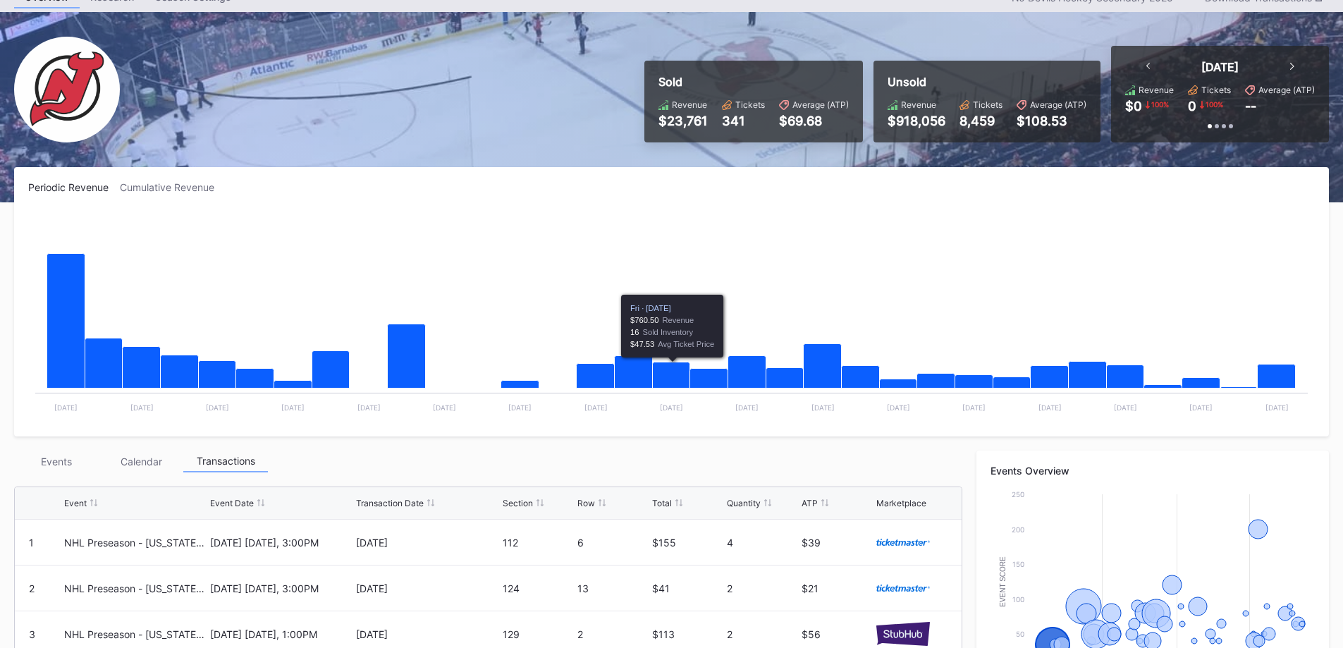
scroll to position [0, 0]
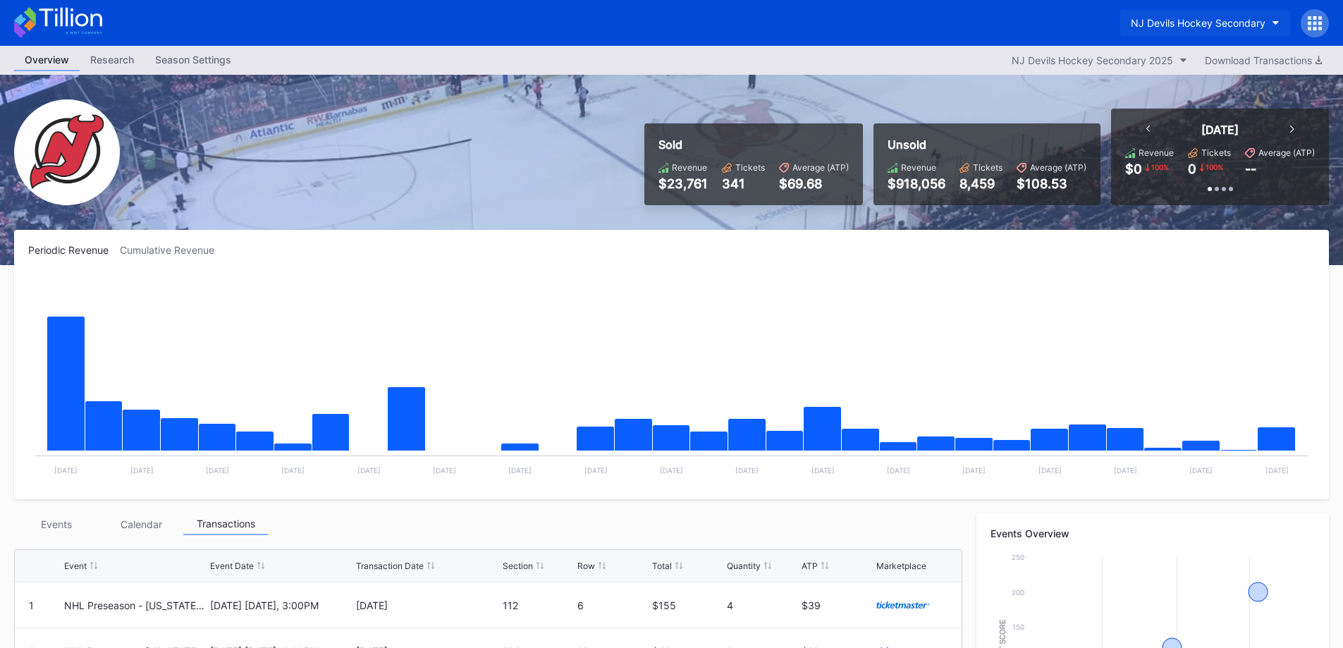
click at [1242, 20] on div "NJ Devils Hockey Secondary" at bounding box center [1198, 23] width 135 height 12
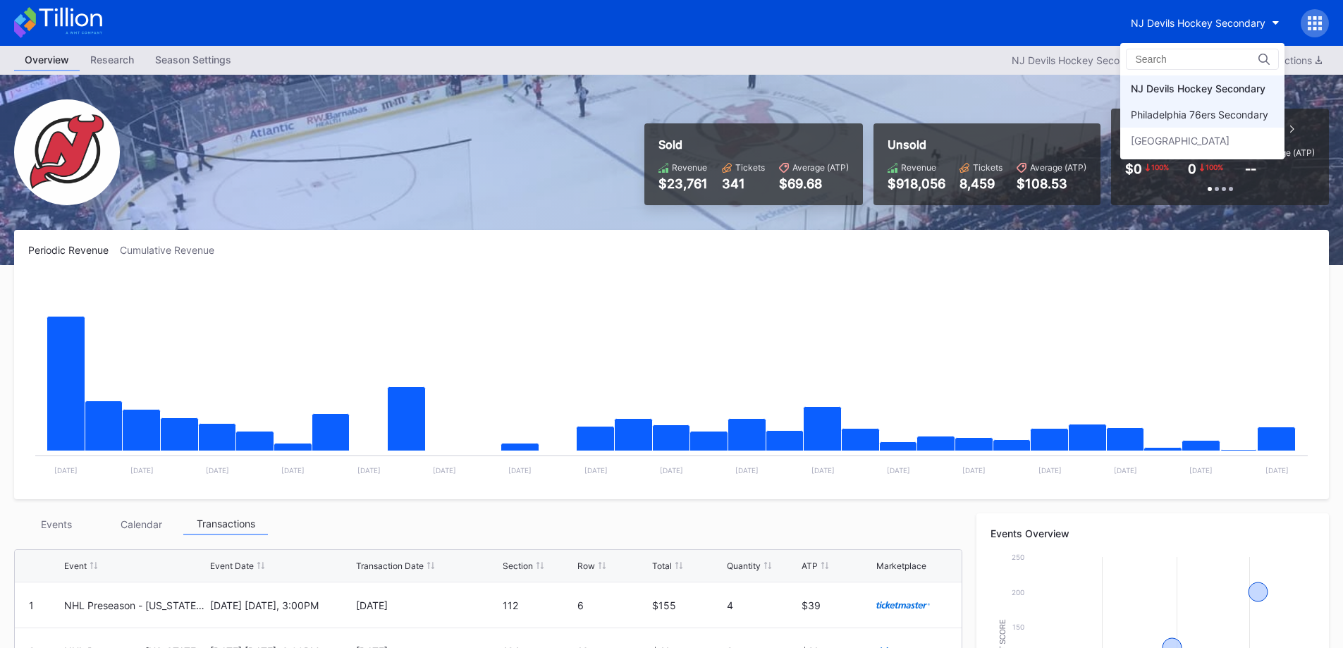
click at [1222, 111] on div "Philadelphia 76ers Secondary" at bounding box center [1199, 115] width 137 height 12
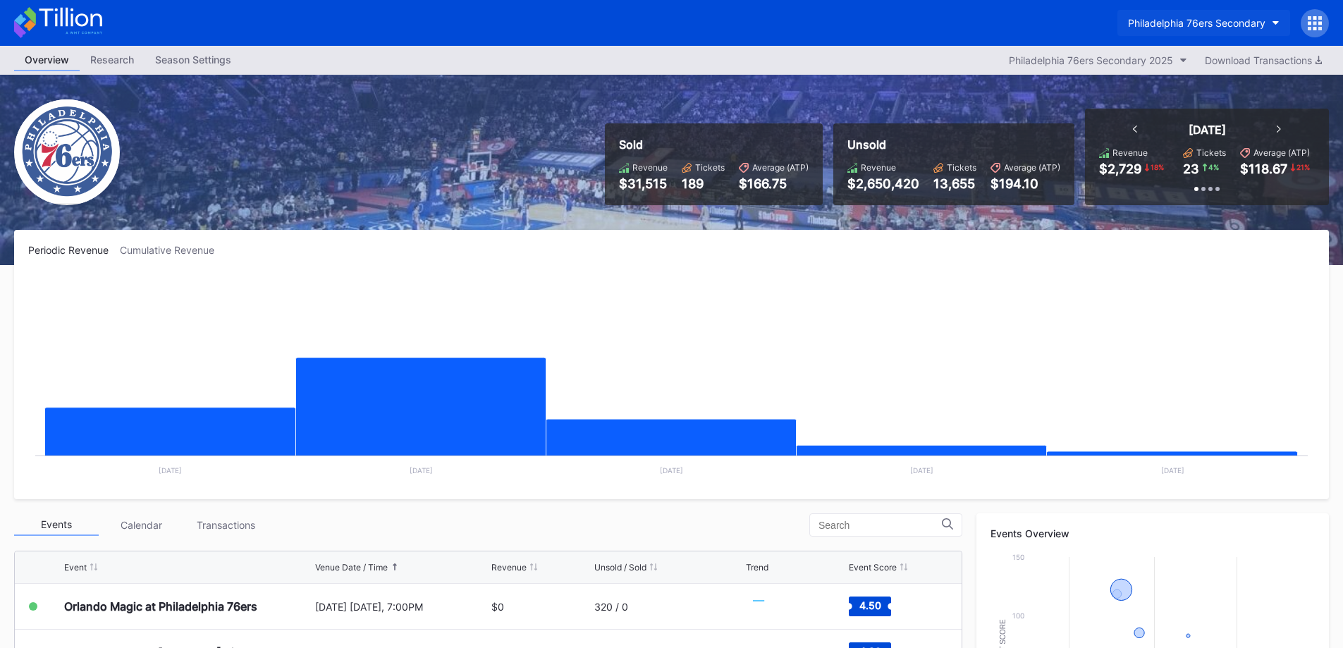
click at [1221, 21] on div "Philadelphia 76ers Secondary" at bounding box center [1196, 23] width 137 height 12
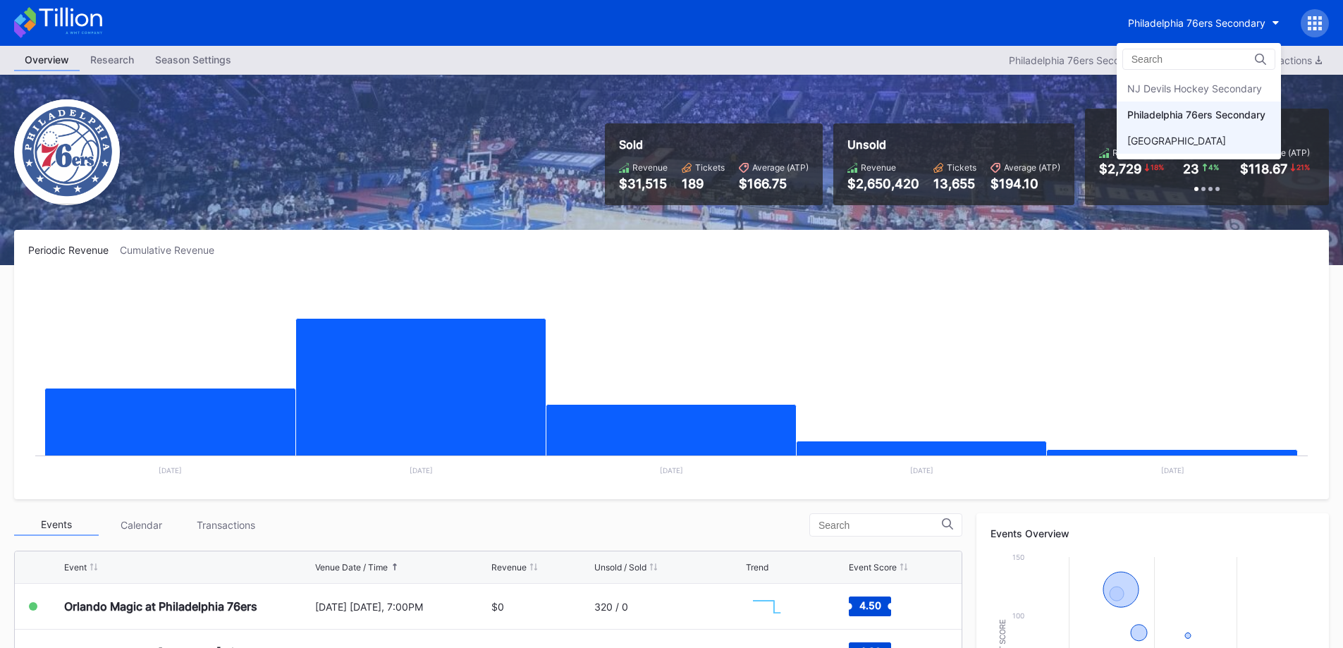
click at [1190, 137] on div "[GEOGRAPHIC_DATA]" at bounding box center [1176, 141] width 99 height 12
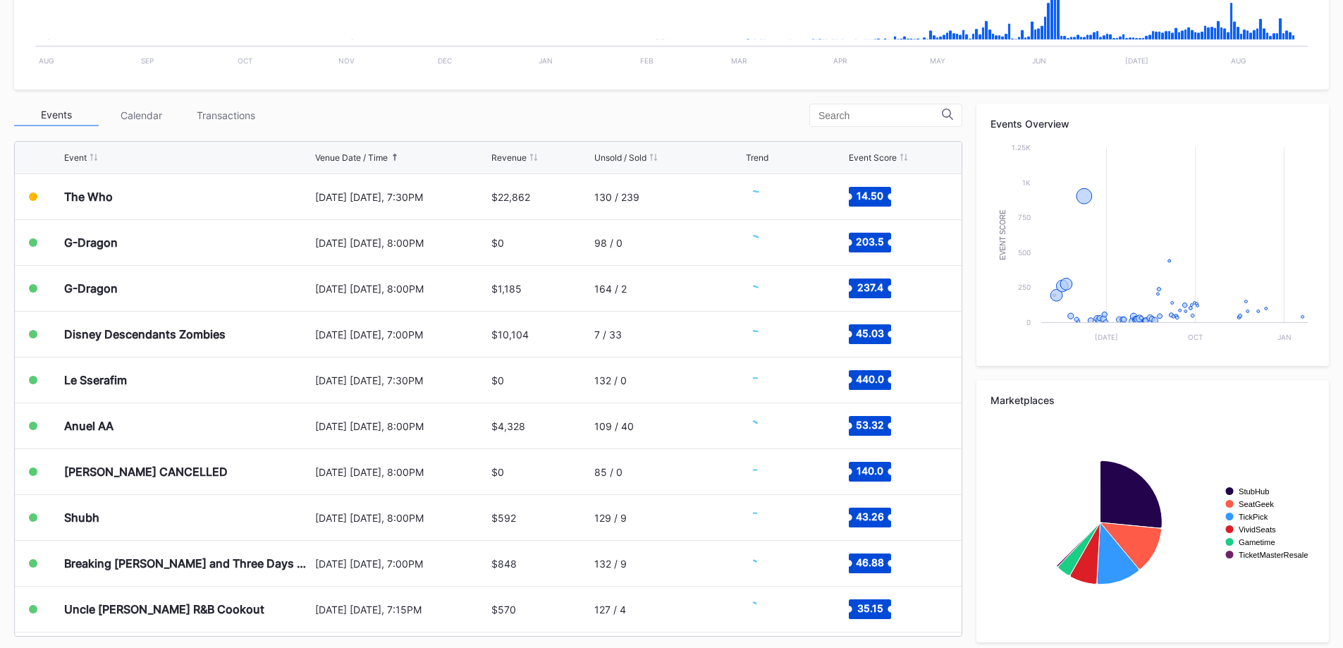
scroll to position [1467, 0]
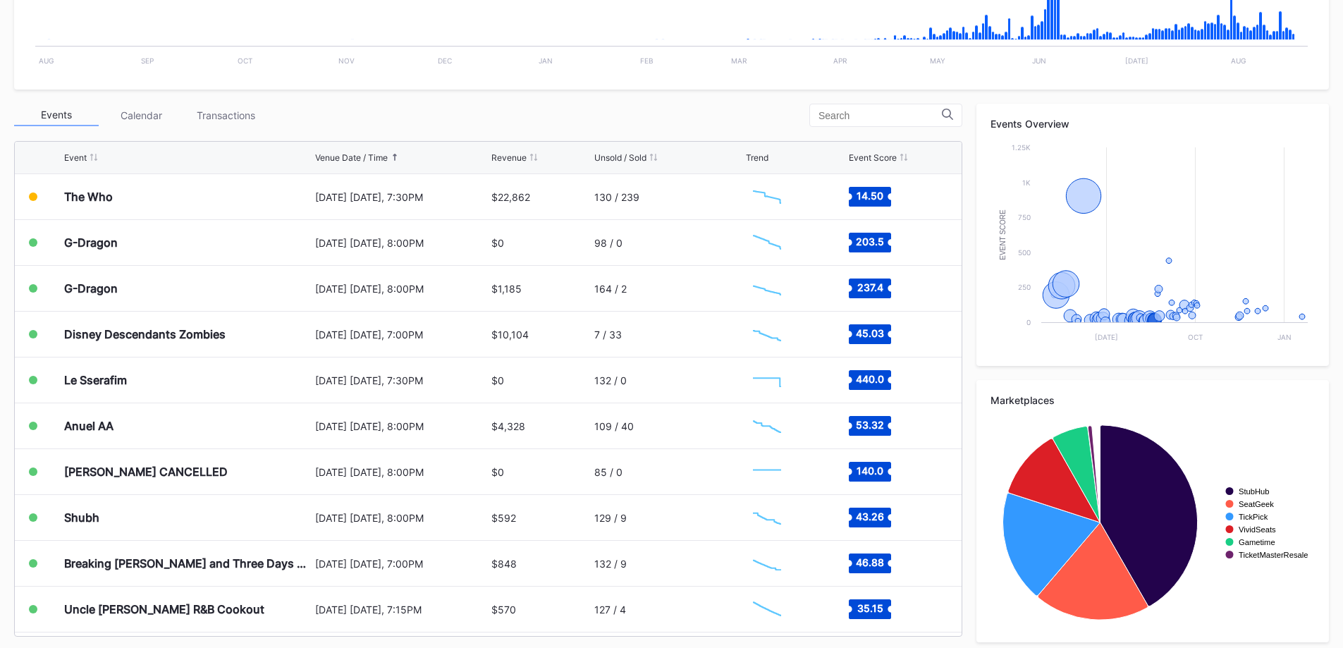
click at [259, 108] on div "Transactions" at bounding box center [225, 115] width 85 height 22
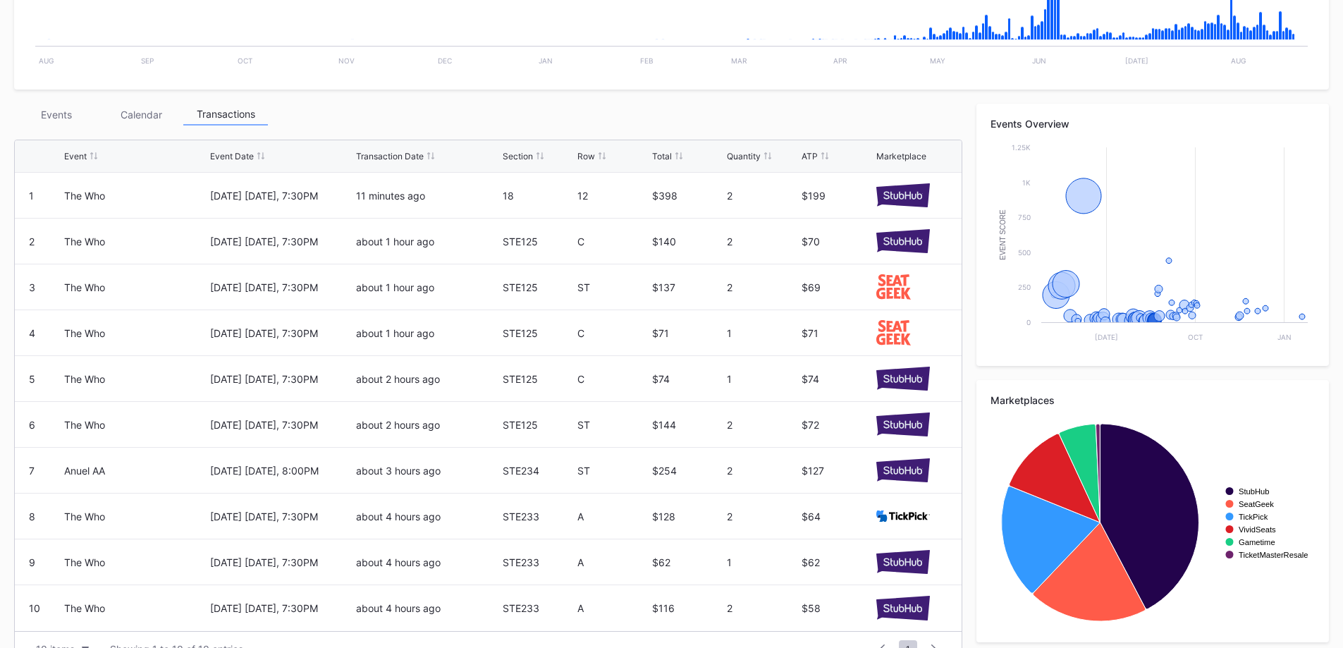
click at [69, 113] on div "Events" at bounding box center [56, 115] width 85 height 22
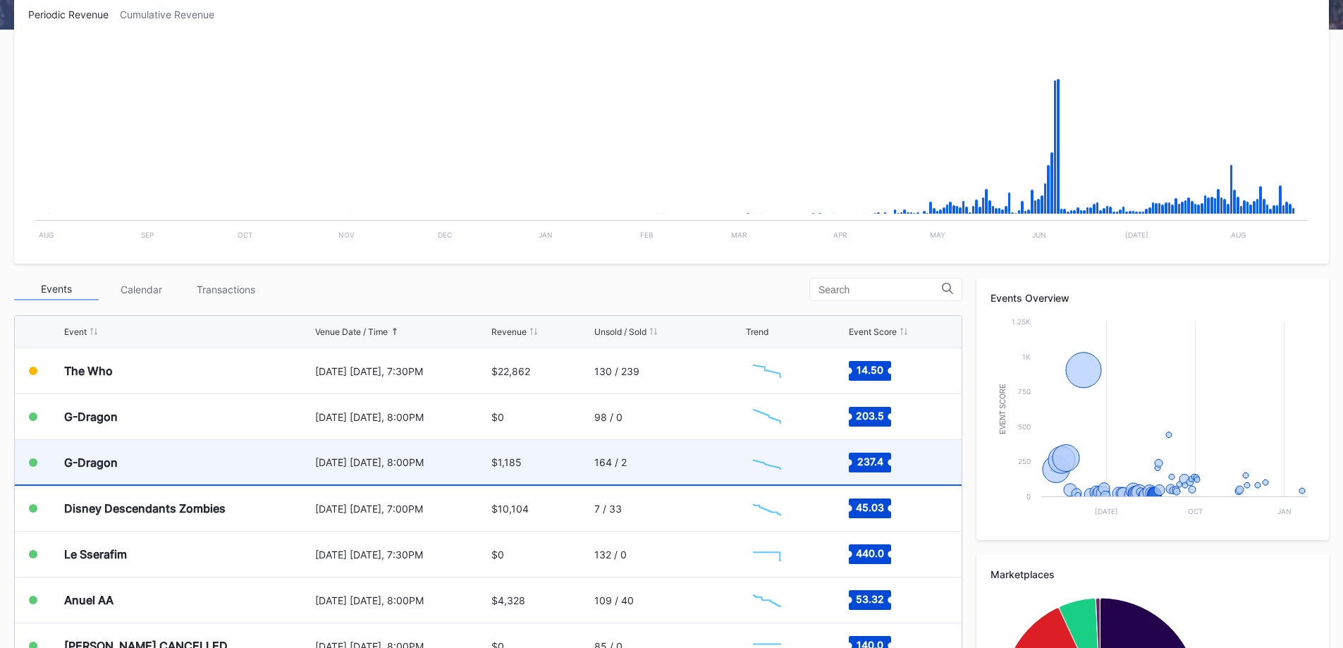
scroll to position [423, 0]
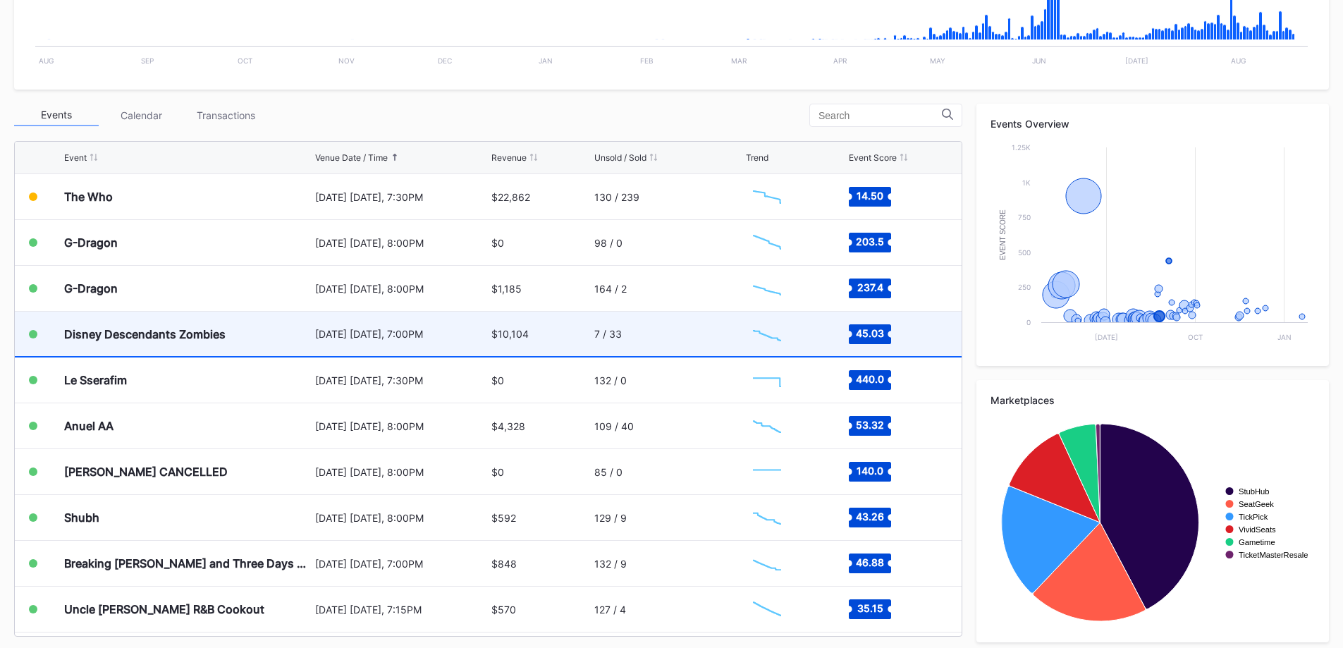
click at [293, 333] on div "Disney Descendants Zombies" at bounding box center [187, 334] width 247 height 44
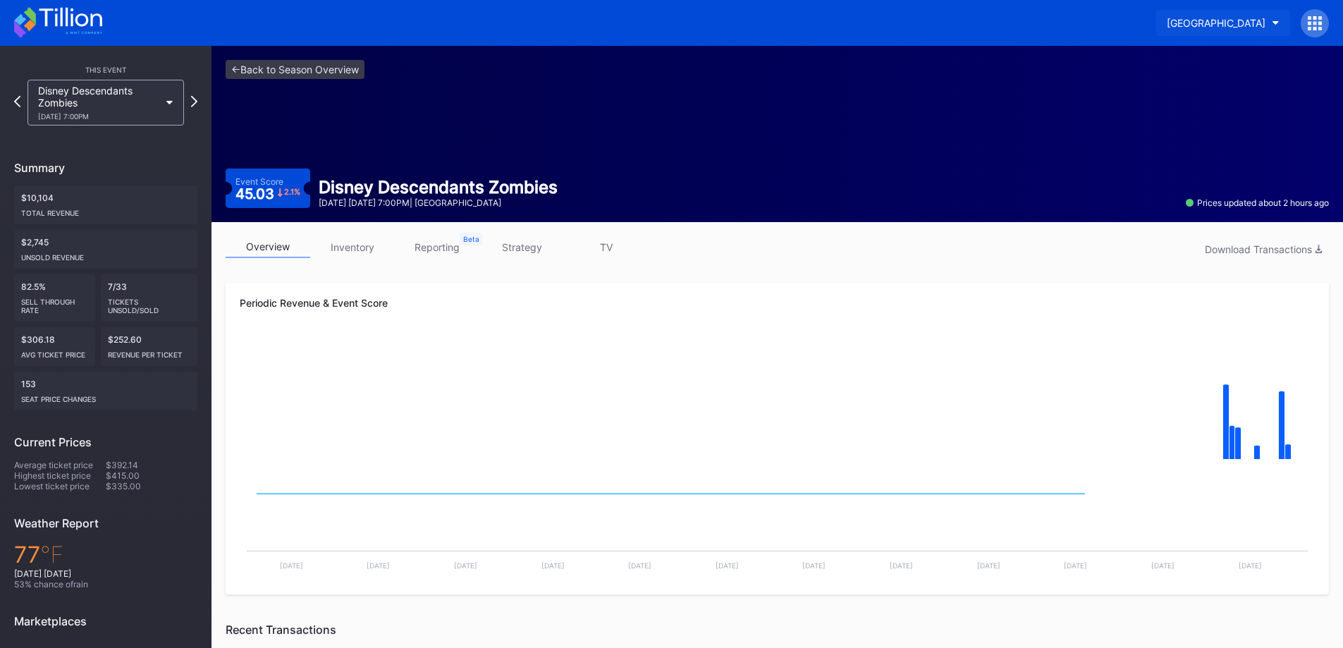
click at [1216, 30] on button "[GEOGRAPHIC_DATA]" at bounding box center [1223, 23] width 134 height 26
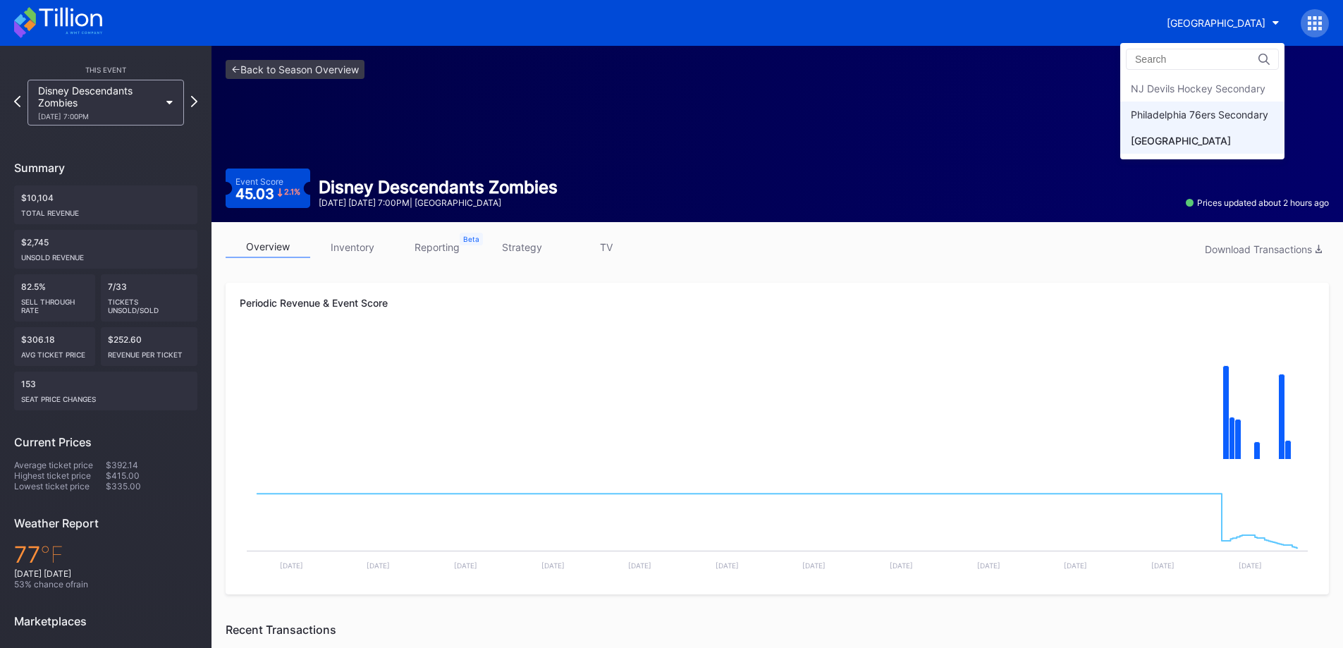
click at [1200, 117] on div "Philadelphia 76ers Secondary" at bounding box center [1199, 115] width 137 height 12
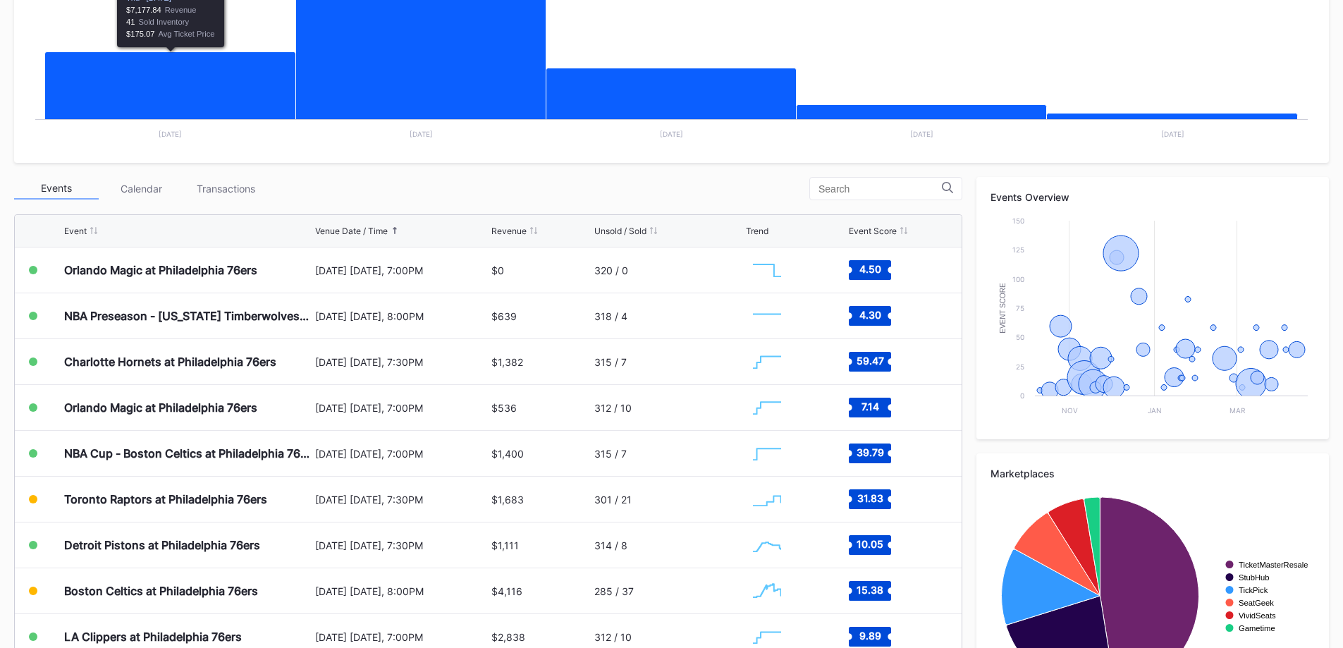
scroll to position [353, 0]
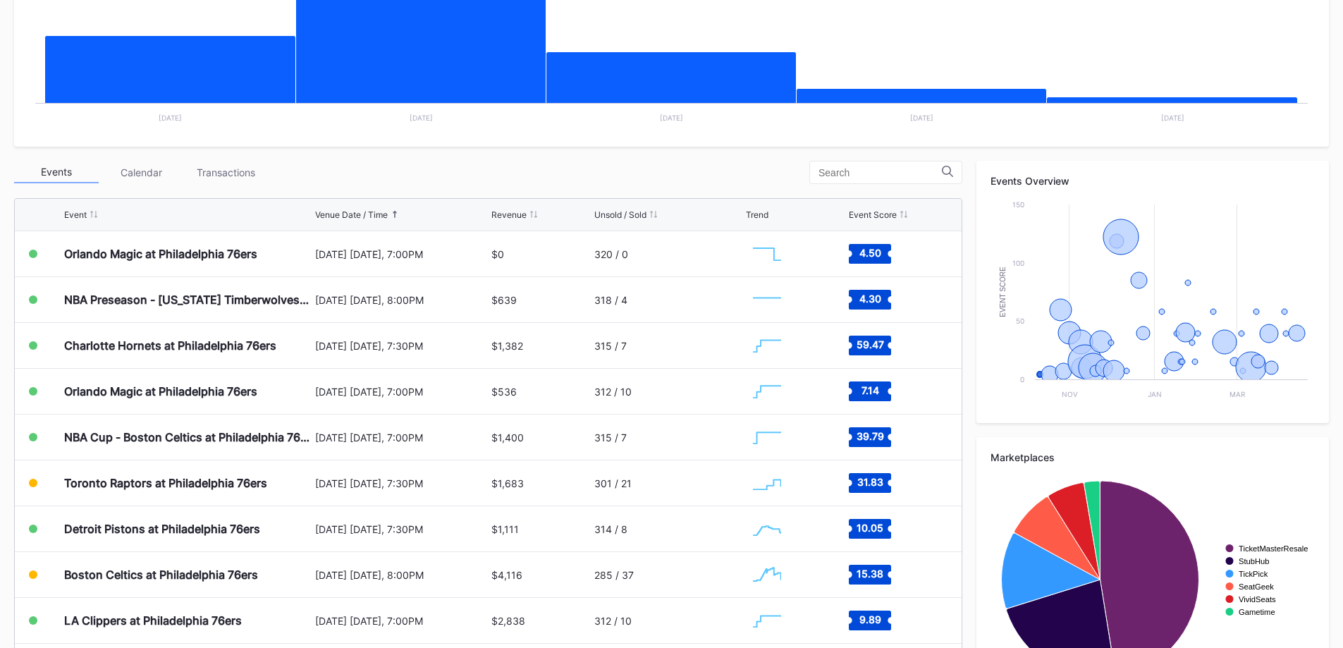
click at [244, 176] on div "Transactions" at bounding box center [225, 172] width 85 height 22
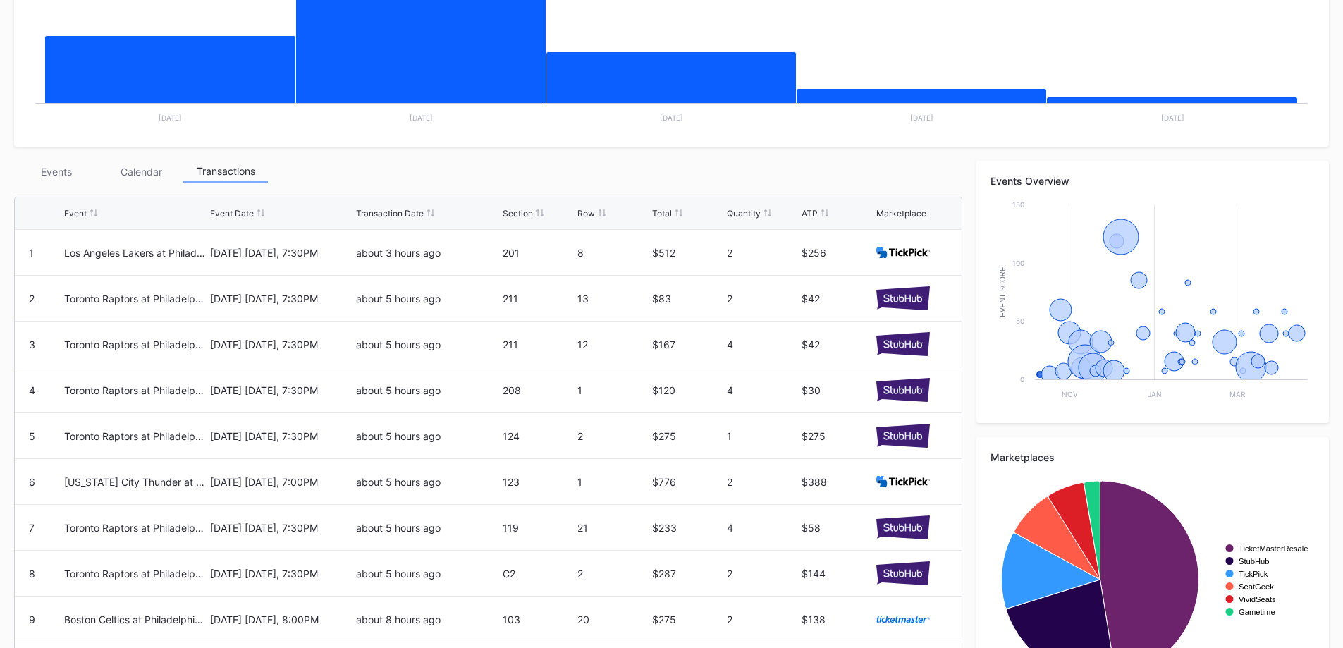
click at [71, 171] on div "Events" at bounding box center [56, 172] width 85 height 22
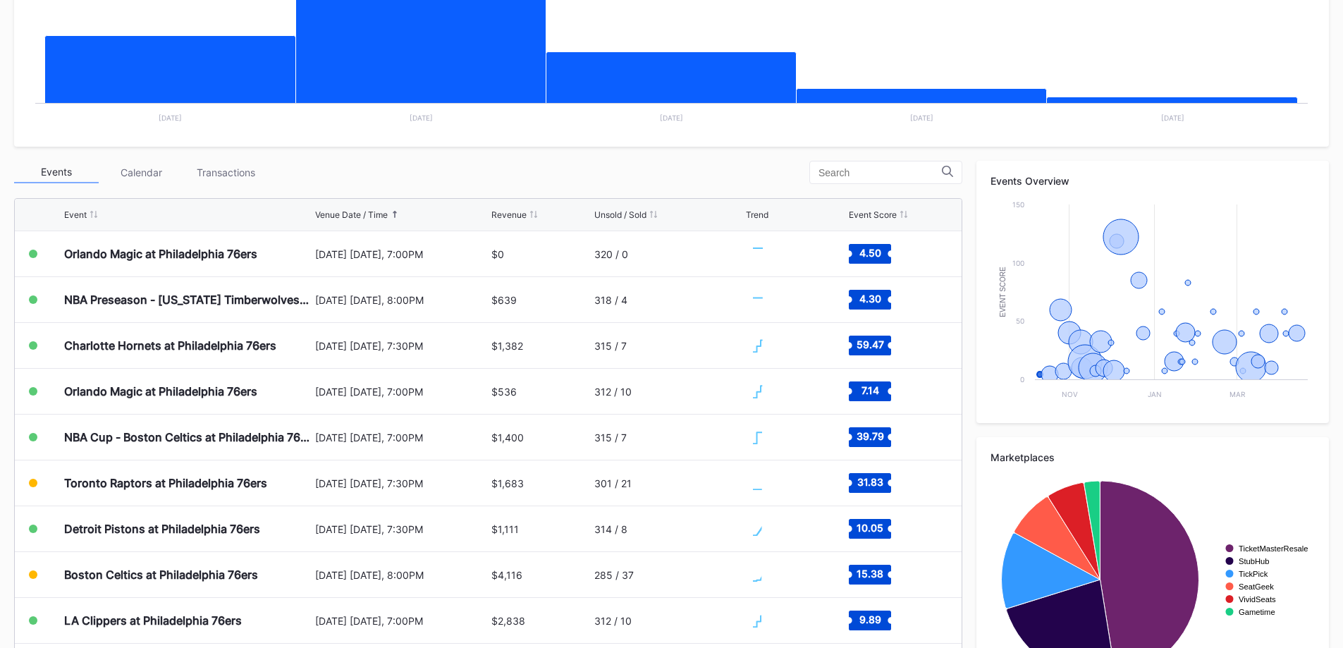
click at [207, 176] on div "Transactions" at bounding box center [225, 172] width 85 height 22
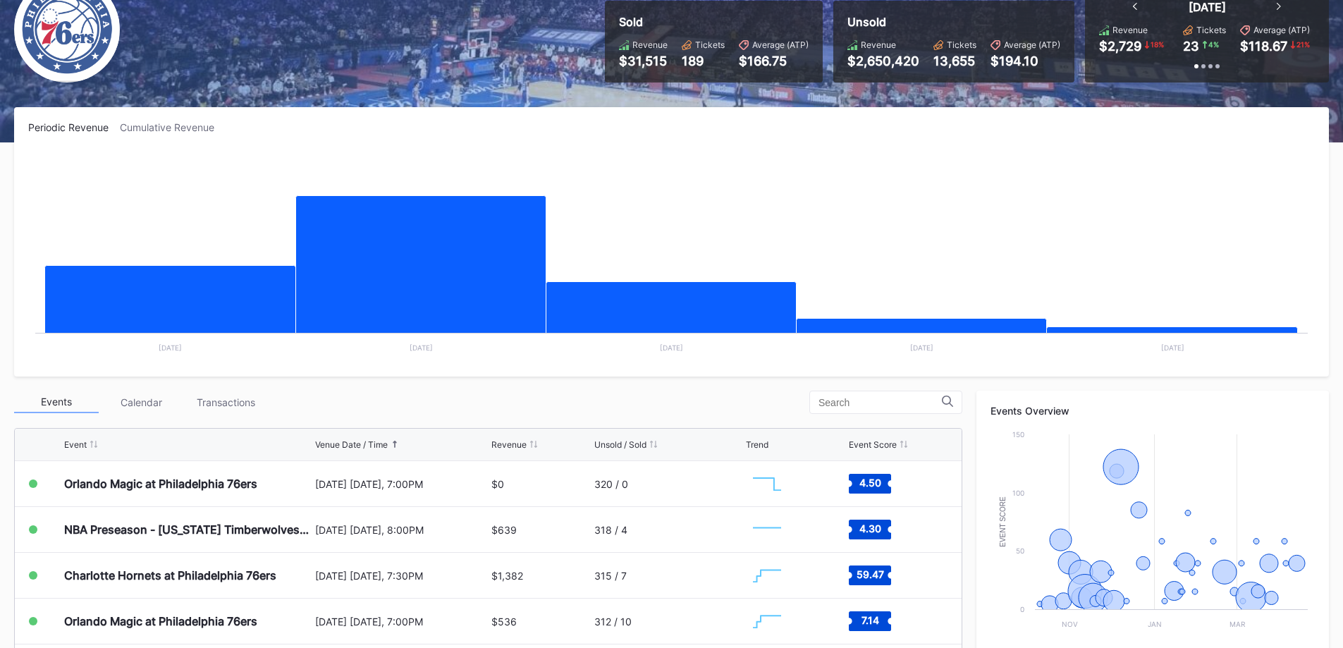
scroll to position [141, 0]
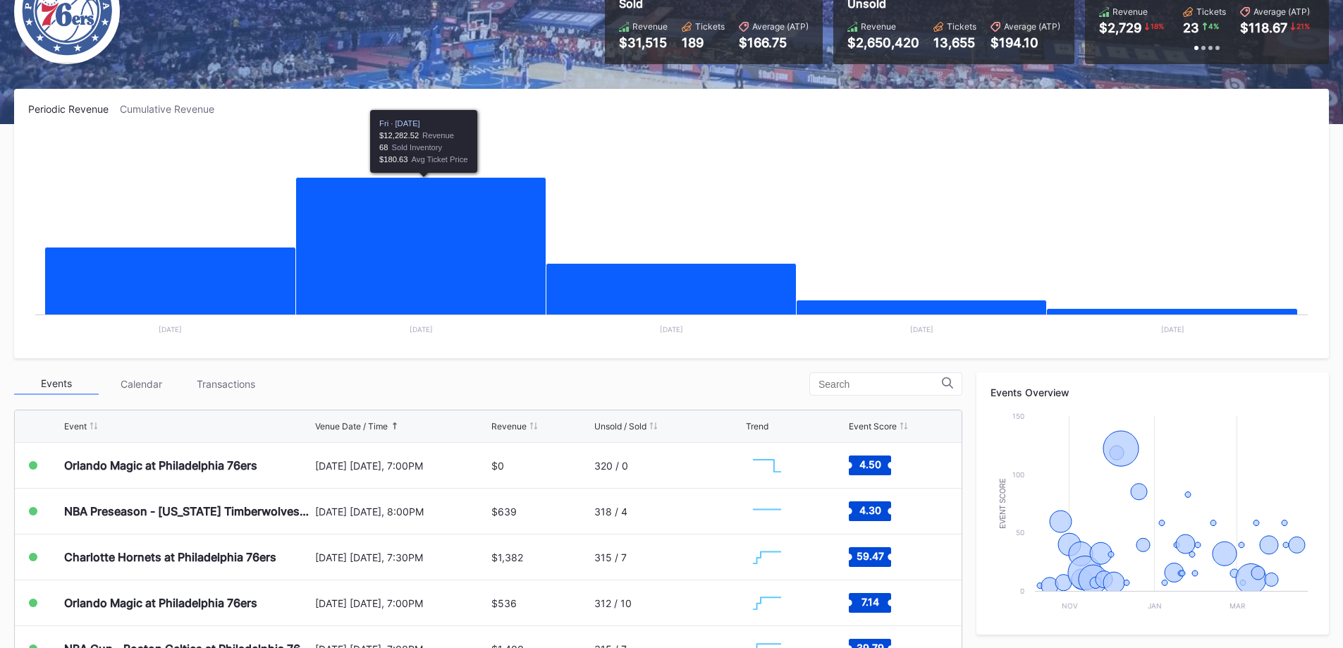
click at [244, 393] on div "Transactions" at bounding box center [225, 384] width 85 height 22
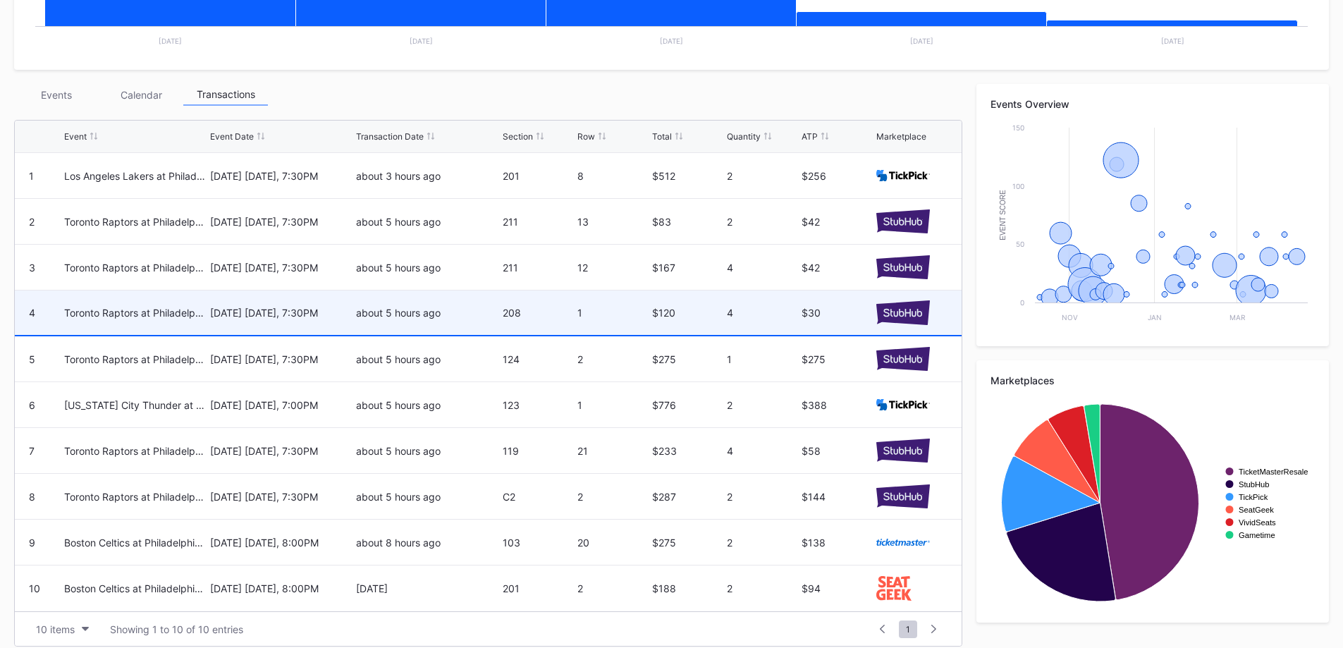
scroll to position [442, 0]
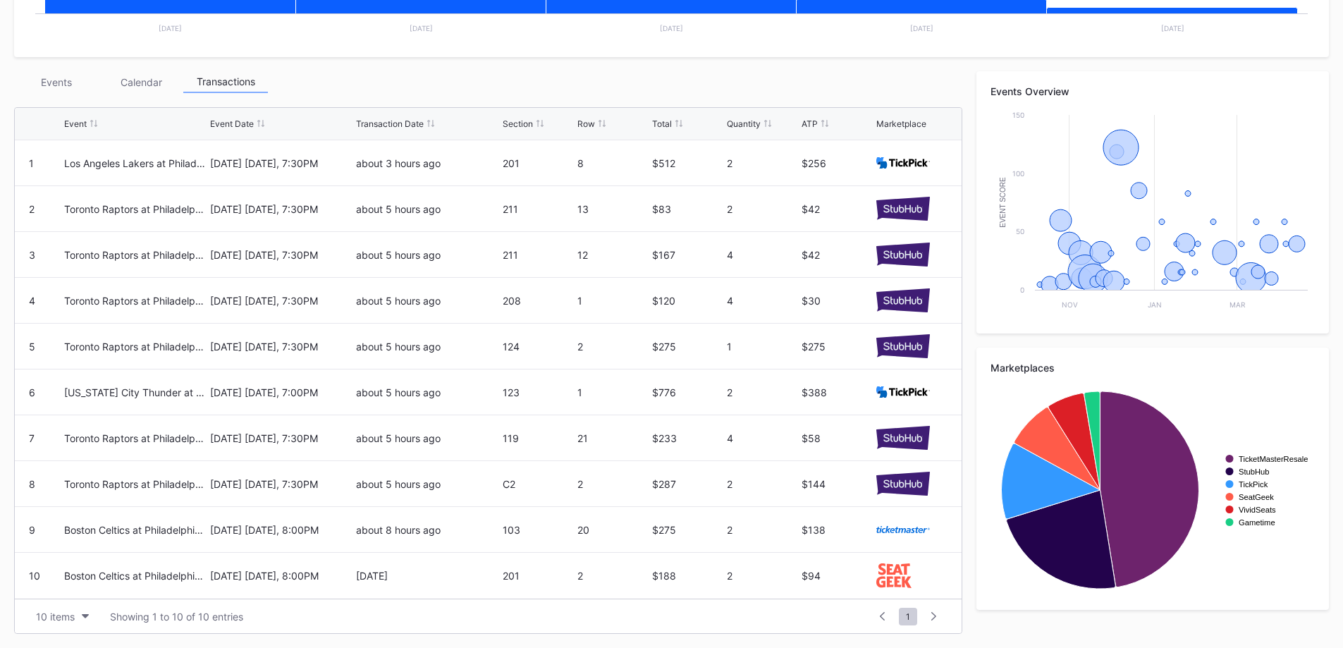
click at [68, 92] on div "Events" at bounding box center [56, 82] width 85 height 22
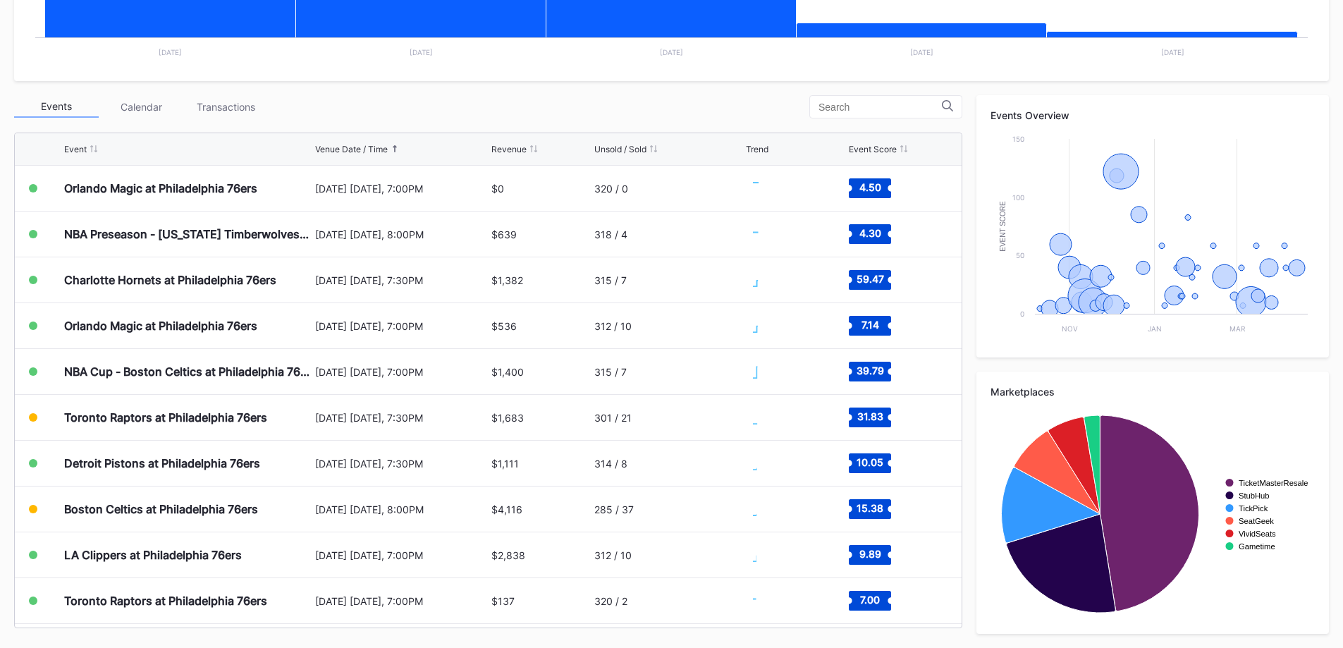
scroll to position [418, 0]
